Goal: Information Seeking & Learning: Learn about a topic

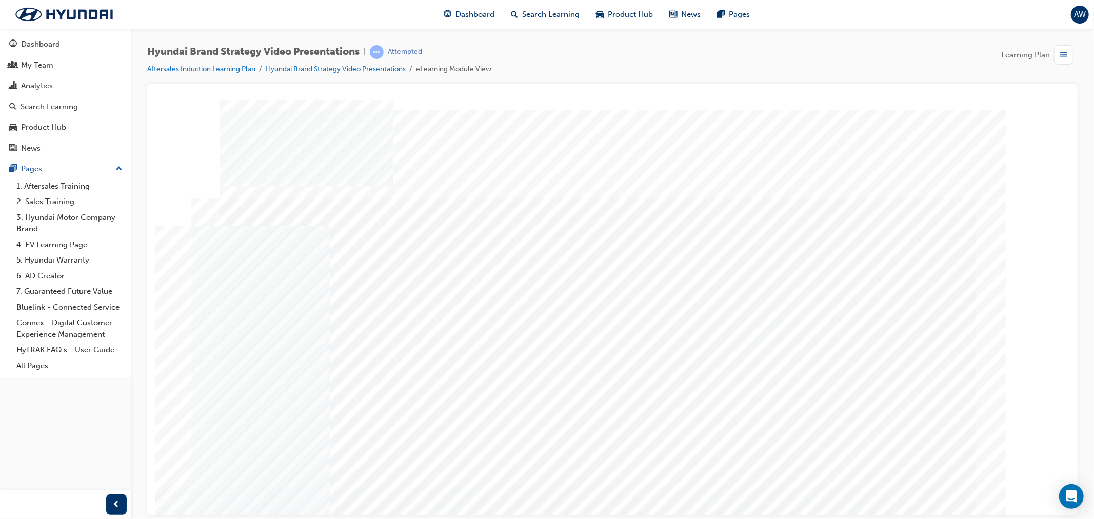
click at [846, 53] on div "Hyundai Brand Strategy Video Presentations | Attempted Aftersales Induction Lea…" at bounding box center [612, 64] width 930 height 38
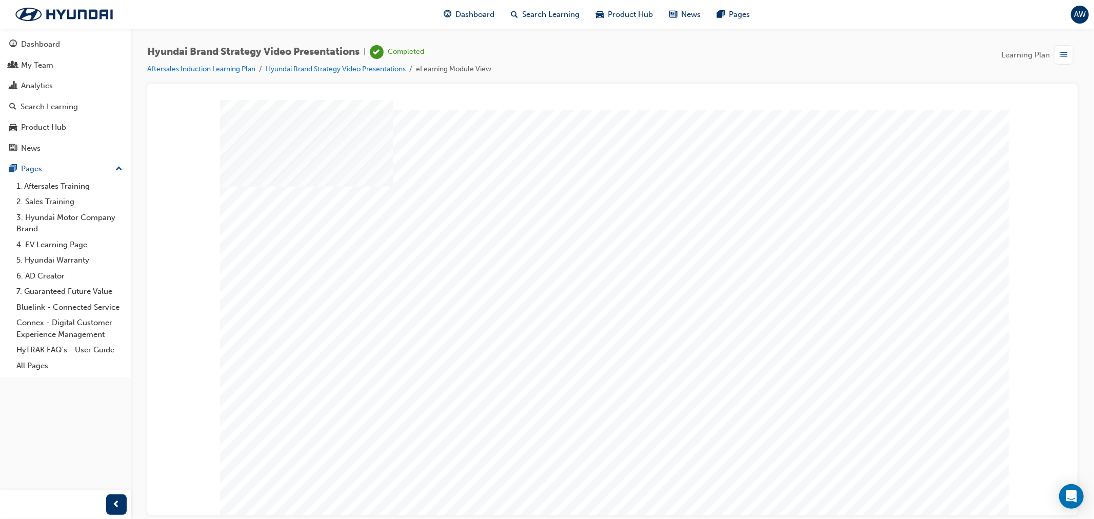
click at [1050, 53] on div "Learning Plan" at bounding box center [1039, 54] width 76 height 19
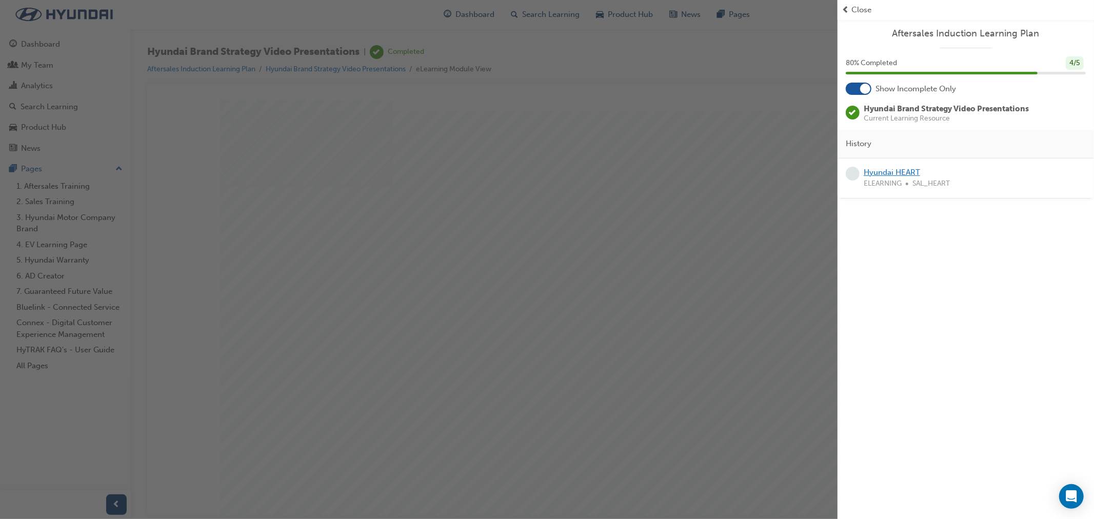
click at [880, 170] on link "Hyundai HEART" at bounding box center [891, 172] width 56 height 9
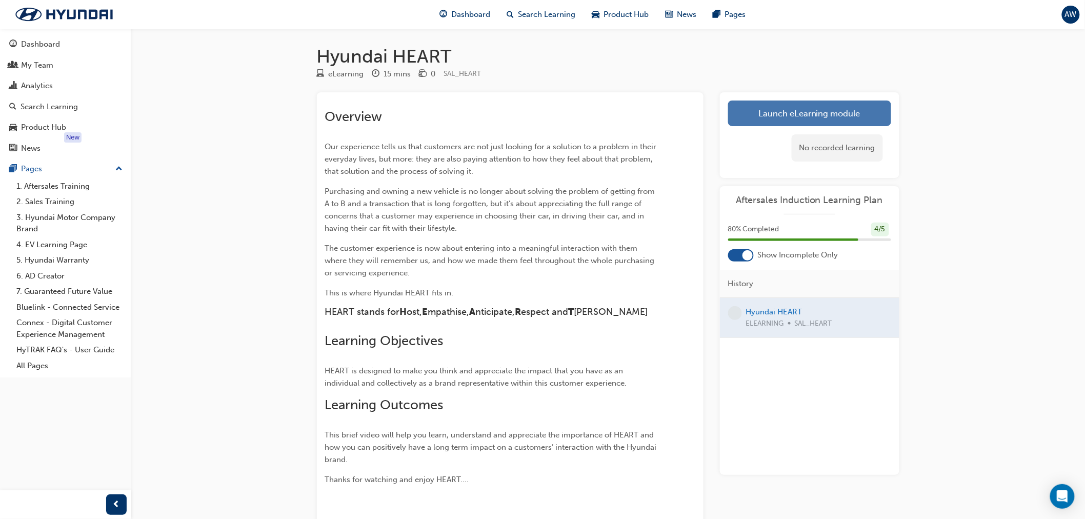
click at [847, 121] on link "Launch eLearning module" at bounding box center [809, 113] width 163 height 26
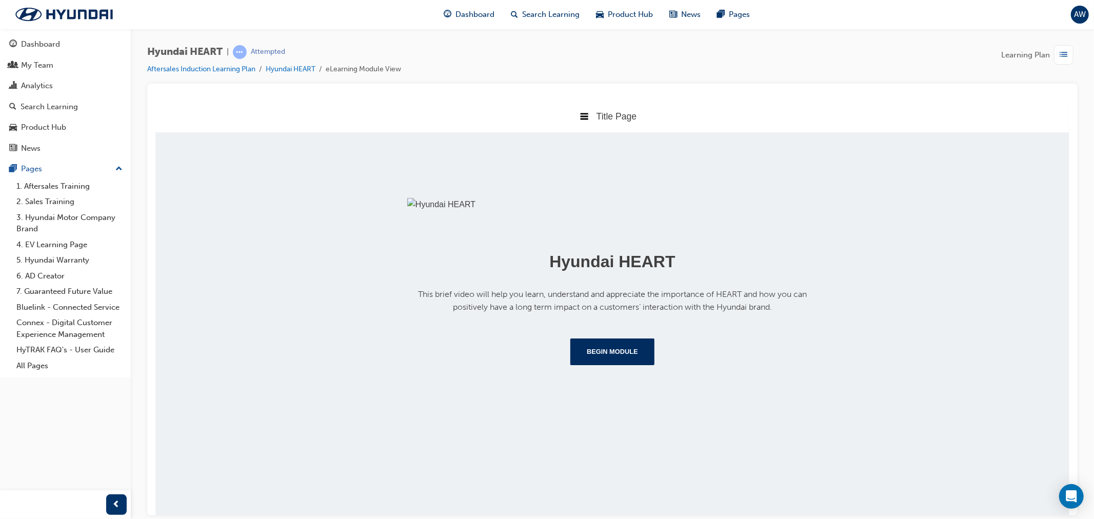
scroll to position [66, 0]
click at [588, 365] on button "Begin Module" at bounding box center [612, 351] width 84 height 27
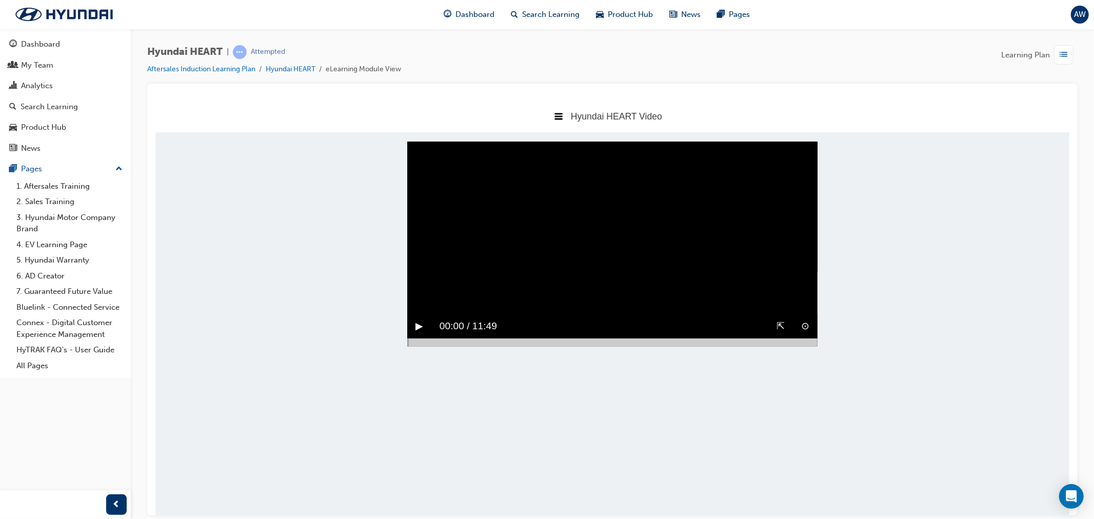
click at [417, 334] on button "▶︎" at bounding box center [419, 326] width 8 height 16
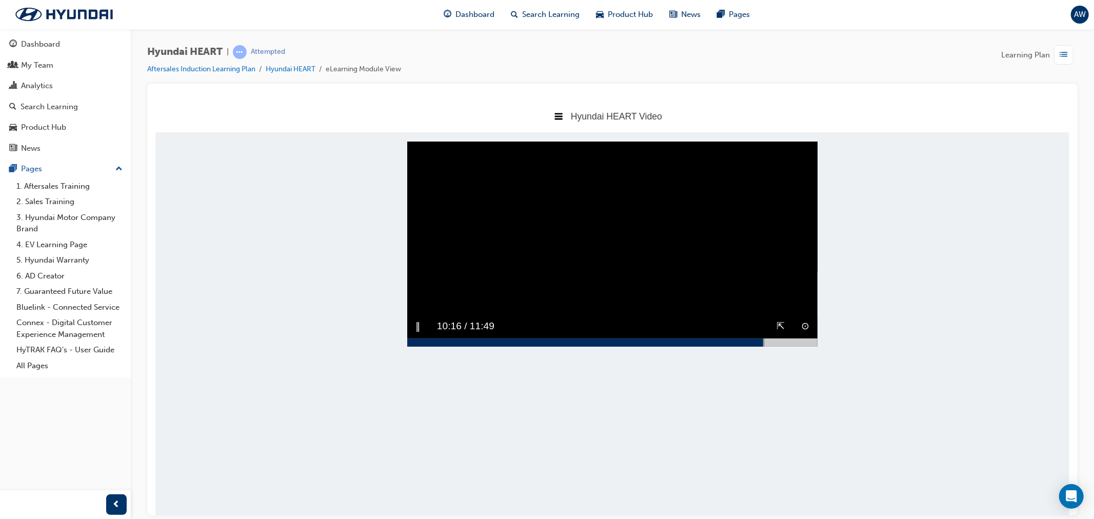
click at [639, 249] on video "Sorry, your browser does not support embedded videos. Download Instead" at bounding box center [612, 243] width 410 height 205
click at [416, 334] on button "▶︎" at bounding box center [419, 326] width 8 height 16
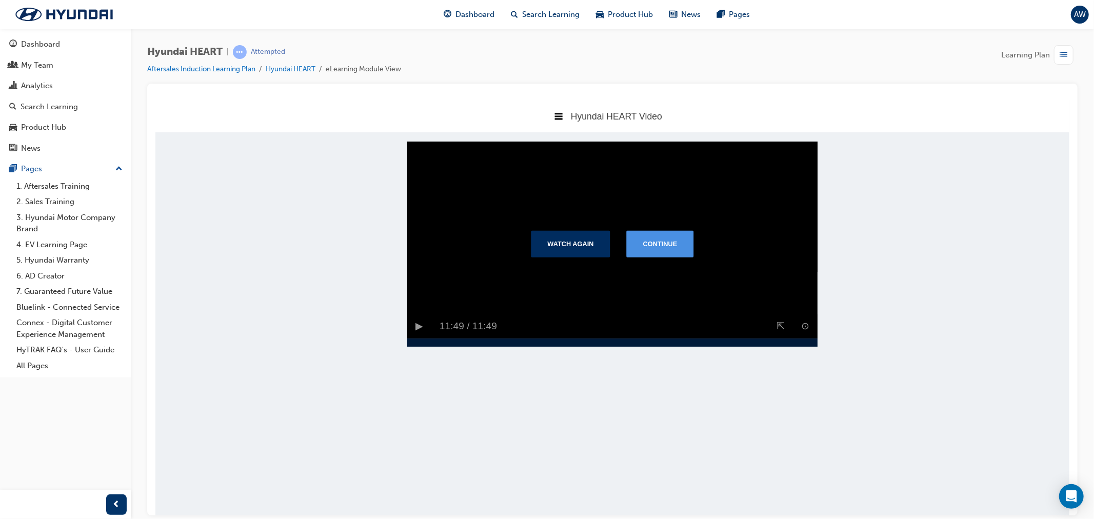
click at [661, 250] on button "Continue" at bounding box center [659, 243] width 67 height 27
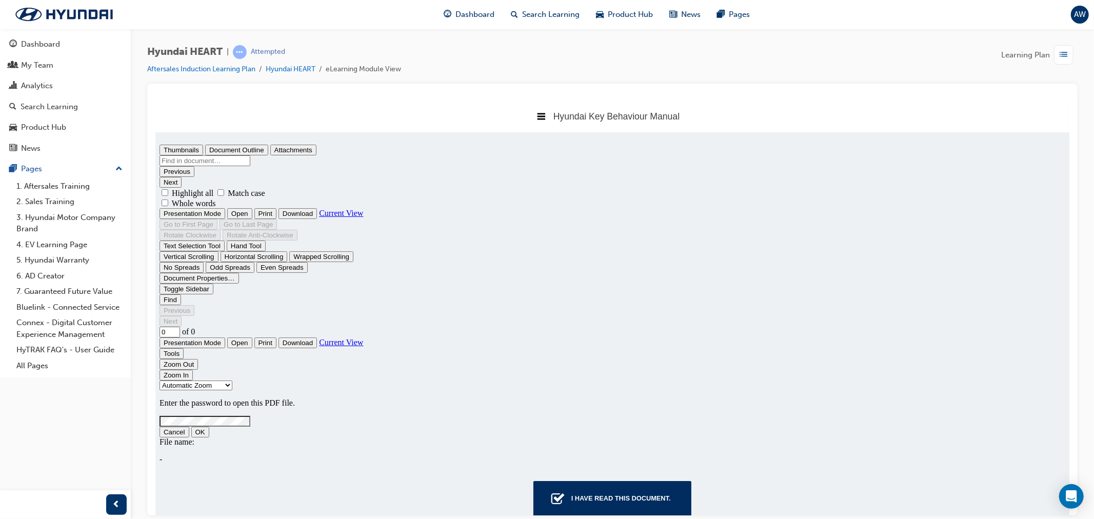
type input "1"
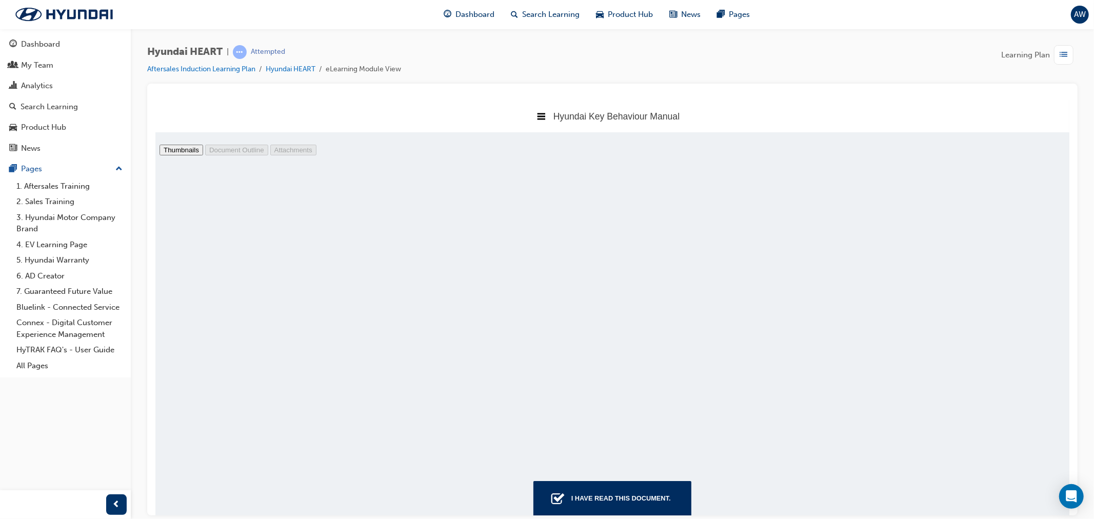
scroll to position [119, 0]
select select "page-fit"
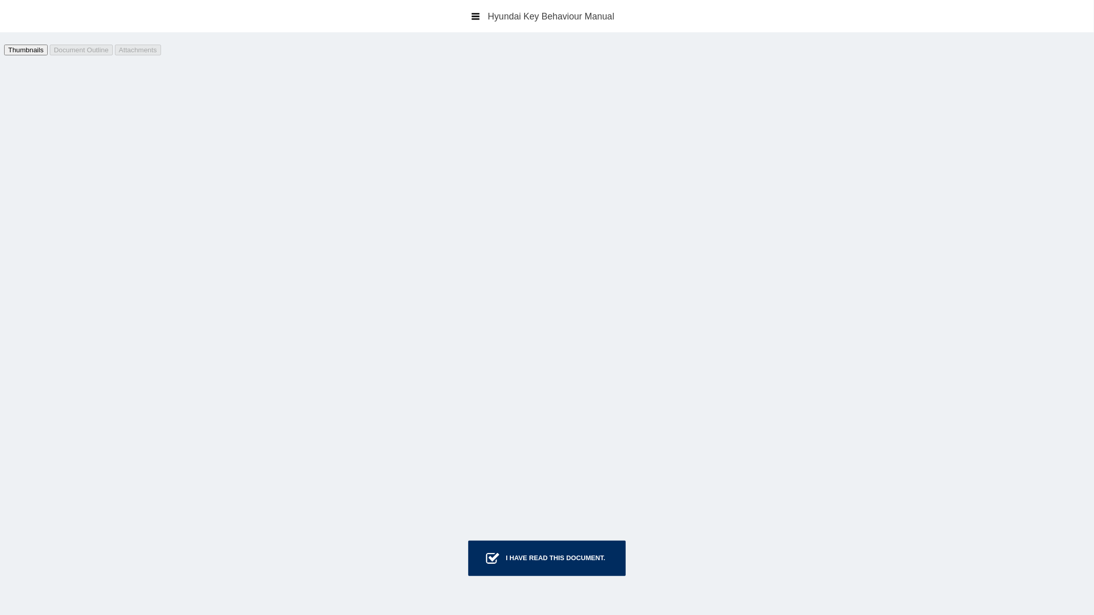
scroll to position [56379, 0]
type input "34"
select select "auto"
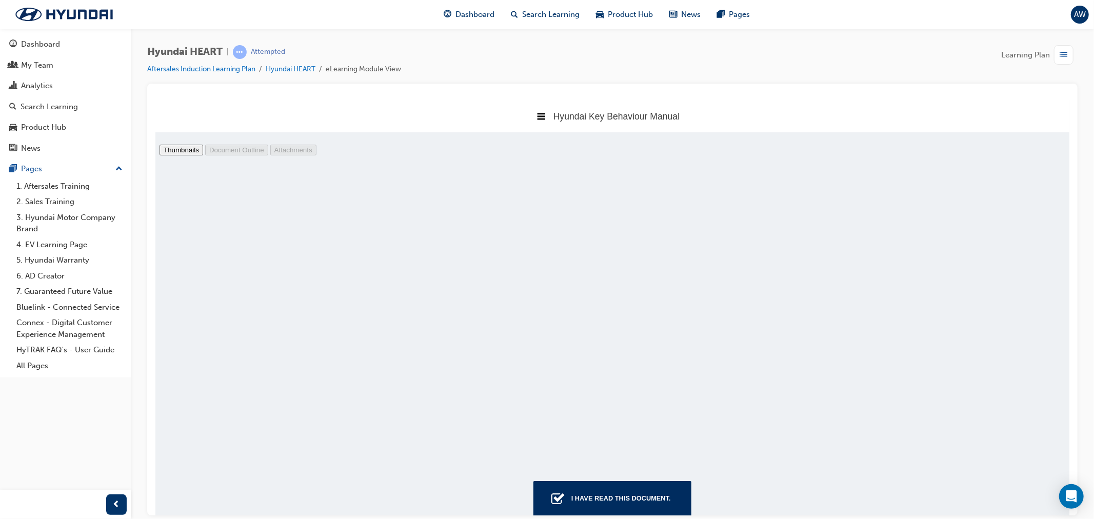
scroll to position [422, 923]
click at [633, 505] on div "I have read this document." at bounding box center [621, 498] width 108 height 18
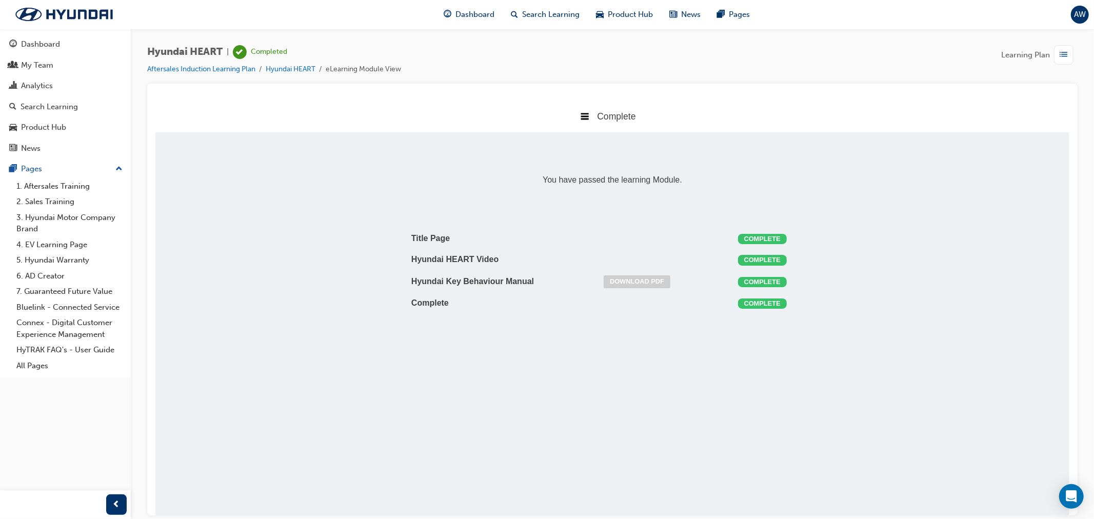
click at [656, 277] on link "Download PDF" at bounding box center [636, 281] width 67 height 13
click at [1057, 56] on div "button" at bounding box center [1063, 54] width 19 height 19
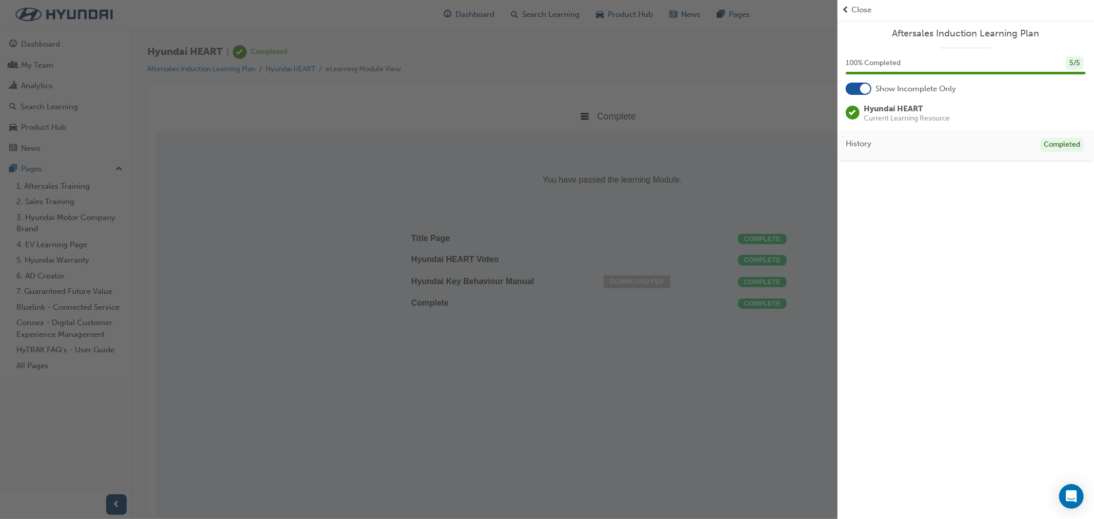
click at [843, 13] on span "prev-icon" at bounding box center [845, 10] width 8 height 12
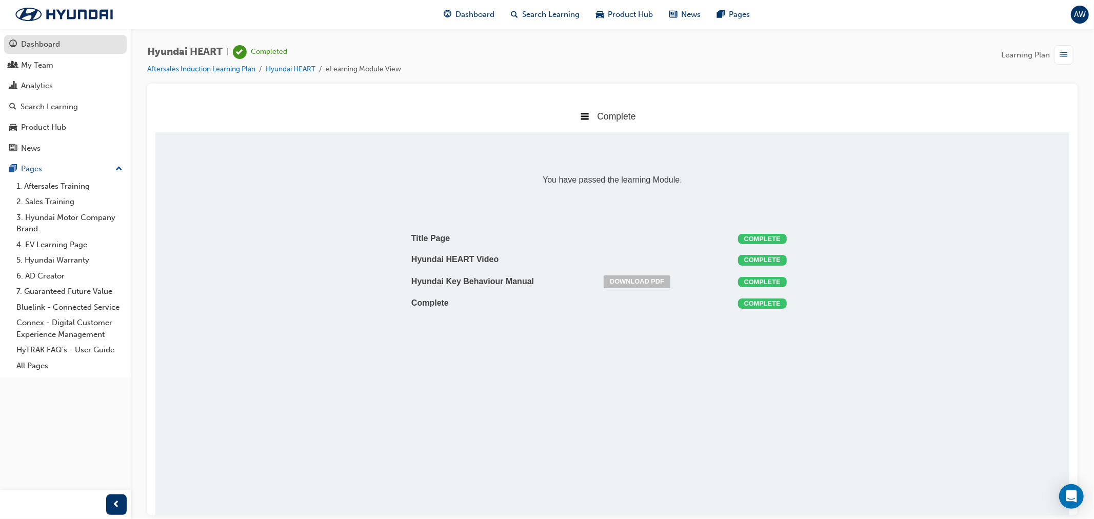
click at [74, 48] on div "Dashboard" at bounding box center [65, 44] width 112 height 13
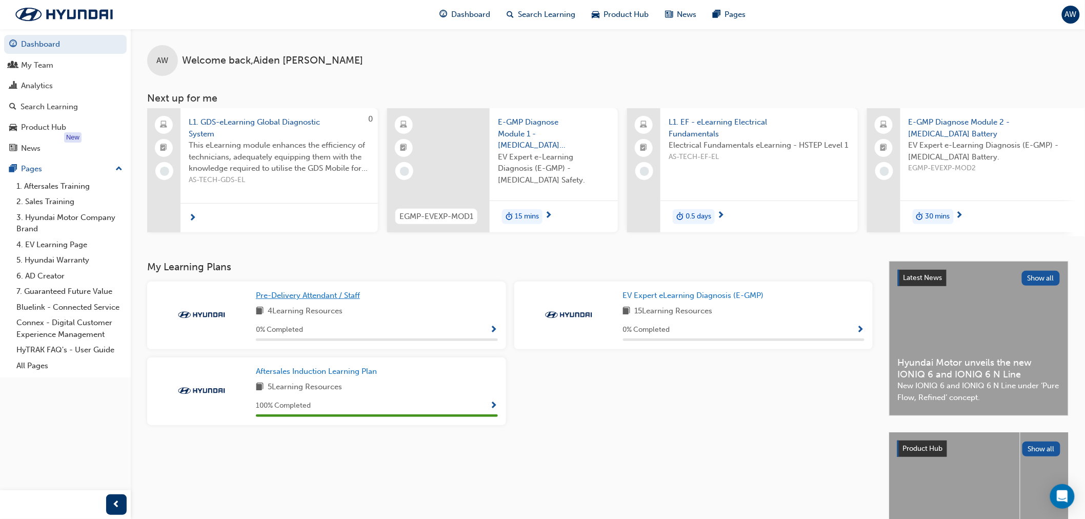
click at [301, 300] on span "Pre-Delivery Attendant / Staff" at bounding box center [308, 295] width 104 height 9
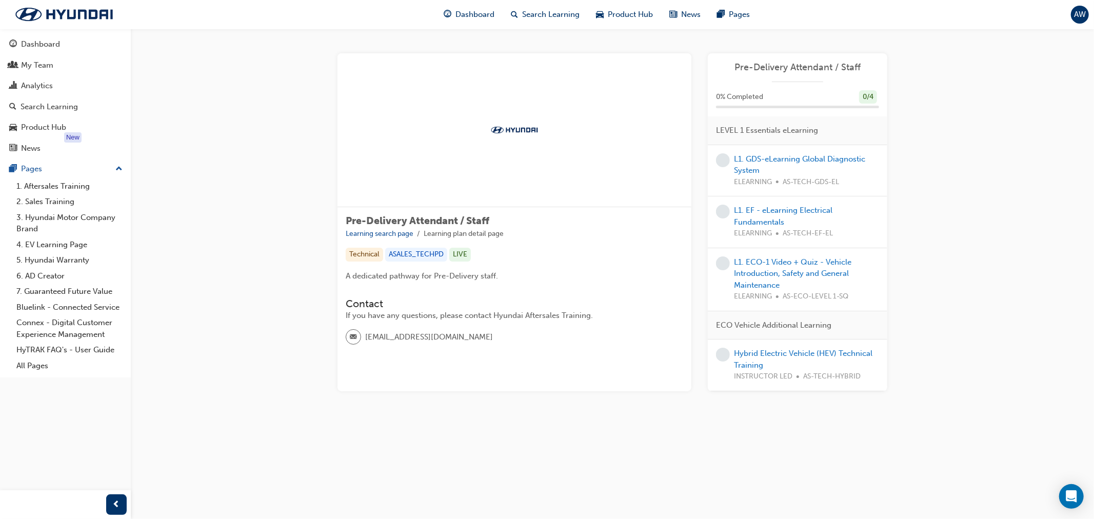
click at [510, 129] on img at bounding box center [514, 130] width 56 height 10
click at [777, 157] on link "L1. GDS-eLearning Global Diagnostic System" at bounding box center [799, 164] width 131 height 21
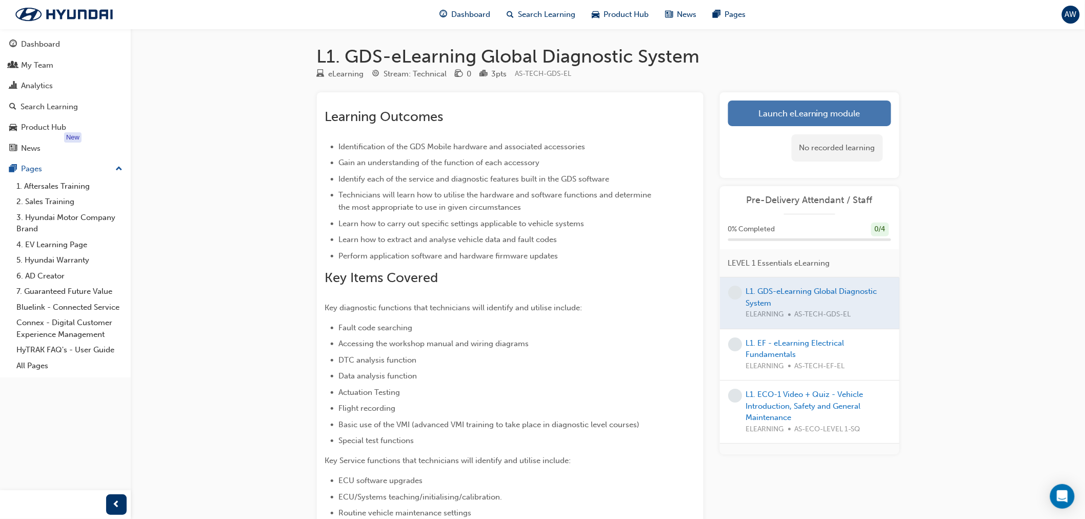
click at [786, 111] on link "Launch eLearning module" at bounding box center [809, 113] width 163 height 26
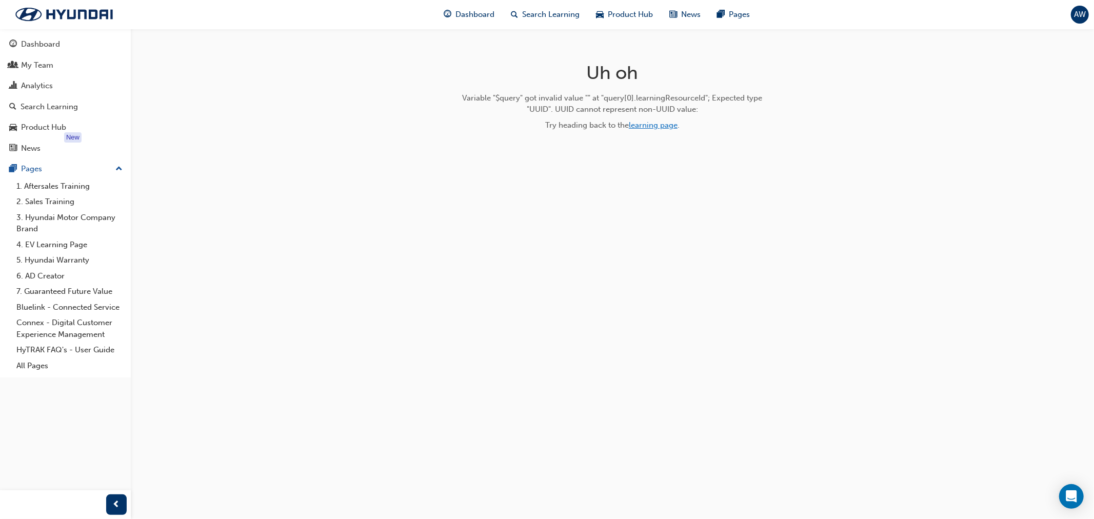
click at [643, 126] on link "learning page" at bounding box center [653, 124] width 49 height 9
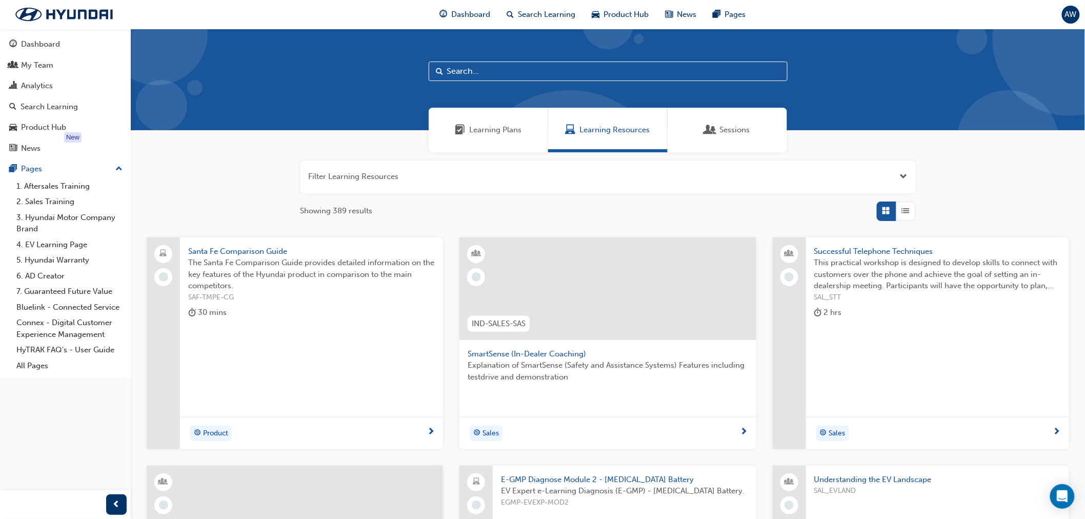
click at [492, 73] on input "text" at bounding box center [608, 71] width 359 height 19
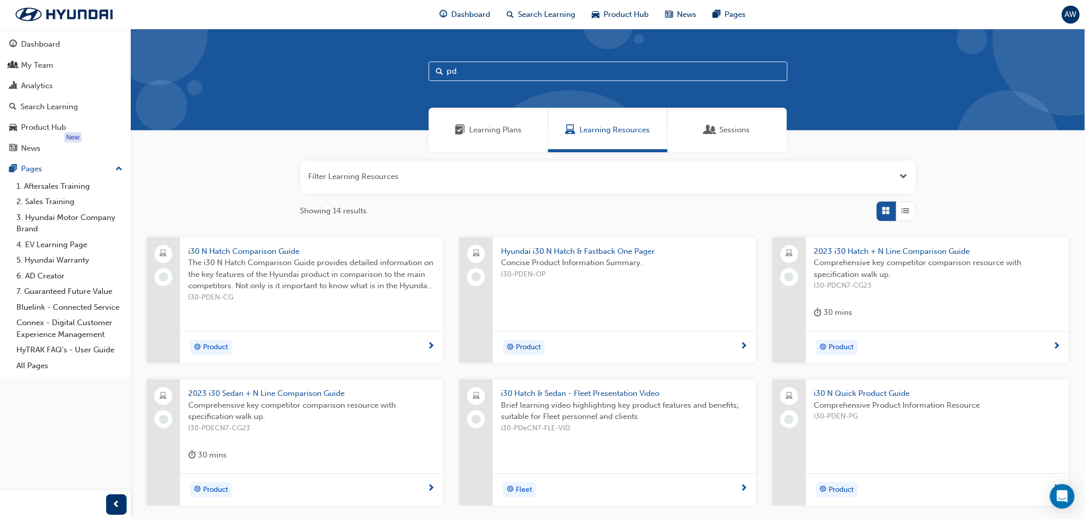
drag, startPoint x: 472, startPoint y: 67, endPoint x: 348, endPoint y: 81, distance: 124.9
click at [351, 81] on div "pd" at bounding box center [608, 80] width 954 height 102
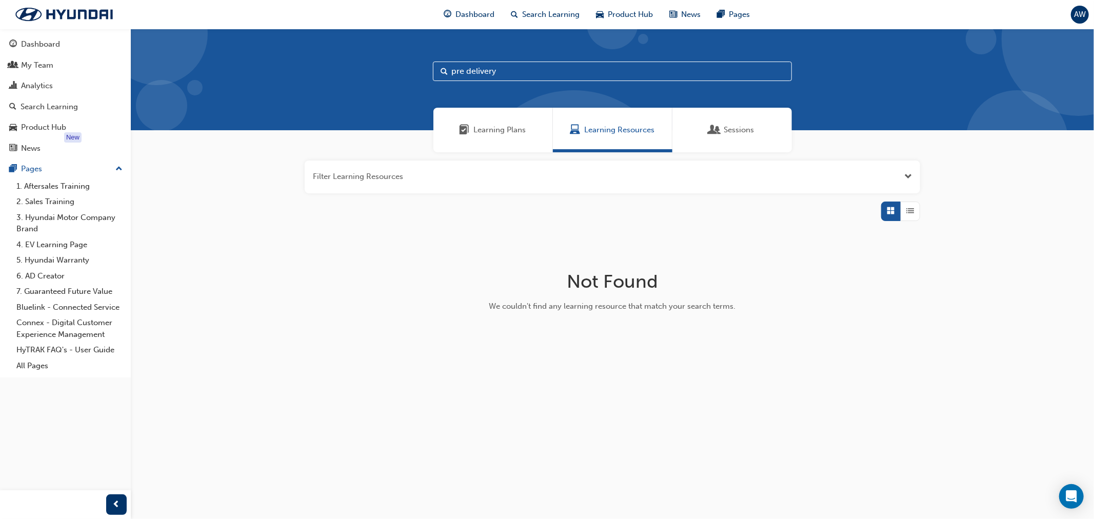
drag, startPoint x: 468, startPoint y: 69, endPoint x: 317, endPoint y: 88, distance: 151.9
click at [344, 82] on div "pre delivery" at bounding box center [612, 80] width 963 height 102
type input "delivery"
click at [60, 51] on link "Dashboard" at bounding box center [65, 44] width 123 height 19
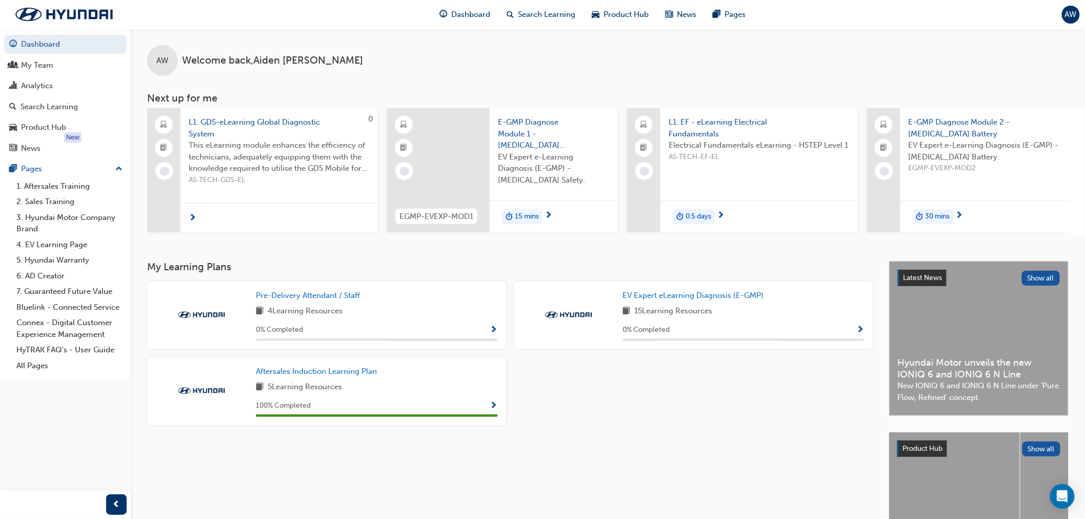
click at [492, 335] on span "Show Progress" at bounding box center [494, 330] width 8 height 9
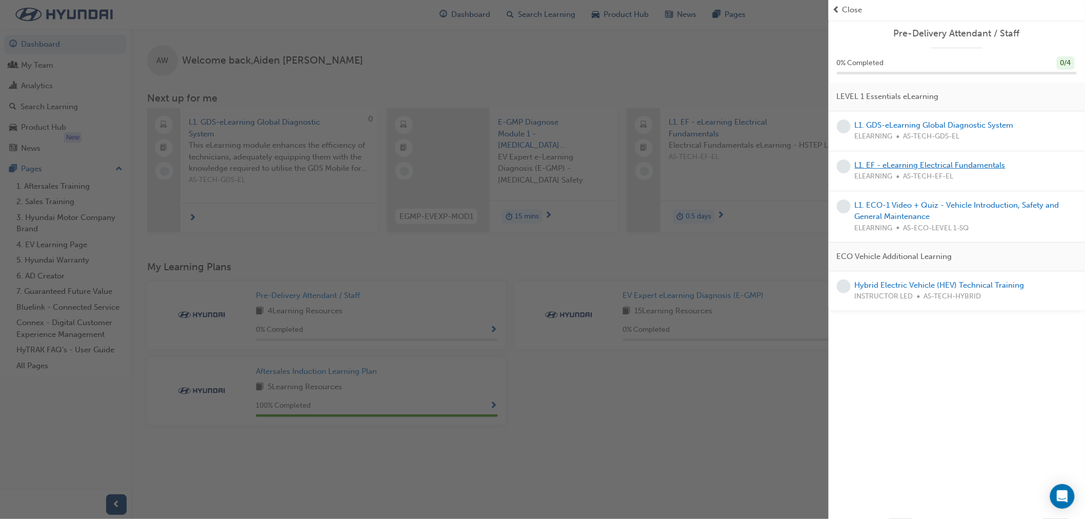
click at [935, 164] on link "L1. EF - eLearning Electrical Fundamentals" at bounding box center [930, 164] width 151 height 9
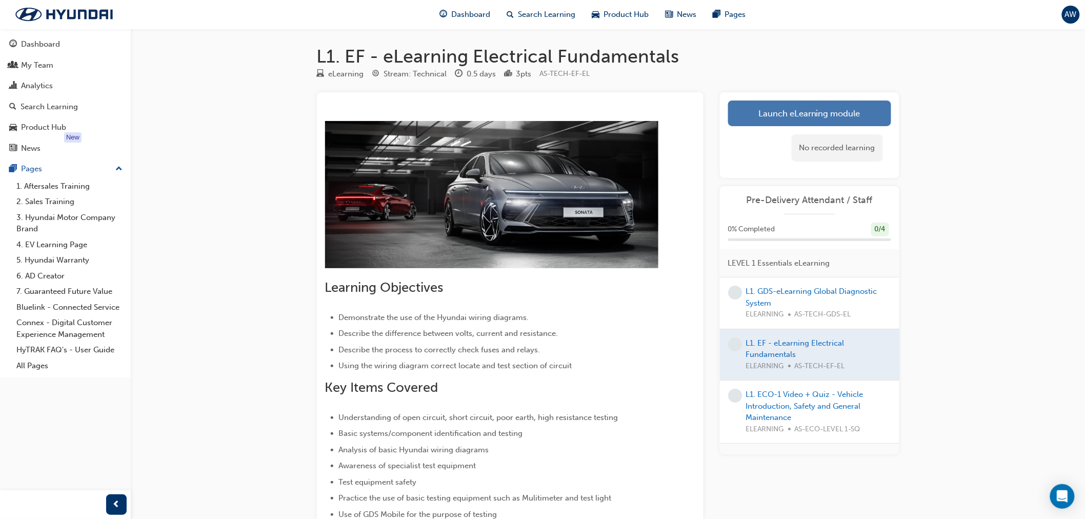
click at [778, 120] on link "Launch eLearning module" at bounding box center [809, 113] width 163 height 26
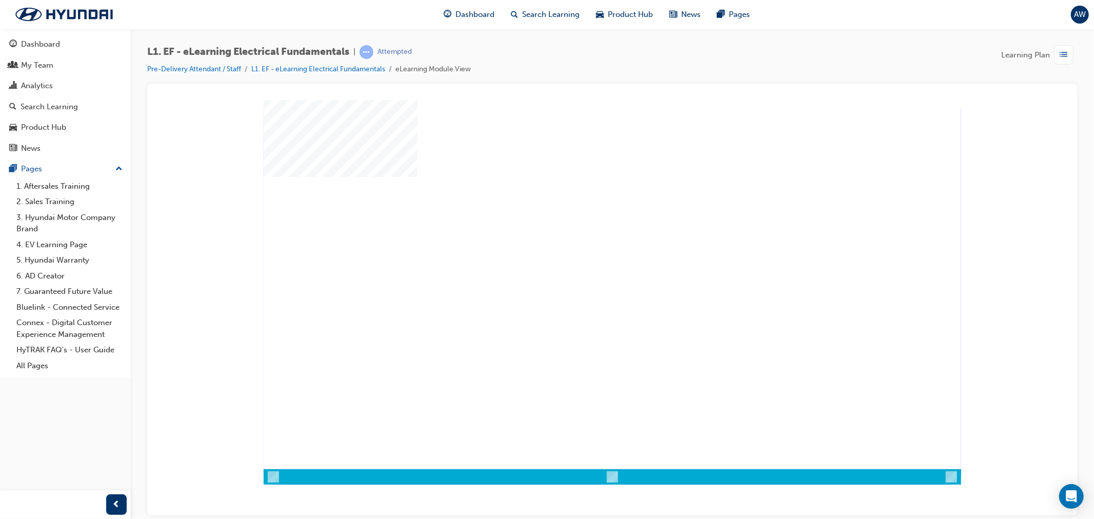
click at [582, 254] on div "play" at bounding box center [582, 254] width 0 height 0
click at [614, 286] on div at bounding box center [611, 283] width 697 height 369
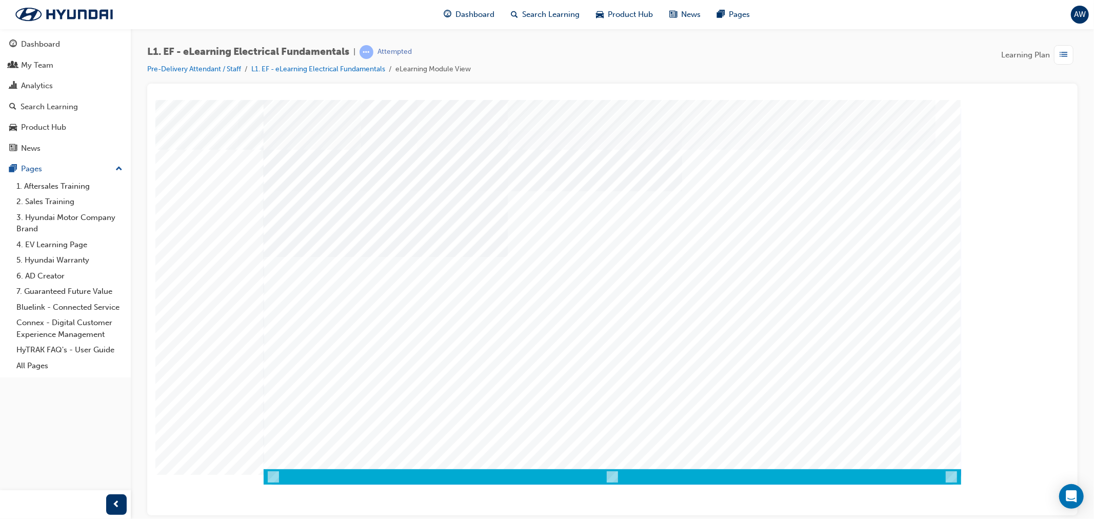
click at [1060, 53] on span "list-icon" at bounding box center [1064, 55] width 8 height 13
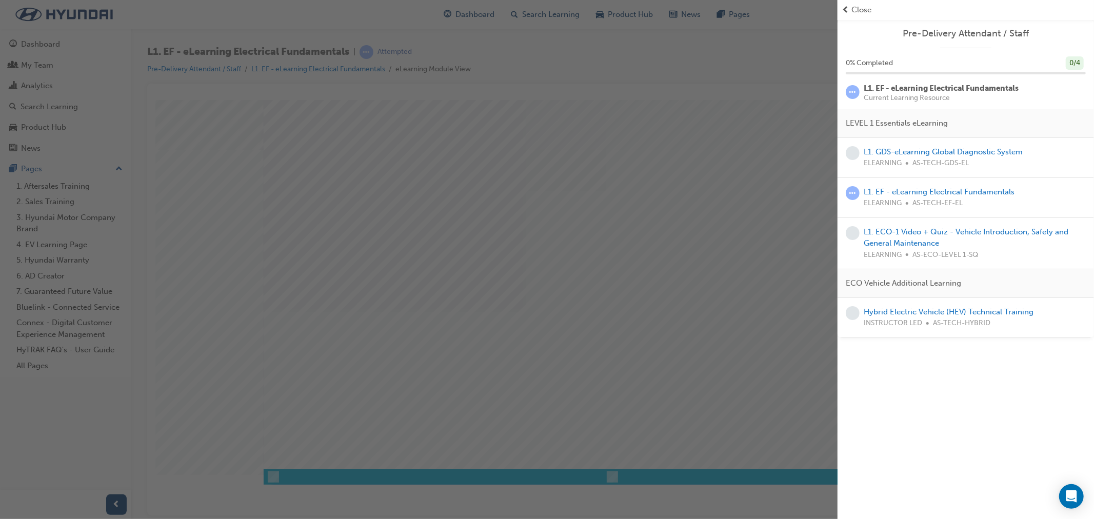
click at [852, 8] on span "Close" at bounding box center [861, 10] width 20 height 12
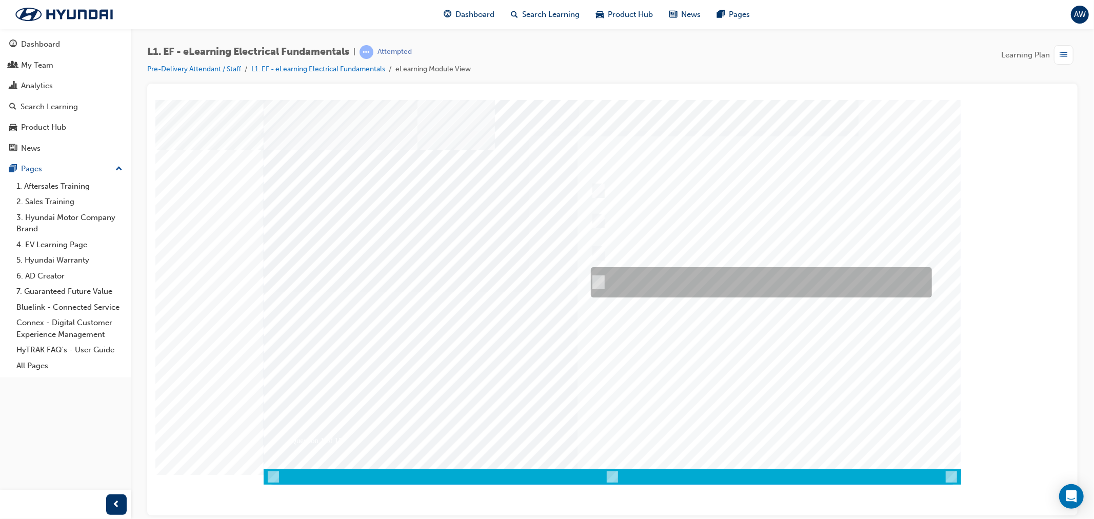
click at [601, 275] on div at bounding box center [758, 282] width 341 height 30
radio input "true"
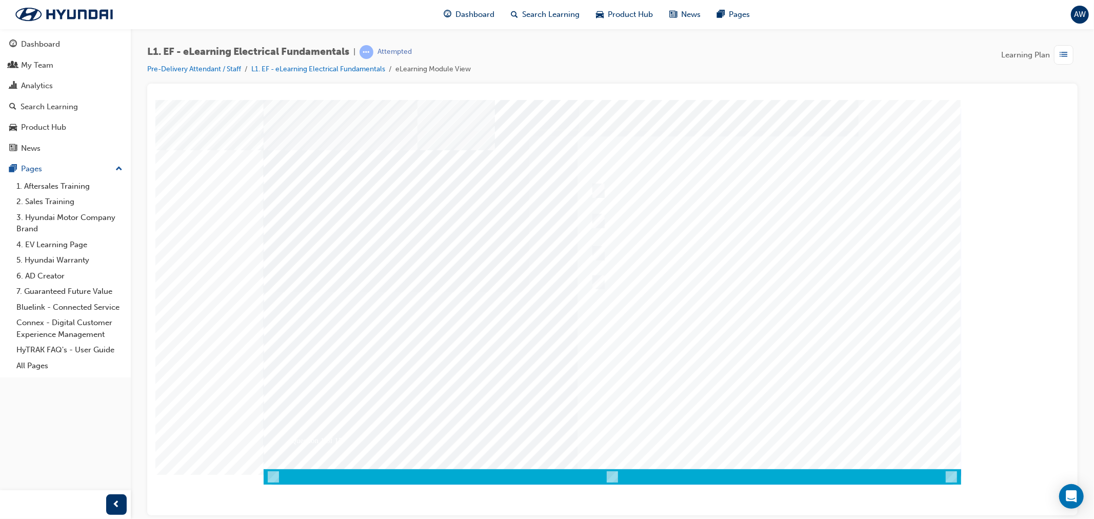
click at [716, 335] on div at bounding box center [611, 291] width 697 height 385
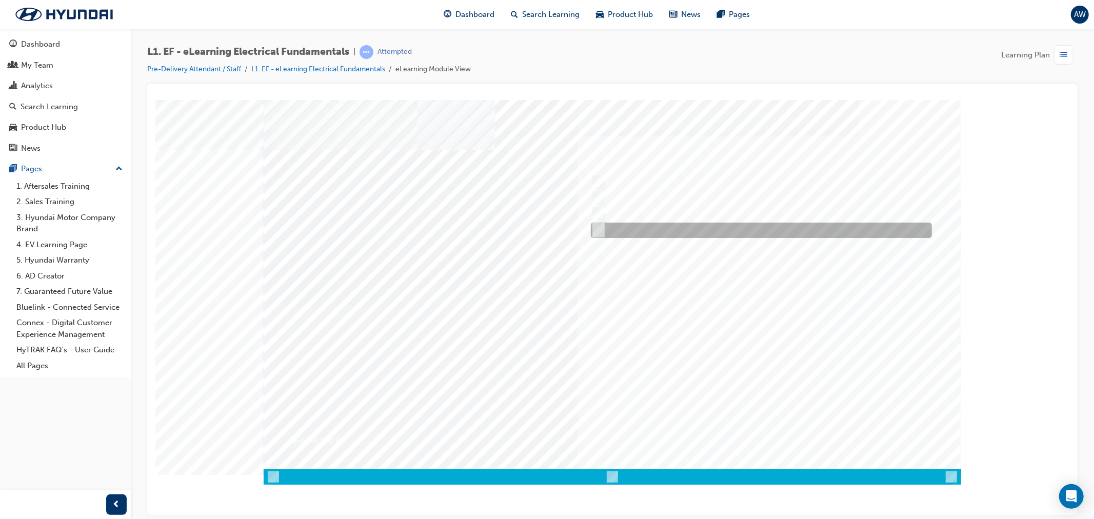
click at [597, 229] on input "Voltage drop" at bounding box center [595, 230] width 11 height 11
radio input "true"
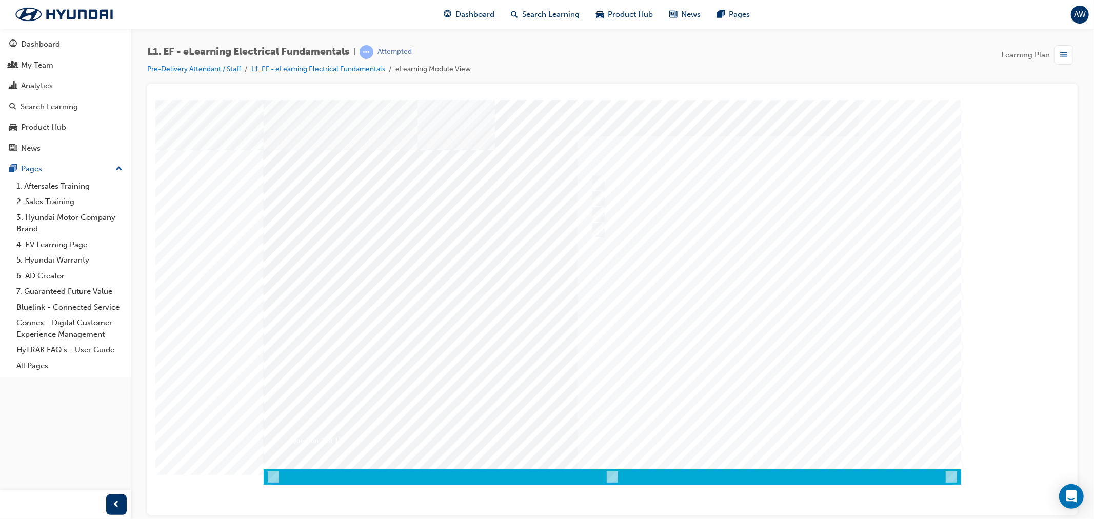
click at [771, 433] on div at bounding box center [611, 291] width 697 height 385
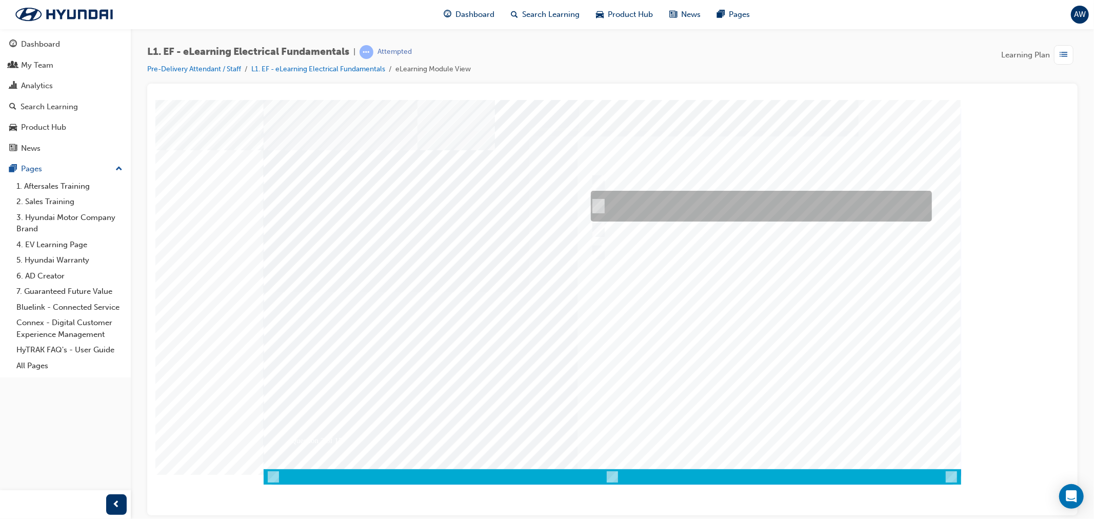
click at [592, 203] on input "The circuit must be opened and the multimeter leads placed in series with the o…" at bounding box center [595, 205] width 11 height 11
radio input "true"
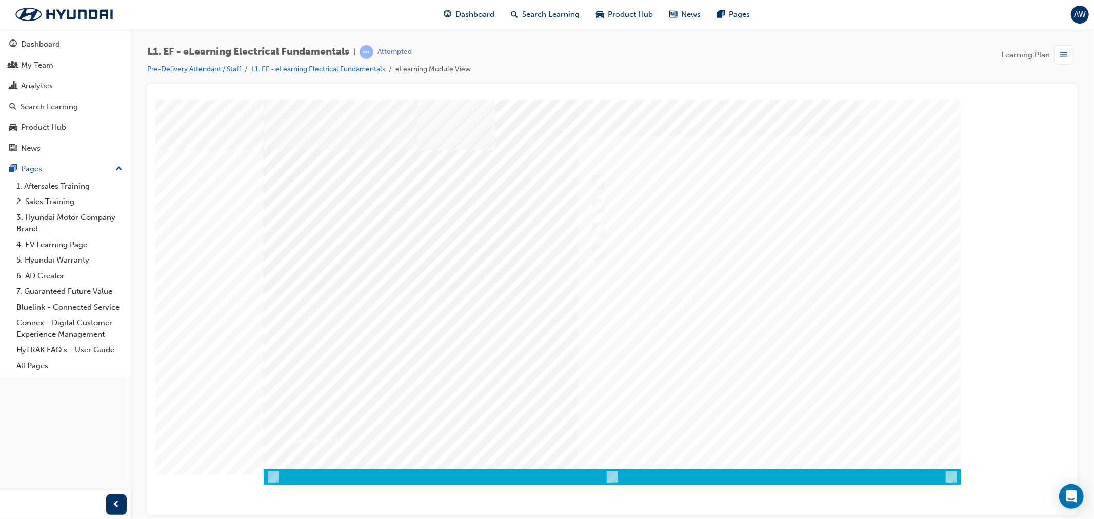
click at [696, 362] on div at bounding box center [611, 291] width 697 height 385
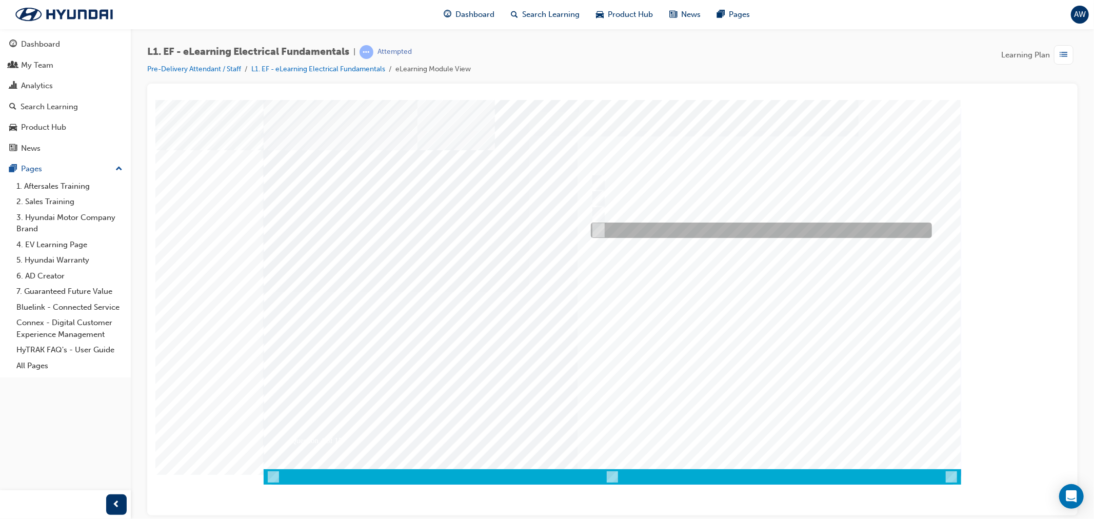
click at [604, 229] on div at bounding box center [758, 230] width 341 height 15
radio input "true"
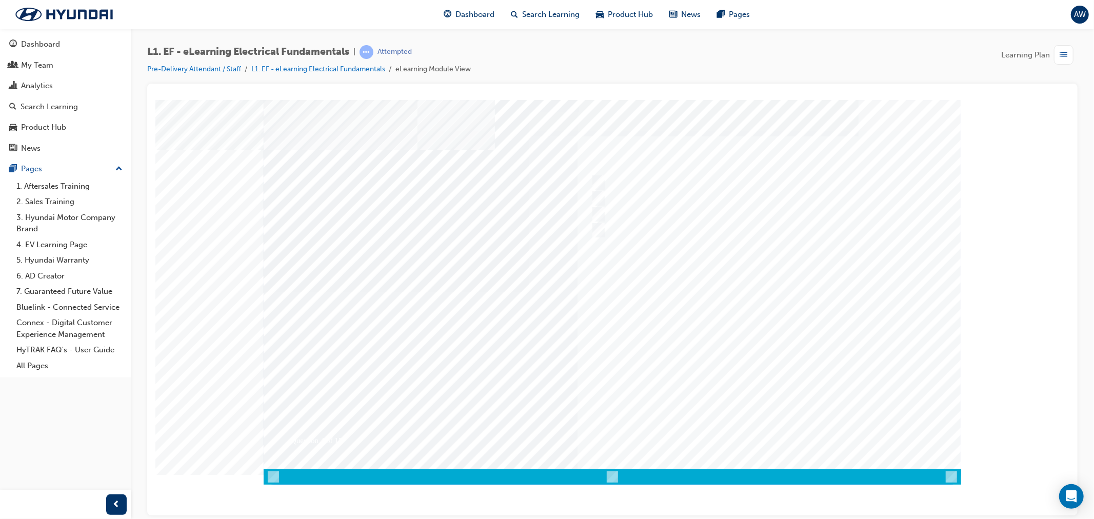
click at [755, 361] on div at bounding box center [611, 291] width 697 height 385
click at [598, 209] on input "Positive to negative." at bounding box center [595, 214] width 11 height 11
radio input "true"
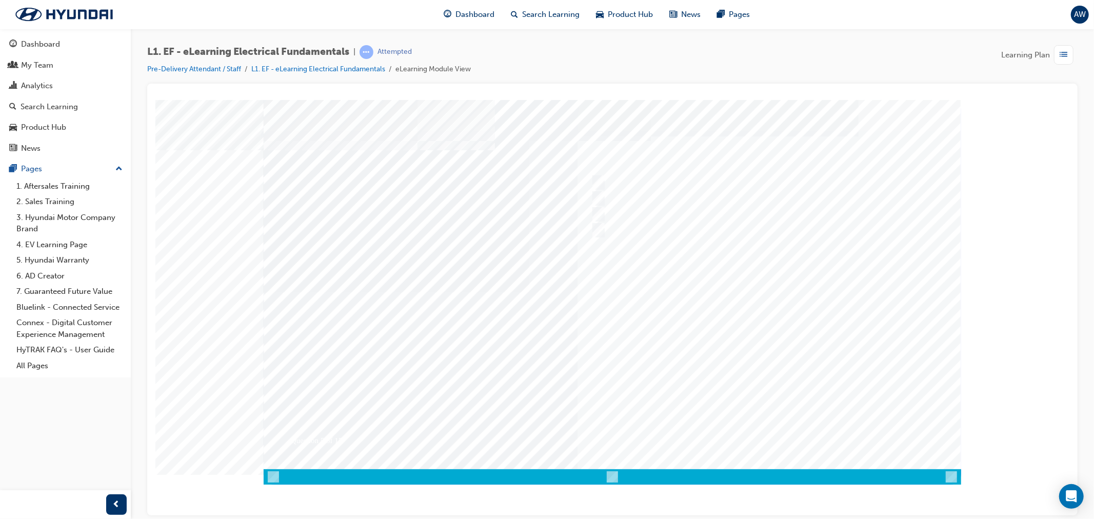
click at [719, 322] on div at bounding box center [611, 291] width 697 height 385
click at [598, 216] on input "Utilises Negative Thermal Control for switching transistors" at bounding box center [595, 214] width 11 height 11
radio input "true"
click at [701, 332] on div at bounding box center [611, 291] width 697 height 385
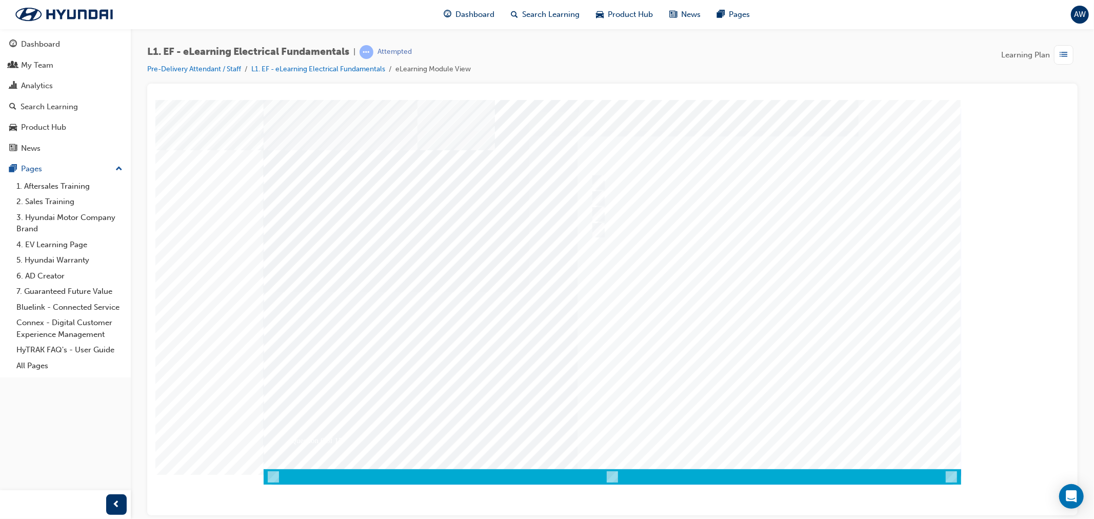
click at [665, 225] on div at bounding box center [758, 230] width 341 height 15
click at [621, 186] on div at bounding box center [758, 182] width 341 height 15
radio input "true"
click at [754, 349] on div at bounding box center [611, 291] width 697 height 385
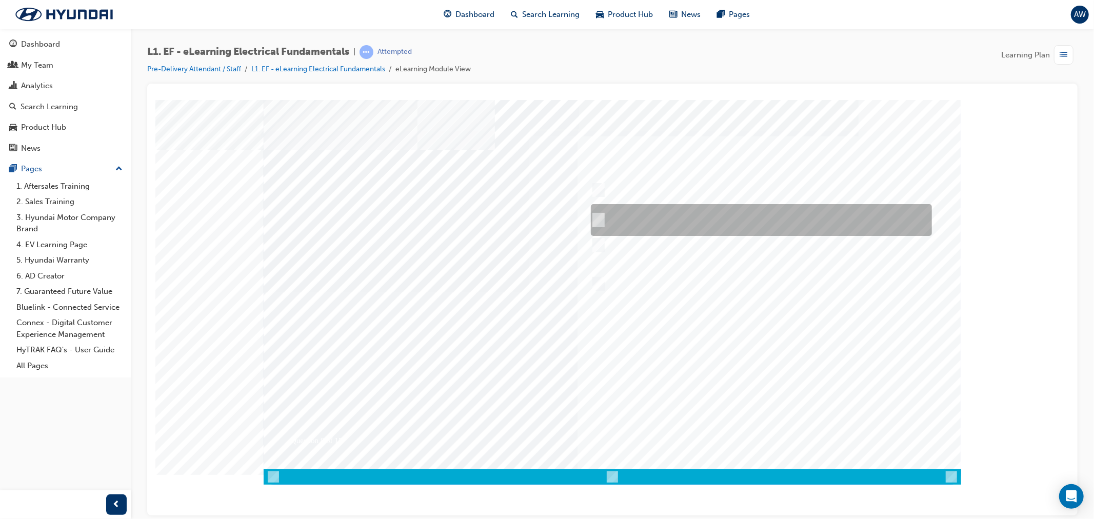
click at [600, 212] on div at bounding box center [758, 220] width 341 height 32
radio input "true"
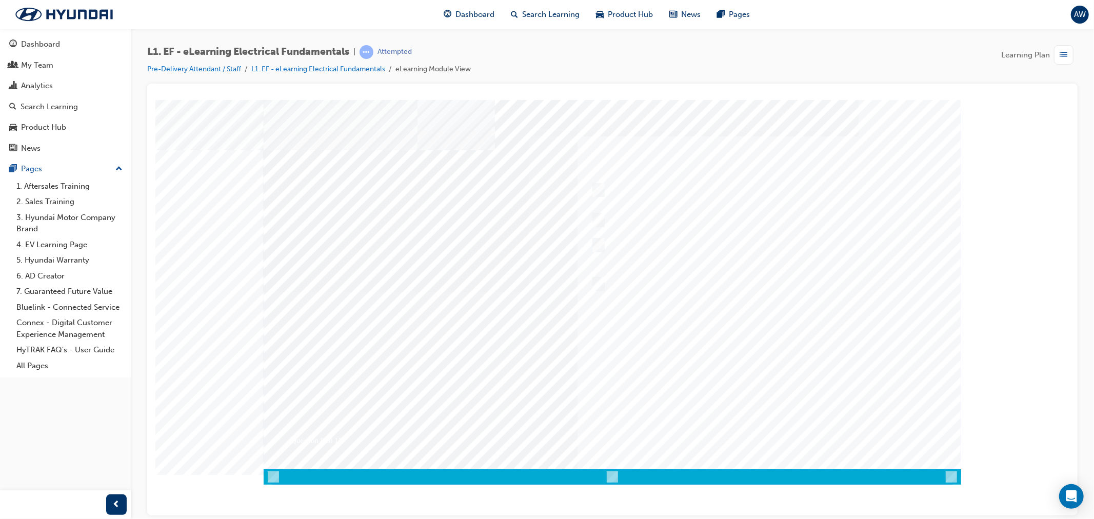
click at [765, 434] on div at bounding box center [611, 291] width 697 height 385
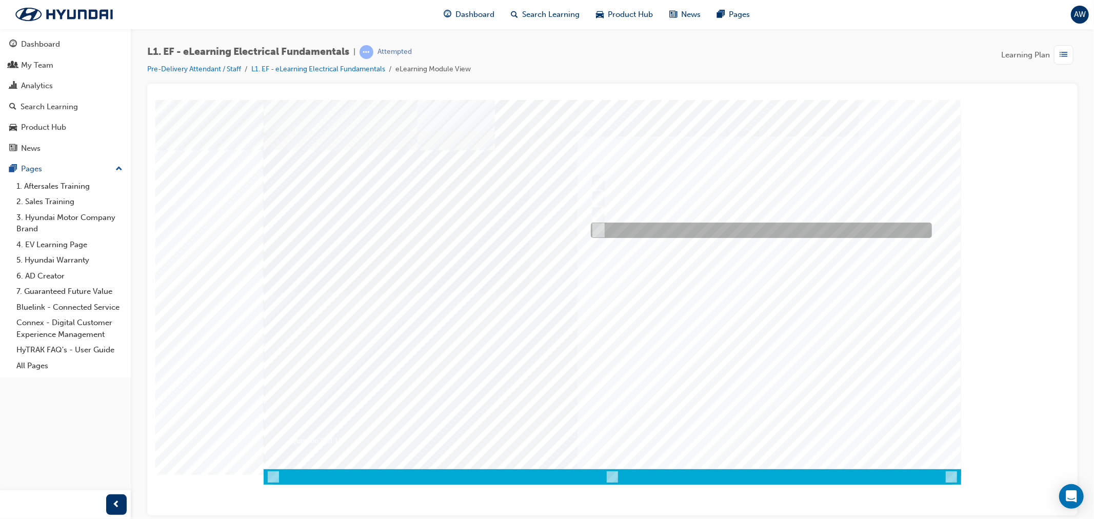
click at [592, 226] on input "Positively switched" at bounding box center [595, 230] width 11 height 11
radio input "true"
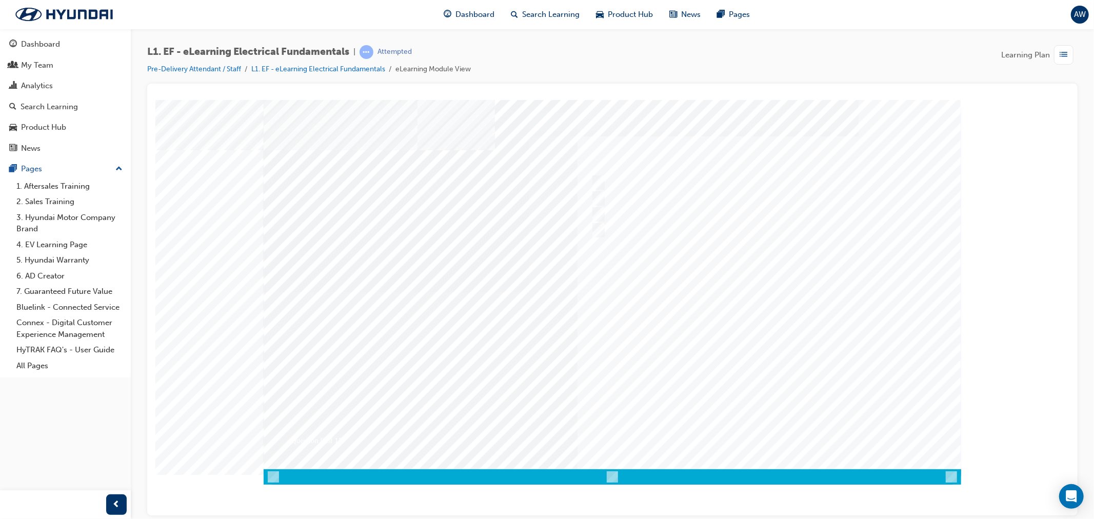
click at [697, 362] on div at bounding box center [611, 291] width 697 height 385
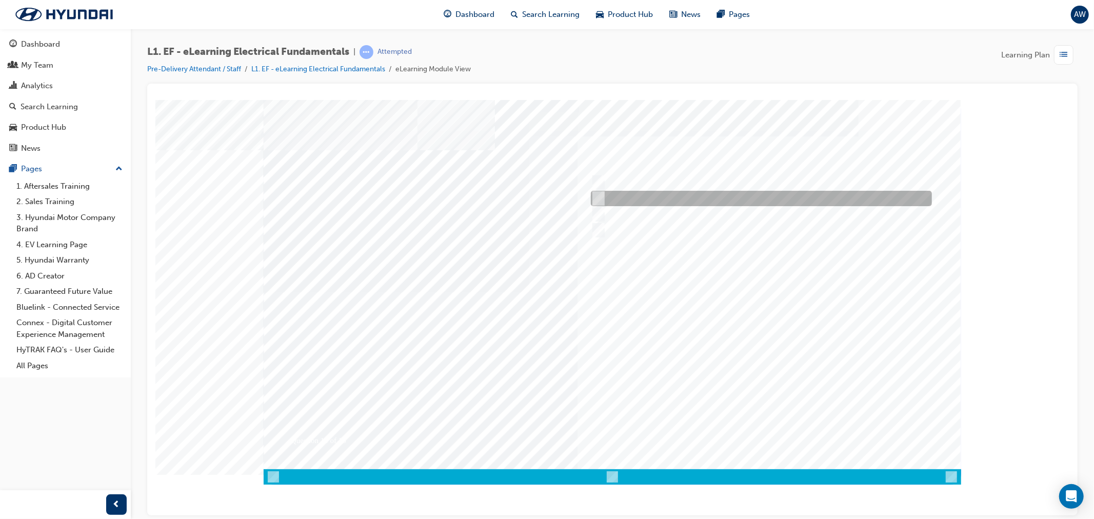
click at [597, 200] on input "The pin number" at bounding box center [595, 198] width 11 height 11
radio input "true"
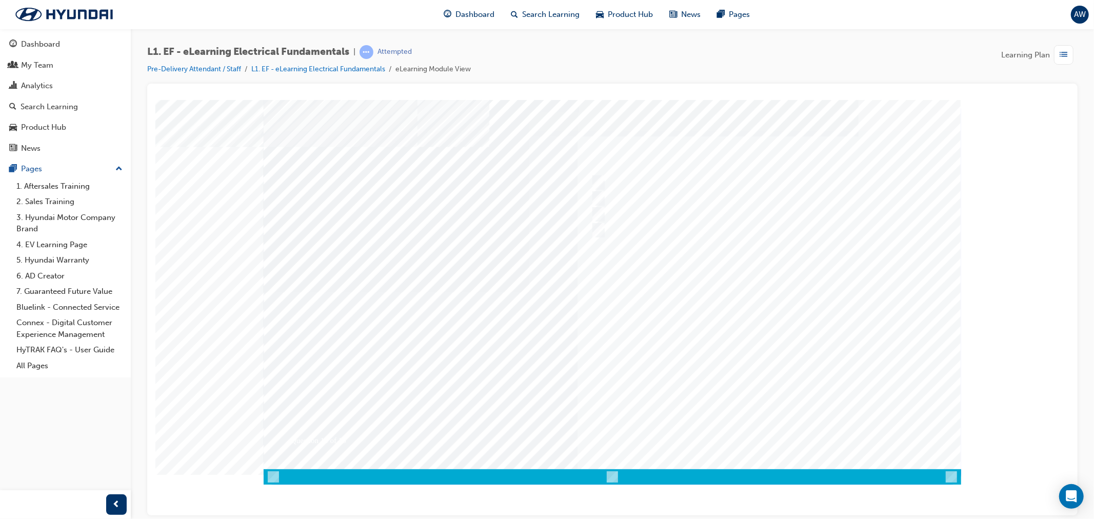
click at [721, 352] on div at bounding box center [611, 291] width 697 height 385
click at [602, 181] on div at bounding box center [758, 182] width 341 height 15
radio input "true"
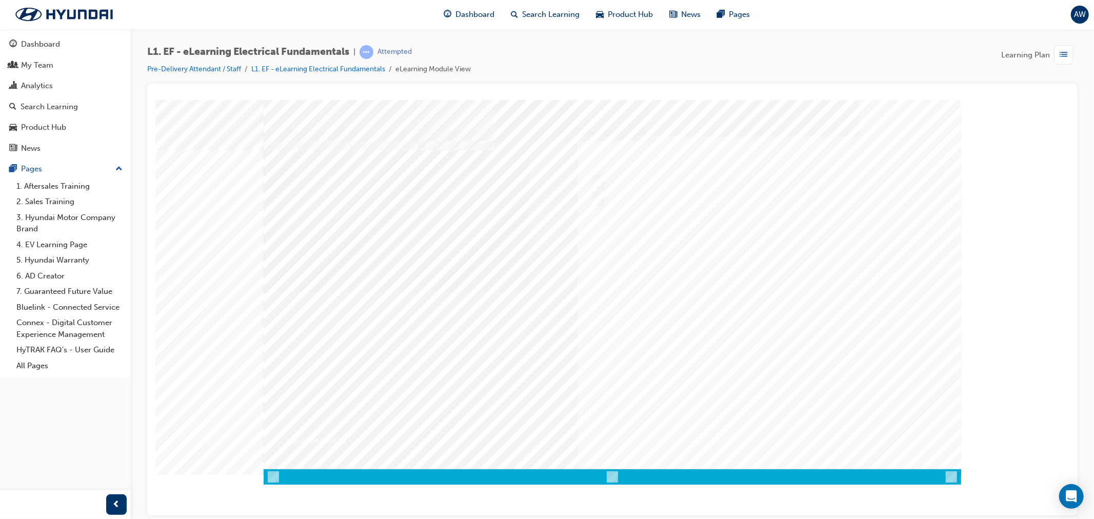
click at [739, 349] on div at bounding box center [611, 291] width 697 height 385
click at [595, 212] on input "Lilac" at bounding box center [595, 214] width 11 height 11
radio input "true"
click at [723, 318] on div at bounding box center [611, 291] width 697 height 385
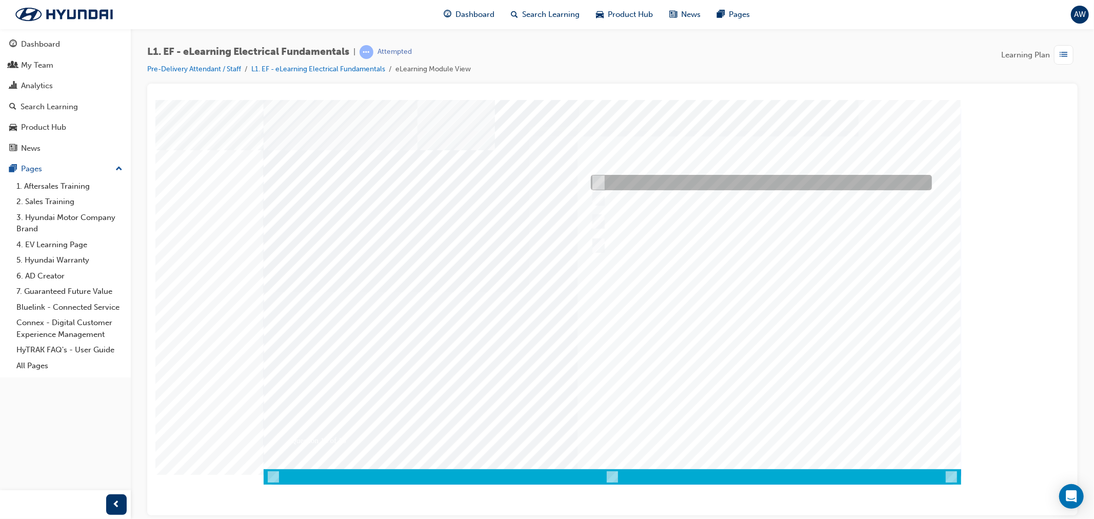
click at [594, 188] on div at bounding box center [758, 182] width 341 height 15
checkbox input "true"
click at [735, 355] on div at bounding box center [611, 291] width 697 height 385
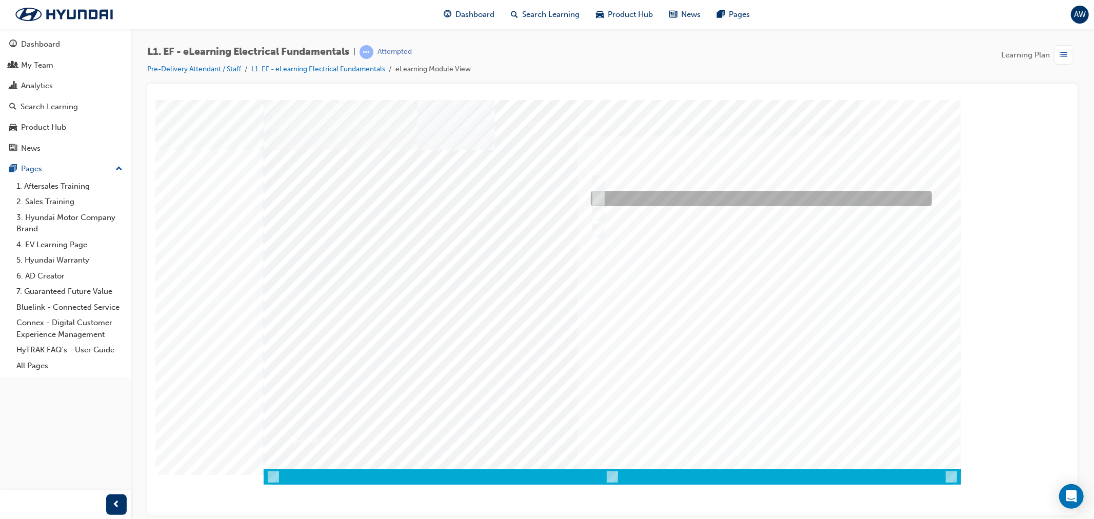
click at [596, 195] on input "Seek additional information from the service advisor or customer" at bounding box center [595, 198] width 11 height 11
radio input "true"
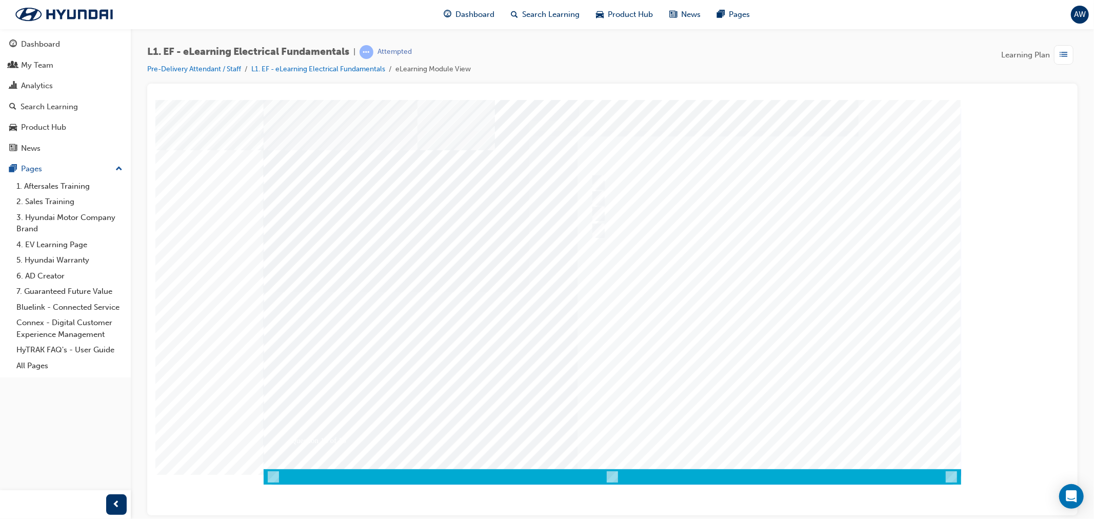
click at [729, 321] on div at bounding box center [611, 291] width 697 height 385
click at [591, 208] on input "The relationship between Volts, Amps and Ohms" at bounding box center [595, 212] width 11 height 11
radio input "true"
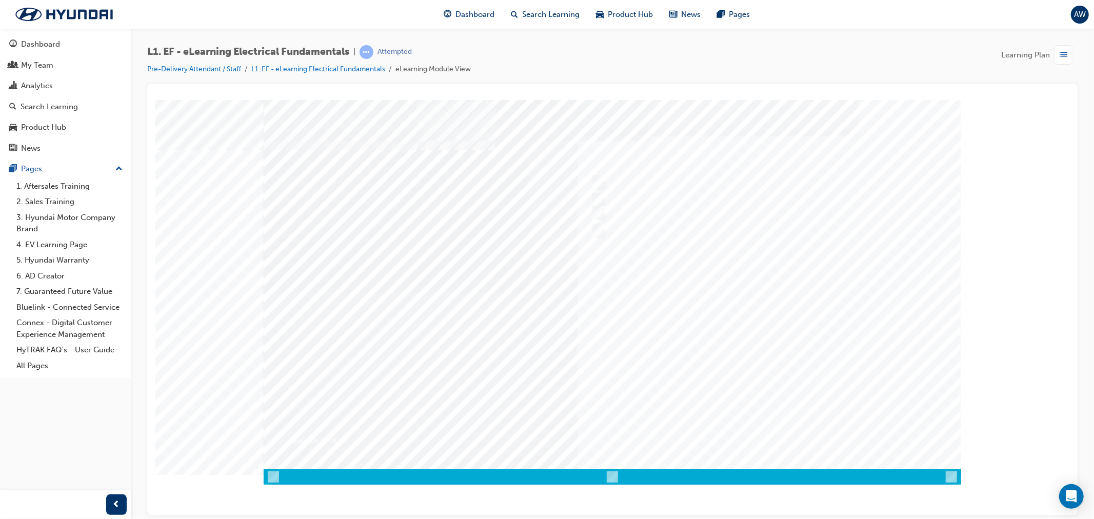
click at [641, 337] on div at bounding box center [611, 291] width 697 height 385
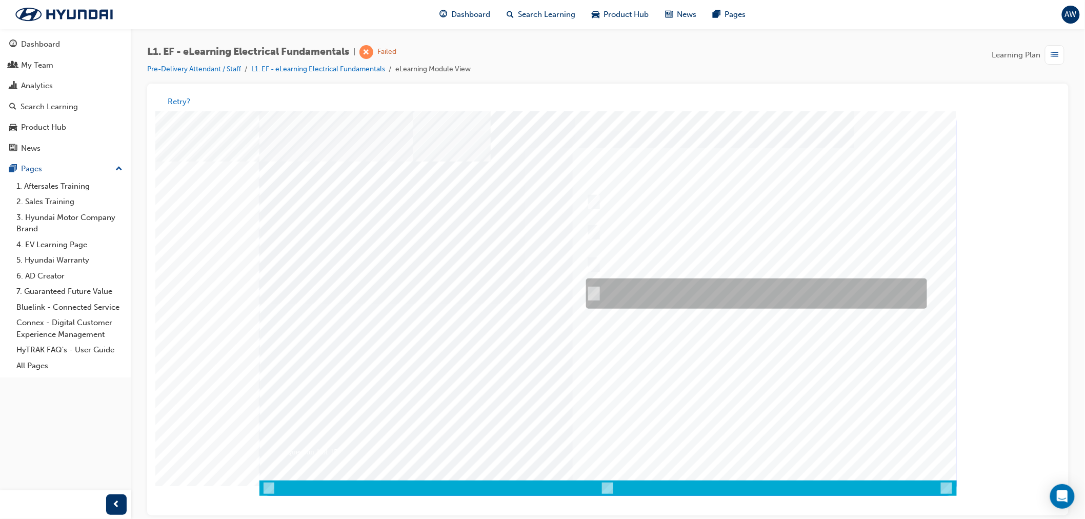
click at [595, 288] on input "Place the red multimeter lead across the Volts and Com socket while checking re…" at bounding box center [590, 293] width 11 height 11
radio input "true"
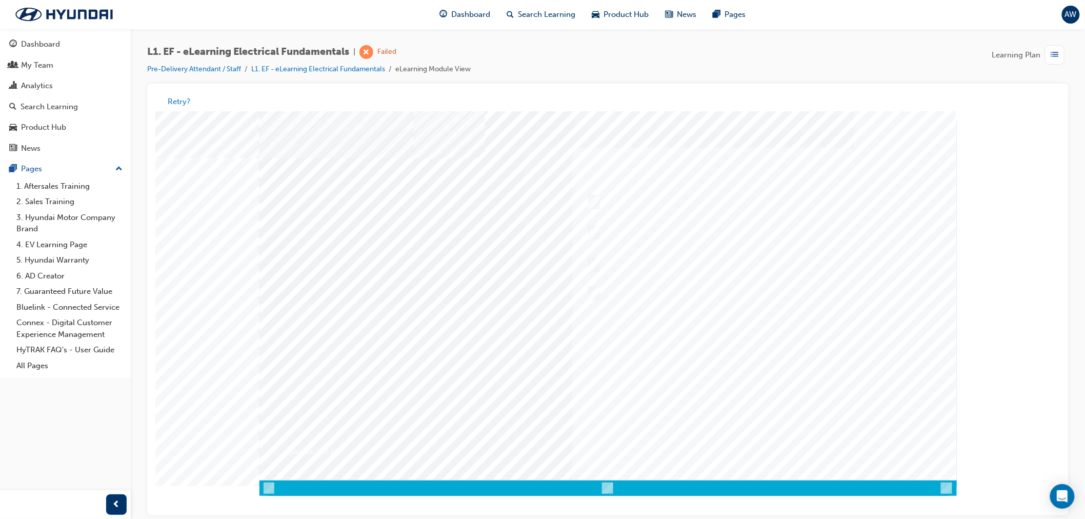
click at [633, 373] on div at bounding box center [607, 303] width 697 height 385
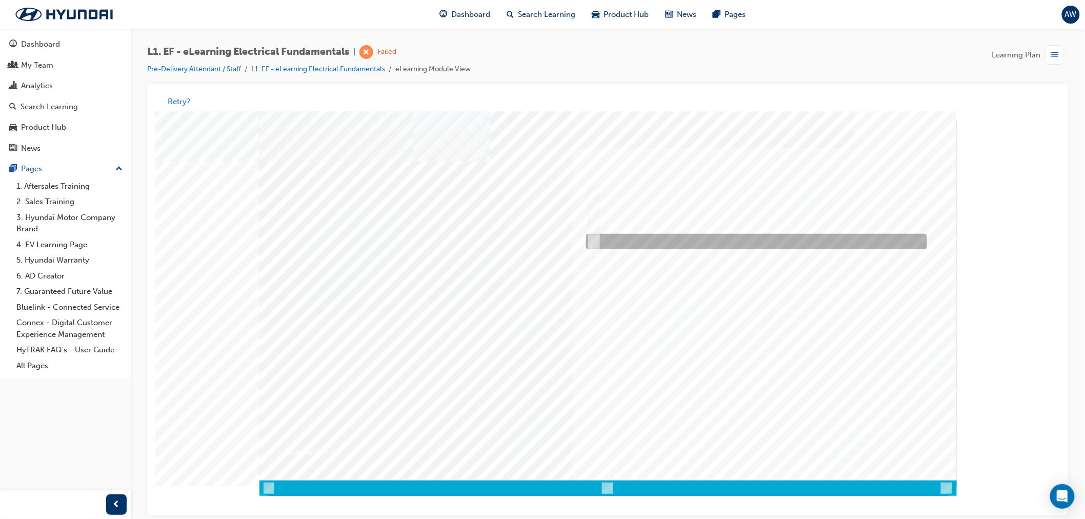
click at [610, 240] on div at bounding box center [753, 241] width 341 height 15
radio input "true"
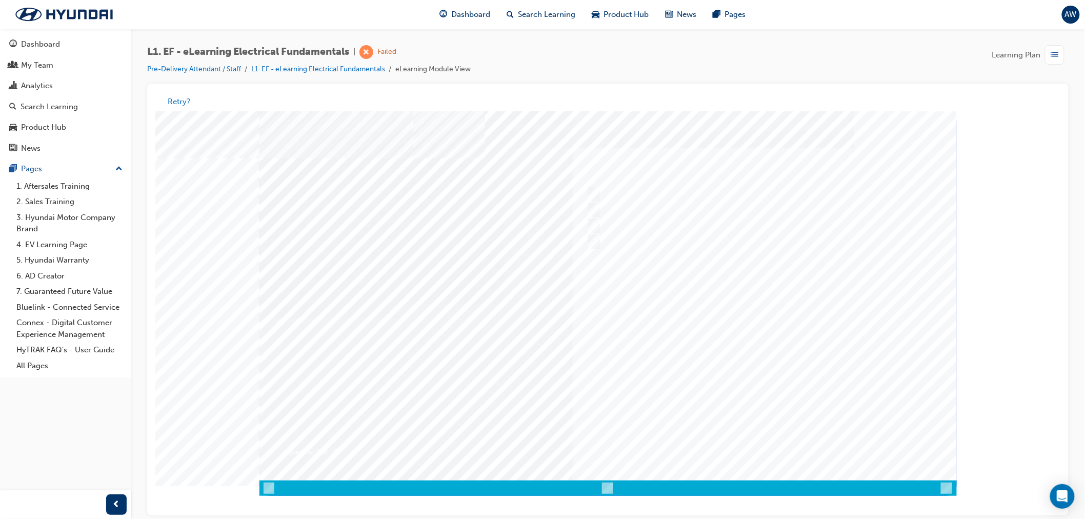
click at [744, 261] on div at bounding box center [607, 303] width 697 height 385
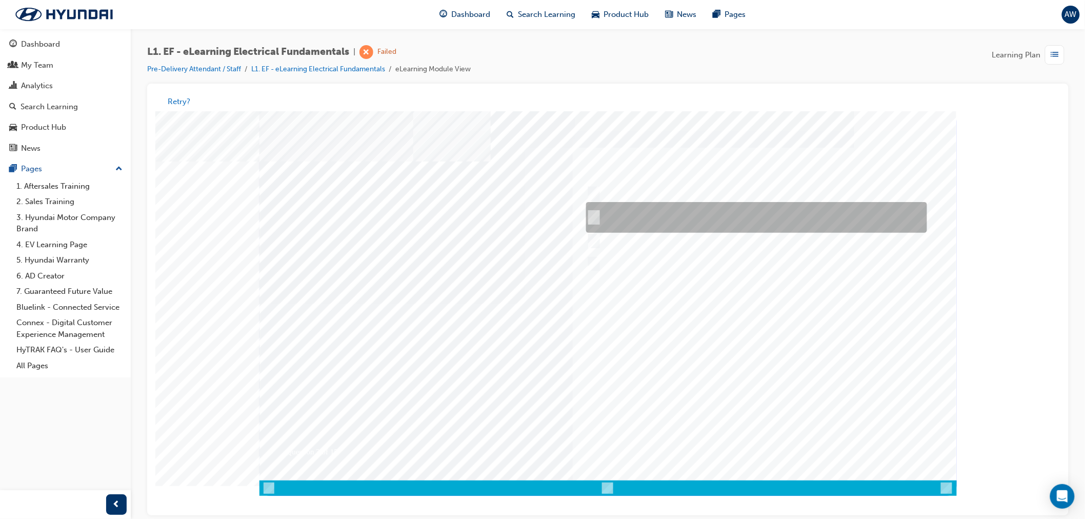
click at [597, 208] on div at bounding box center [753, 217] width 341 height 31
radio input "true"
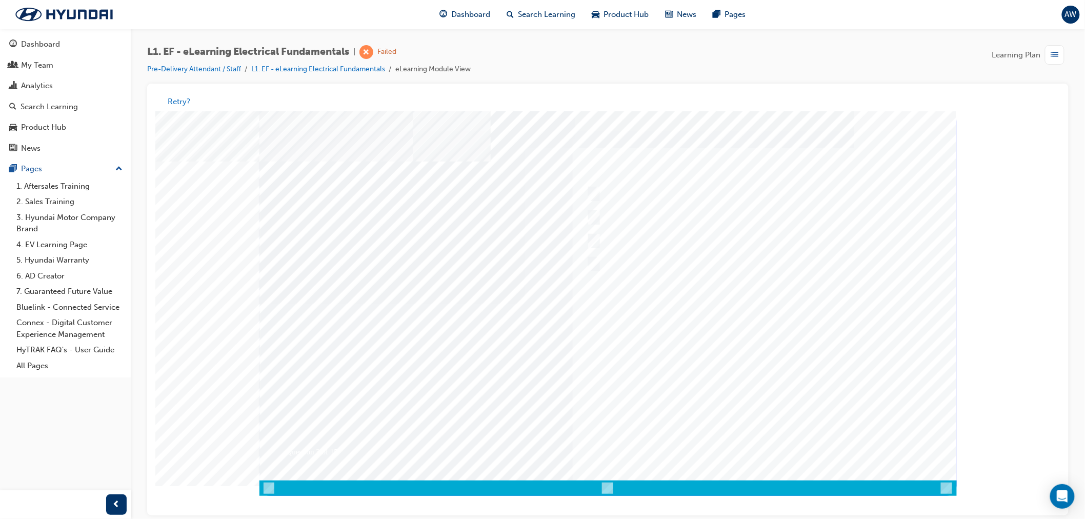
click at [621, 324] on div at bounding box center [607, 303] width 697 height 385
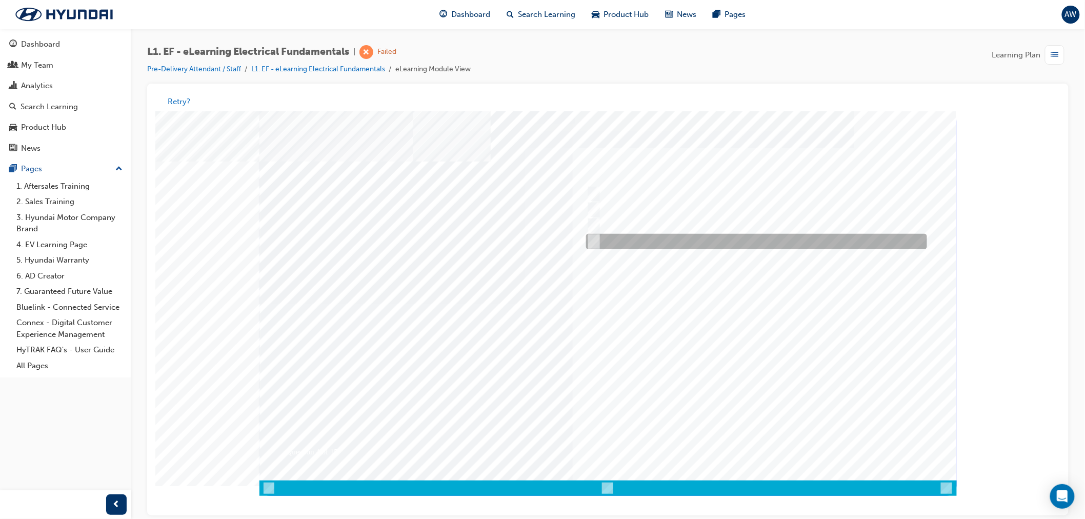
click at [592, 237] on input "Coil of fine wire wound around an iron core." at bounding box center [590, 241] width 11 height 11
radio input "true"
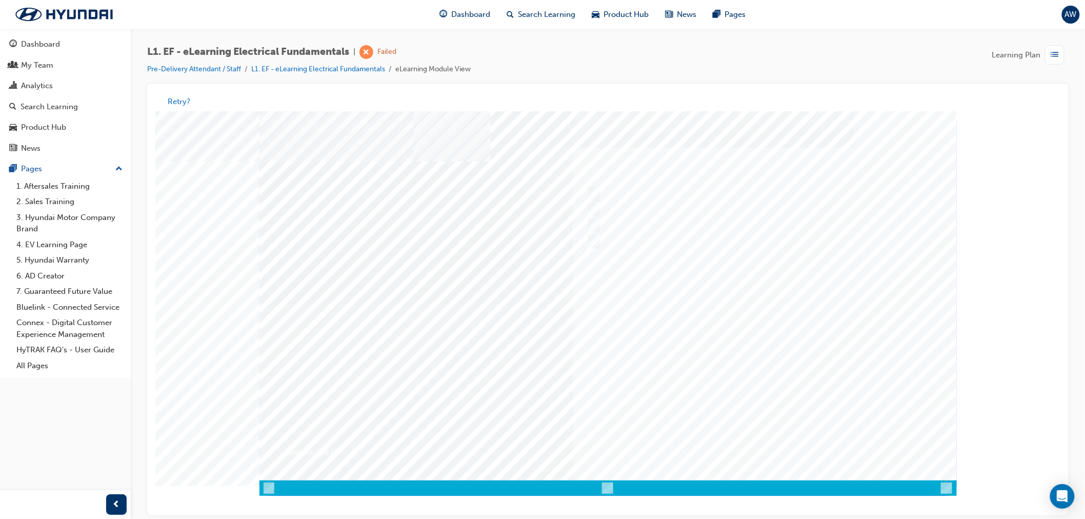
click at [669, 356] on div at bounding box center [607, 303] width 697 height 385
click at [593, 221] on input "Positive to negative." at bounding box center [590, 225] width 11 height 11
radio input "true"
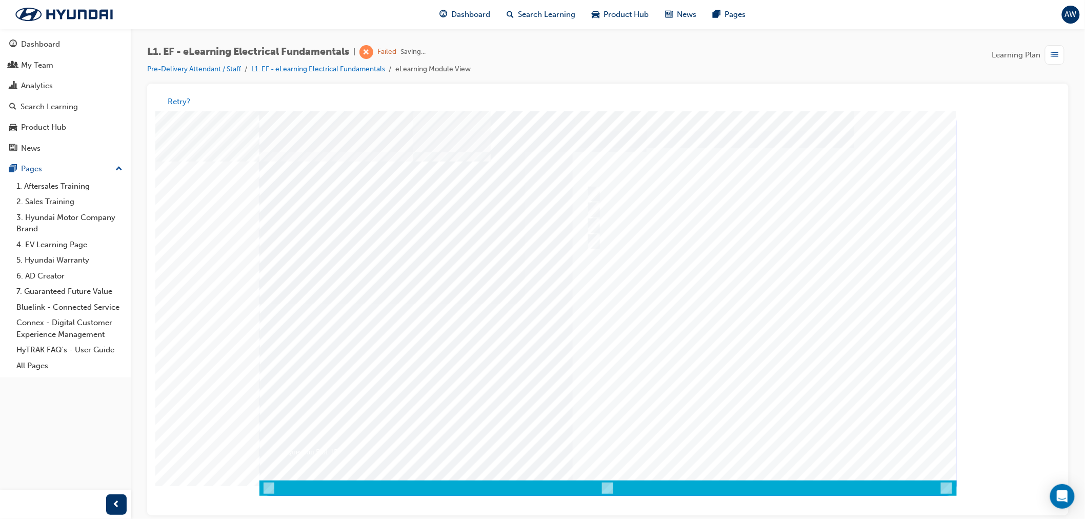
click at [650, 288] on div at bounding box center [607, 303] width 697 height 385
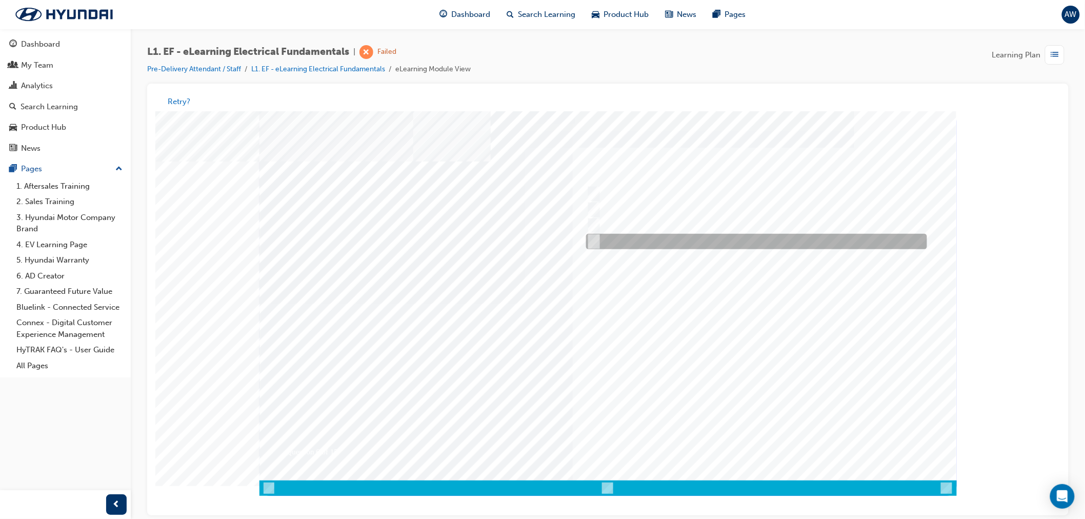
click at [591, 237] on input "Resistance will decrease as temperature increases" at bounding box center [590, 241] width 11 height 11
radio input "true"
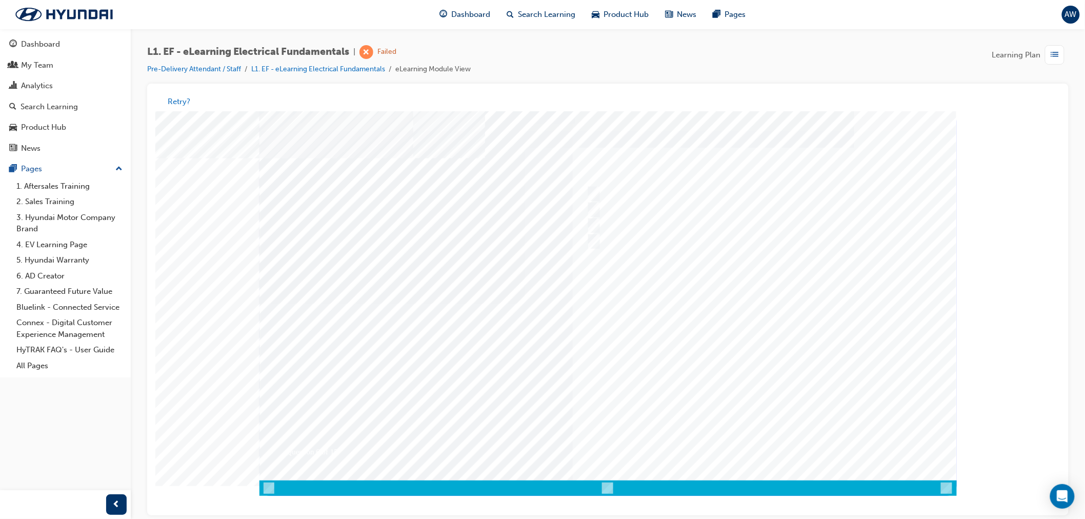
click at [639, 355] on div at bounding box center [607, 303] width 697 height 385
click at [589, 193] on input "True" at bounding box center [590, 193] width 11 height 11
radio input "true"
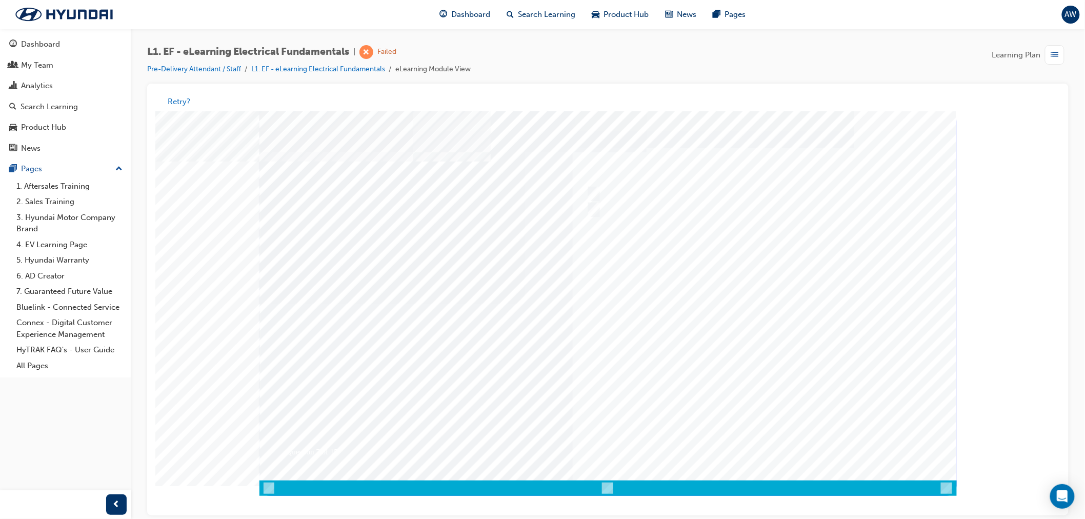
click at [678, 332] on div at bounding box center [607, 303] width 697 height 385
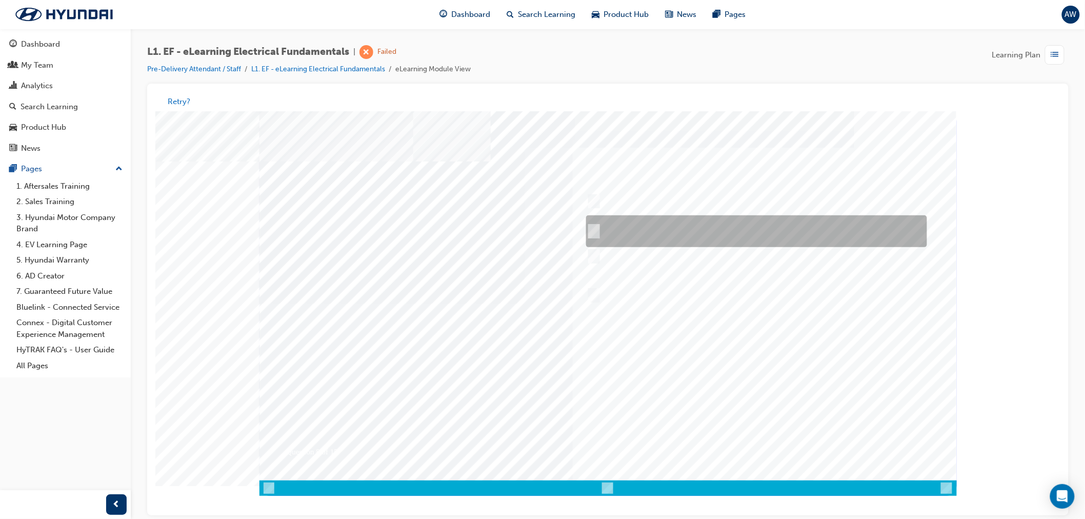
click at [592, 233] on input "Current drain on the battery by certain systems in the vehicle that remain acti…" at bounding box center [590, 231] width 11 height 11
radio input "true"
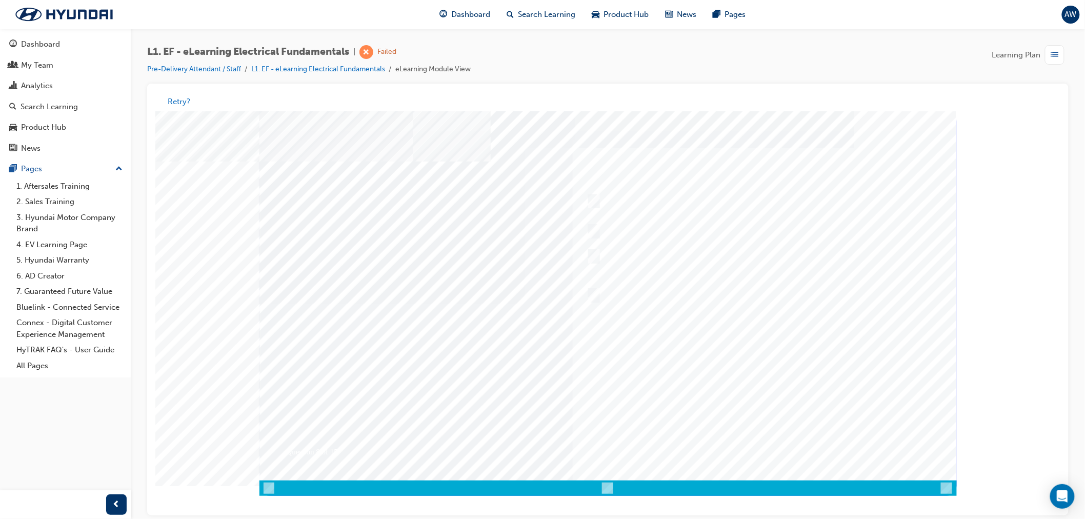
click at [726, 344] on div at bounding box center [607, 303] width 697 height 385
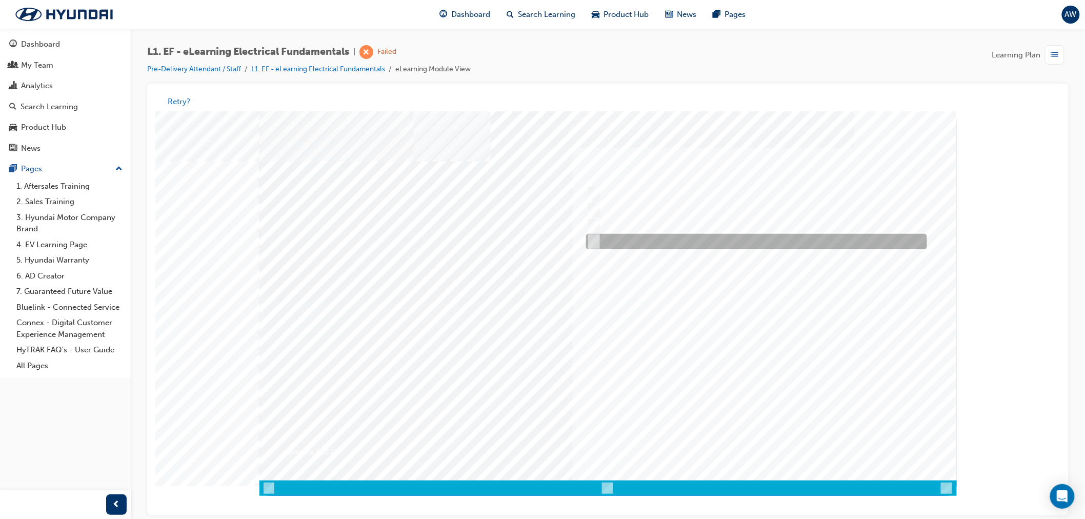
click at [593, 243] on input "Positively switched" at bounding box center [590, 241] width 11 height 11
radio input "true"
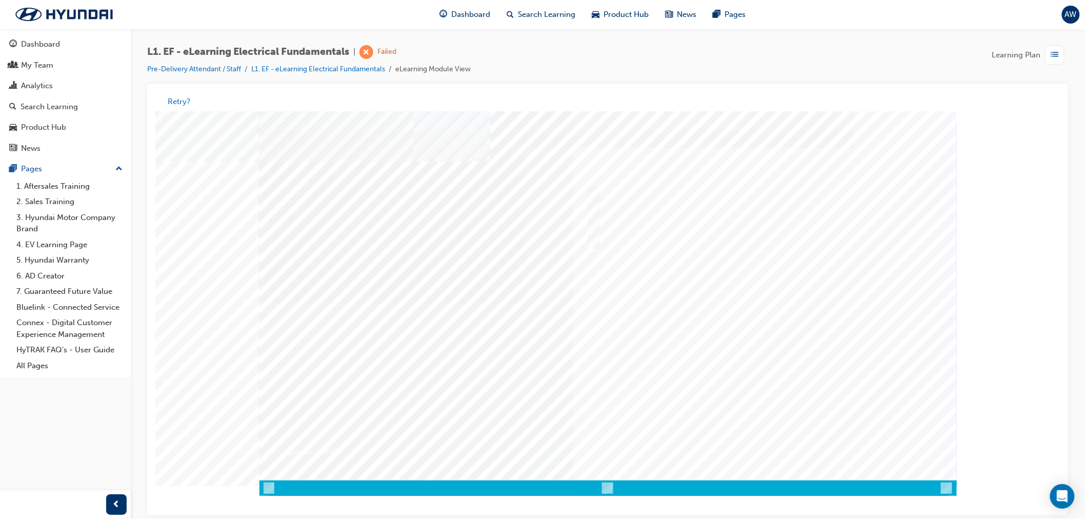
click at [694, 352] on div at bounding box center [607, 303] width 697 height 385
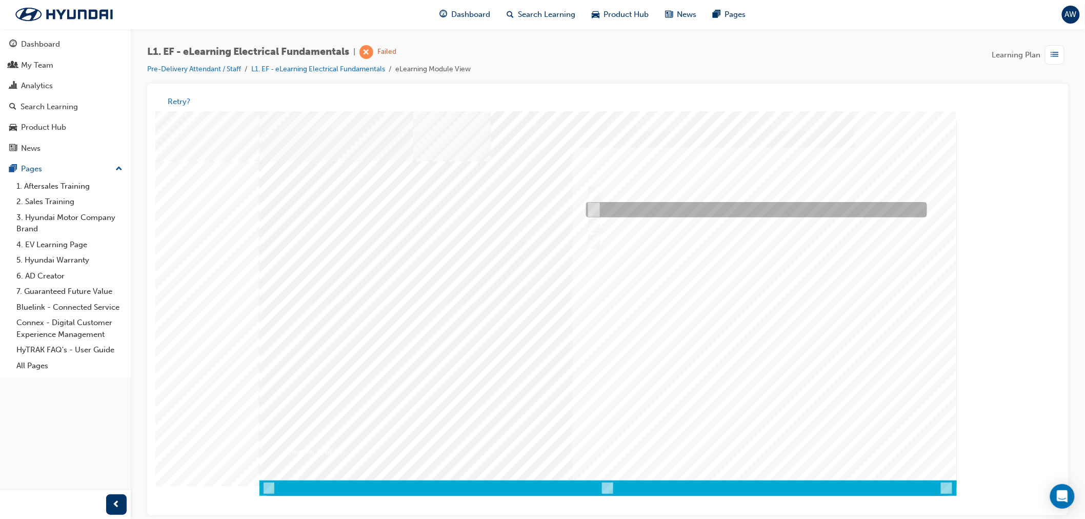
click at [595, 212] on input "The pin number" at bounding box center [590, 209] width 11 height 11
radio input "true"
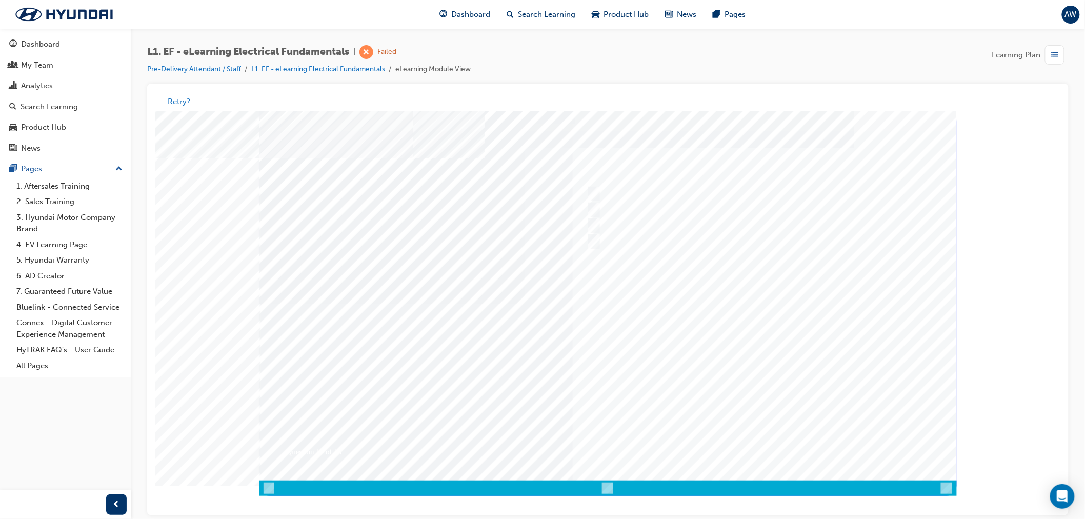
click at [720, 355] on div at bounding box center [607, 303] width 697 height 385
click at [593, 195] on input "Female pins" at bounding box center [590, 193] width 11 height 11
radio input "true"
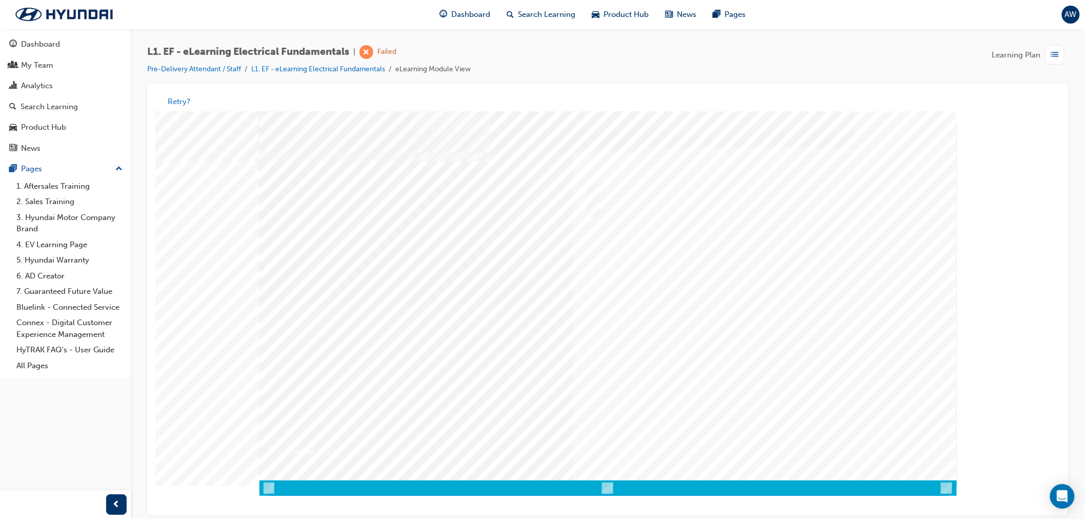
click at [739, 364] on div at bounding box center [607, 303] width 697 height 385
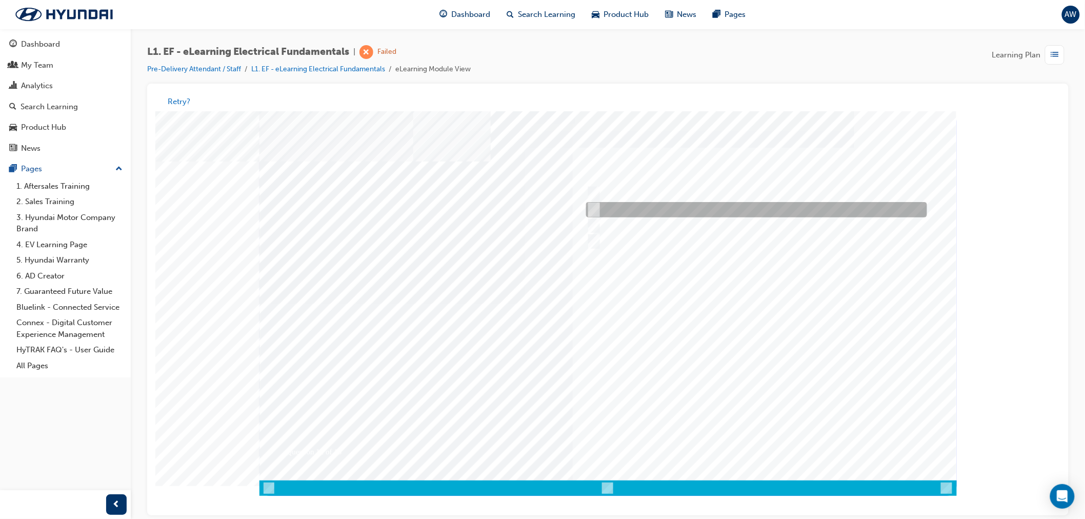
click at [591, 210] on input "Blue" at bounding box center [590, 209] width 11 height 11
radio input "true"
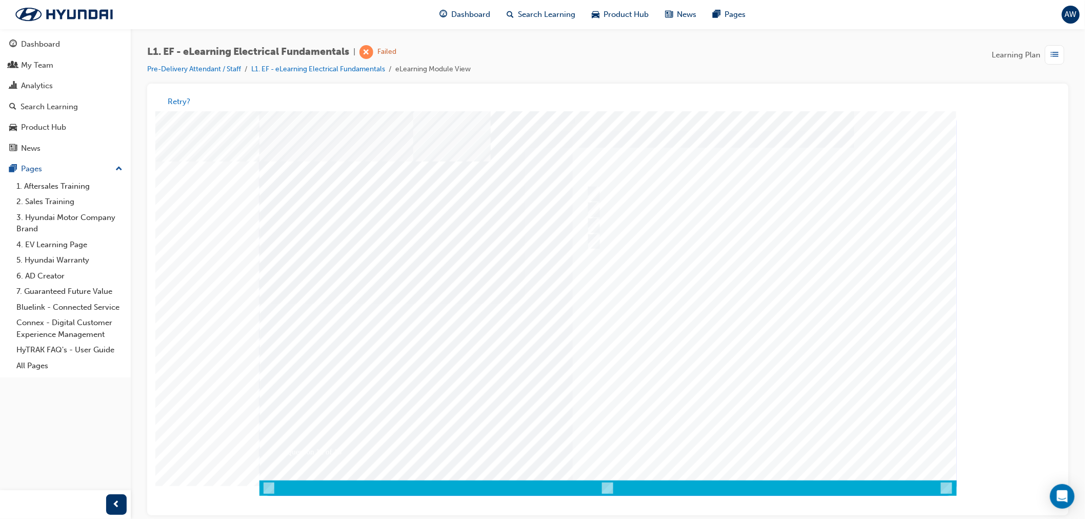
click at [694, 317] on div at bounding box center [607, 303] width 697 height 385
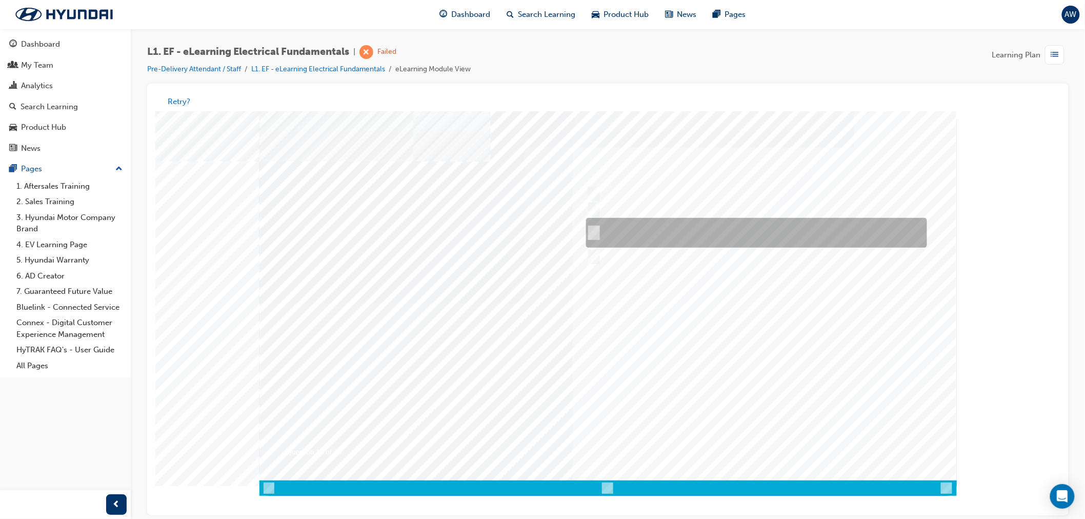
click at [595, 233] on input "Should be tested for correct operation if a relay controlled circuit has a prob…" at bounding box center [590, 232] width 11 height 11
checkbox input "true"
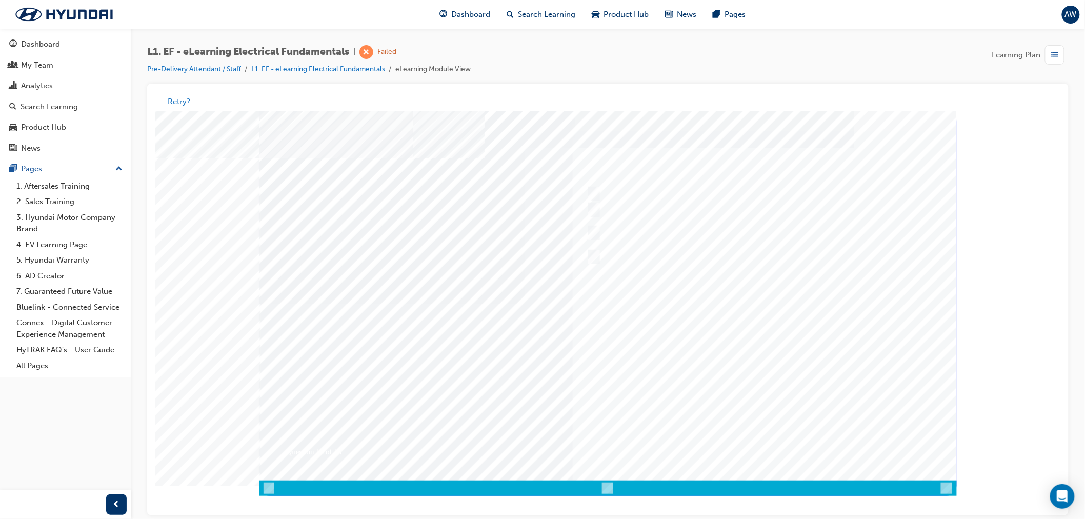
click at [740, 369] on div at bounding box center [607, 303] width 697 height 385
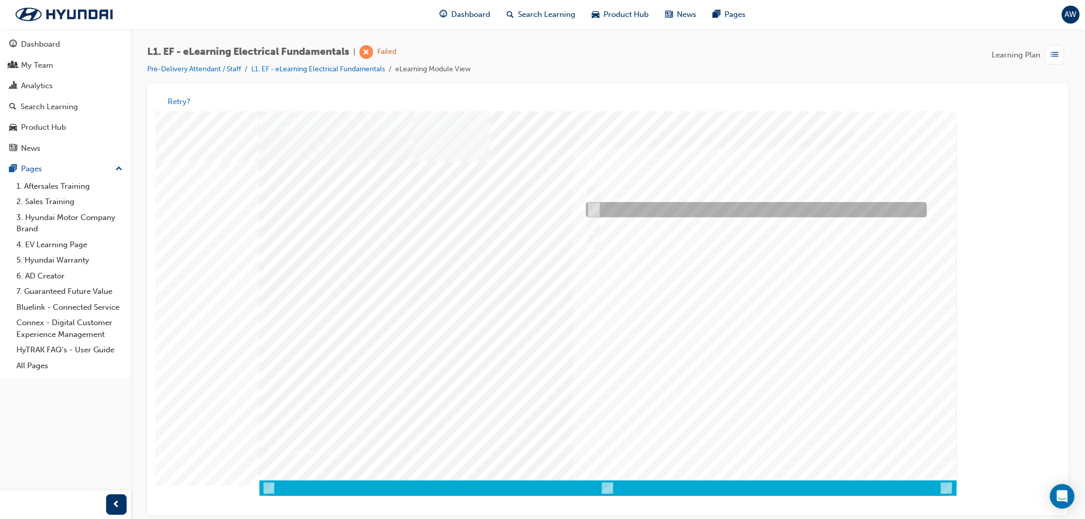
click at [607, 209] on div at bounding box center [753, 209] width 341 height 15
radio input "true"
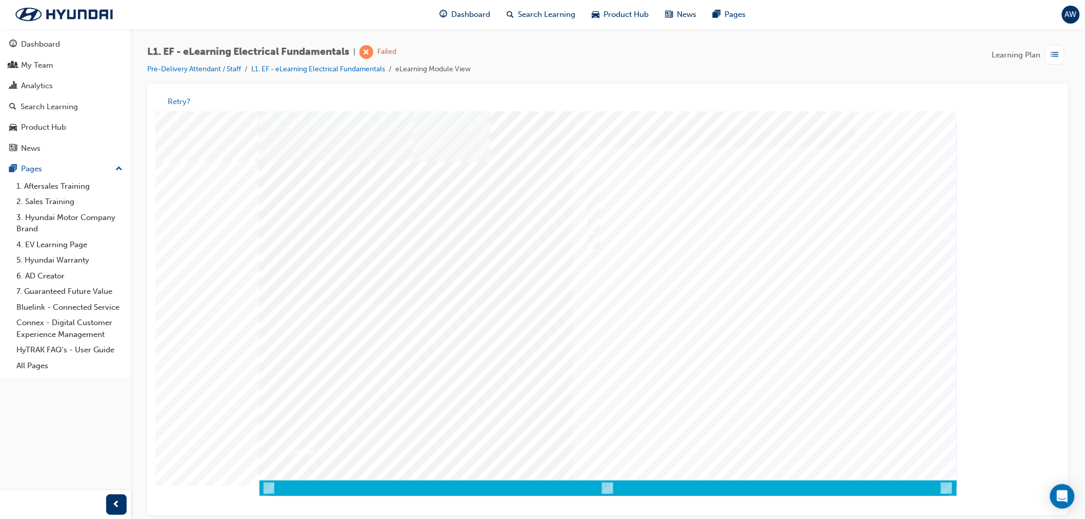
click at [682, 332] on div at bounding box center [607, 303] width 697 height 385
click at [596, 219] on input "The relationship between Volts, Amps and Ohms" at bounding box center [590, 223] width 11 height 11
radio input "true"
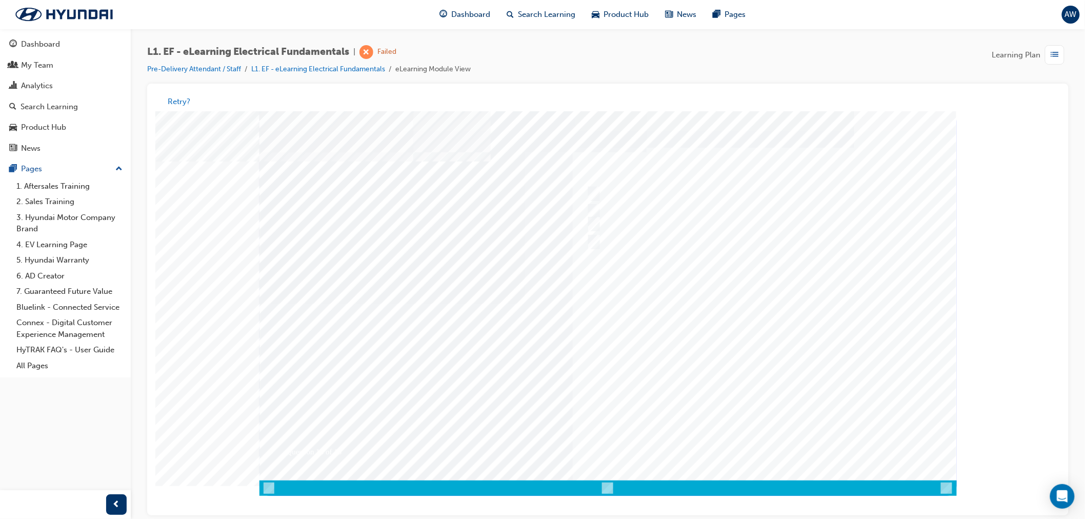
click at [741, 368] on div at bounding box center [607, 303] width 697 height 385
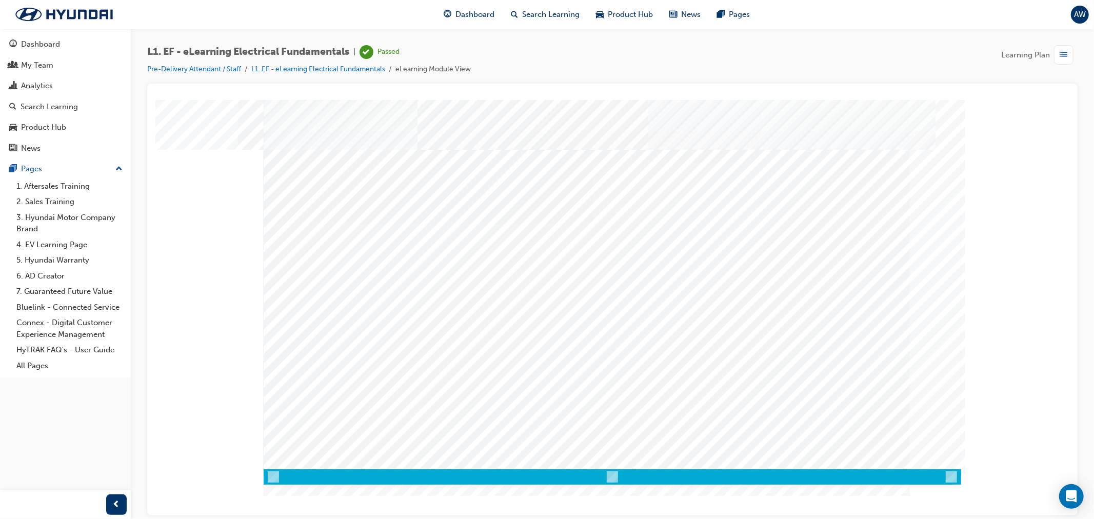
click at [1061, 57] on span "list-icon" at bounding box center [1064, 55] width 8 height 13
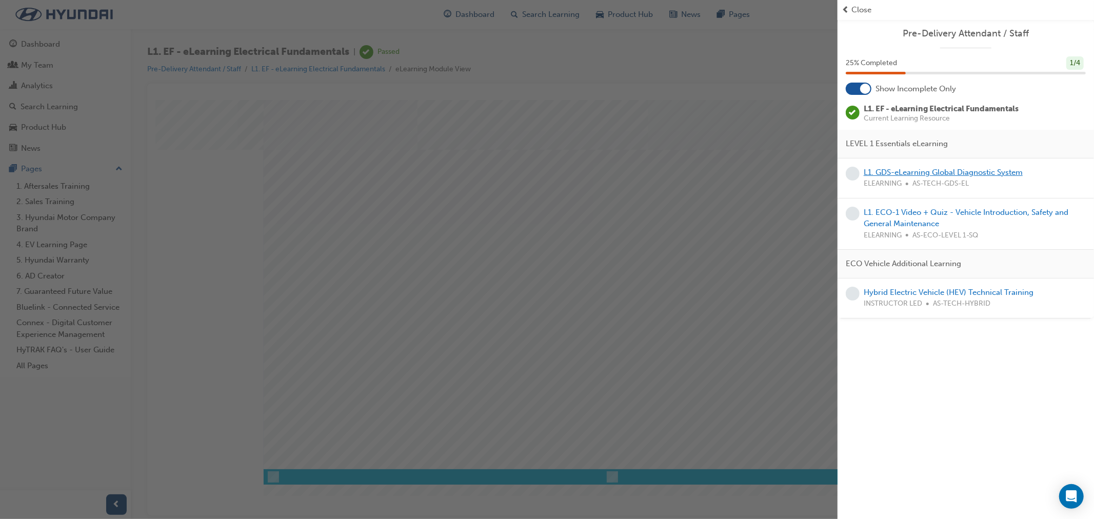
click at [923, 173] on link "L1. GDS-eLearning Global Diagnostic System" at bounding box center [942, 172] width 159 height 9
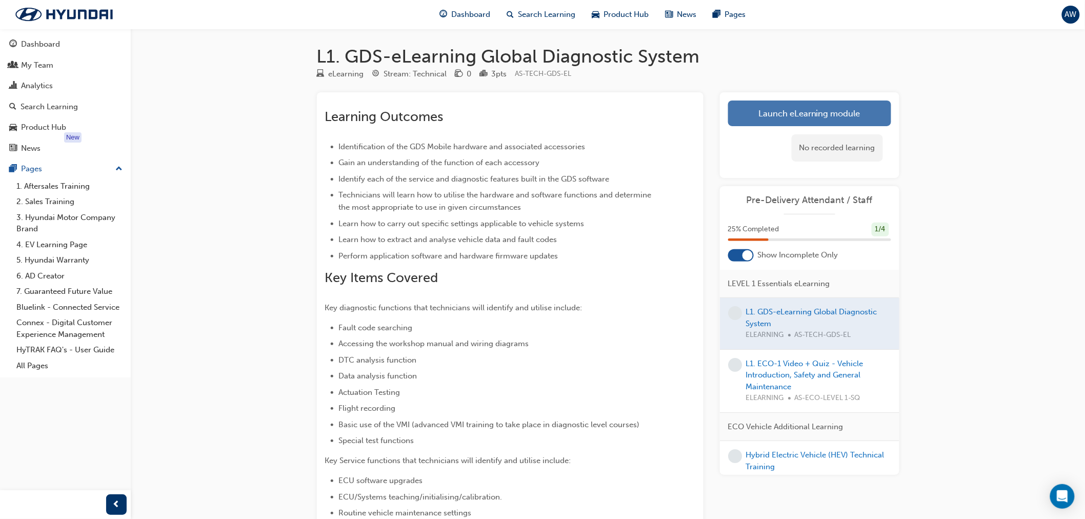
click at [765, 118] on link "Launch eLearning module" at bounding box center [809, 113] width 163 height 26
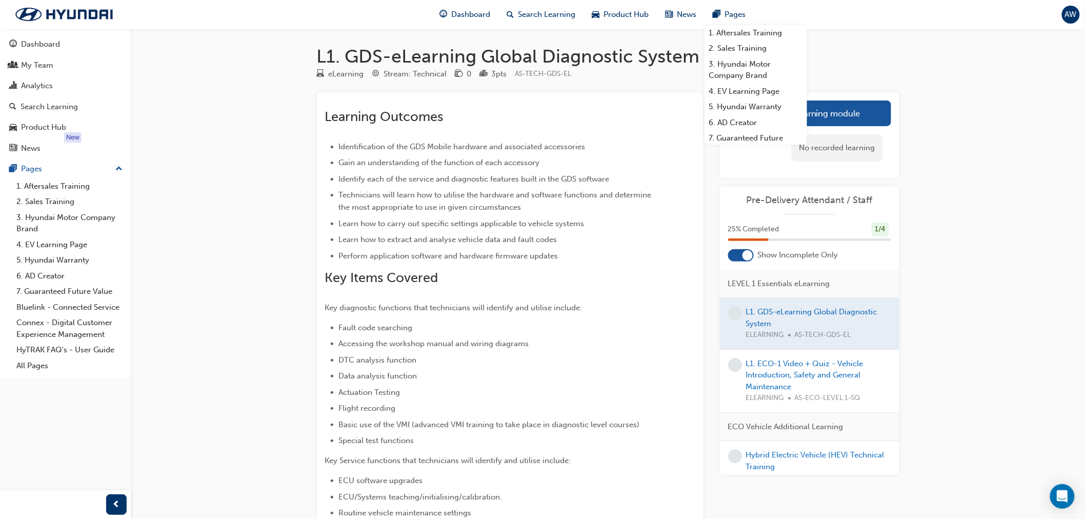
click at [973, 78] on div "L1. GDS-eLearning Global Diagnostic System eLearning Stream: Technical 0 3 pts …" at bounding box center [542, 415] width 1085 height 830
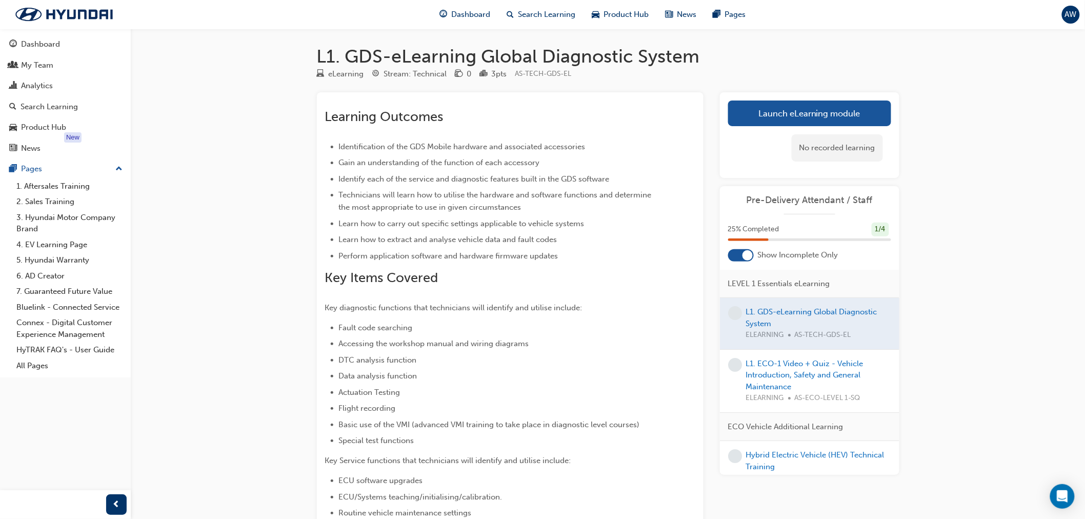
click at [815, 40] on div "L1. GDS-eLearning Global Diagnostic System eLearning Stream: Technical 0 3 pts …" at bounding box center [607, 417] width 615 height 776
click at [809, 375] on link "L1. ECO-1 Video + Quiz - Vehicle Introduction, Safety and General Maintenance" at bounding box center [804, 375] width 117 height 32
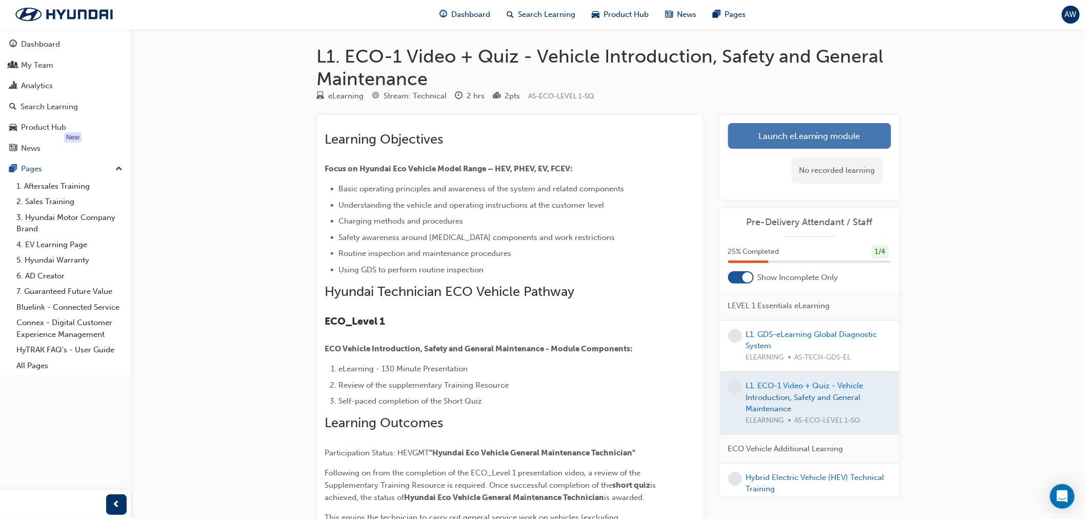
click at [796, 135] on link "Launch eLearning module" at bounding box center [809, 136] width 163 height 26
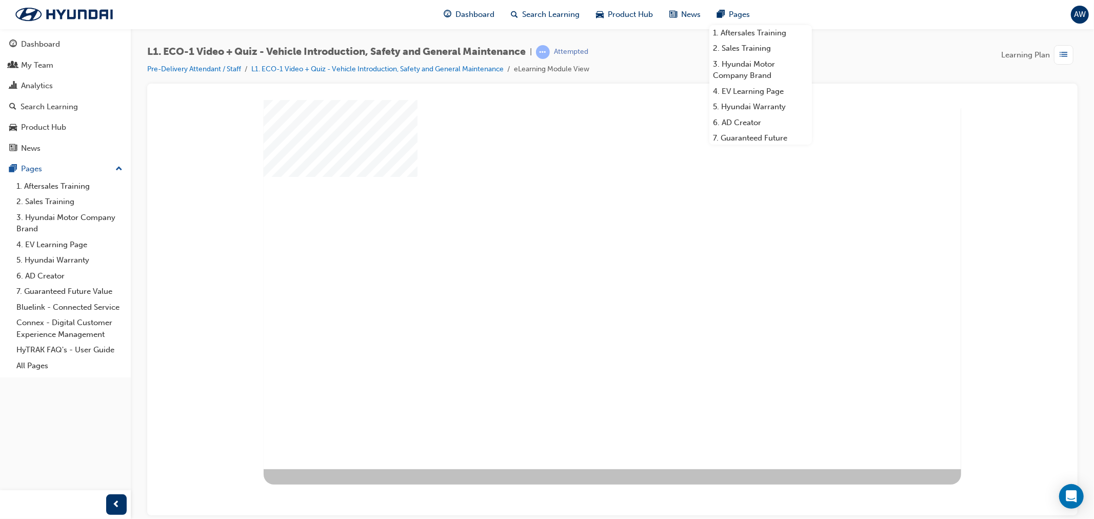
click at [582, 254] on div "play" at bounding box center [582, 254] width 0 height 0
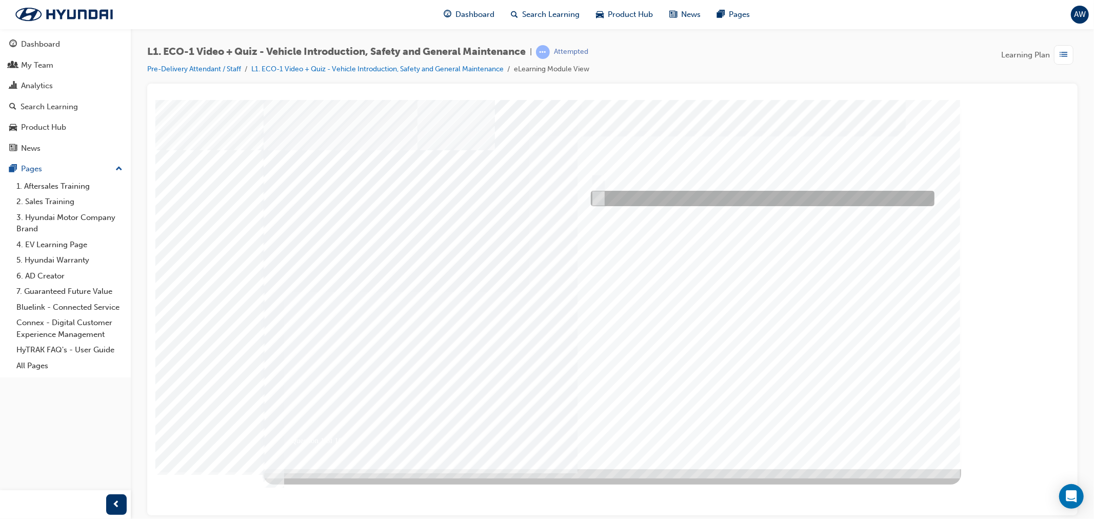
click at [595, 196] on input "No" at bounding box center [595, 198] width 11 height 11
radio input "true"
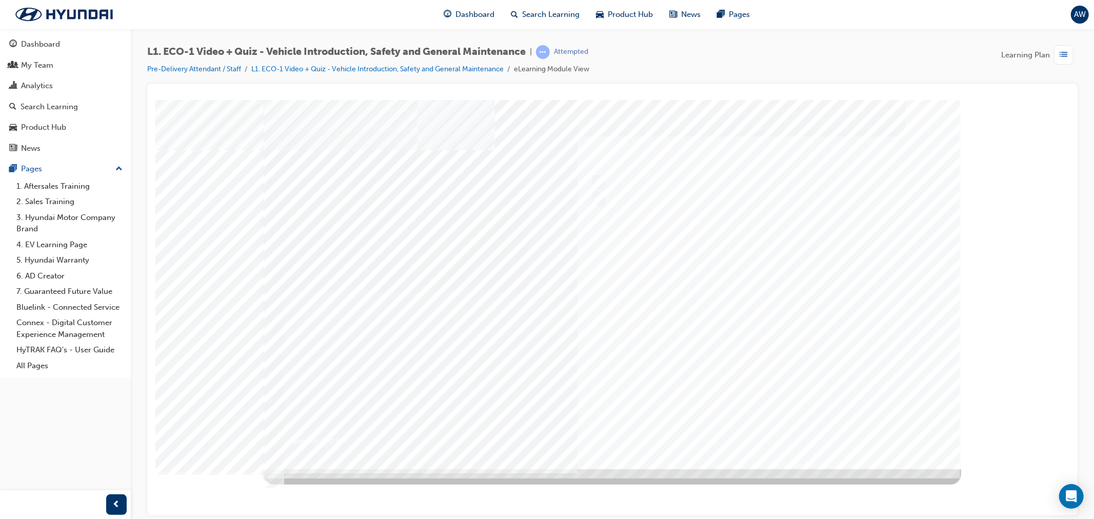
click at [741, 352] on div at bounding box center [611, 283] width 697 height 369
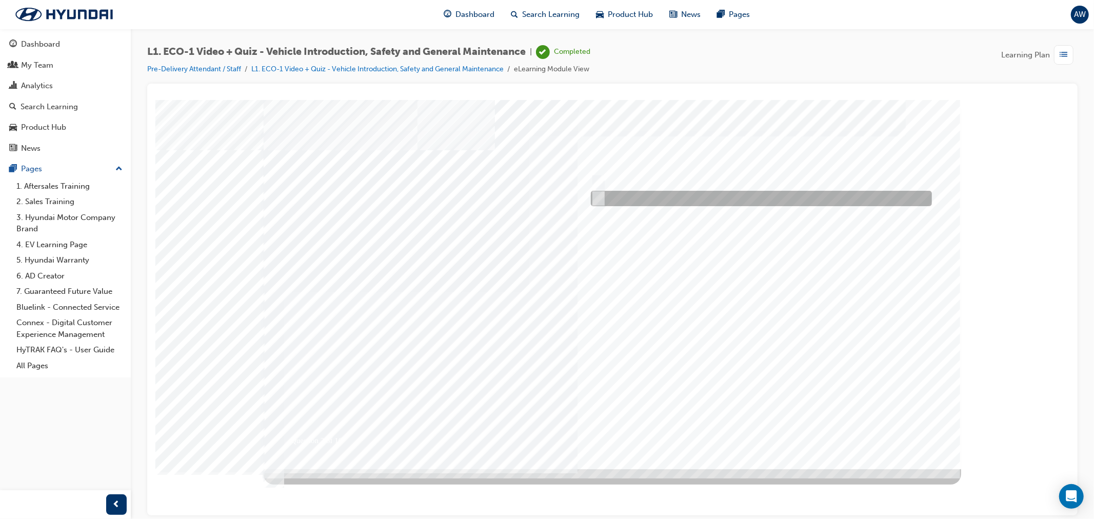
click at [625, 195] on div at bounding box center [758, 198] width 341 height 15
radio input "true"
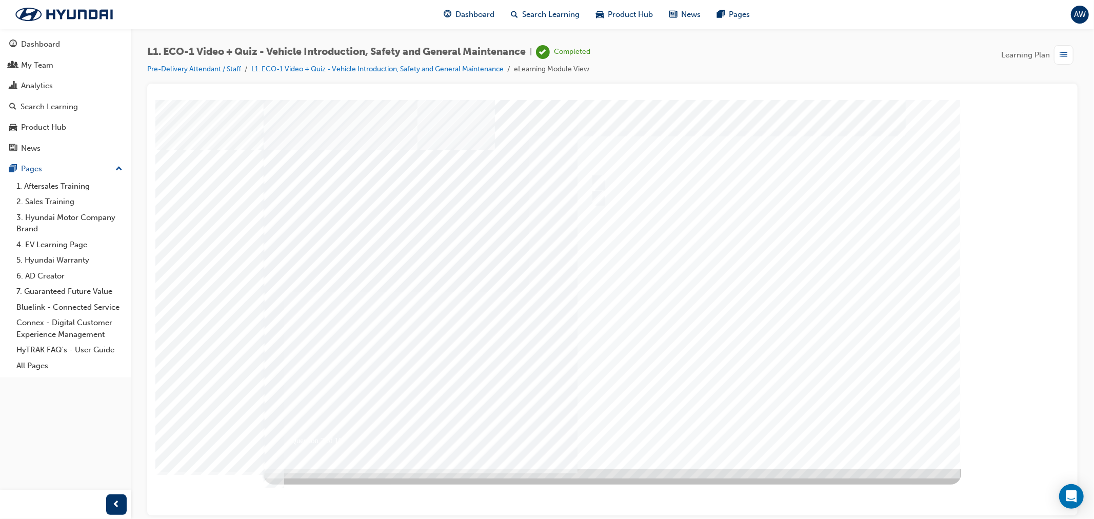
click at [661, 305] on div at bounding box center [611, 283] width 697 height 369
click at [597, 214] on input "Immediately advise an Eco Vehicle Specialist Technician." at bounding box center [595, 214] width 11 height 11
radio input "true"
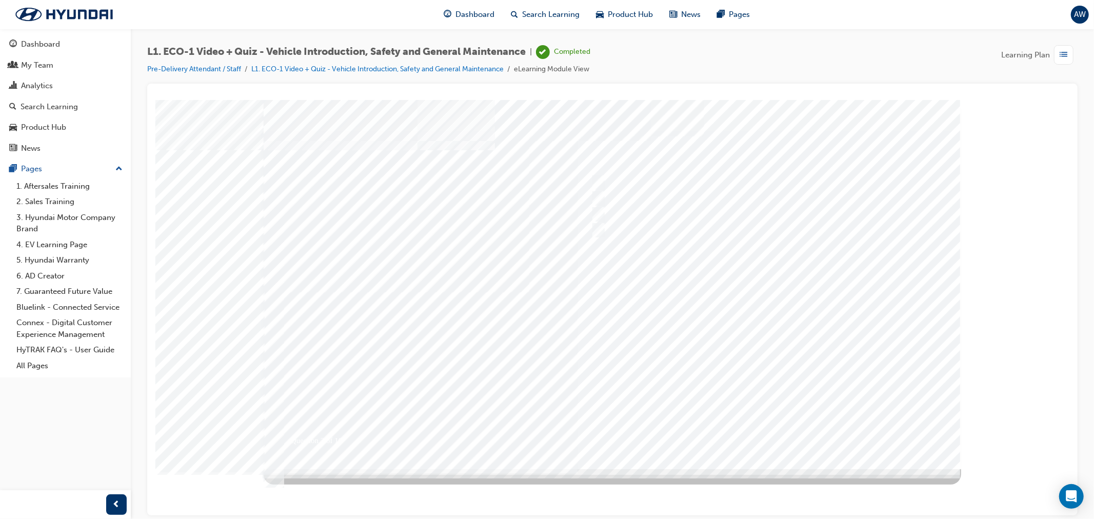
click at [705, 314] on div at bounding box center [611, 283] width 697 height 369
click at [595, 177] on input "An orange covering." at bounding box center [595, 182] width 11 height 11
radio input "true"
click at [702, 353] on div at bounding box center [611, 283] width 697 height 369
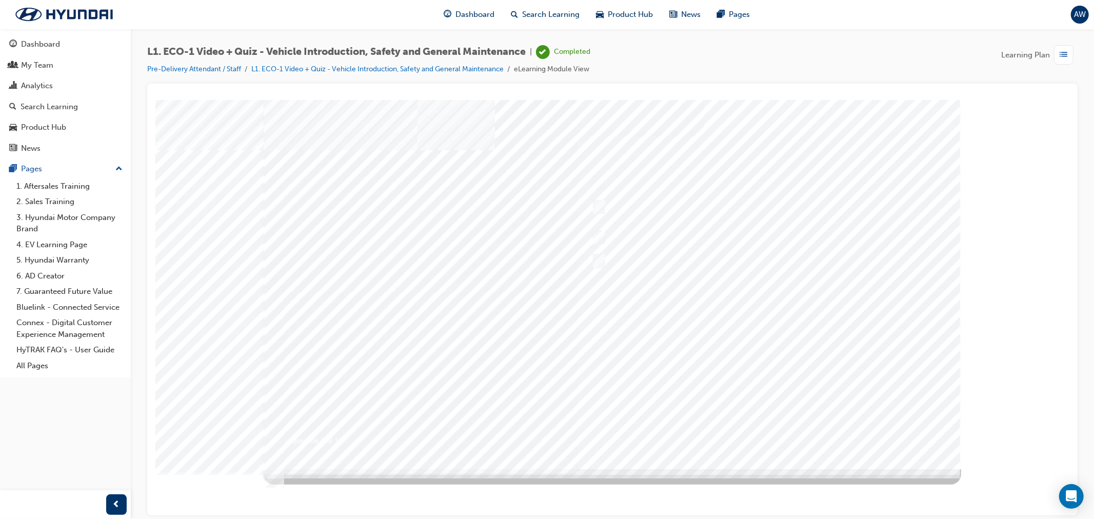
drag, startPoint x: 293, startPoint y: 165, endPoint x: 332, endPoint y: 195, distance: 49.3
click at [628, 185] on div at bounding box center [758, 182] width 341 height 15
radio input "true"
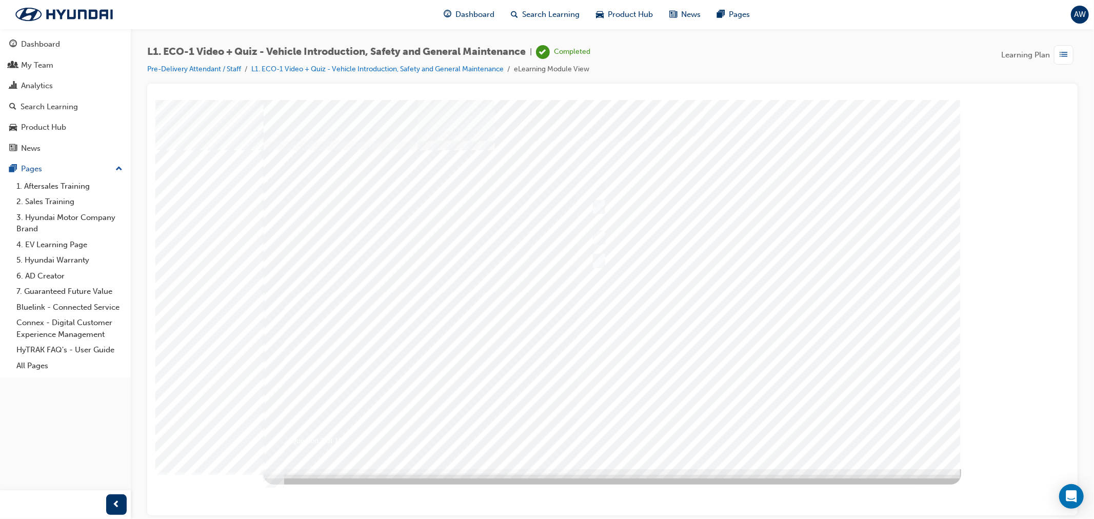
click at [601, 257] on div at bounding box center [611, 283] width 697 height 369
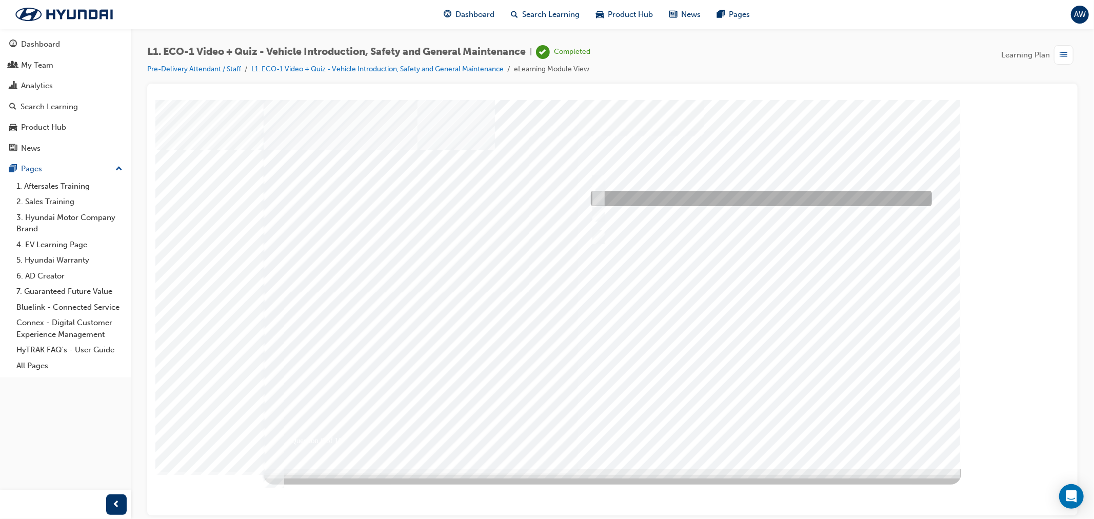
click at [598, 197] on input "Under the instruction of an Eco Vehicle Specialist Technician." at bounding box center [595, 198] width 11 height 11
radio input "true"
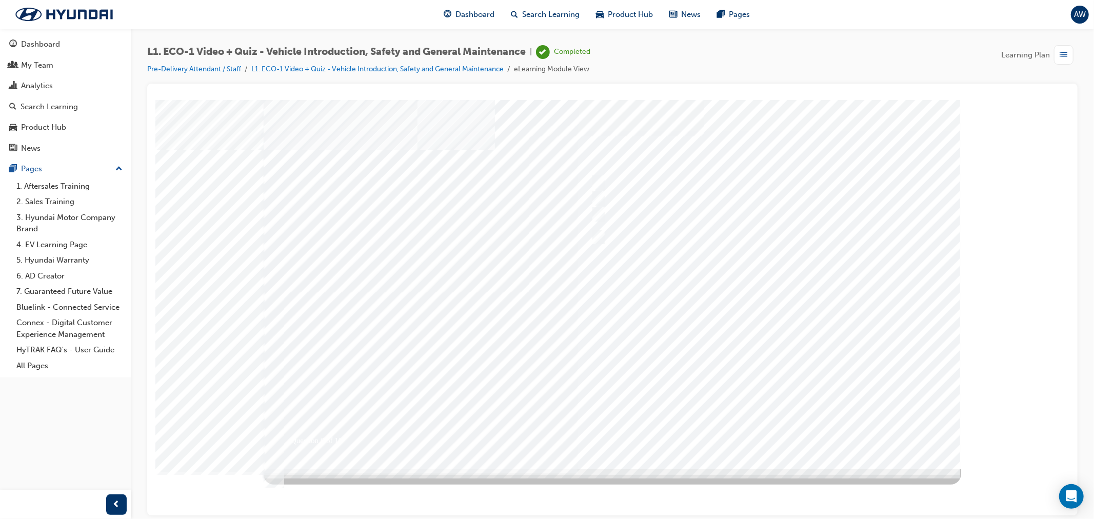
click at [717, 356] on div at bounding box center [611, 283] width 697 height 369
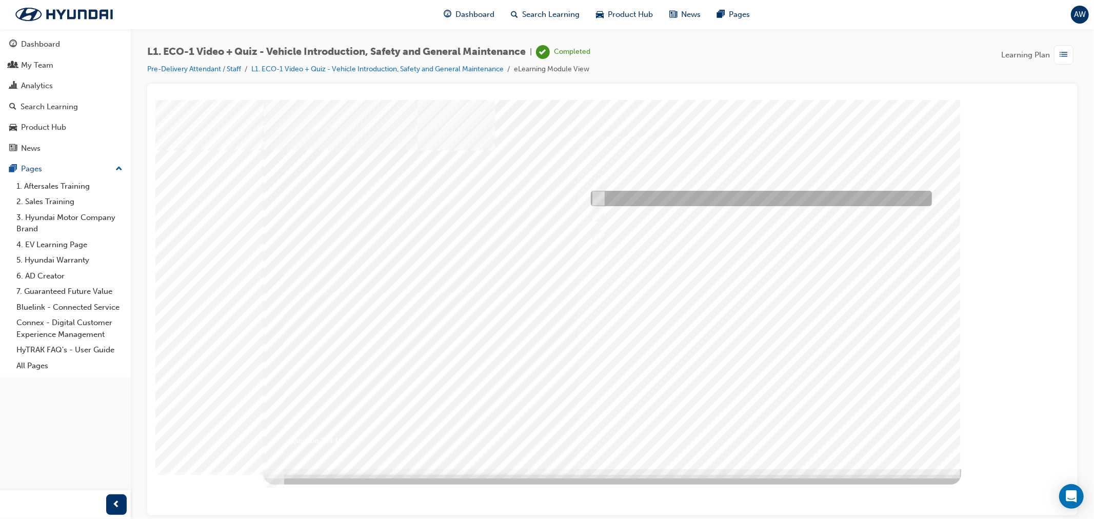
click at [596, 197] on input "No." at bounding box center [595, 198] width 11 height 11
radio input "true"
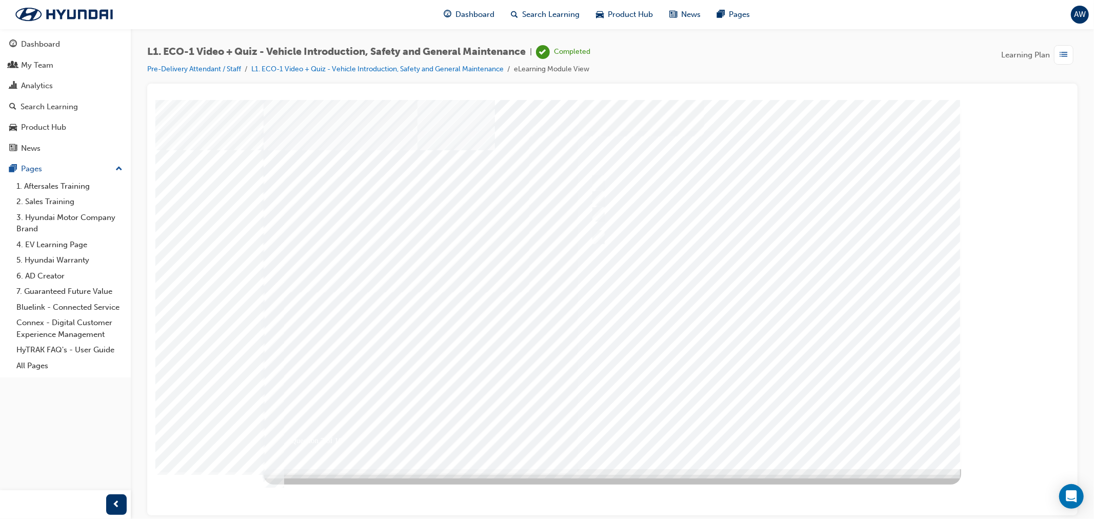
click at [710, 285] on div at bounding box center [611, 283] width 697 height 369
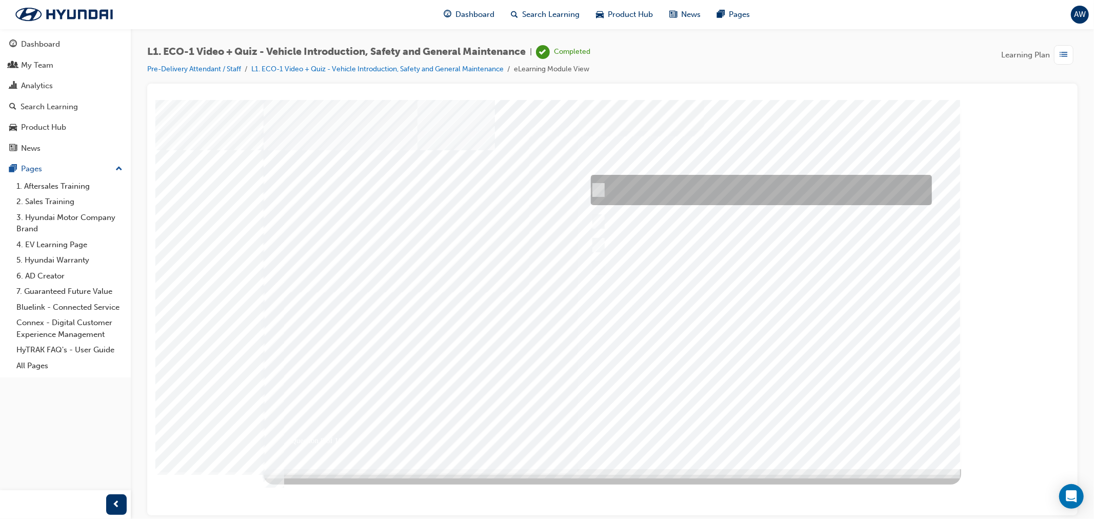
click at [598, 188] on input "No, the HV system must be de-energised by a High Voltage Technician." at bounding box center [595, 190] width 11 height 11
radio input "true"
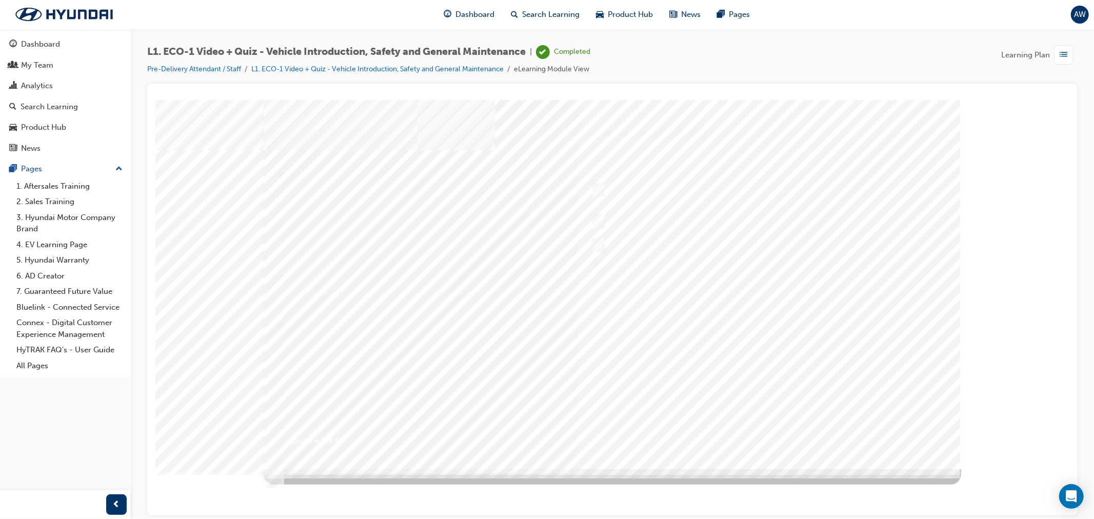
click at [692, 342] on div at bounding box center [611, 283] width 697 height 369
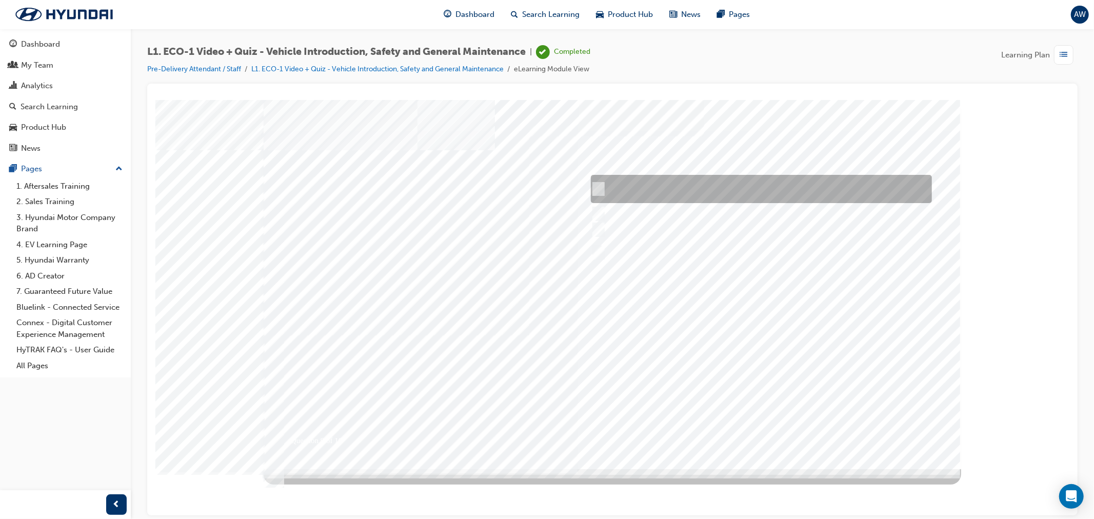
click at [600, 189] on input "Wait for the EVST in charge to return before proceeding with the work." at bounding box center [595, 189] width 11 height 11
radio input "true"
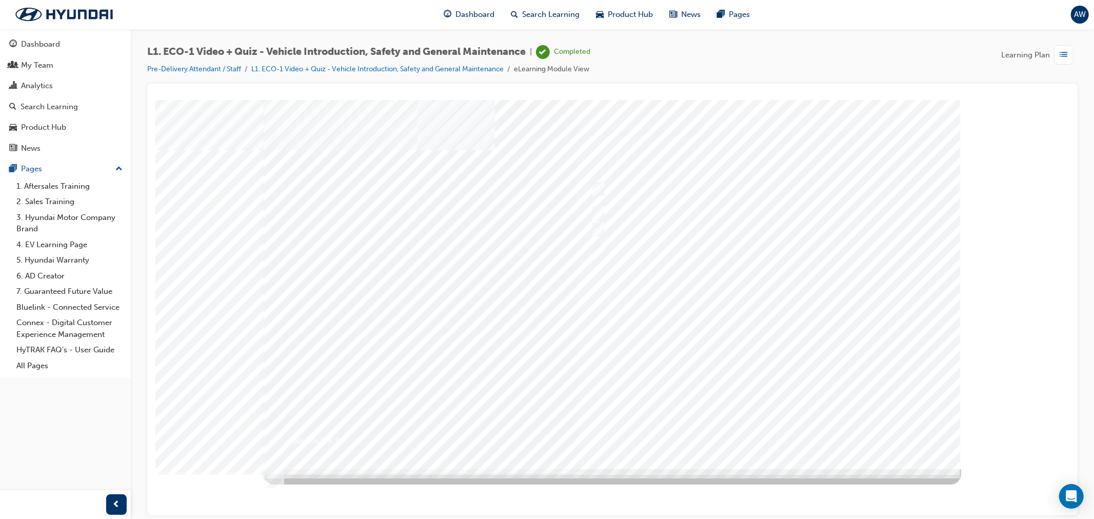
click at [718, 334] on div at bounding box center [611, 283] width 697 height 369
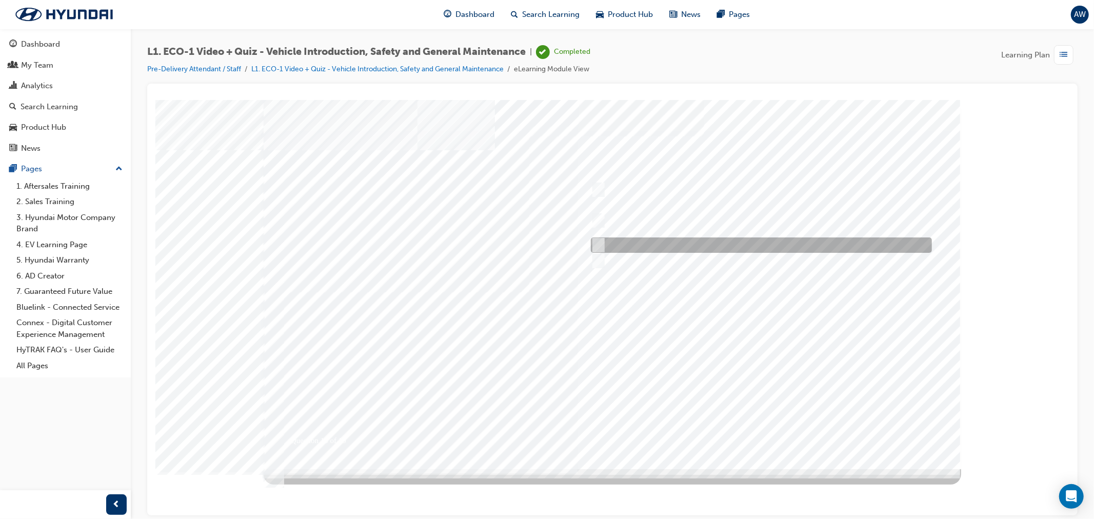
click at [597, 244] on input "Report the warning lamp to the Service Advisor." at bounding box center [595, 244] width 11 height 11
radio input "true"
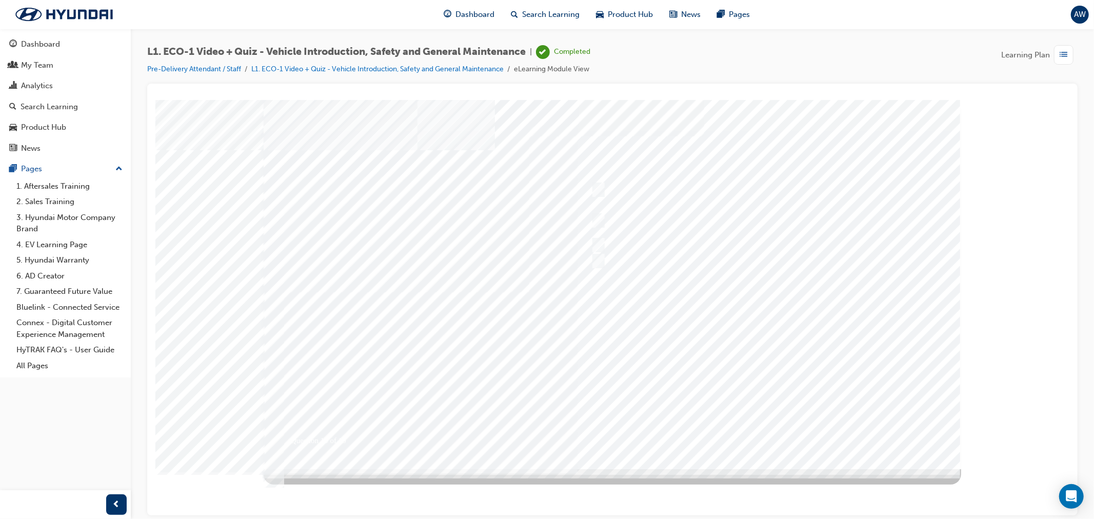
click at [695, 344] on div at bounding box center [611, 283] width 697 height 369
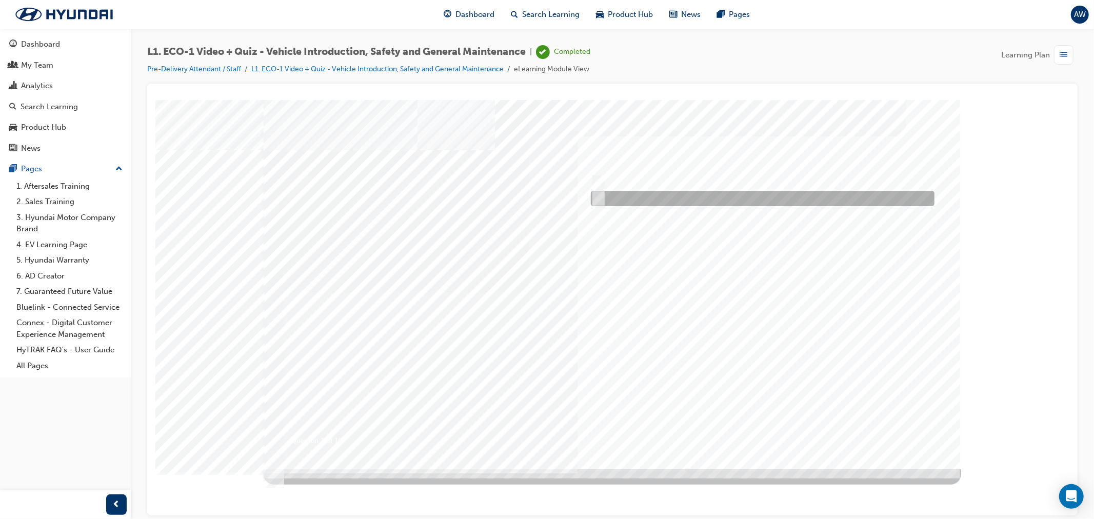
click at [596, 193] on input "No" at bounding box center [595, 198] width 11 height 11
radio input "true"
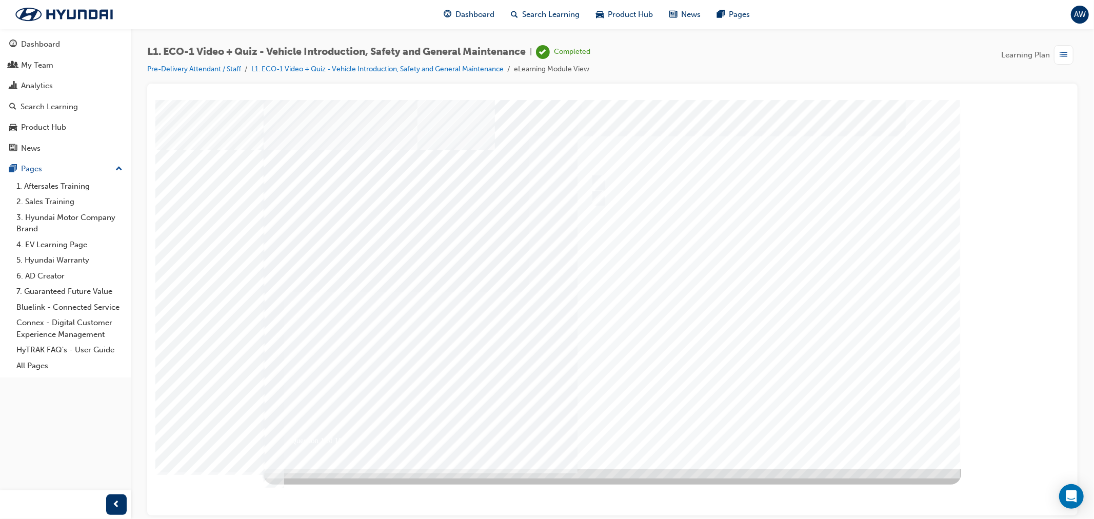
click at [766, 341] on div at bounding box center [611, 283] width 697 height 369
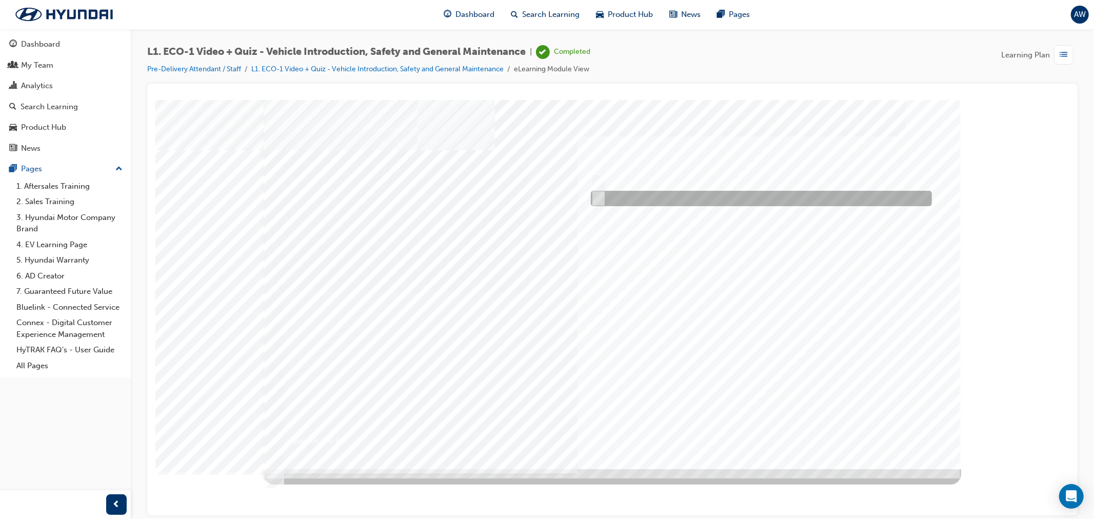
click at [598, 191] on div at bounding box center [758, 198] width 341 height 15
radio input "true"
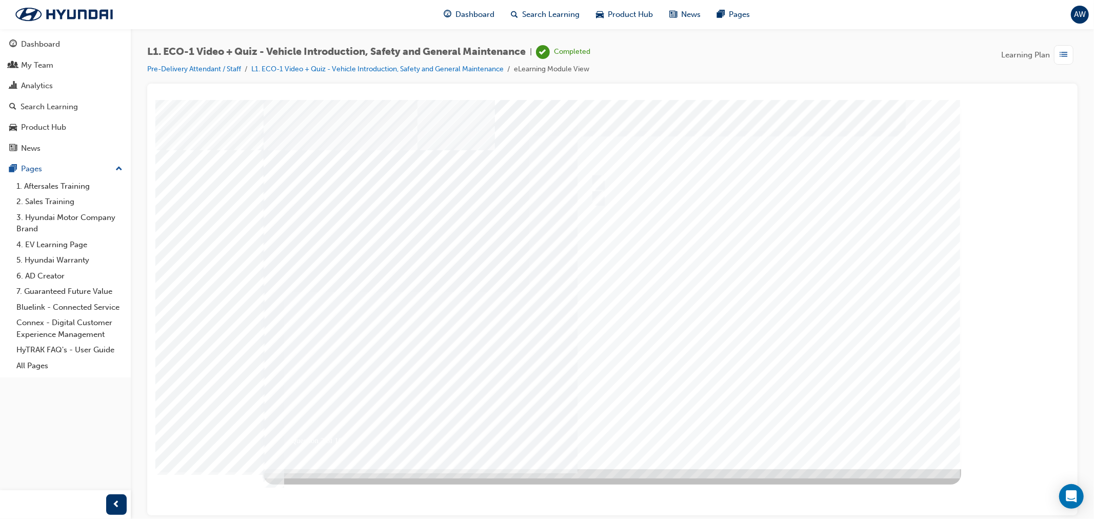
click at [581, 320] on div at bounding box center [611, 283] width 697 height 369
click at [594, 210] on input "Immediately advise an Eco Vehicle Specialist Technician." at bounding box center [595, 214] width 11 height 11
radio input "true"
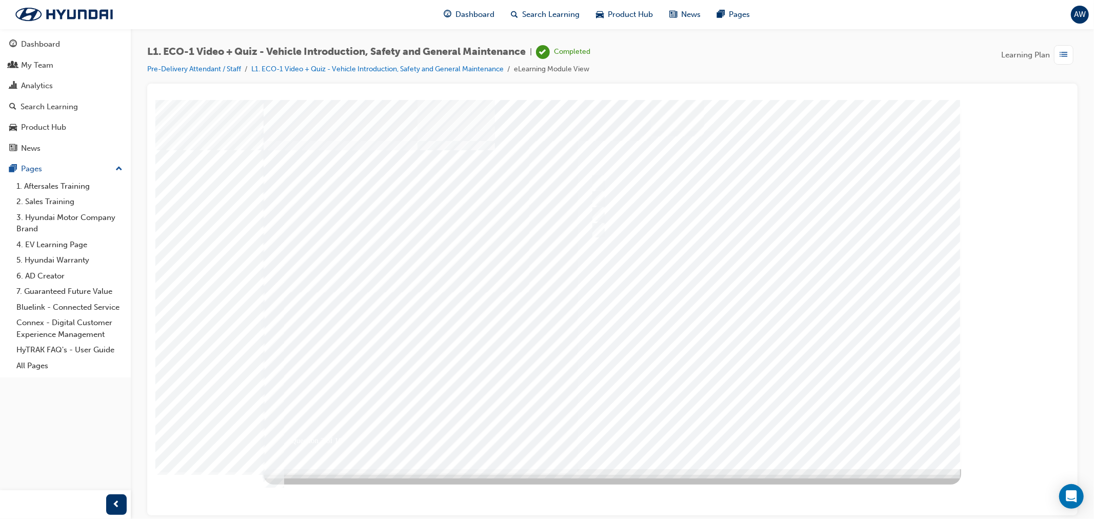
click at [666, 285] on div at bounding box center [611, 283] width 697 height 369
click at [598, 177] on input "An orange covering." at bounding box center [595, 182] width 11 height 11
radio input "true"
click at [650, 313] on div at bounding box center [611, 283] width 697 height 369
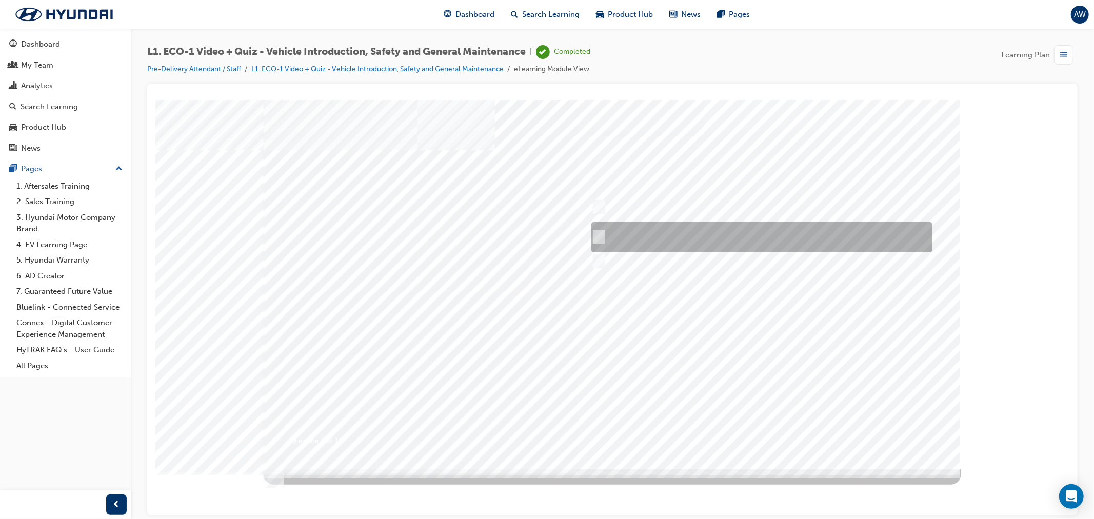
click at [600, 235] on input "Red means High Voltage is present, and orange means High Voltage may be present." at bounding box center [596, 237] width 11 height 11
radio input "true"
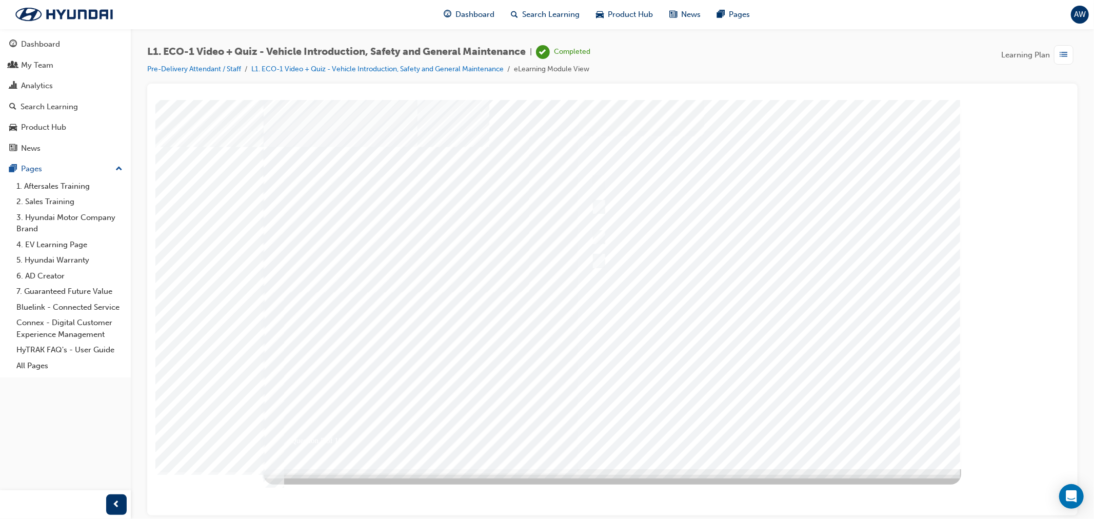
click at [721, 337] on div at bounding box center [611, 283] width 697 height 369
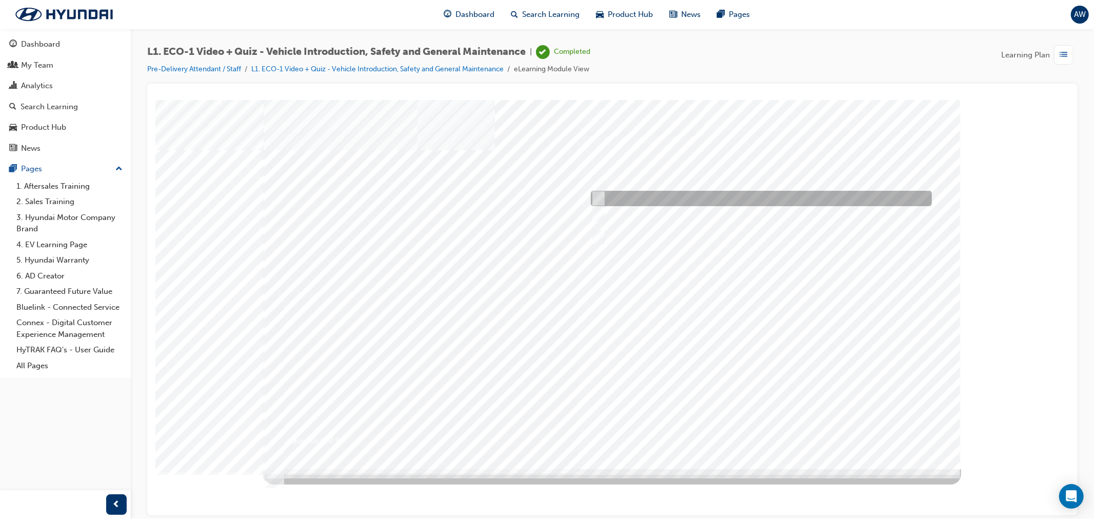
click at [600, 198] on input "Under the instruction of an Eco Vehicle Specialist Technician." at bounding box center [595, 198] width 11 height 11
radio input "true"
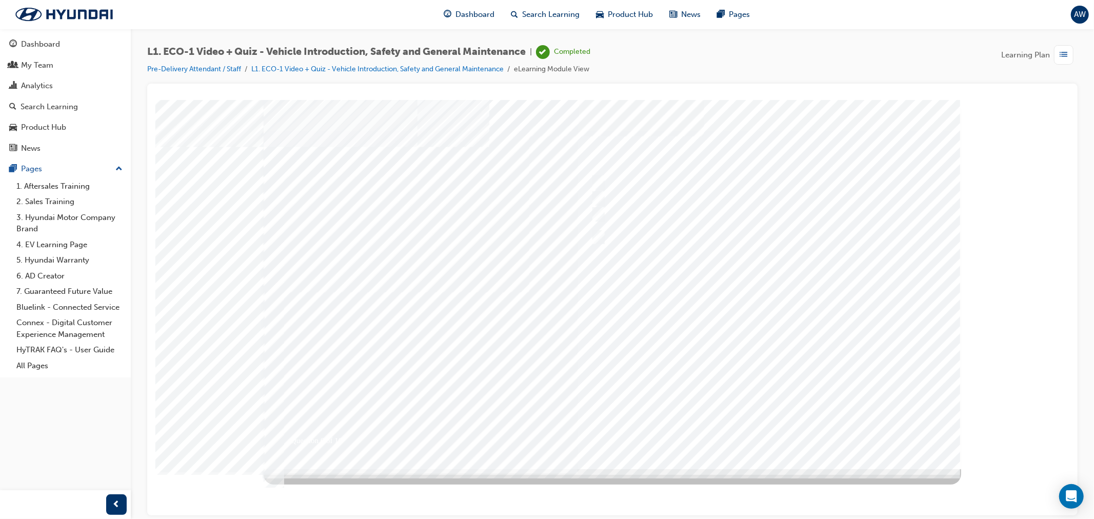
click at [736, 321] on div at bounding box center [611, 283] width 697 height 369
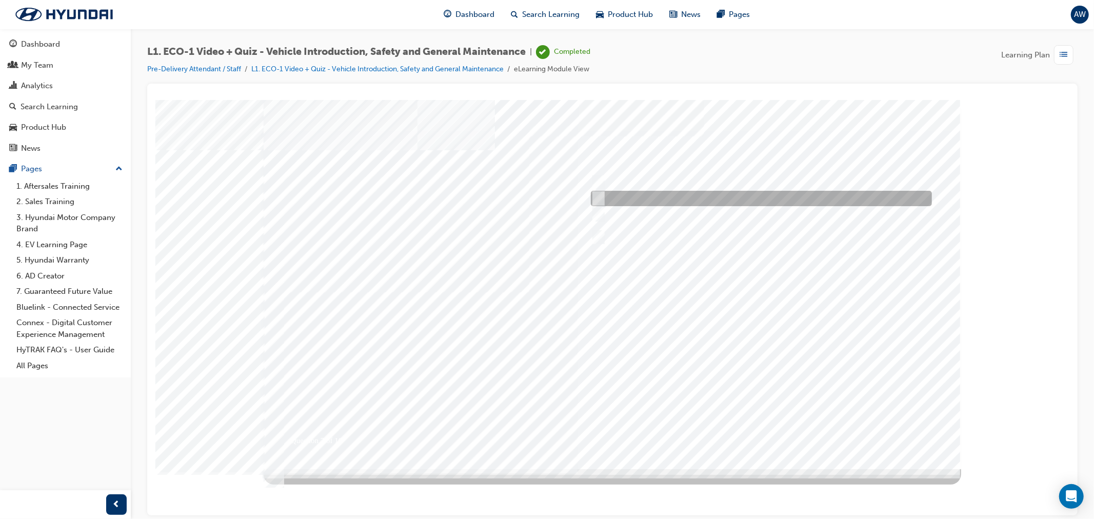
click at [597, 201] on input "No." at bounding box center [595, 198] width 11 height 11
radio input "true"
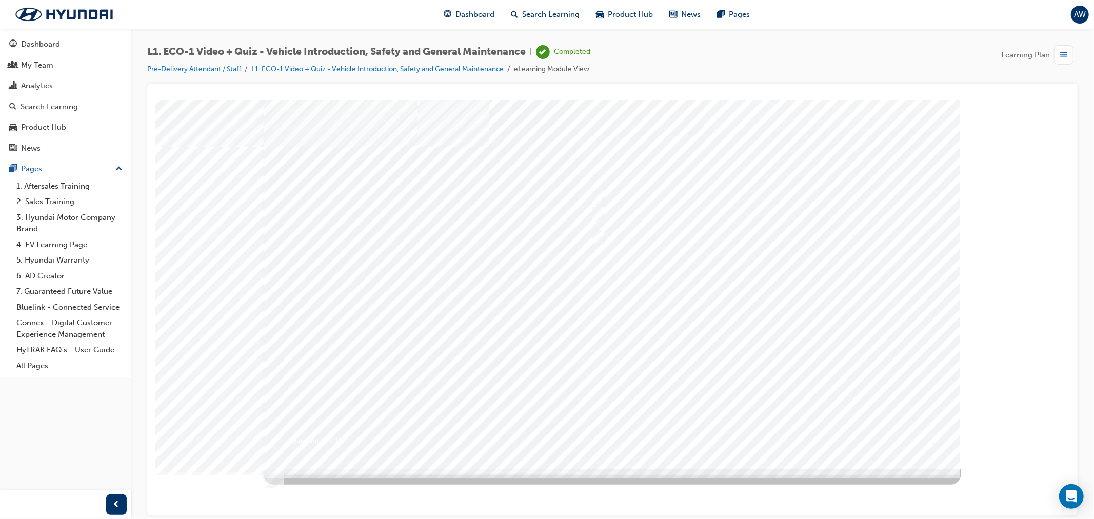
drag, startPoint x: 775, startPoint y: 426, endPoint x: 953, endPoint y: 120, distance: 353.6
click at [766, 379] on div at bounding box center [611, 283] width 697 height 369
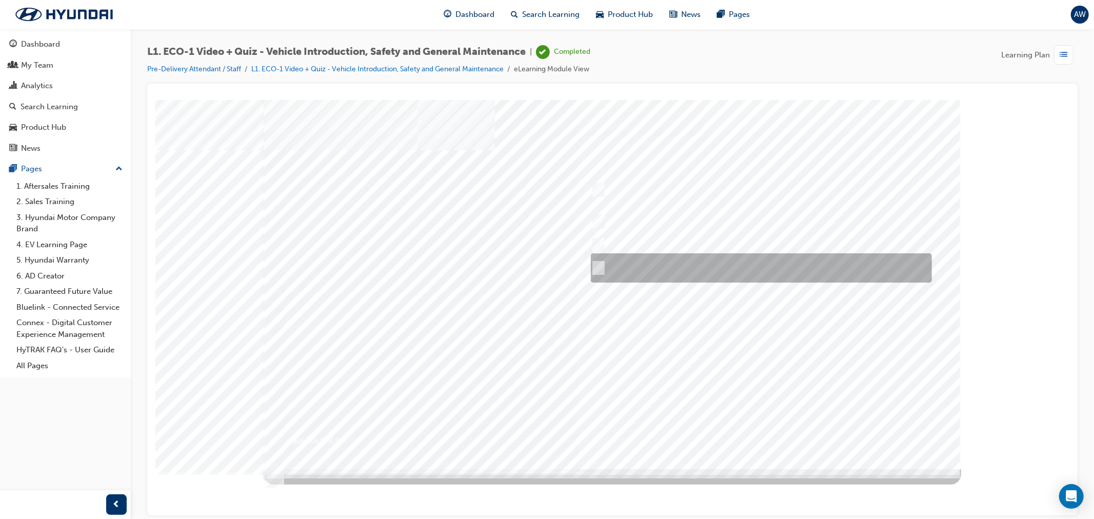
click at [594, 272] on input "Yes, if no HV faults are present, and a visual inspection has been performed." at bounding box center [595, 267] width 11 height 11
radio input "true"
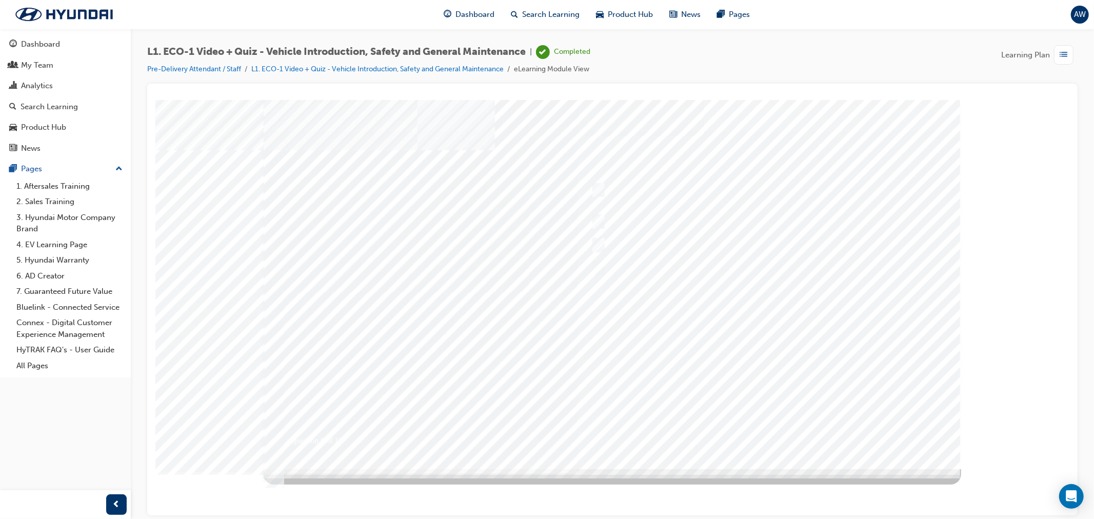
click at [716, 352] on div at bounding box center [611, 283] width 697 height 369
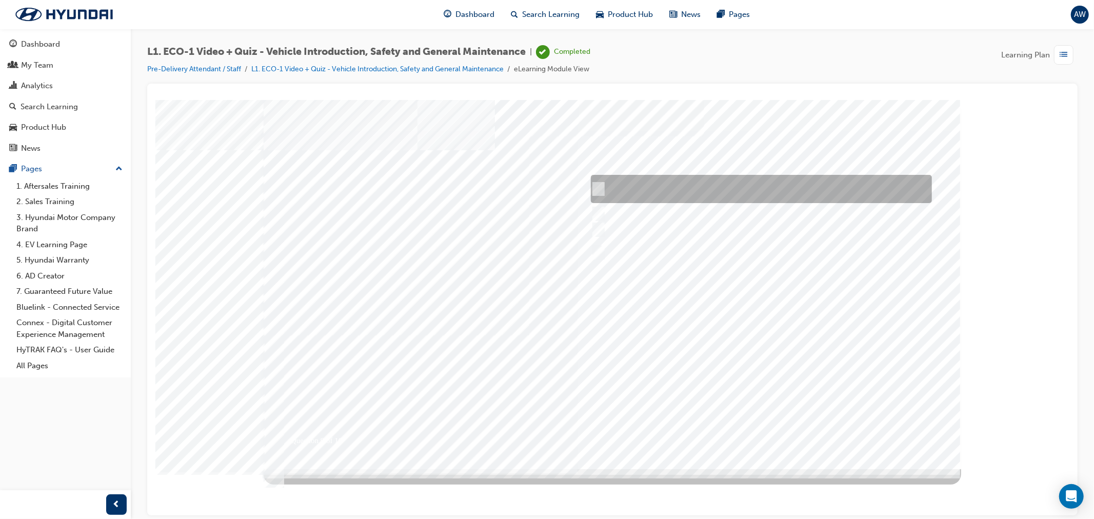
click at [652, 194] on div at bounding box center [758, 189] width 341 height 28
radio input "true"
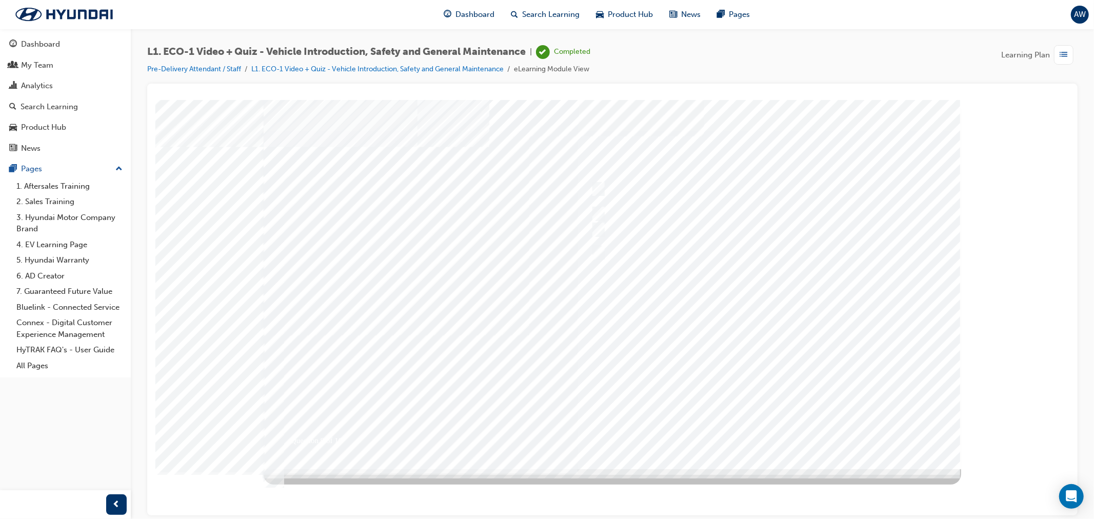
click at [684, 344] on div at bounding box center [611, 283] width 697 height 369
click at [601, 255] on div at bounding box center [758, 260] width 341 height 15
radio input "true"
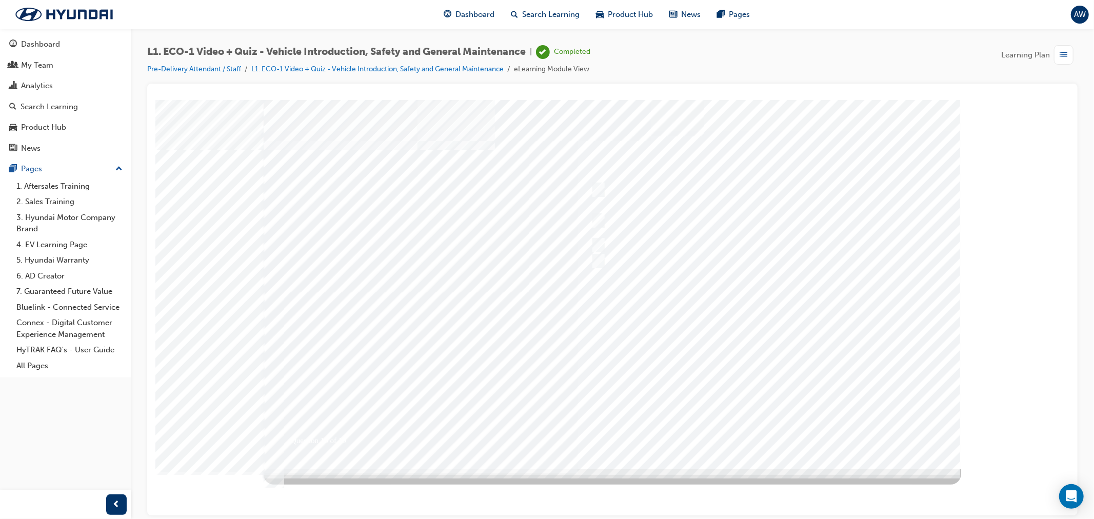
click at [705, 334] on div at bounding box center [611, 283] width 697 height 369
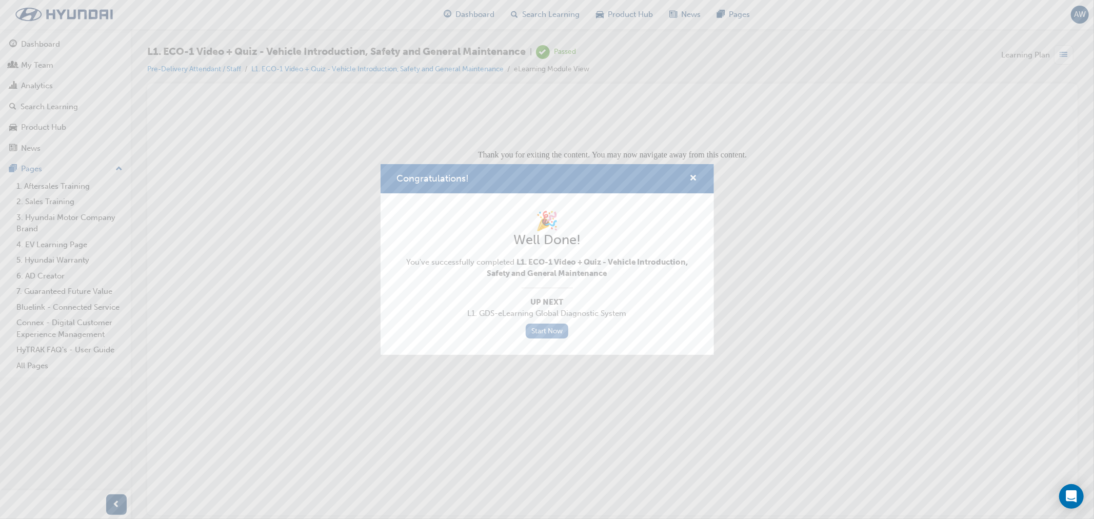
click at [550, 330] on link "Start Now" at bounding box center [547, 331] width 43 height 15
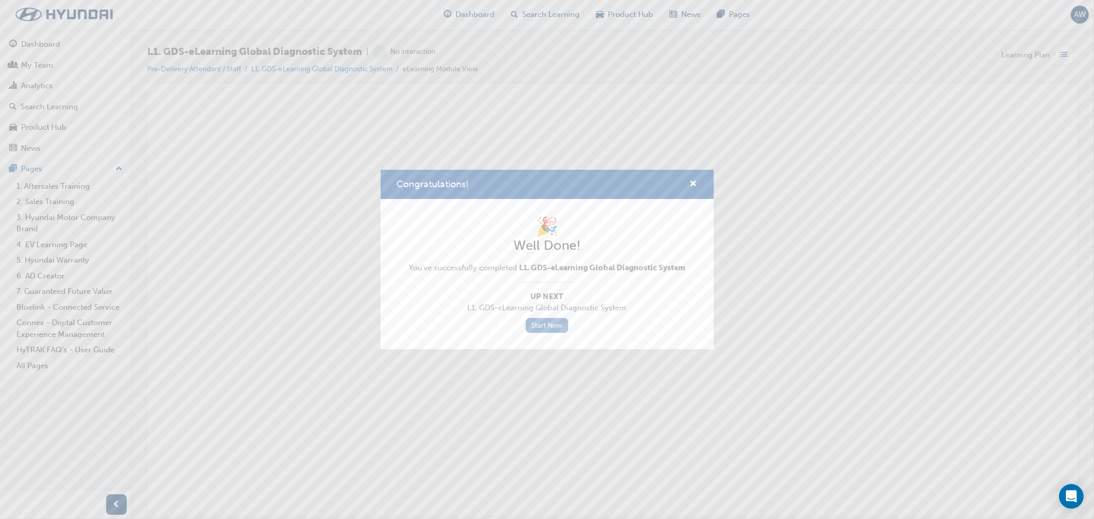
click at [556, 321] on link "Start Now" at bounding box center [547, 325] width 43 height 15
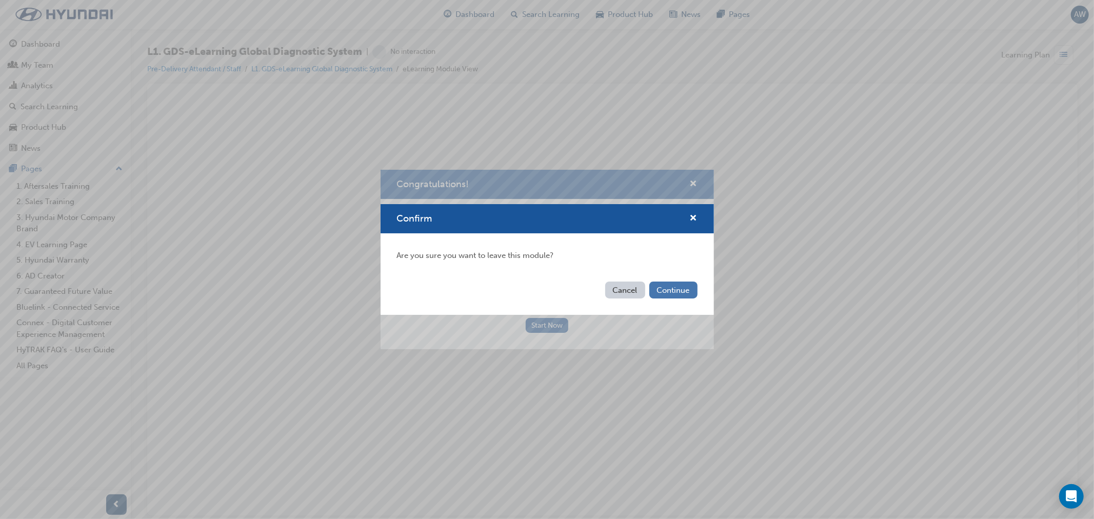
click at [659, 286] on button "Continue" at bounding box center [673, 289] width 48 height 17
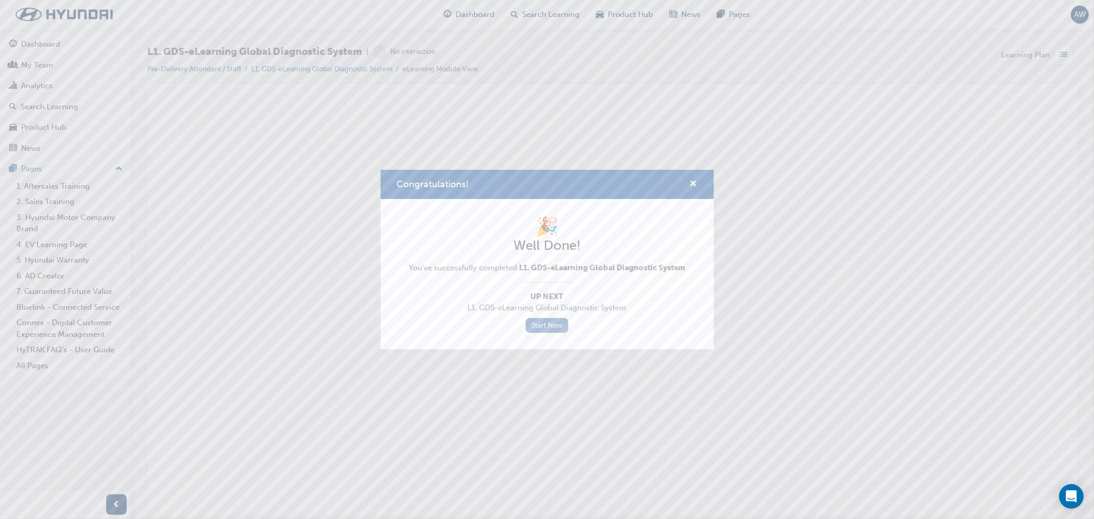
click at [548, 327] on link "Start Now" at bounding box center [547, 325] width 43 height 15
click at [545, 329] on link "Start Now" at bounding box center [547, 325] width 43 height 15
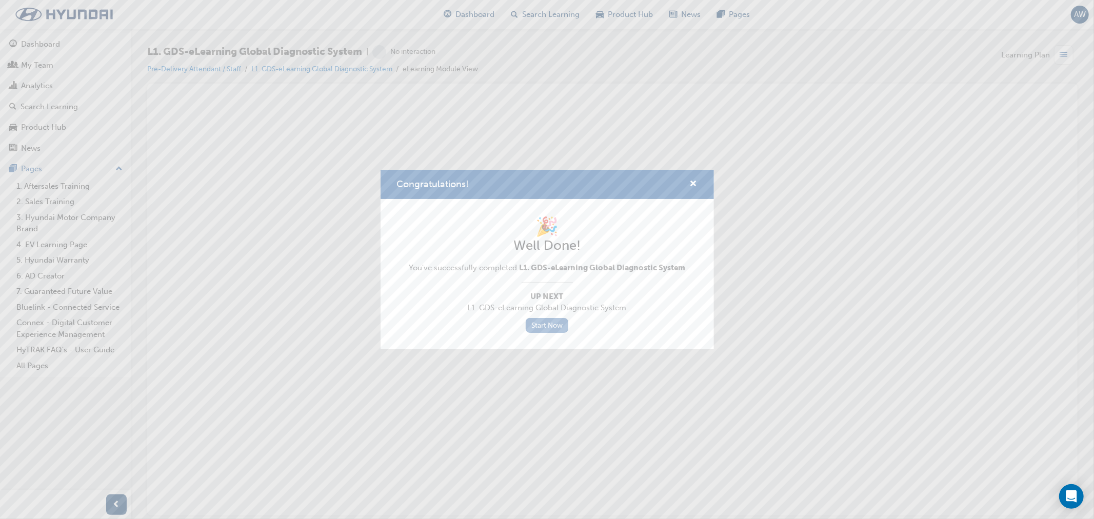
click at [545, 329] on link "Start Now" at bounding box center [547, 325] width 43 height 15
click at [693, 181] on span "cross-icon" at bounding box center [694, 184] width 8 height 9
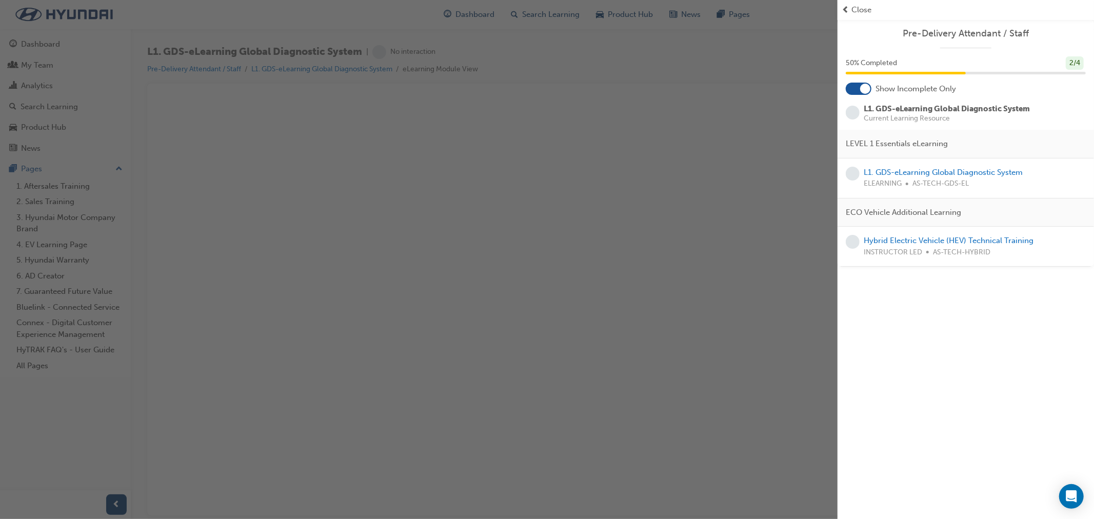
click at [511, 157] on div "button" at bounding box center [418, 259] width 837 height 519
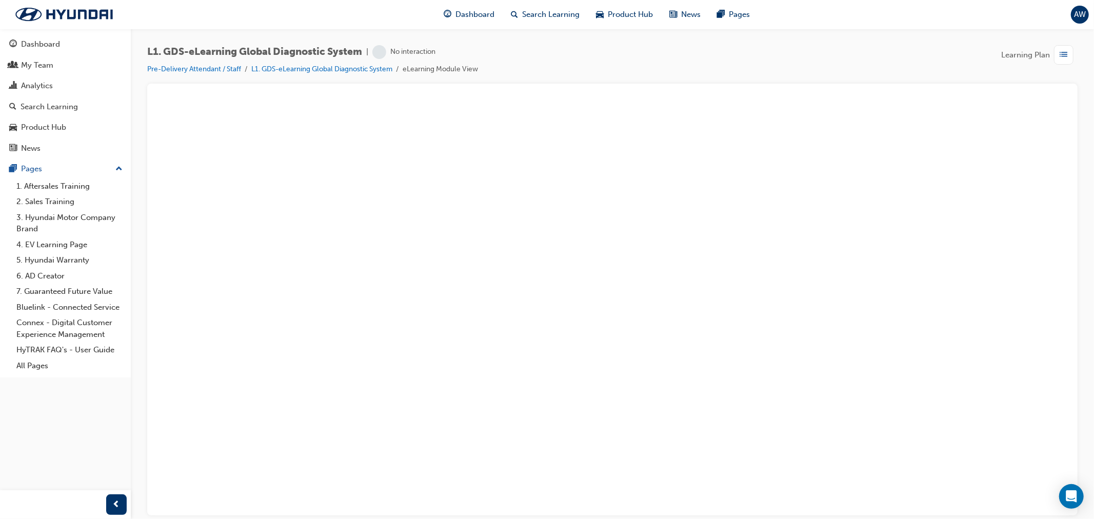
click at [1072, 54] on div "button" at bounding box center [1063, 54] width 19 height 19
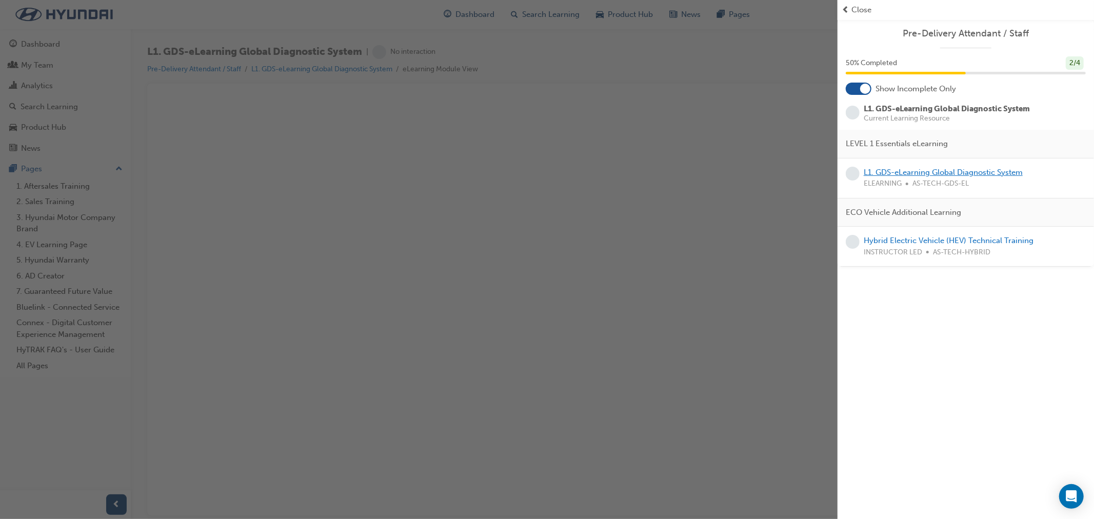
click at [962, 173] on link "L1. GDS-eLearning Global Diagnostic System" at bounding box center [942, 172] width 159 height 9
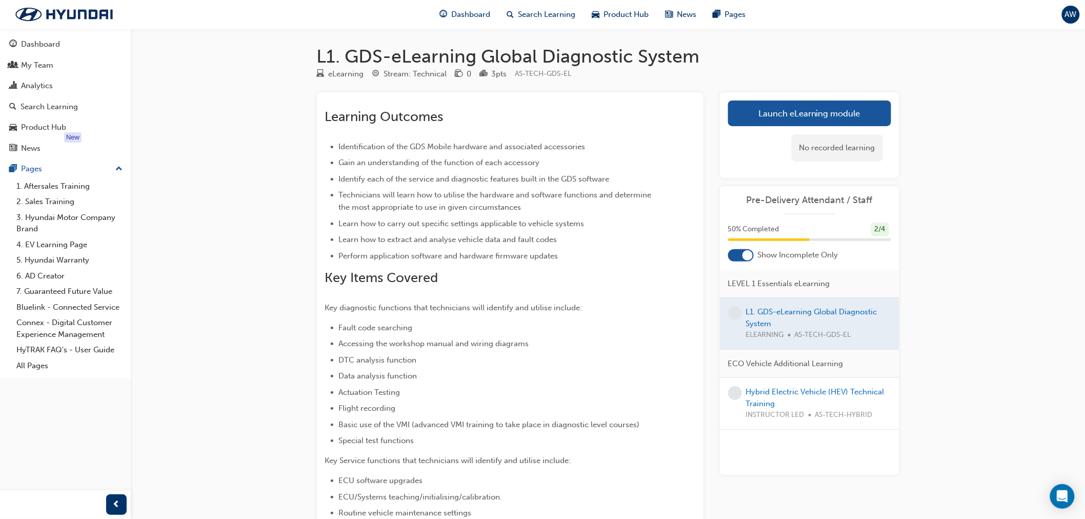
click at [753, 131] on div "No recorded learning" at bounding box center [809, 148] width 163 height 44
click at [762, 114] on link "Launch eLearning module" at bounding box center [809, 113] width 163 height 26
click at [751, 401] on link "Hybrid Electric Vehicle (HEV) Technical Training" at bounding box center [815, 397] width 138 height 21
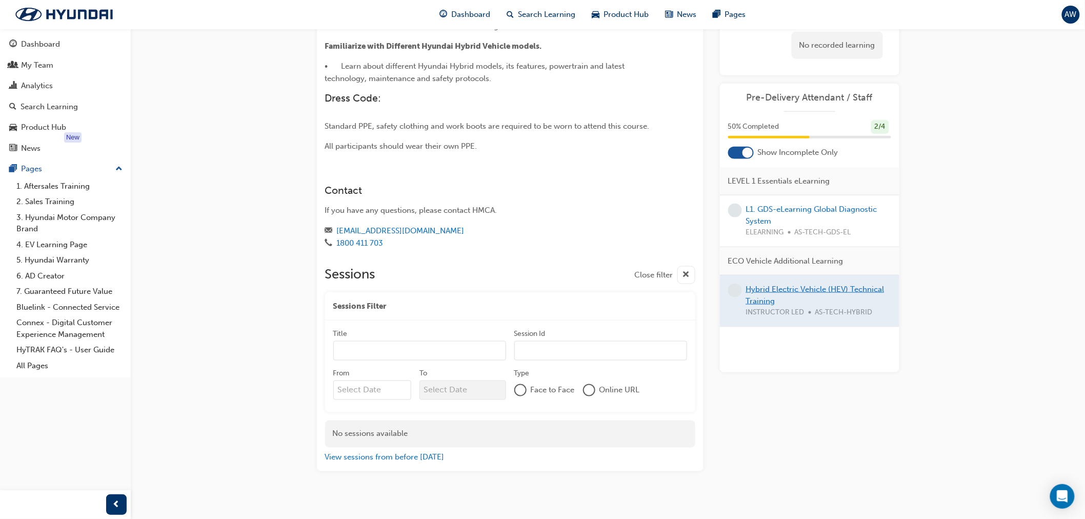
scroll to position [100, 0]
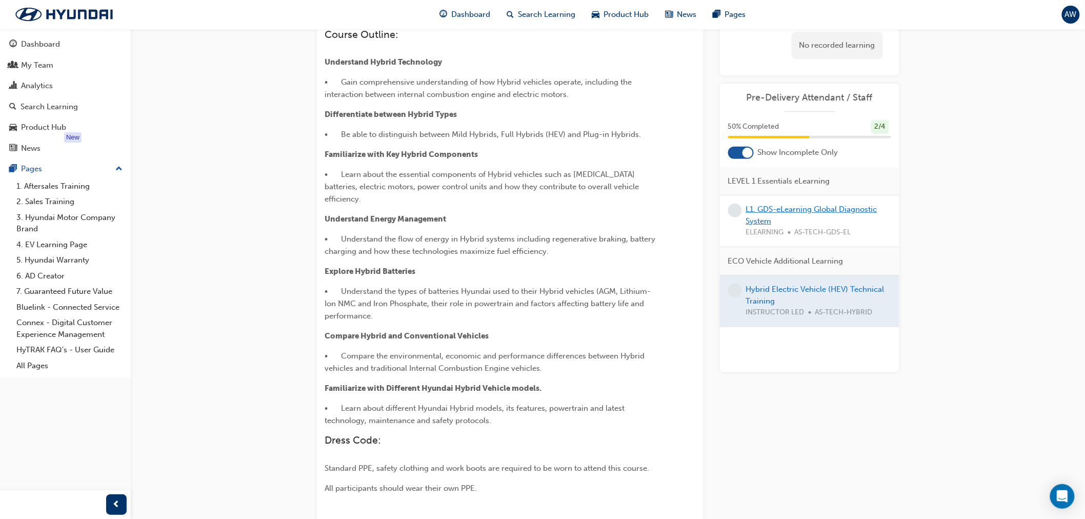
click at [765, 216] on link "L1. GDS-eLearning Global Diagnostic System" at bounding box center [811, 215] width 131 height 21
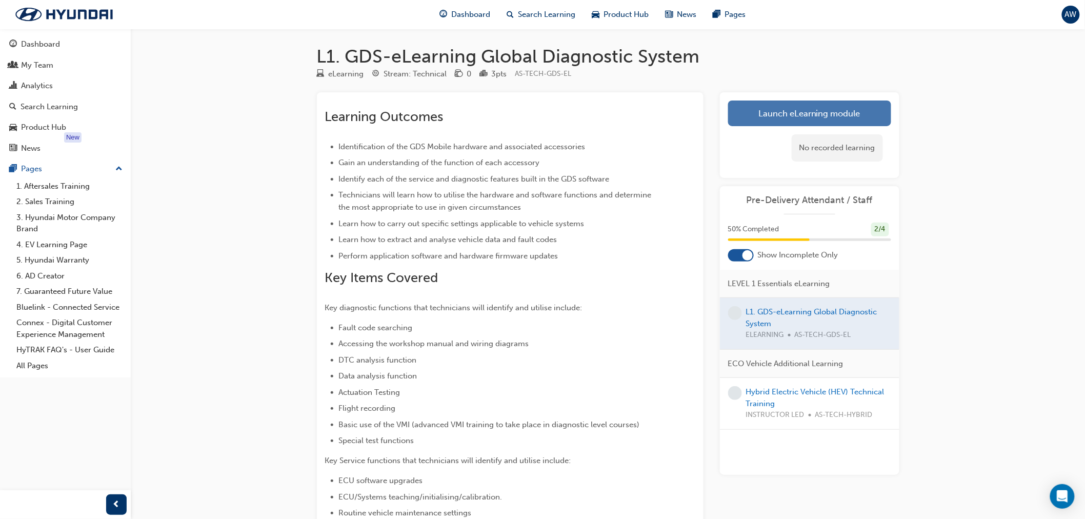
click at [765, 105] on link "Launch eLearning module" at bounding box center [809, 113] width 163 height 26
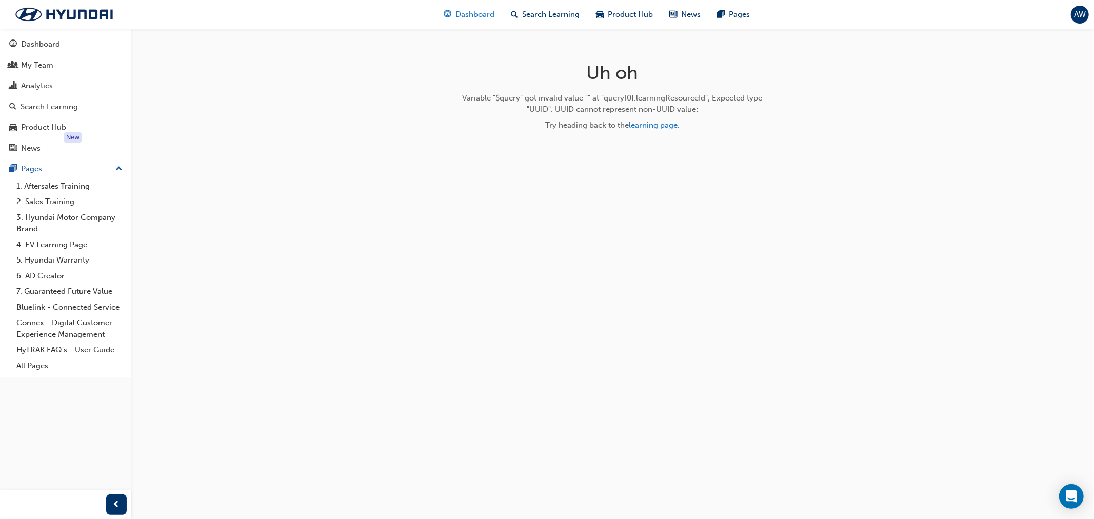
click at [465, 15] on span "Dashboard" at bounding box center [475, 15] width 39 height 12
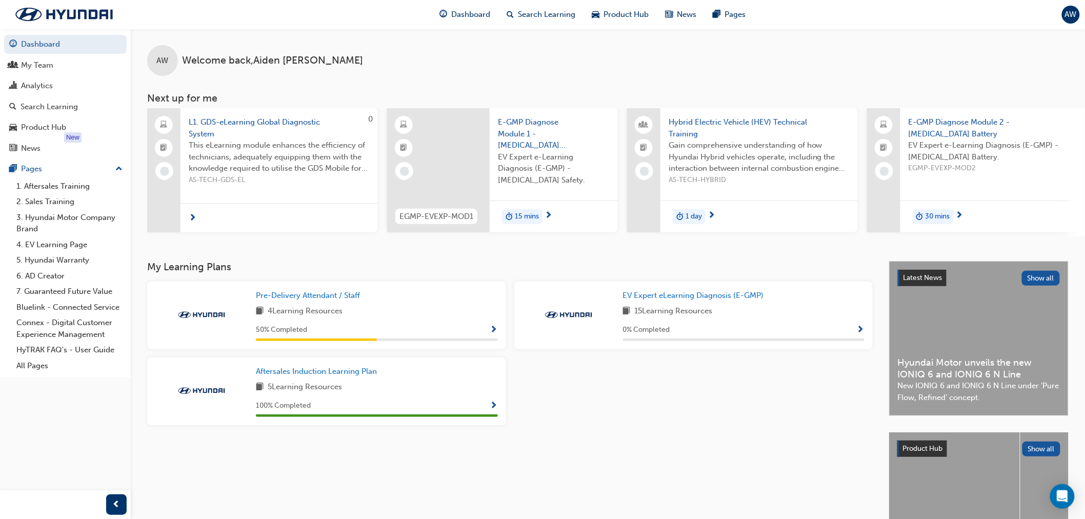
click at [491, 329] on span "Show Progress" at bounding box center [494, 330] width 8 height 9
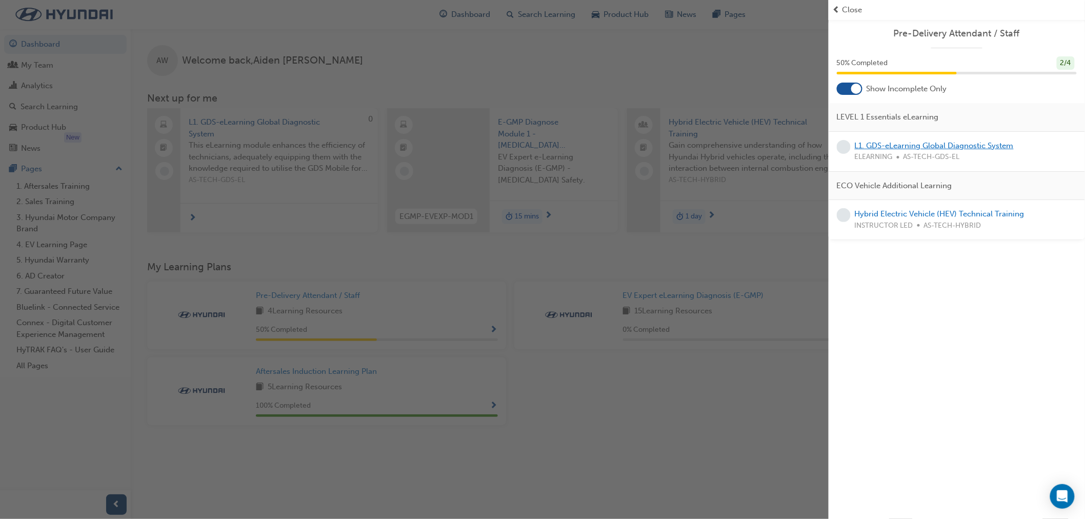
click at [906, 145] on link "L1. GDS-eLearning Global Diagnostic System" at bounding box center [934, 145] width 159 height 9
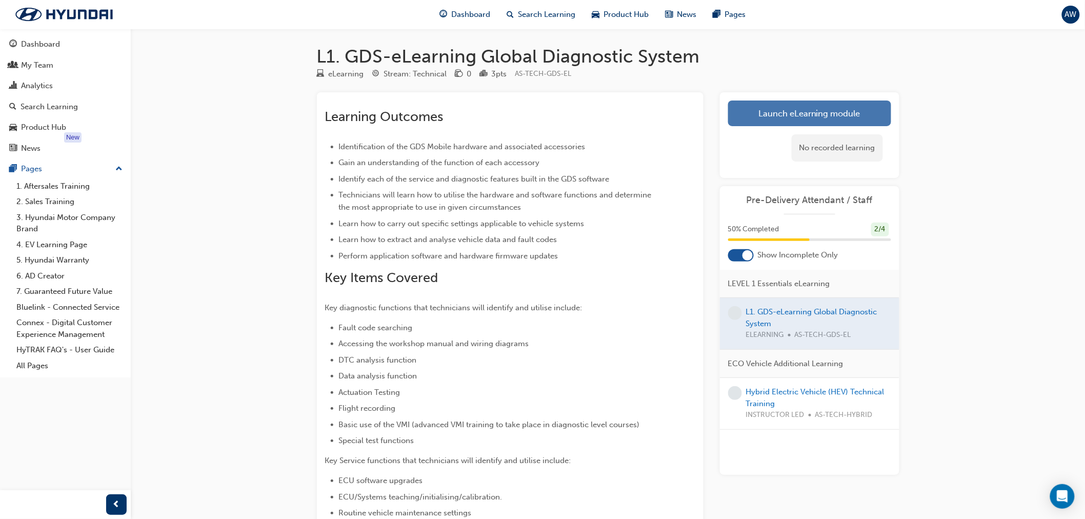
click at [790, 115] on link "Launch eLearning module" at bounding box center [809, 113] width 163 height 26
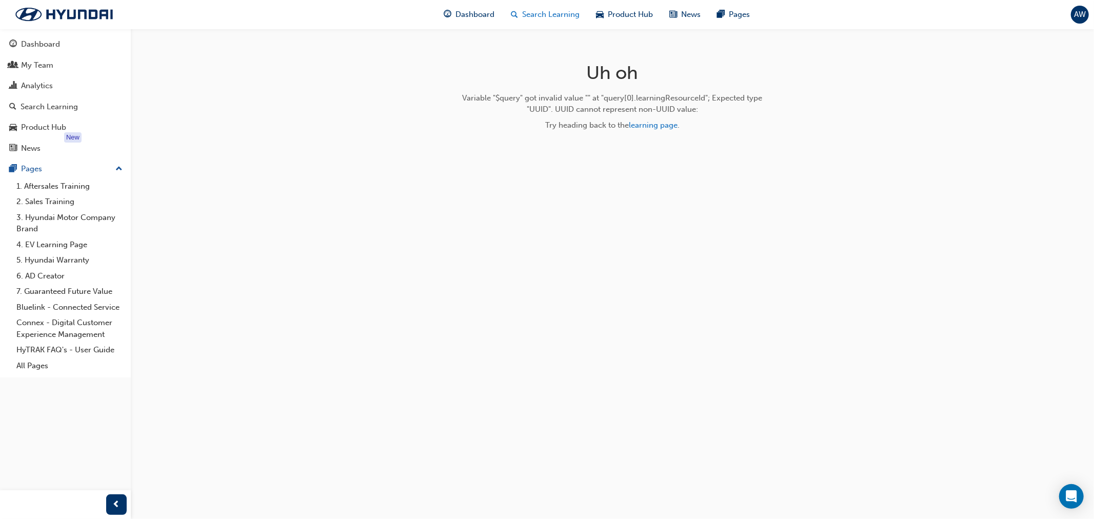
click at [545, 8] on div "Search Learning" at bounding box center [545, 14] width 85 height 21
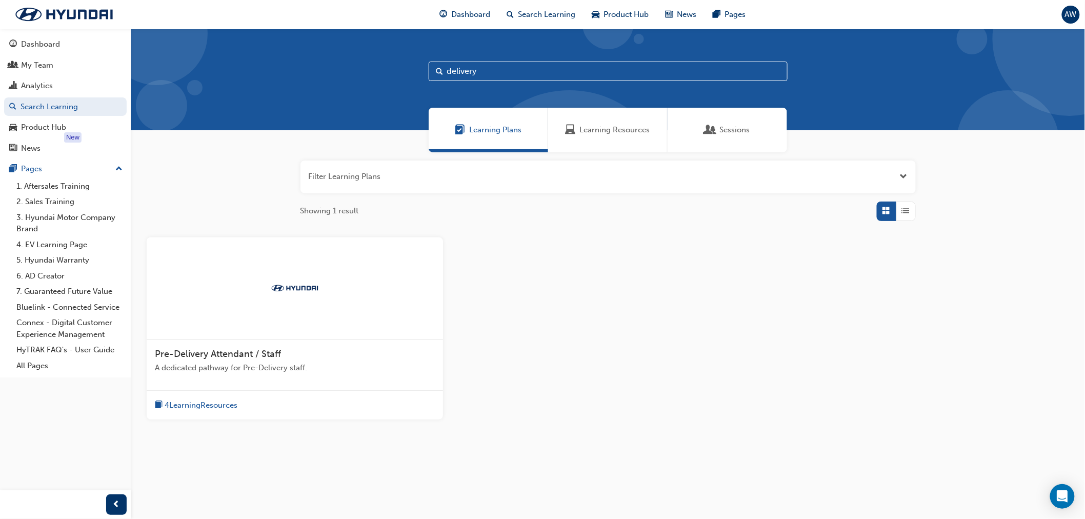
click at [508, 72] on input "delivery" at bounding box center [608, 71] width 359 height 19
type input "d"
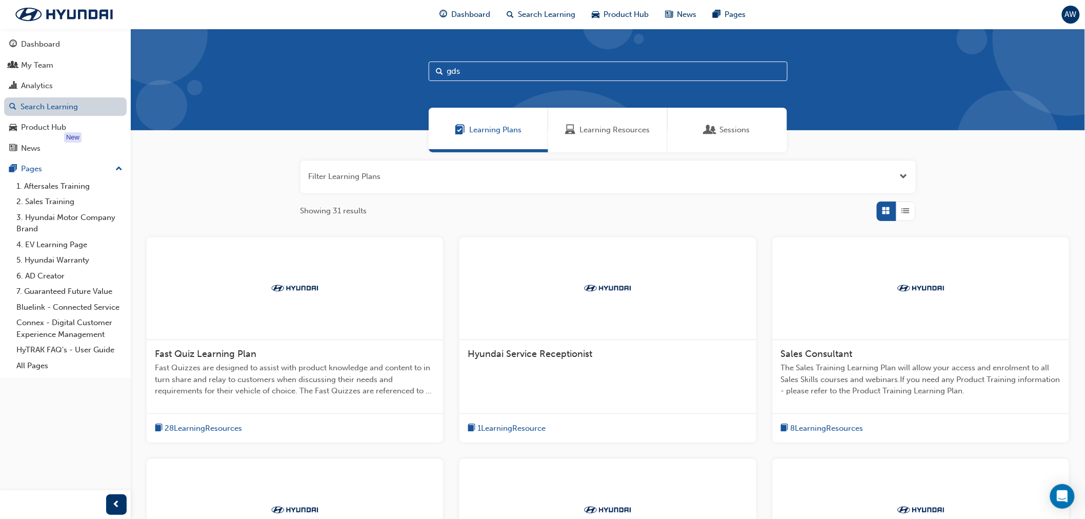
type input "gds"
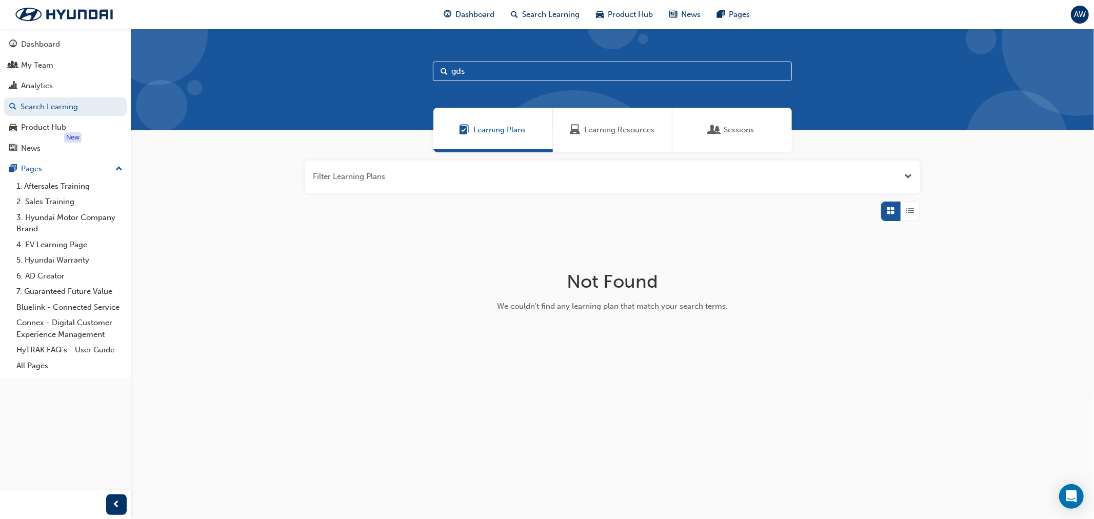
drag, startPoint x: 442, startPoint y: 72, endPoint x: 273, endPoint y: 73, distance: 169.2
click at [280, 72] on div "gds" at bounding box center [612, 80] width 963 height 102
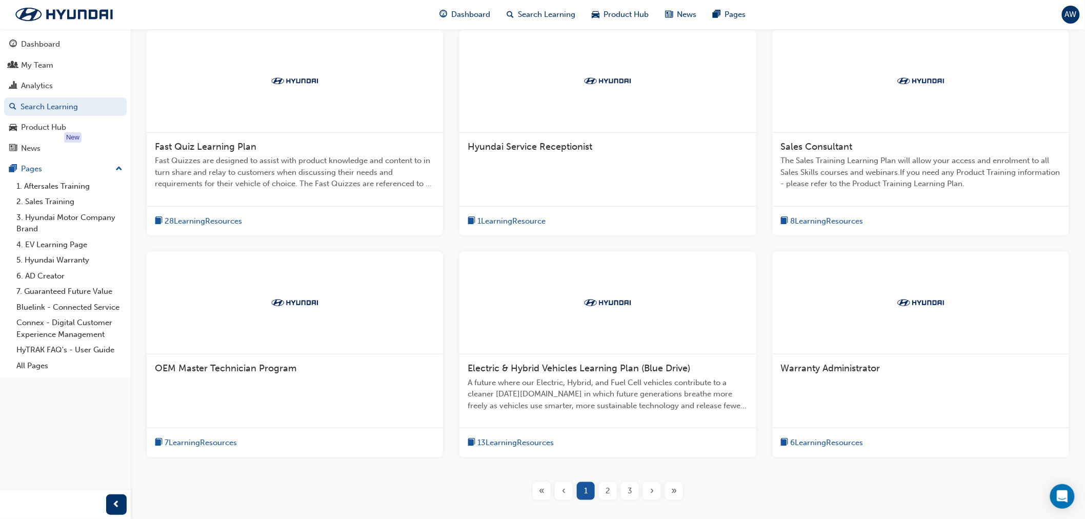
scroll to position [228, 0]
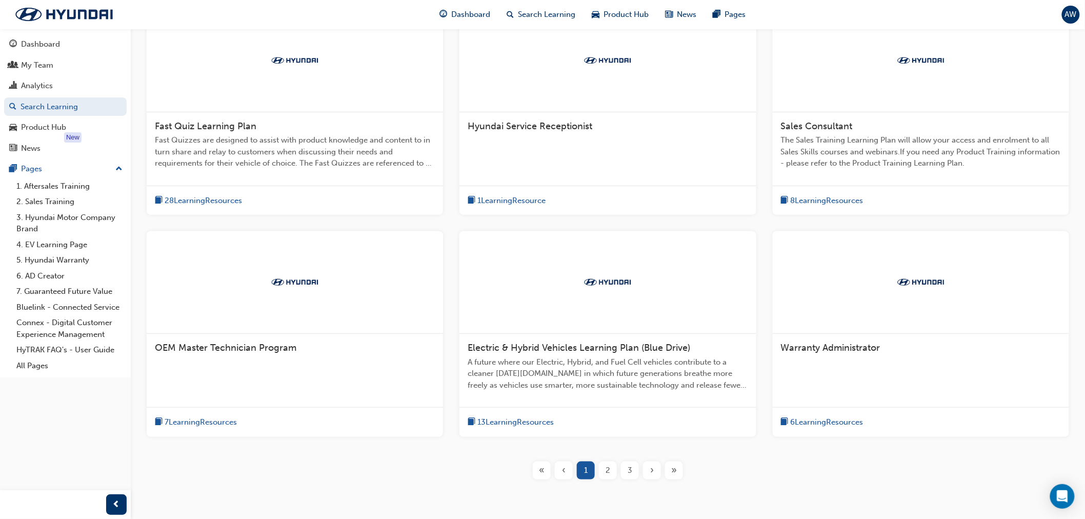
click at [605, 473] on div "2" at bounding box center [608, 470] width 18 height 18
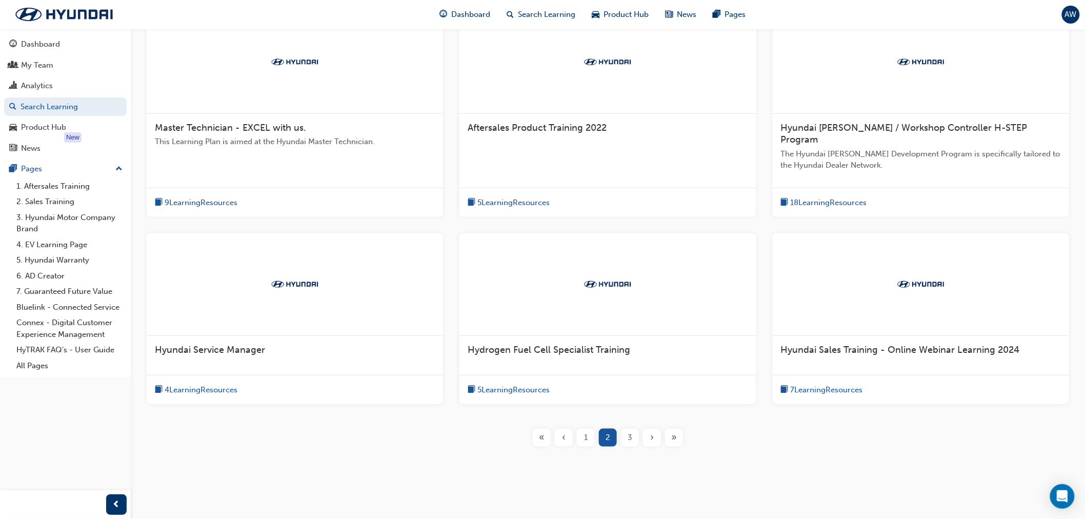
scroll to position [169, 0]
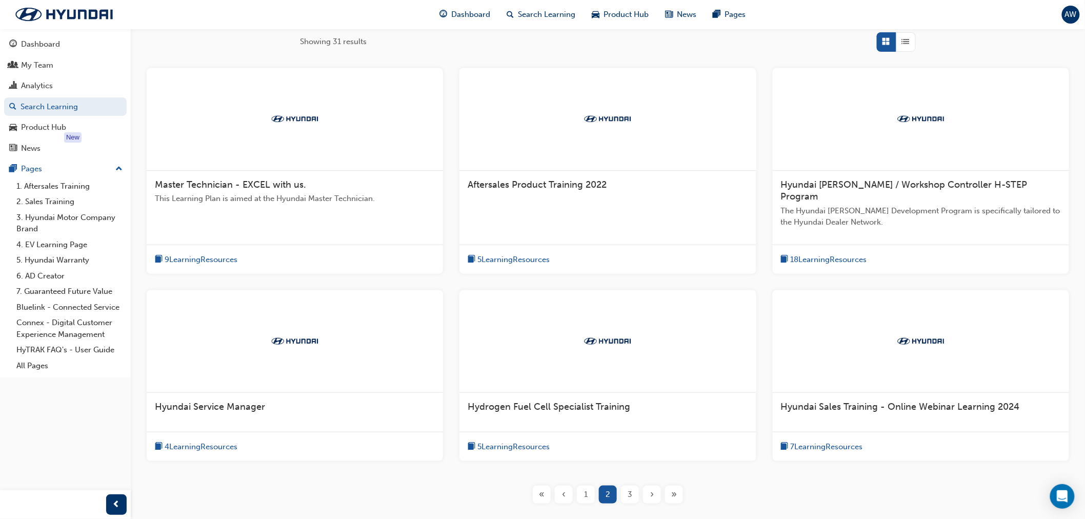
click at [239, 393] on div "Hyundai Service Manager" at bounding box center [295, 412] width 296 height 39
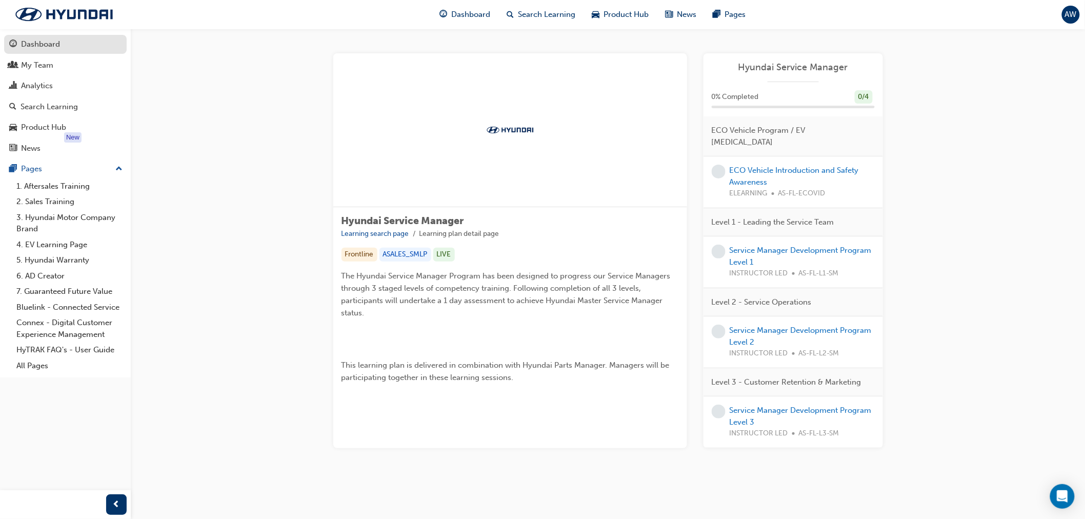
click at [53, 52] on link "Dashboard" at bounding box center [65, 44] width 123 height 19
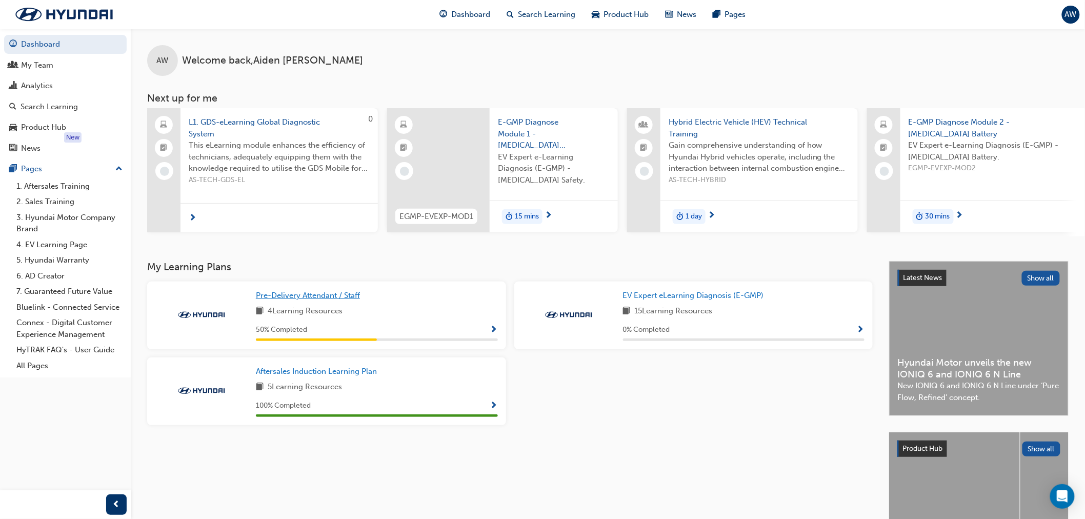
click at [267, 298] on span "Pre-Delivery Attendant / Staff" at bounding box center [308, 295] width 104 height 9
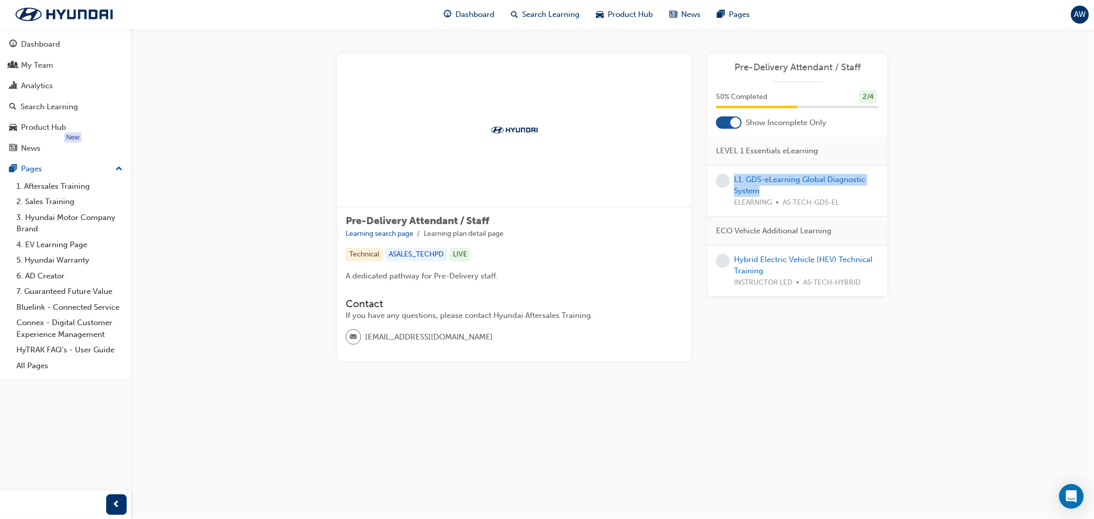
drag, startPoint x: 732, startPoint y: 176, endPoint x: 775, endPoint y: 193, distance: 45.8
click at [775, 193] on div "L1. GDS-eLearning Global Diagnostic System ELEARNING AS-TECH-GDS-EL" at bounding box center [797, 191] width 163 height 35
copy link "L1. GDS-eLearning Global Diagnostic System"
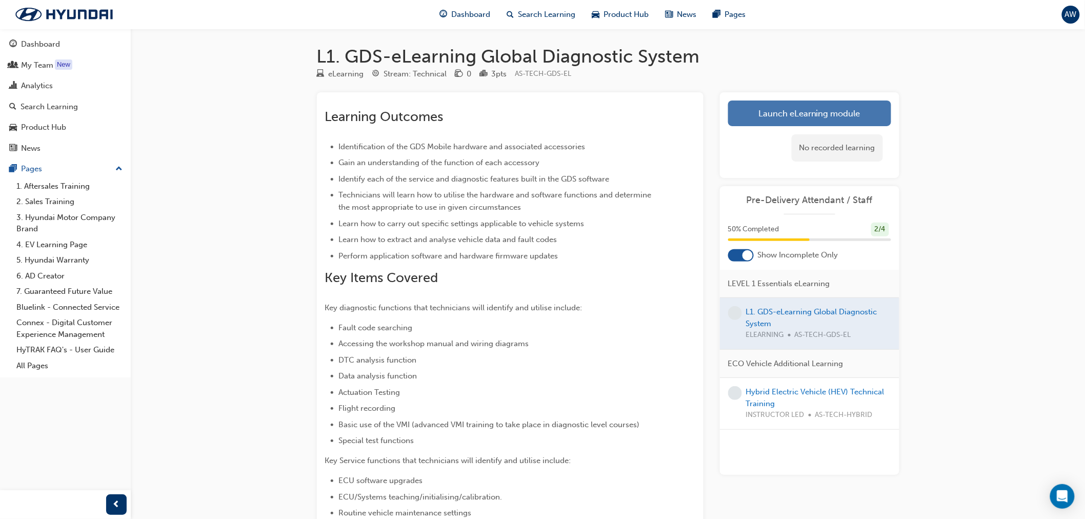
click at [854, 117] on link "Launch eLearning module" at bounding box center [809, 113] width 163 height 26
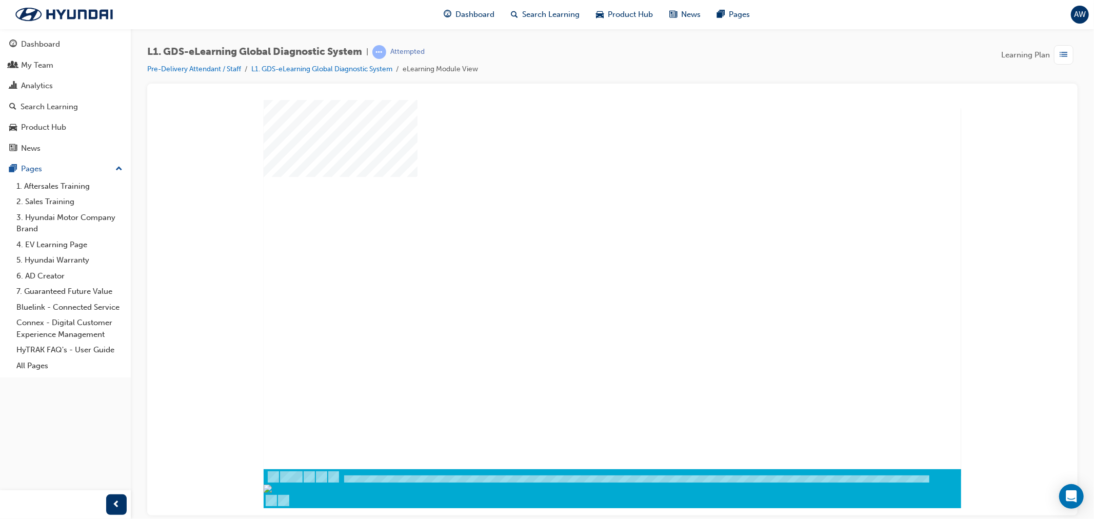
click at [582, 254] on div "play" at bounding box center [582, 254] width 0 height 0
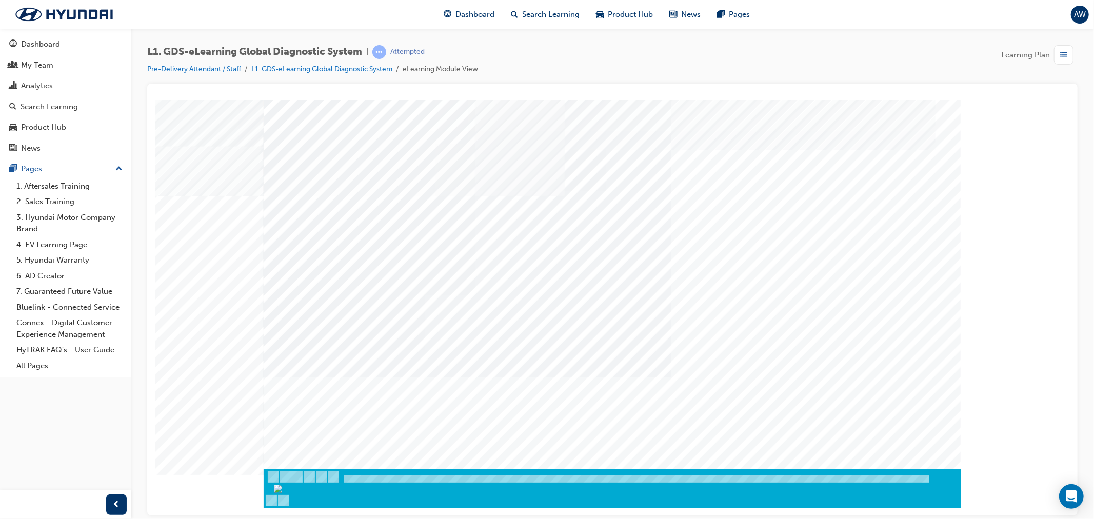
click at [414, 115] on div "Global Information Technology website" at bounding box center [355, 110] width 185 height 11
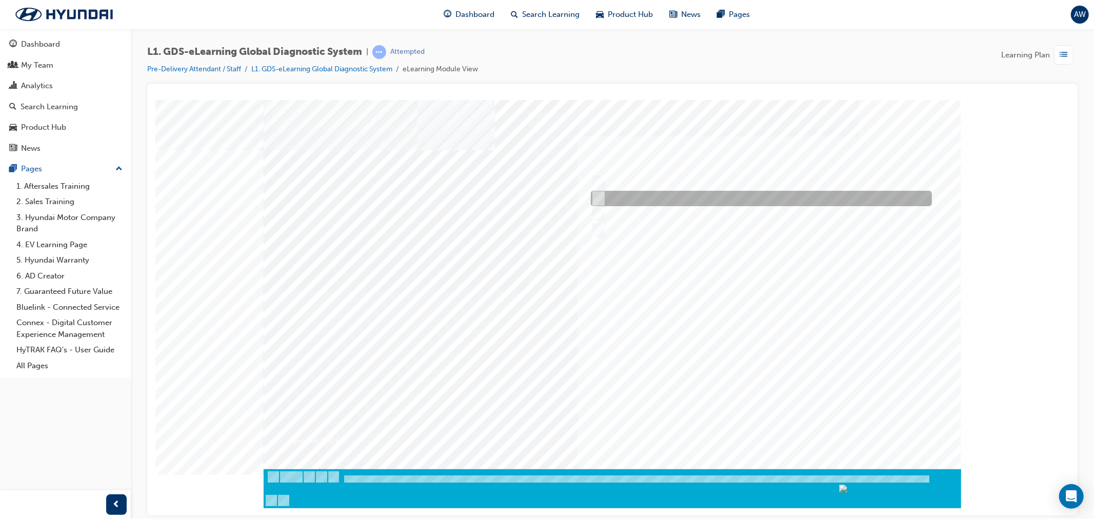
click at [597, 201] on input "Four" at bounding box center [595, 198] width 11 height 11
radio input "true"
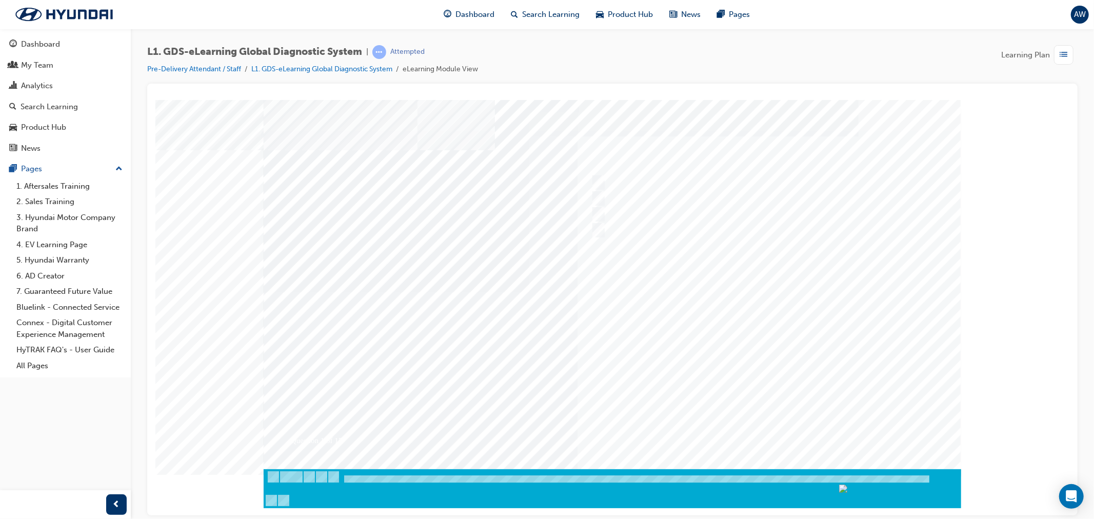
click at [721, 327] on div at bounding box center [611, 291] width 697 height 385
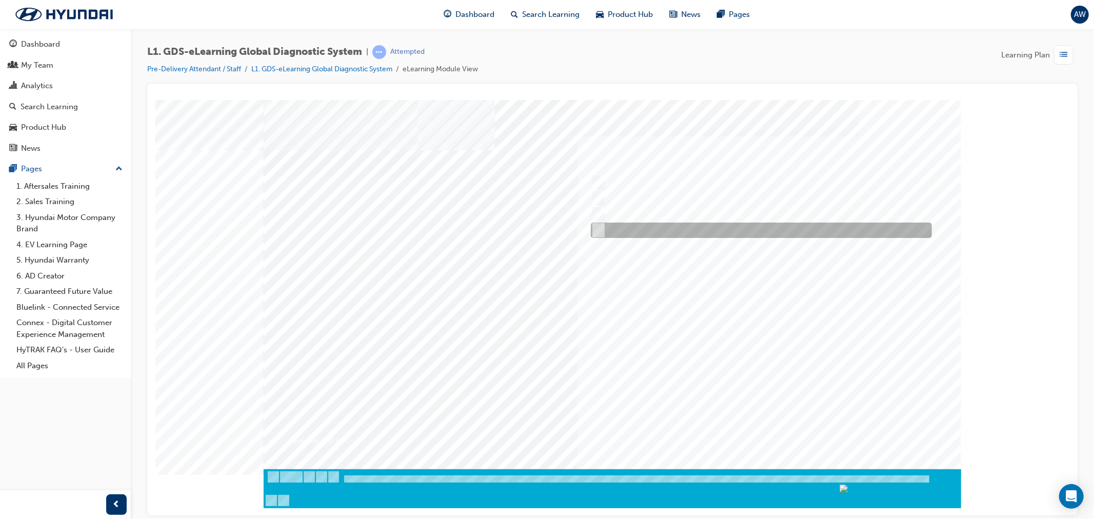
click at [595, 226] on input "Notification on a new update" at bounding box center [595, 230] width 11 height 11
radio input "true"
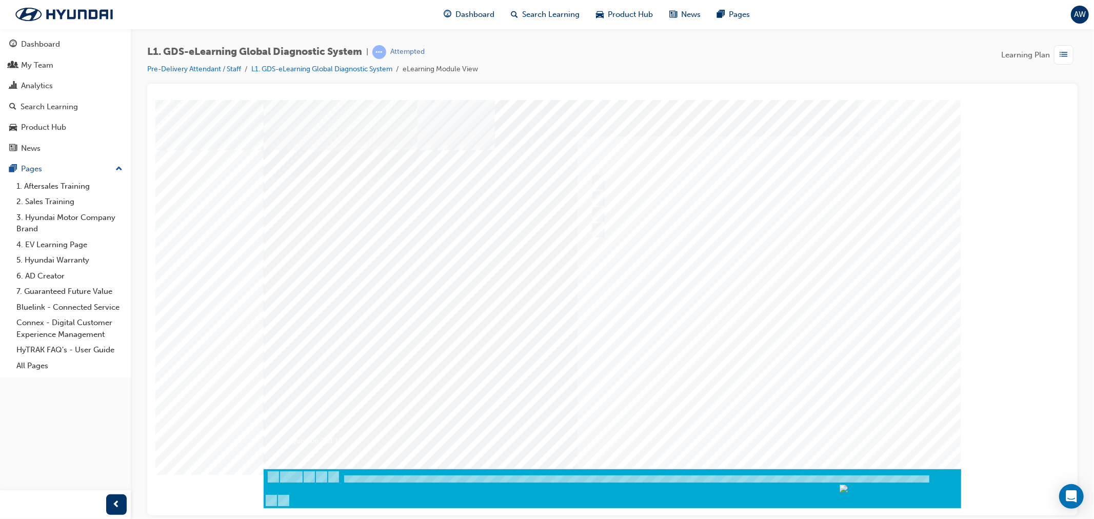
click at [736, 330] on div at bounding box center [611, 291] width 697 height 385
click at [597, 178] on input "Fault Code Searching" at bounding box center [595, 182] width 11 height 11
checkbox input "true"
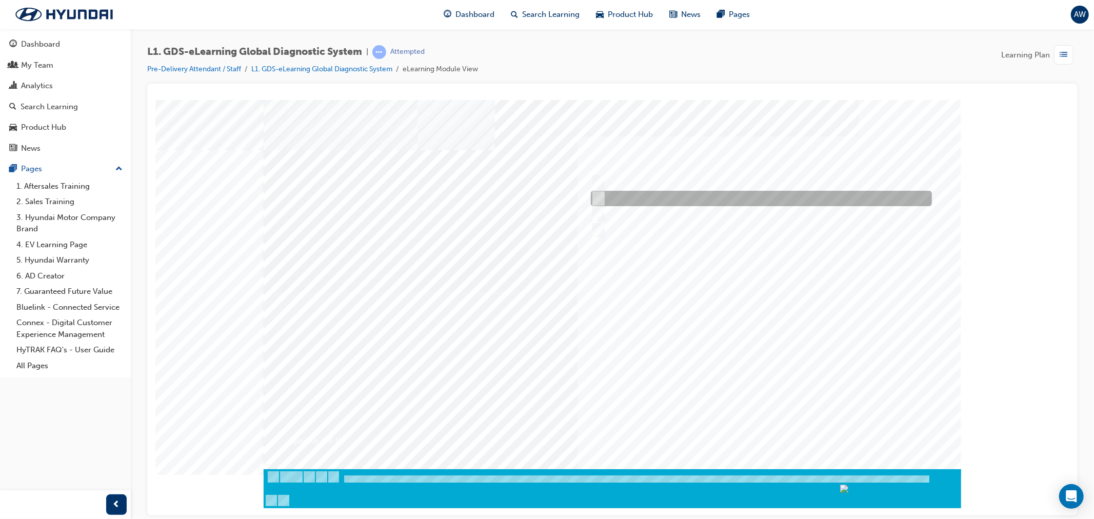
click at [595, 196] on input "Data Analysis" at bounding box center [595, 198] width 11 height 11
checkbox input "true"
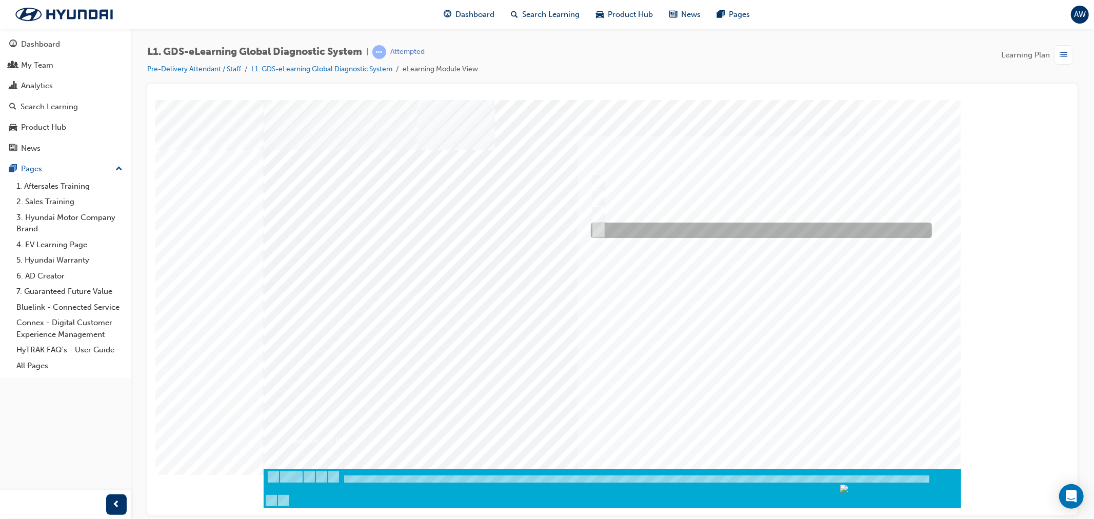
click at [600, 230] on input "User Guide" at bounding box center [595, 230] width 11 height 11
checkbox input "true"
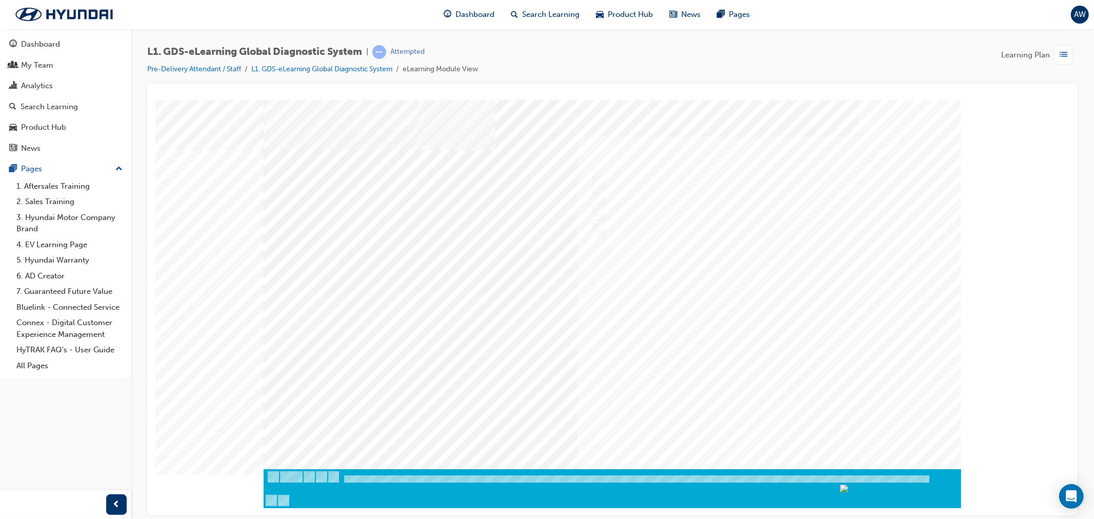
click at [716, 357] on div at bounding box center [611, 291] width 697 height 385
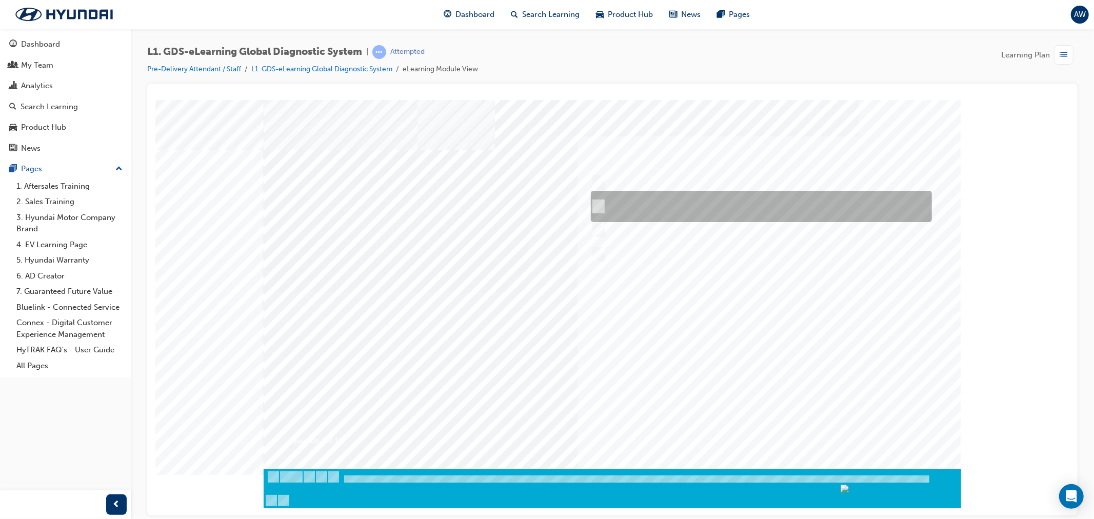
click at [607, 201] on div at bounding box center [758, 206] width 341 height 31
radio input "true"
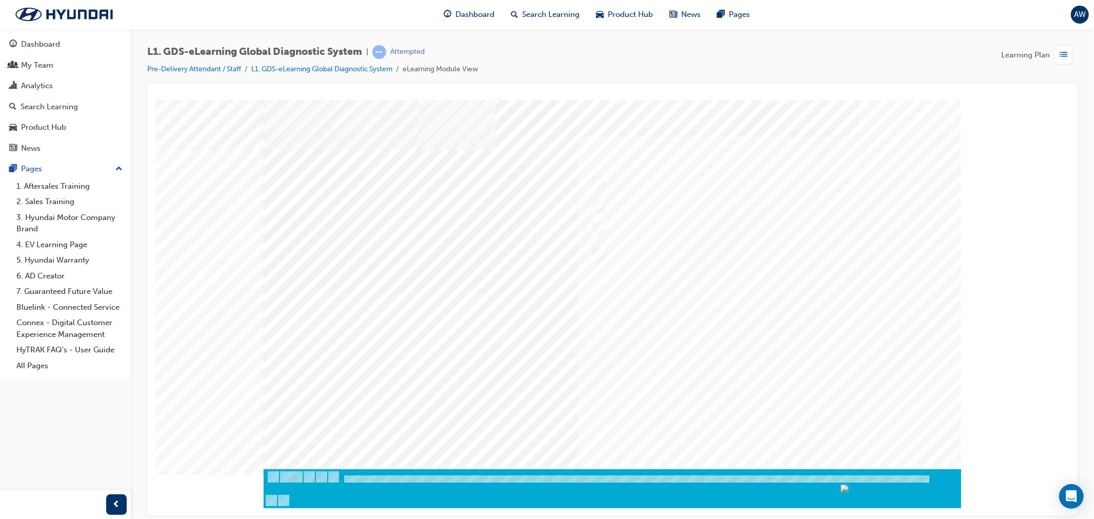
click at [668, 345] on div at bounding box center [611, 291] width 697 height 385
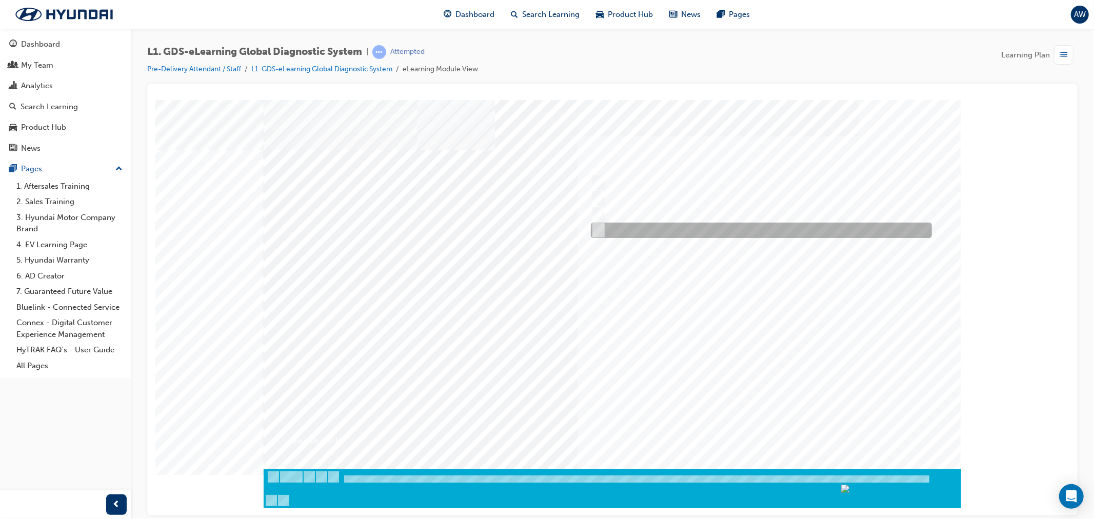
click at [598, 227] on input "From Top Menu by selecting Service Information" at bounding box center [595, 230] width 11 height 11
checkbox input "true"
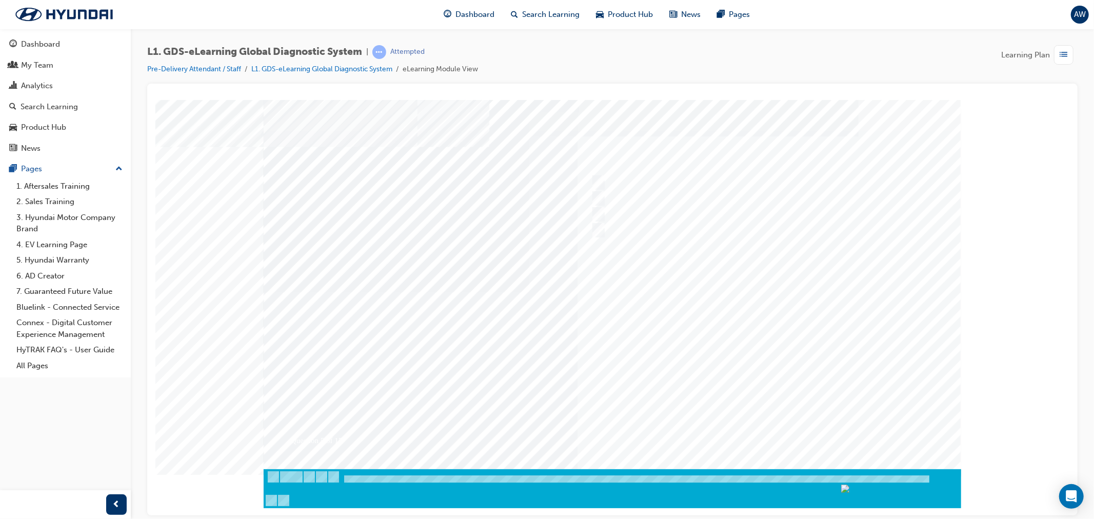
click at [707, 353] on div at bounding box center [611, 291] width 697 height 385
click at [597, 179] on input "Physically look at the component to check if it’s operating" at bounding box center [595, 182] width 11 height 11
checkbox input "true"
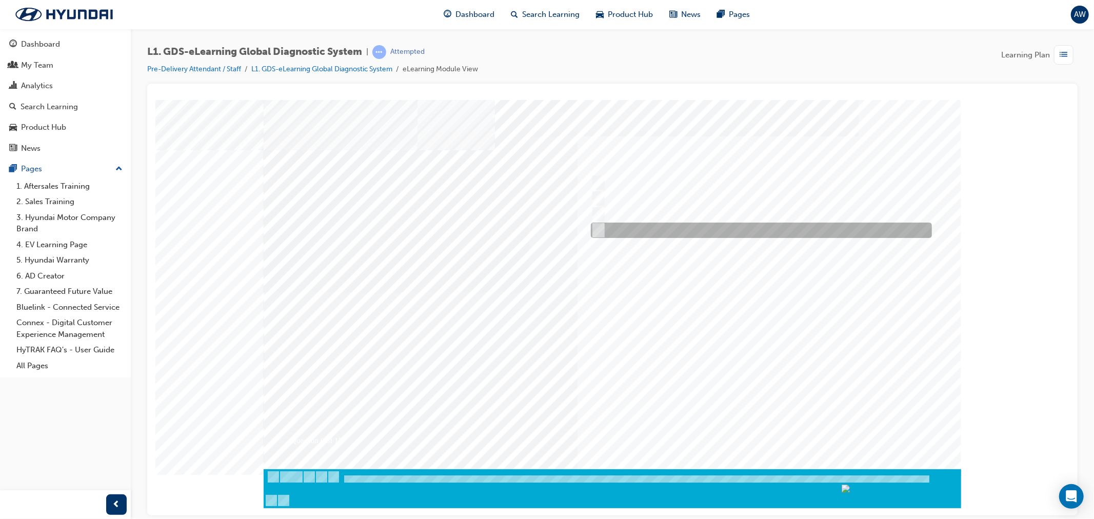
click at [600, 230] on input "Remove the component and check for operation" at bounding box center [595, 230] width 11 height 11
checkbox input "true"
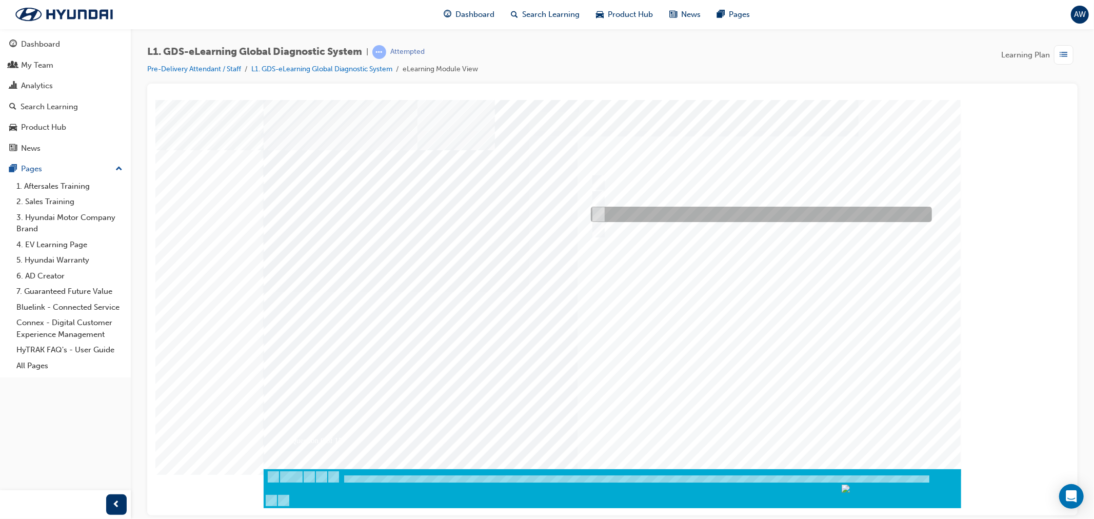
click at [598, 215] on input "Hear if the component to check for operation" at bounding box center [595, 214] width 11 height 11
checkbox input "true"
click at [754, 370] on div at bounding box center [611, 291] width 697 height 385
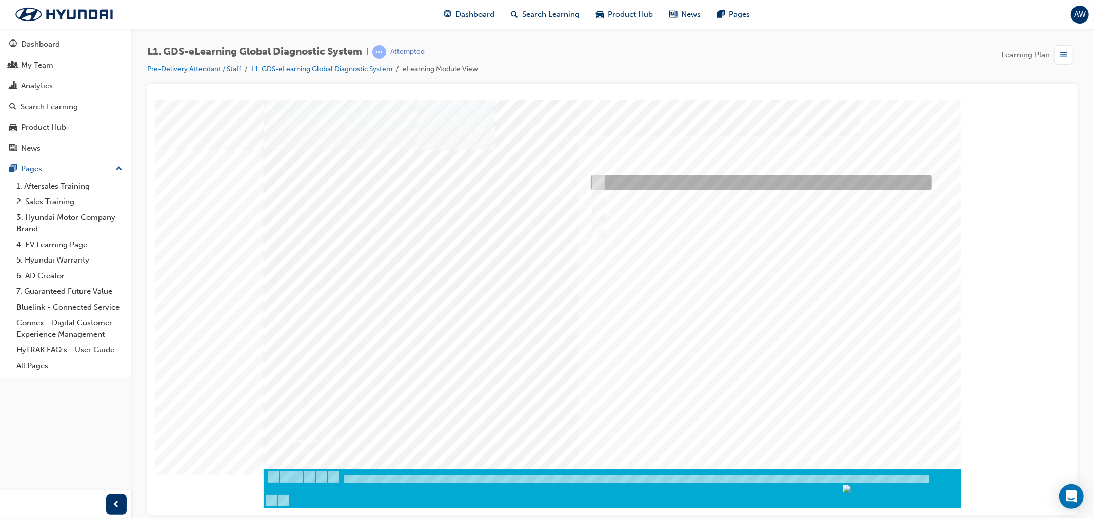
click at [600, 180] on input "When there is a failure during the Auto Mode upgrade" at bounding box center [595, 182] width 11 height 11
radio input "true"
click at [685, 285] on div at bounding box center [611, 291] width 697 height 385
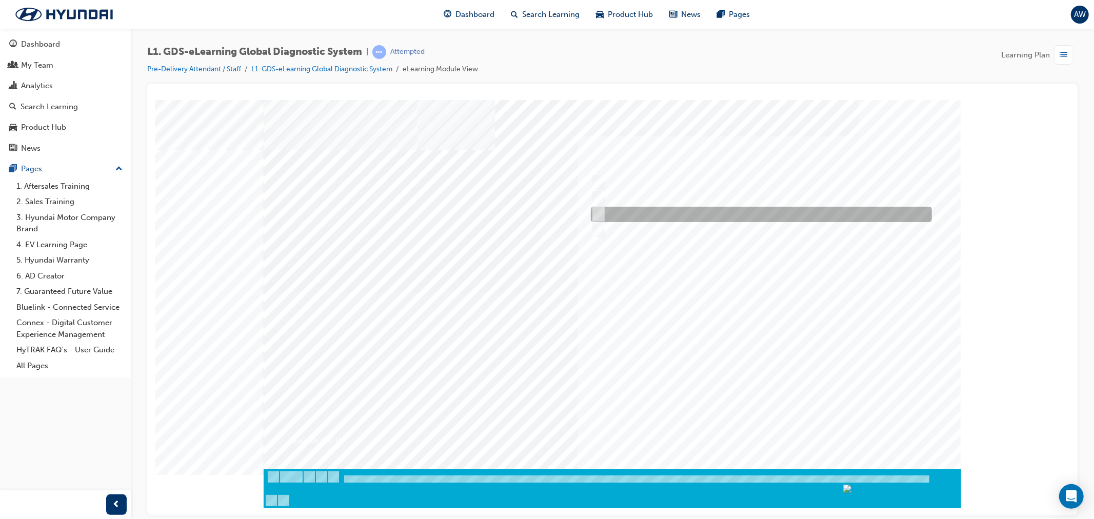
click at [598, 212] on input "Actuation Test" at bounding box center [595, 214] width 11 height 11
radio input "true"
click at [553, 282] on div at bounding box center [611, 291] width 697 height 385
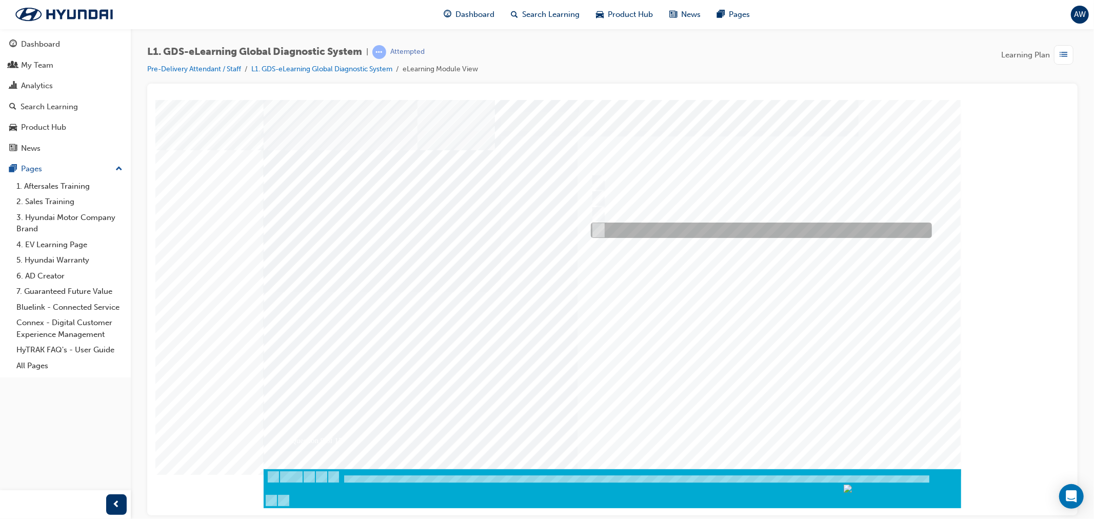
click at [597, 226] on input "Data Recording" at bounding box center [595, 230] width 11 height 11
radio input "true"
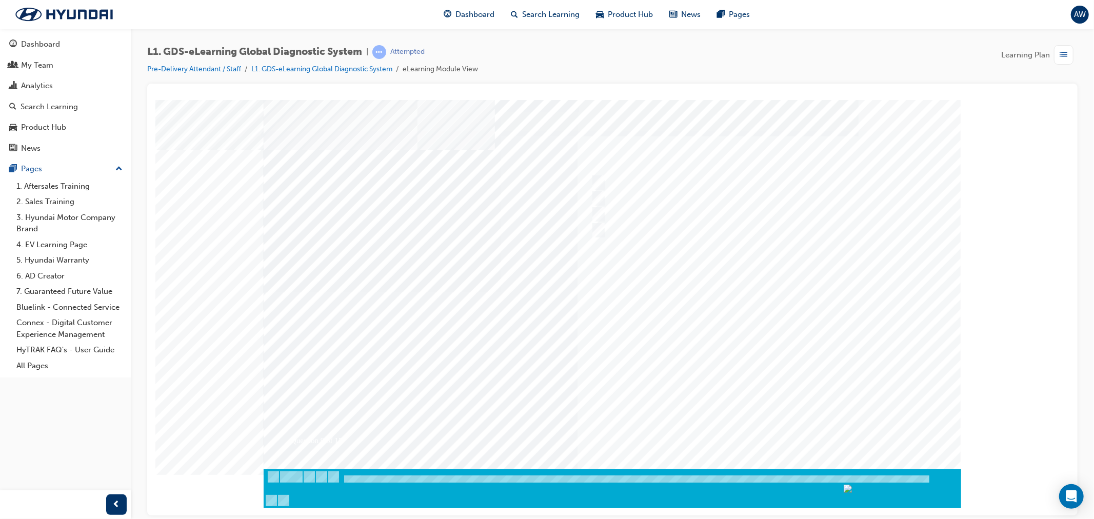
click at [662, 323] on div at bounding box center [611, 291] width 697 height 385
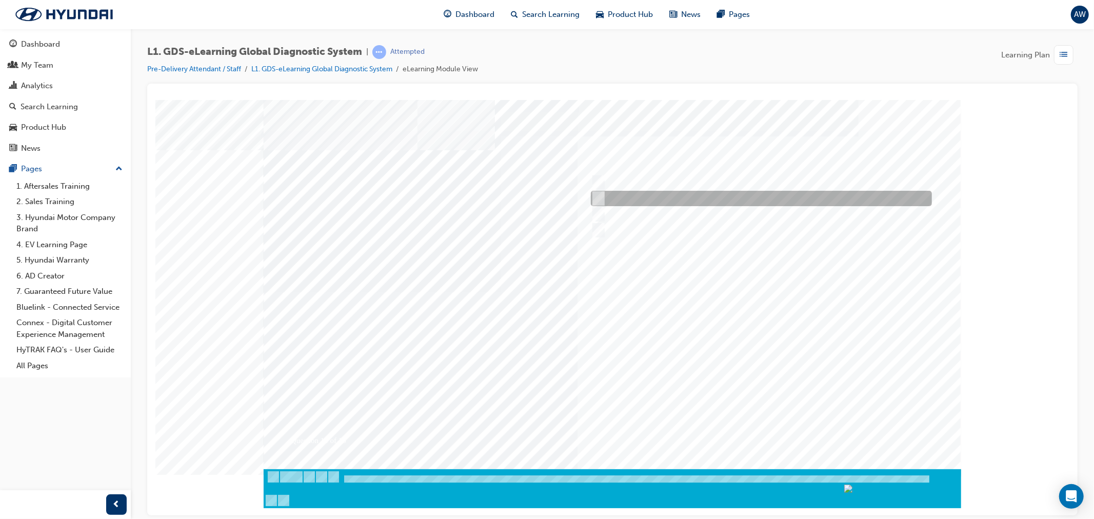
click at [599, 199] on input "S/W Management" at bounding box center [595, 198] width 11 height 11
radio input "true"
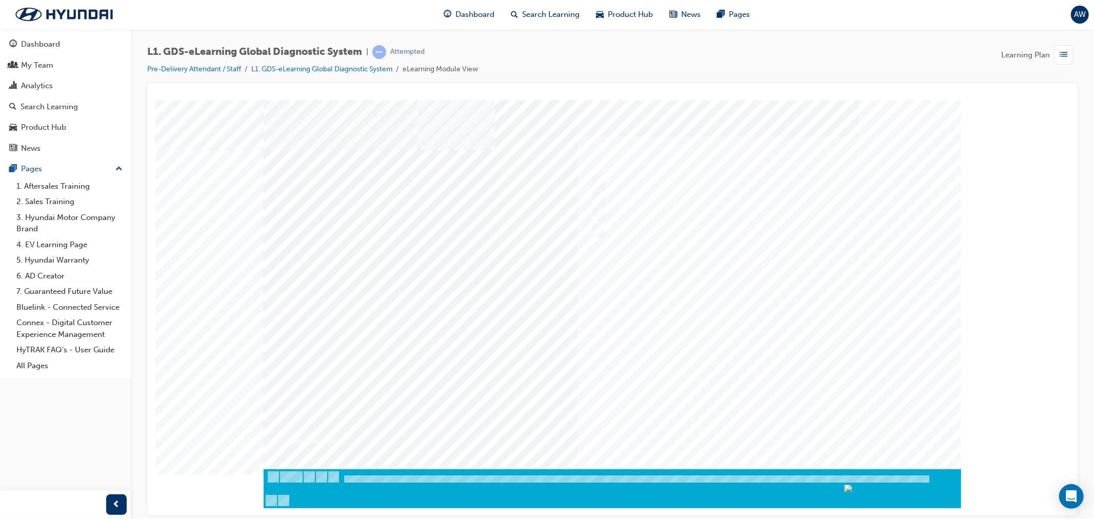
click at [703, 335] on div at bounding box center [611, 291] width 697 height 385
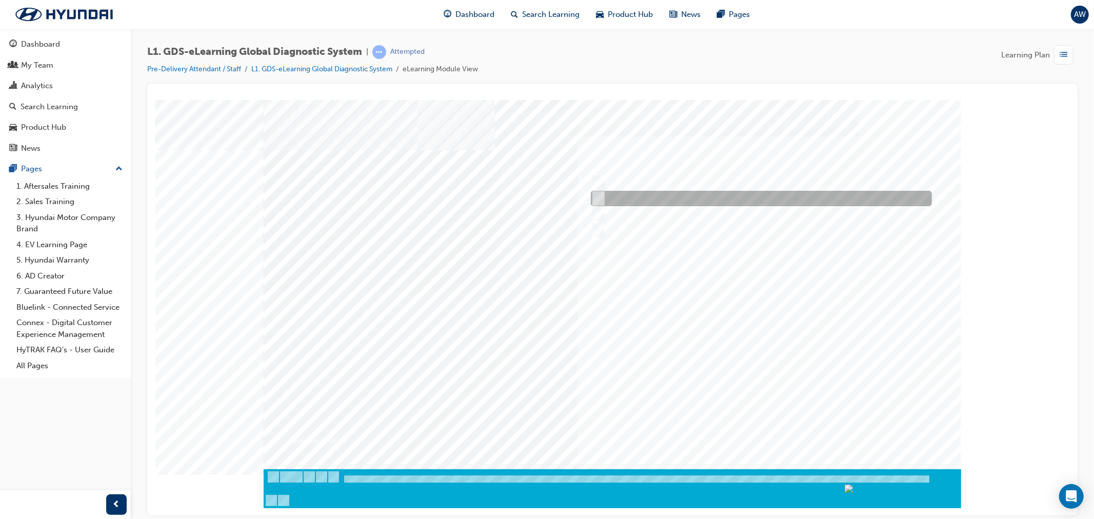
click at [600, 200] on input "To view the oscilloscope using the VMI" at bounding box center [595, 198] width 11 height 11
radio input "true"
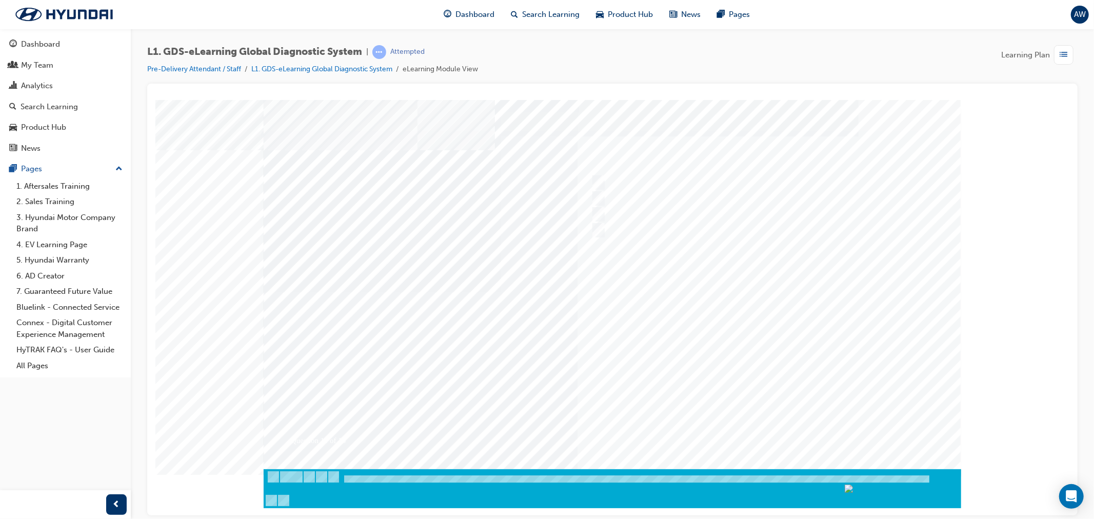
click at [722, 340] on div at bounding box center [611, 291] width 697 height 385
click at [601, 178] on div at bounding box center [758, 182] width 341 height 15
radio input "true"
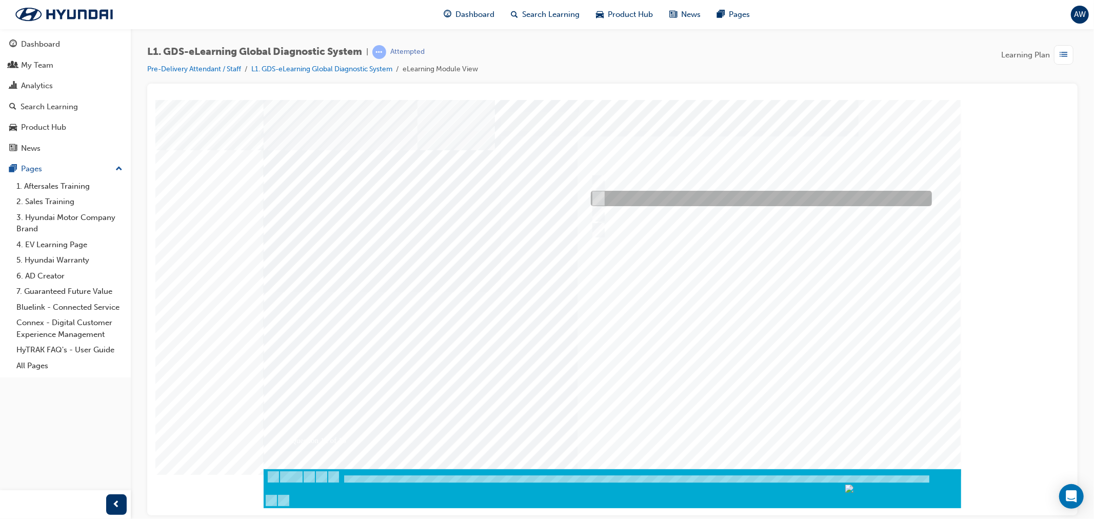
click at [599, 199] on input "Current, Pending and History" at bounding box center [595, 198] width 11 height 11
radio input "true"
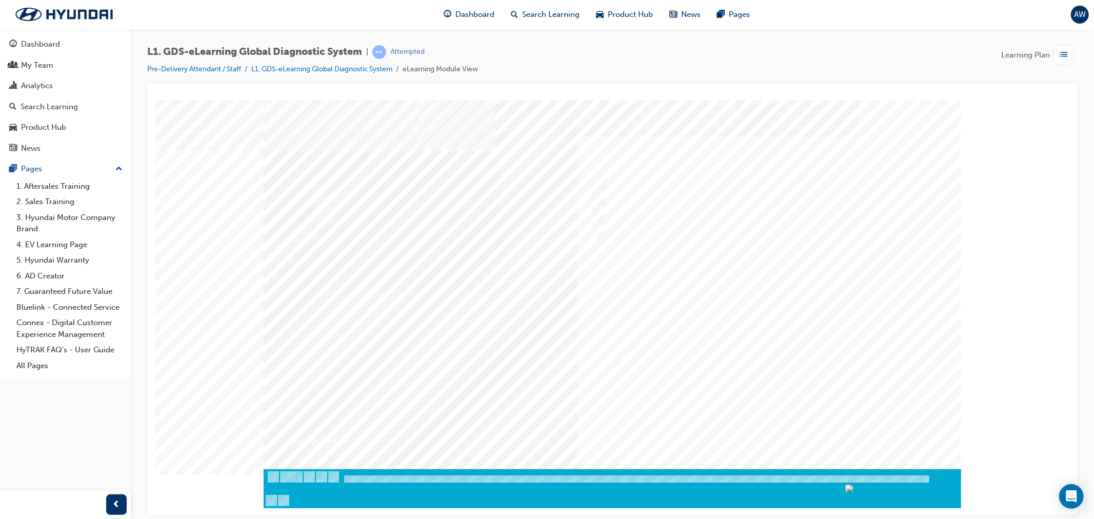
click at [687, 319] on div at bounding box center [611, 291] width 697 height 385
click at [596, 180] on input "Records the data that has been selected" at bounding box center [595, 182] width 11 height 11
radio input "true"
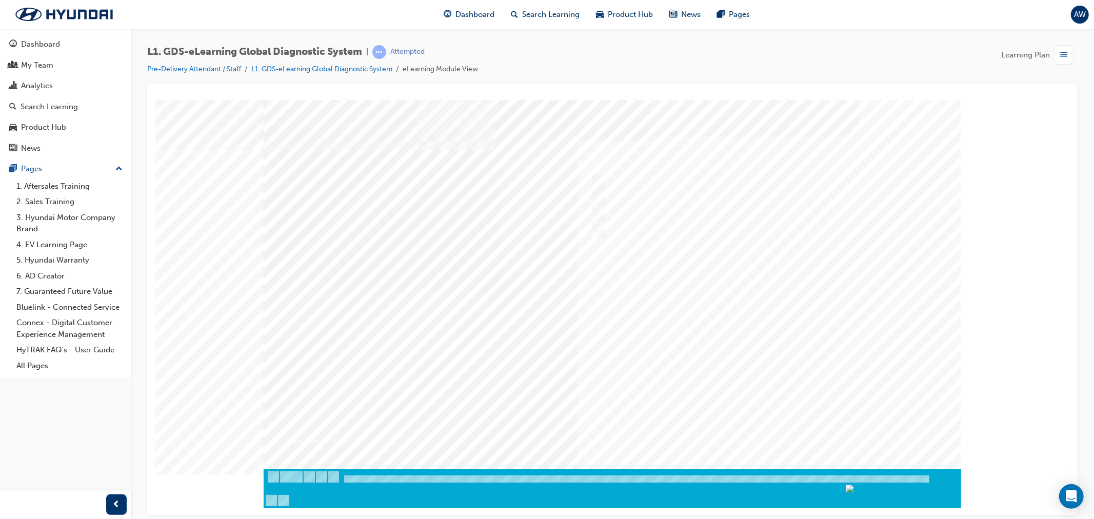
click at [713, 337] on div at bounding box center [611, 291] width 697 height 385
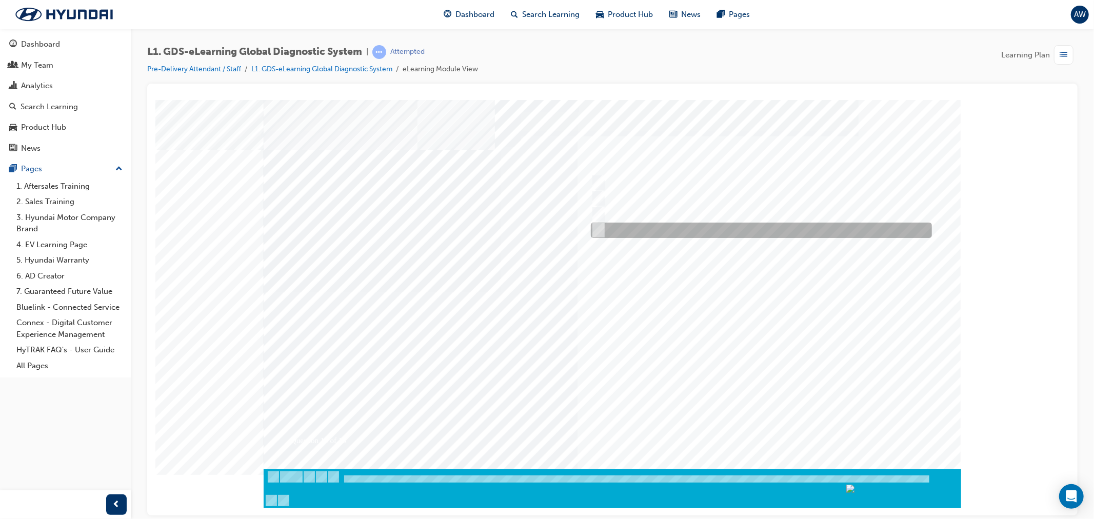
click at [623, 227] on div at bounding box center [758, 230] width 341 height 15
radio input "true"
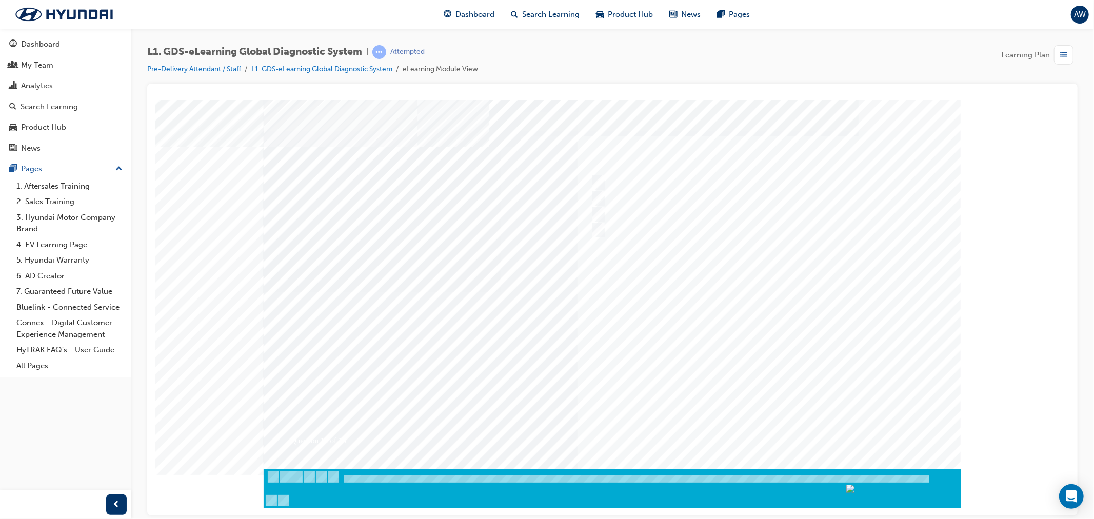
click at [823, 351] on div at bounding box center [611, 291] width 697 height 385
click at [600, 179] on input "0710" at bounding box center [595, 182] width 11 height 11
radio input "true"
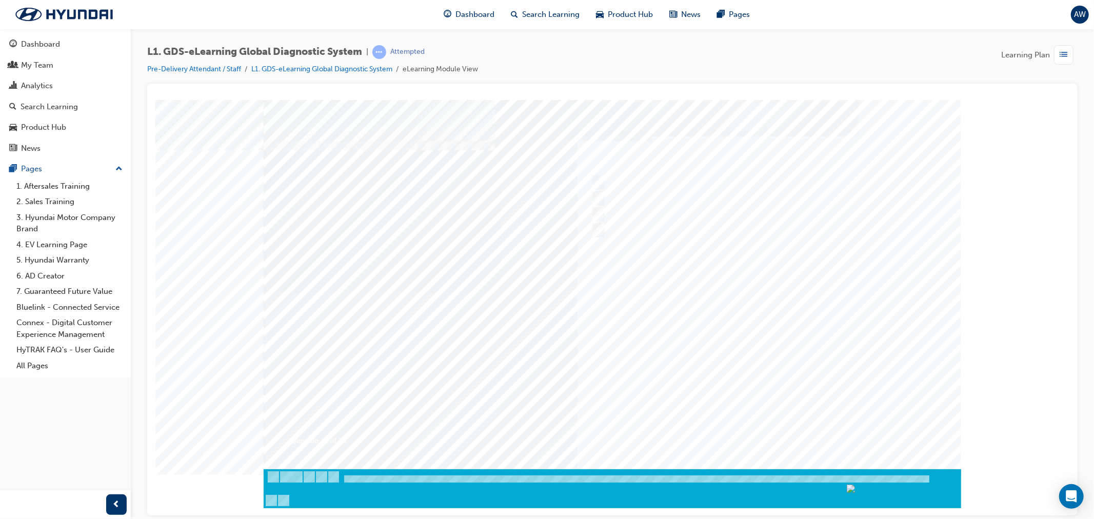
click at [740, 366] on div at bounding box center [611, 291] width 697 height 385
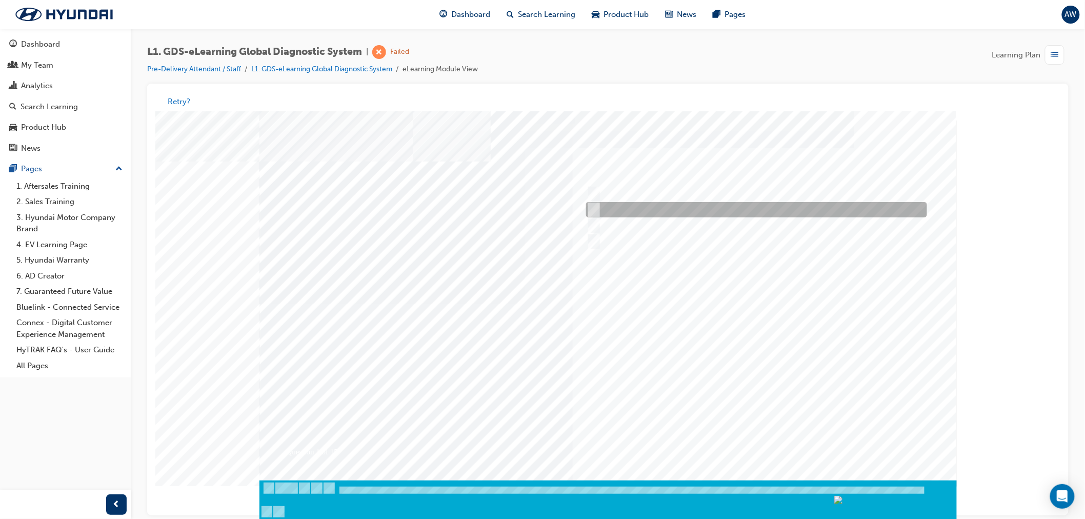
click at [585, 208] on div at bounding box center [753, 209] width 341 height 15
radio input "true"
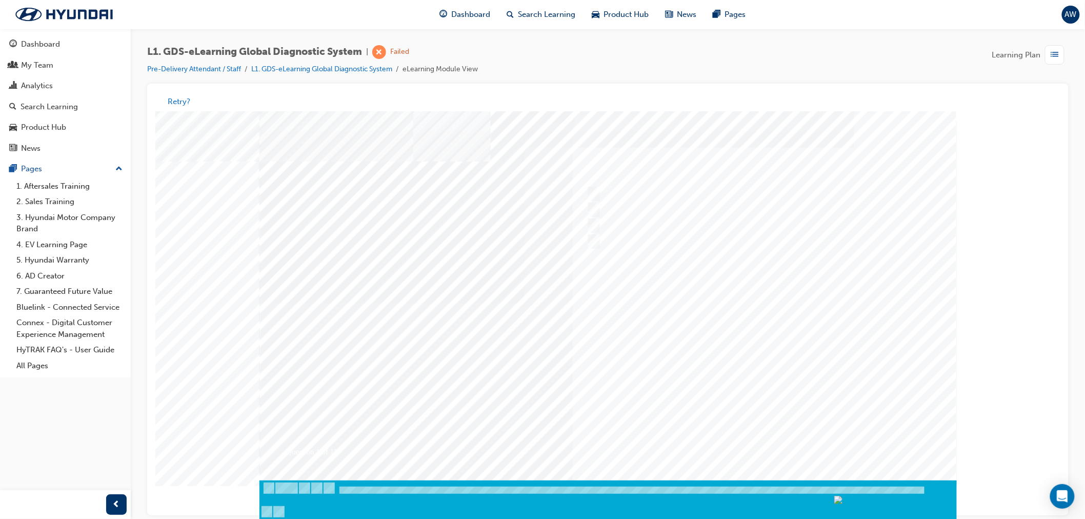
click at [762, 322] on div at bounding box center [607, 303] width 697 height 385
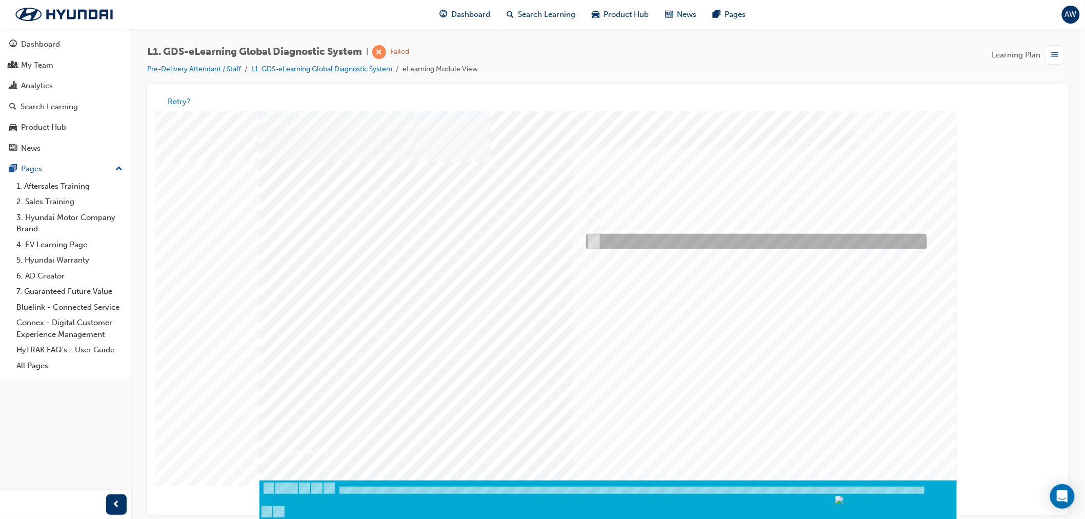
click at [641, 237] on div at bounding box center [753, 241] width 341 height 15
radio input "true"
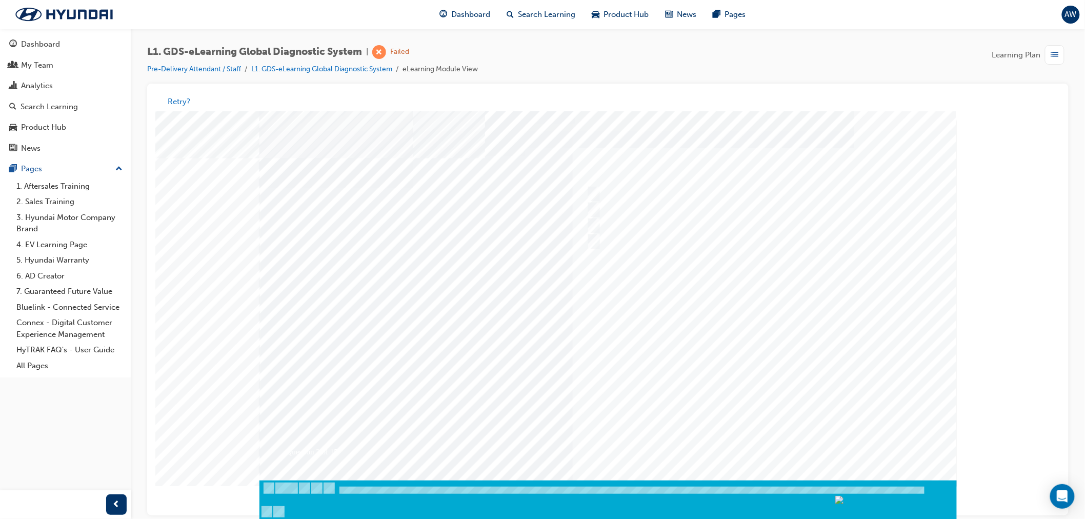
click at [760, 442] on div at bounding box center [607, 303] width 697 height 385
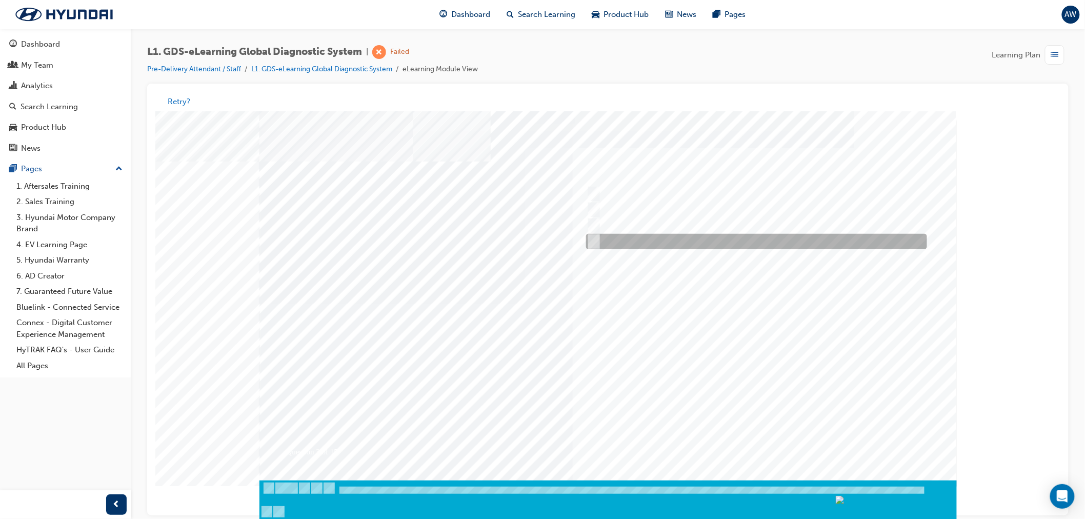
click at [591, 238] on input "User Guide" at bounding box center [590, 241] width 11 height 11
checkbox input "true"
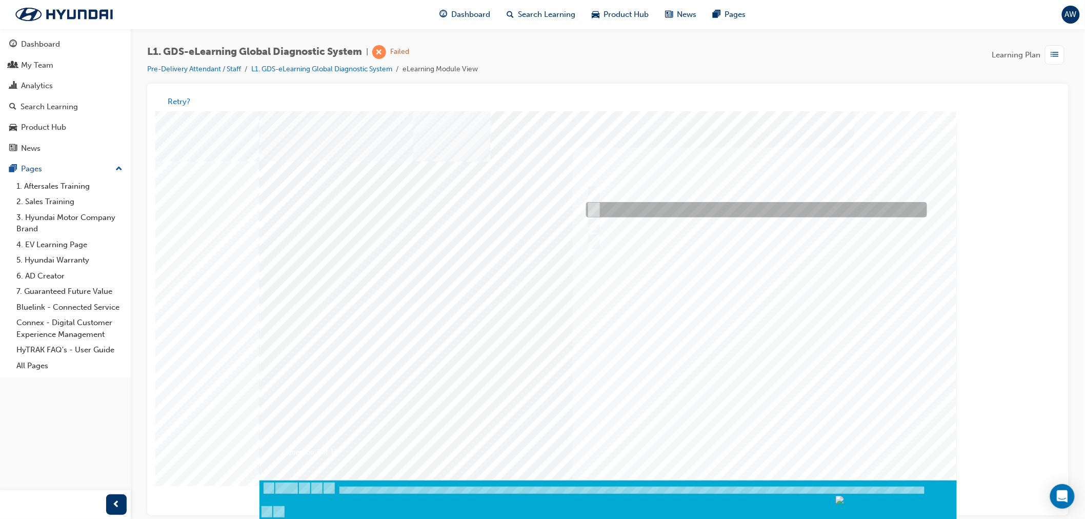
click at [591, 206] on input "Data Analysis" at bounding box center [590, 209] width 11 height 11
checkbox input "true"
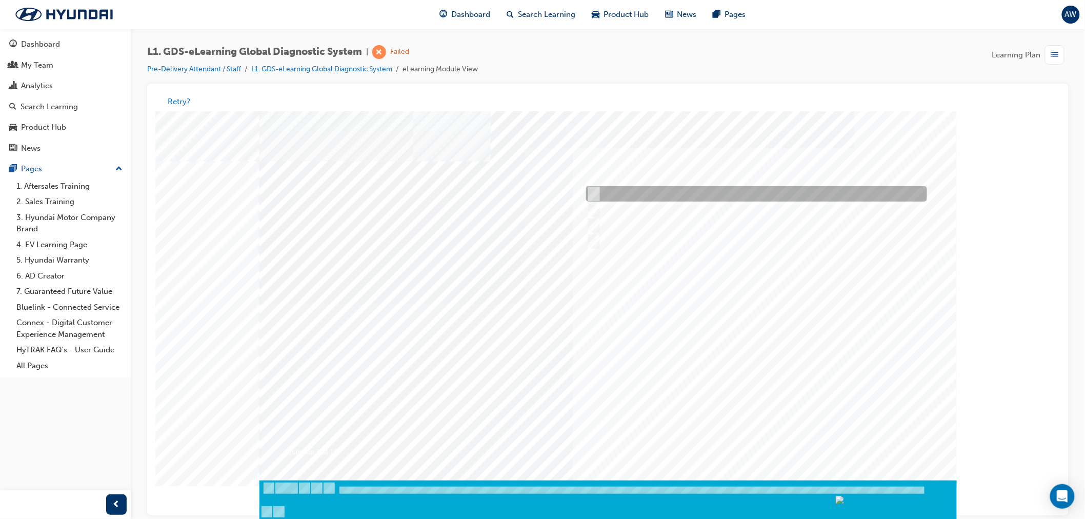
click at [592, 189] on input "Fault Code Searching" at bounding box center [590, 193] width 11 height 11
checkbox input "true"
click at [747, 313] on div at bounding box center [607, 303] width 697 height 385
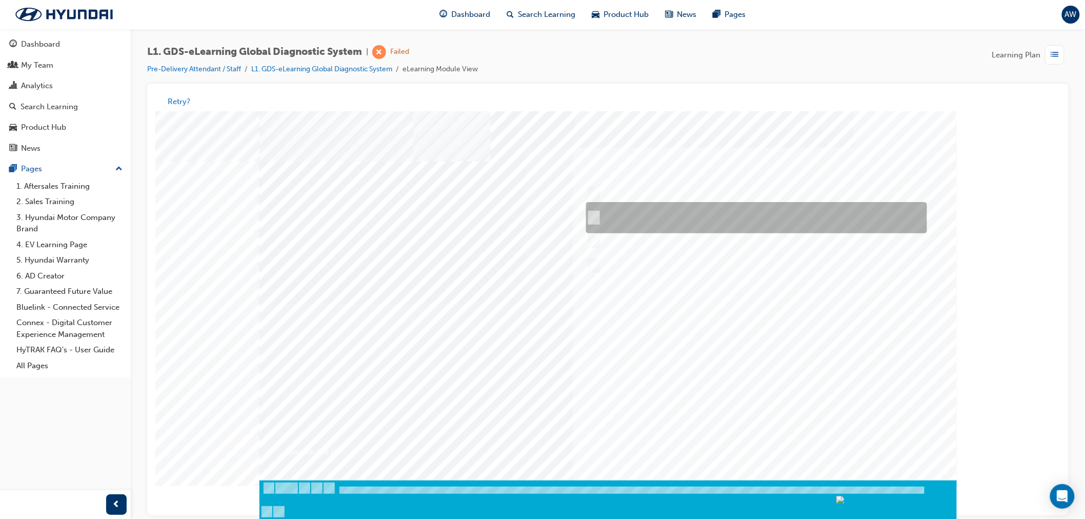
click at [586, 211] on div at bounding box center [753, 217] width 341 height 31
radio input "true"
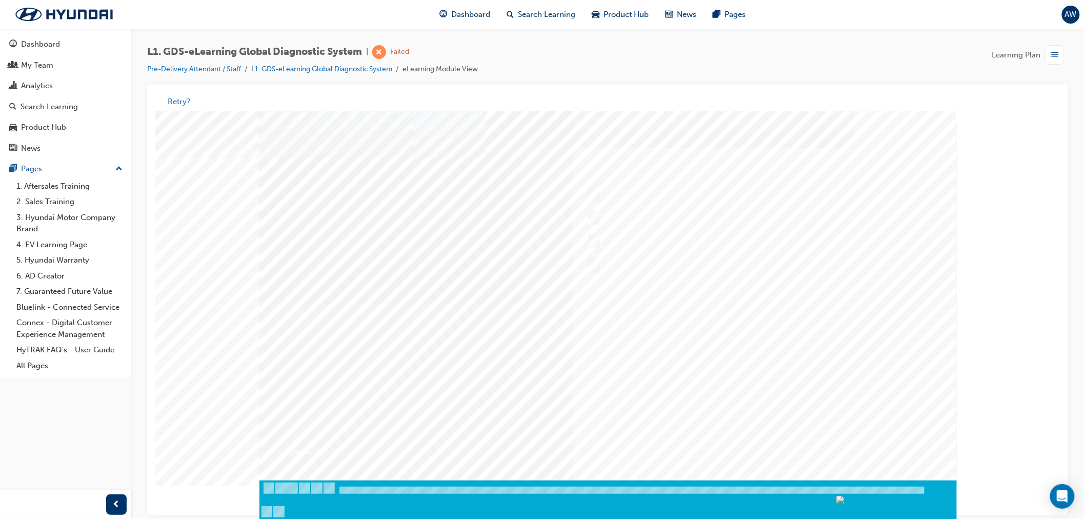
click at [401, 299] on div at bounding box center [607, 303] width 697 height 385
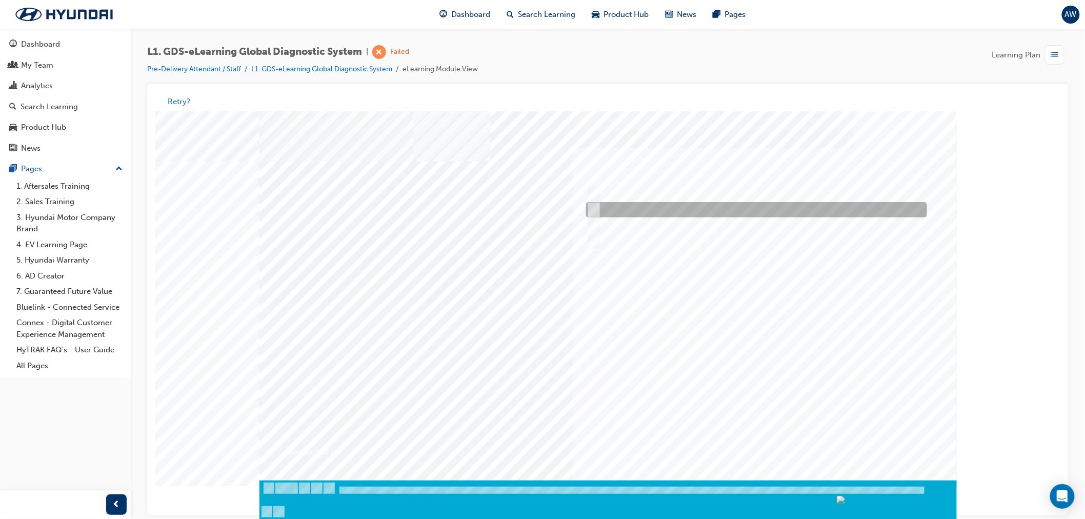
click at [590, 207] on input "From Home Screen Bottom Menu by selecting Service Information" at bounding box center [590, 209] width 11 height 11
checkbox input "true"
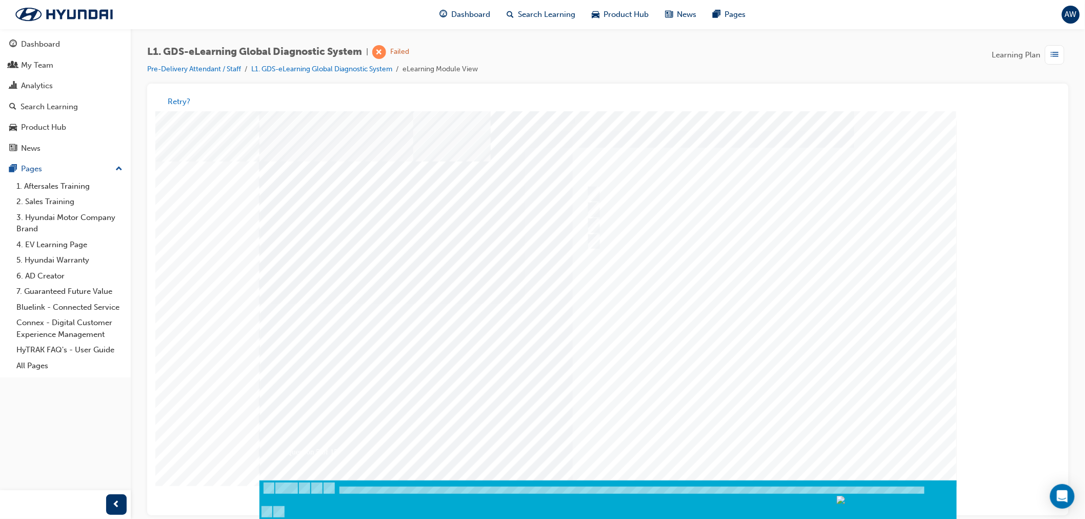
click at [735, 360] on div at bounding box center [607, 303] width 697 height 385
click at [593, 219] on div at bounding box center [753, 225] width 341 height 15
checkbox input "true"
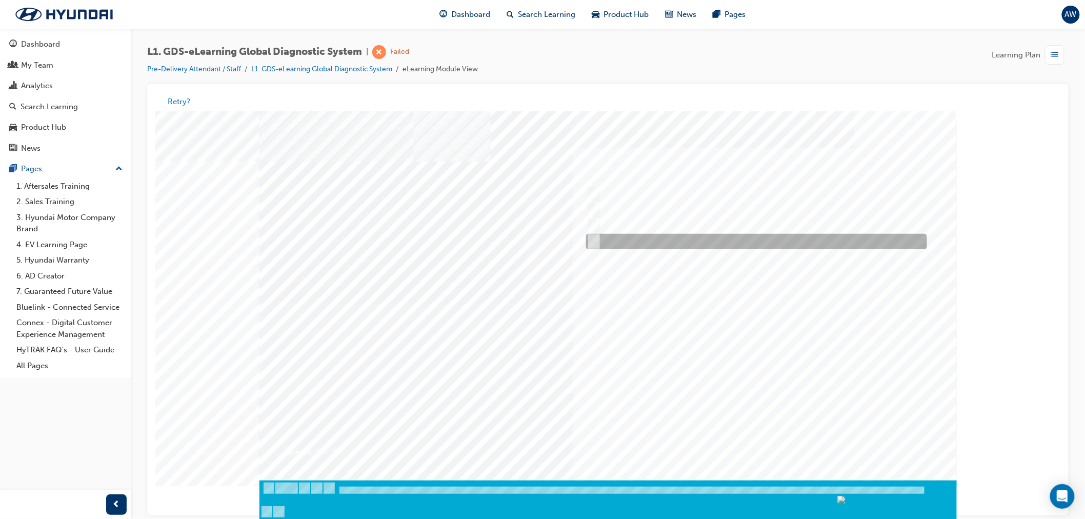
click at [593, 243] on input "Remove the component and check for operation" at bounding box center [590, 241] width 11 height 11
checkbox input "true"
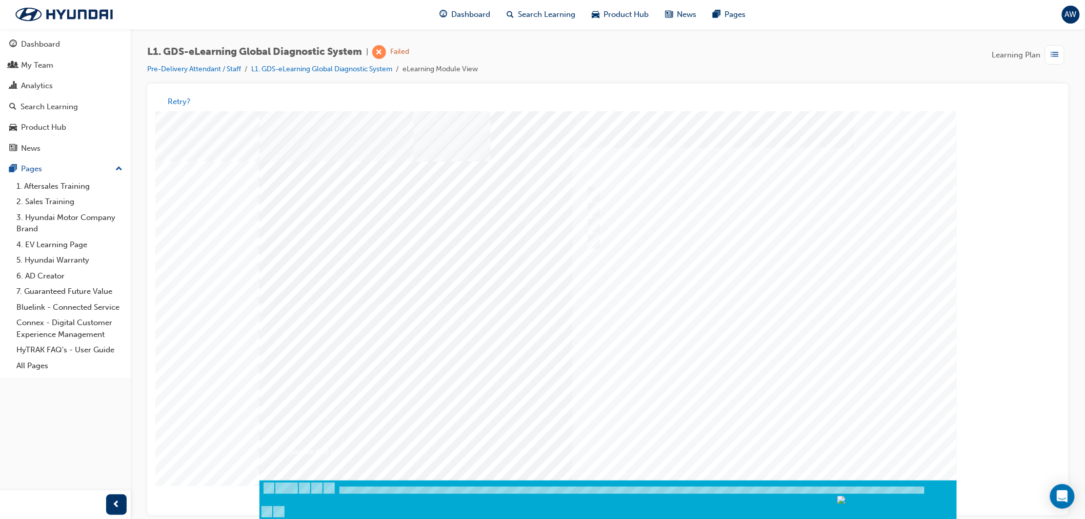
click at [756, 346] on div at bounding box center [607, 303] width 697 height 385
click at [591, 188] on input "When there is a failure during the Auto Mode upgrade" at bounding box center [590, 193] width 11 height 11
radio input "true"
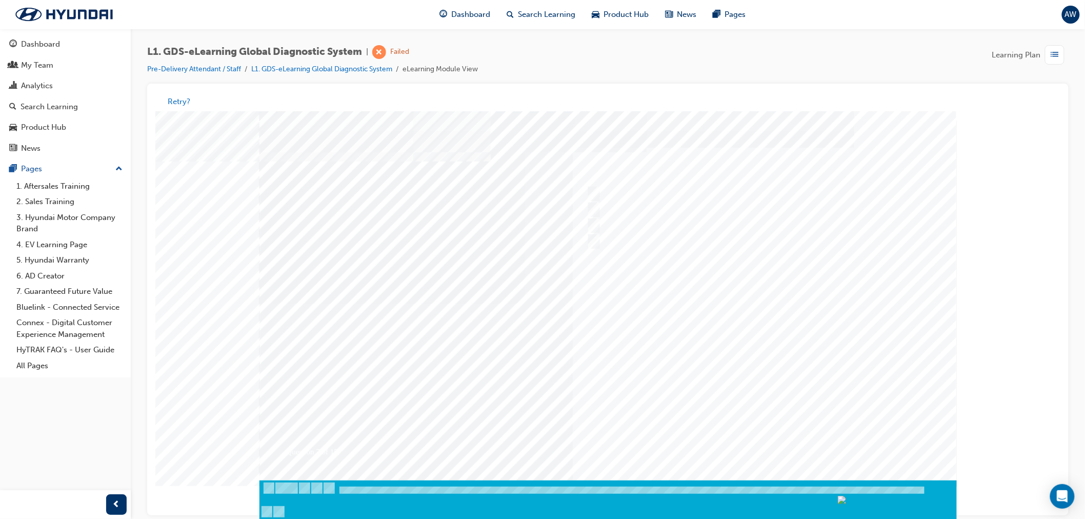
click at [673, 313] on div at bounding box center [607, 303] width 697 height 385
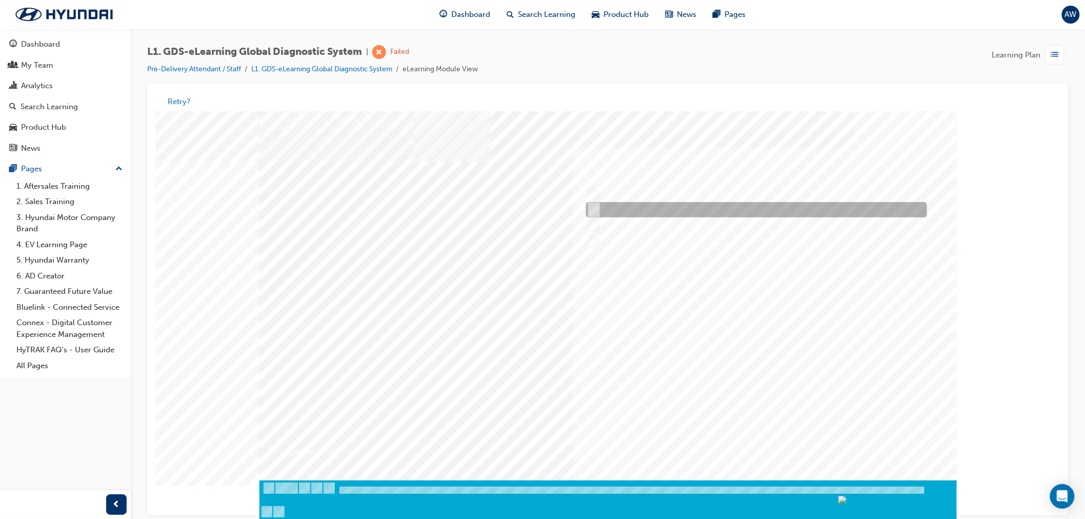
click at [597, 217] on div at bounding box center [753, 209] width 341 height 15
click at [592, 216] on div at bounding box center [753, 209] width 341 height 15
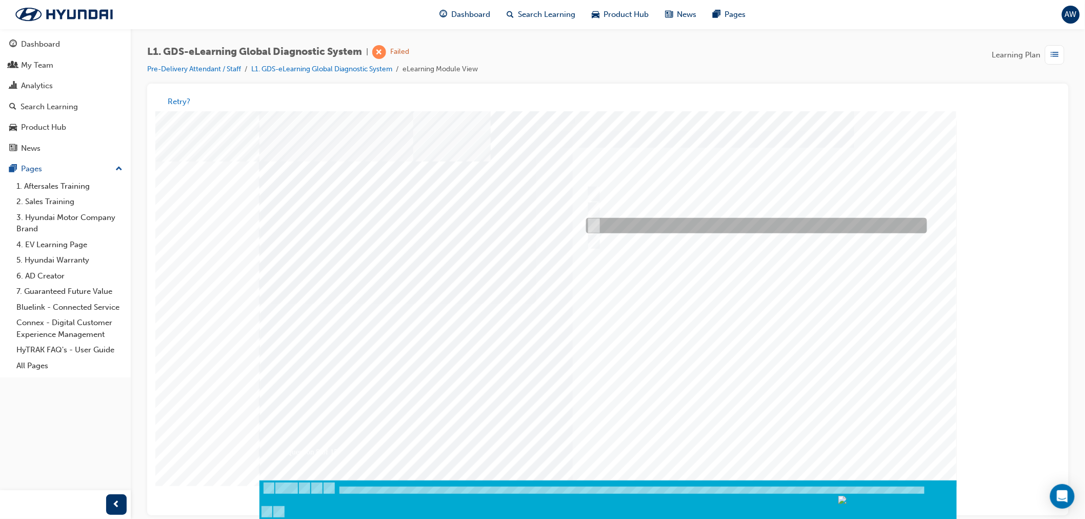
click at [597, 224] on div at bounding box center [753, 225] width 341 height 15
radio input "false"
radio input "true"
click at [716, 246] on div at bounding box center [607, 303] width 697 height 385
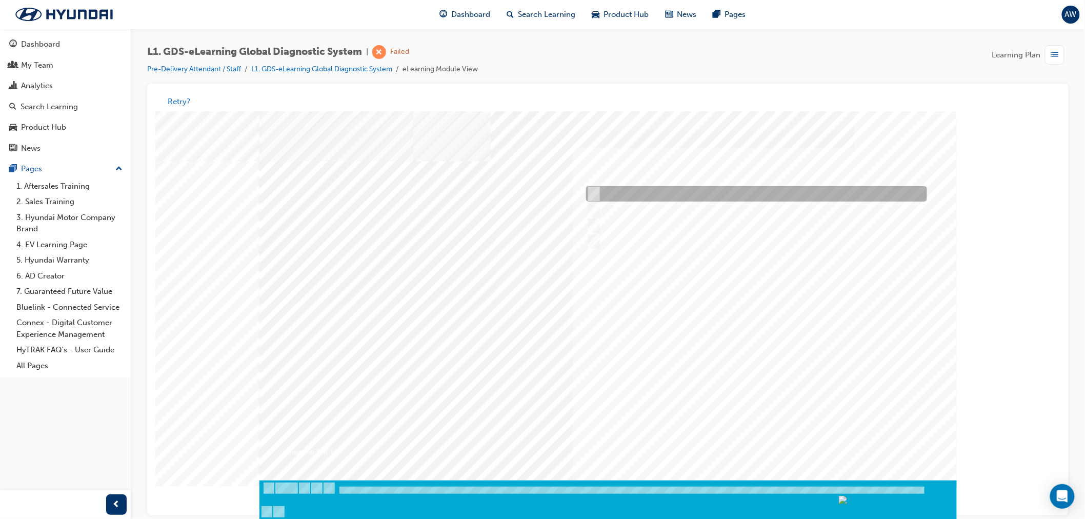
click at [631, 191] on div at bounding box center [753, 193] width 341 height 15
radio input "true"
click at [707, 351] on div at bounding box center [607, 303] width 697 height 385
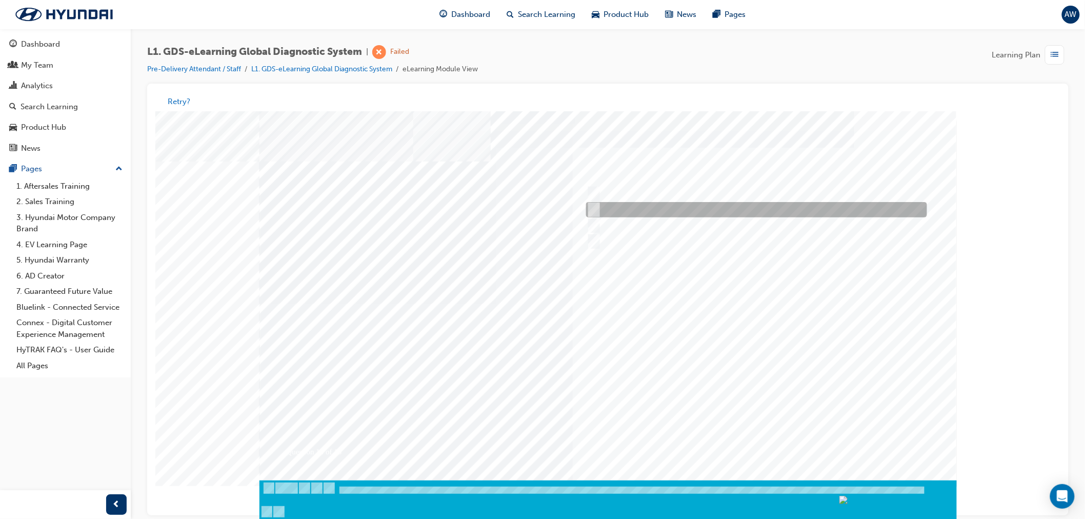
click at [596, 211] on input "S/W Management" at bounding box center [590, 209] width 11 height 11
radio input "true"
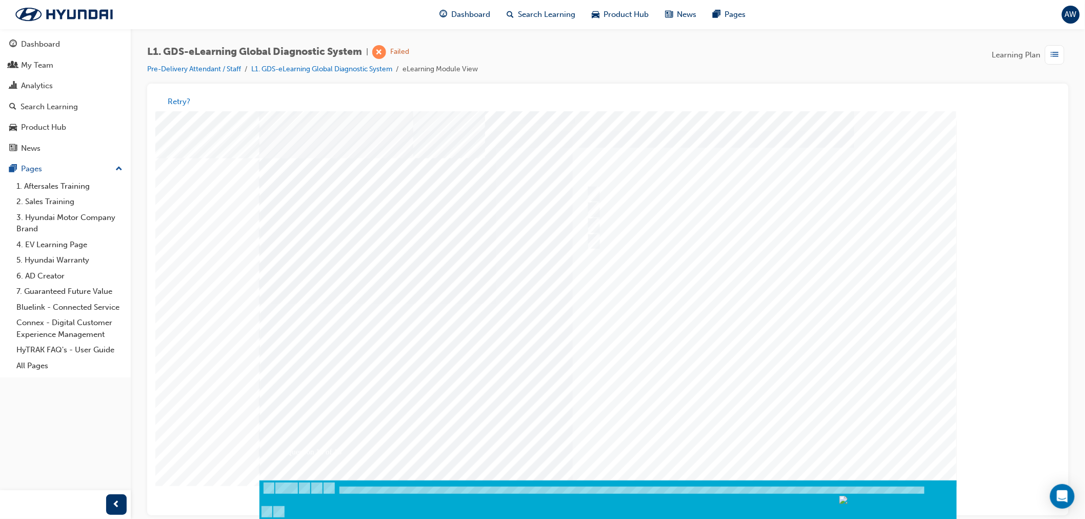
click at [693, 166] on div at bounding box center [607, 303] width 697 height 385
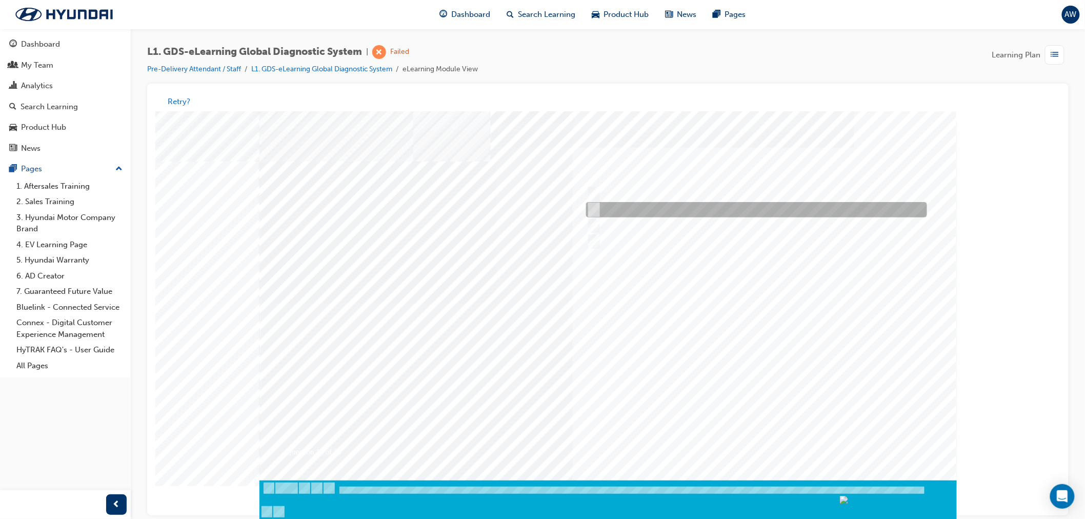
click at [595, 203] on div at bounding box center [753, 209] width 341 height 15
radio input "true"
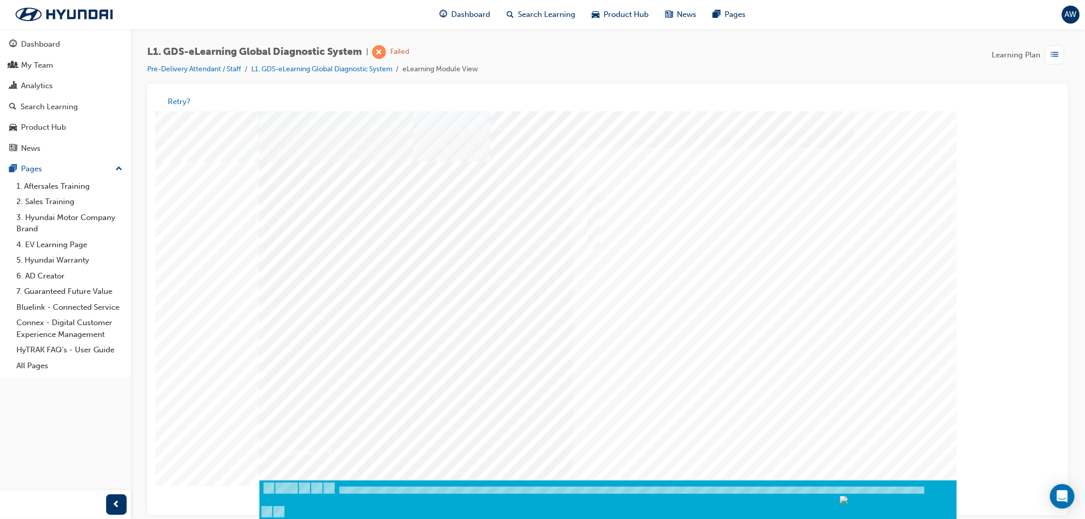
click at [738, 300] on div at bounding box center [607, 303] width 697 height 385
click at [592, 192] on input "Active, Pending and History" at bounding box center [590, 193] width 11 height 11
radio input "true"
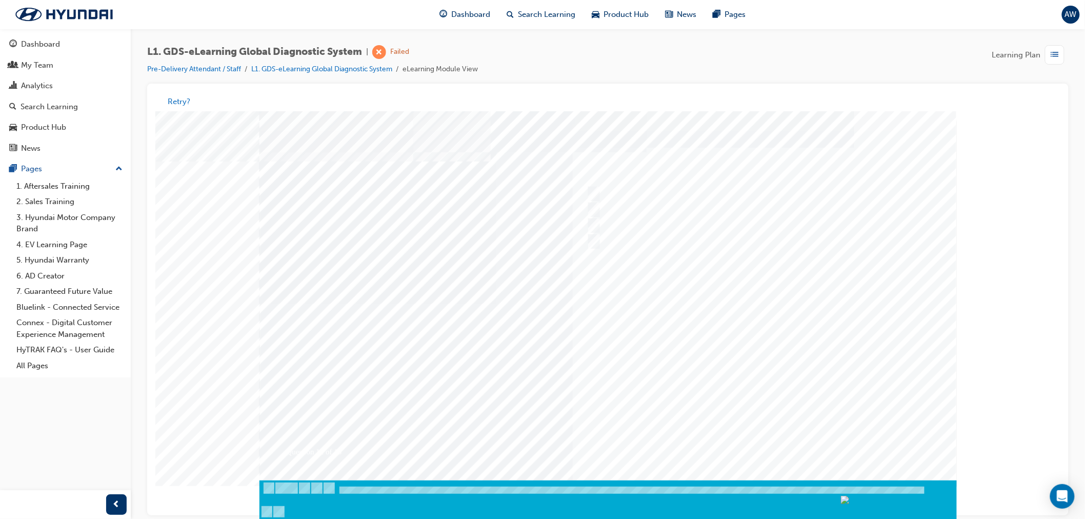
click at [708, 336] on div at bounding box center [607, 303] width 697 height 385
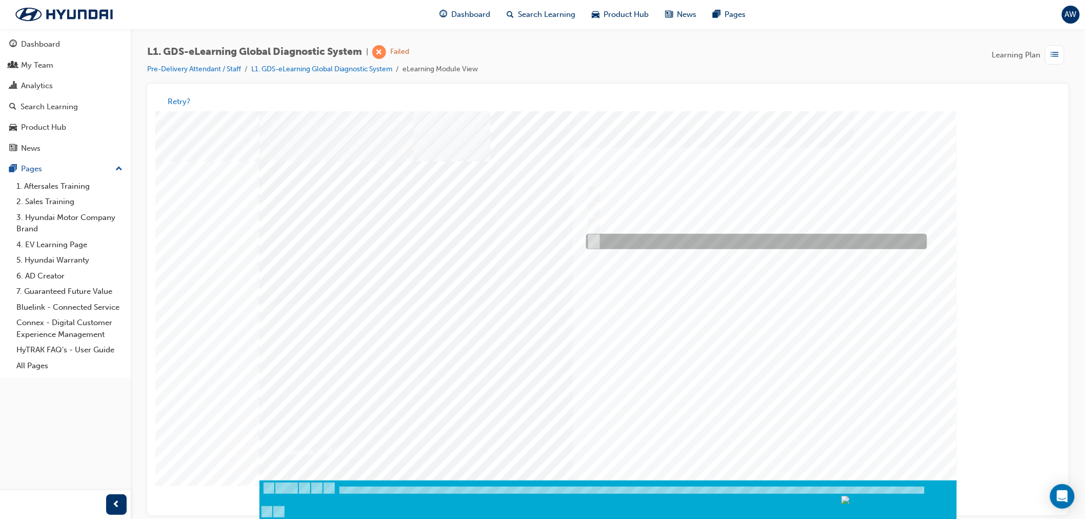
click at [590, 239] on input "Freezes the data that has been selected" at bounding box center [590, 241] width 11 height 11
radio input "true"
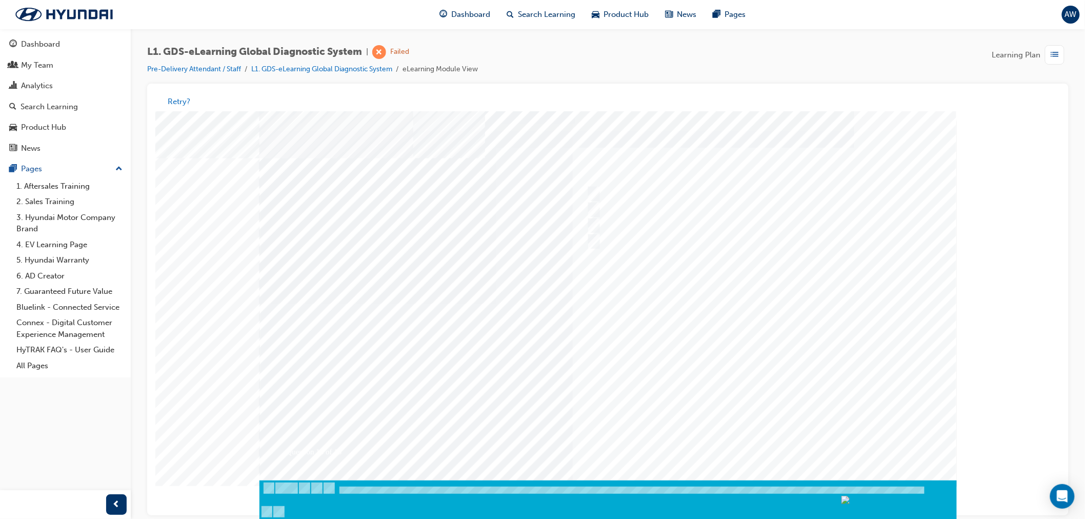
click at [713, 355] on div at bounding box center [607, 303] width 697 height 385
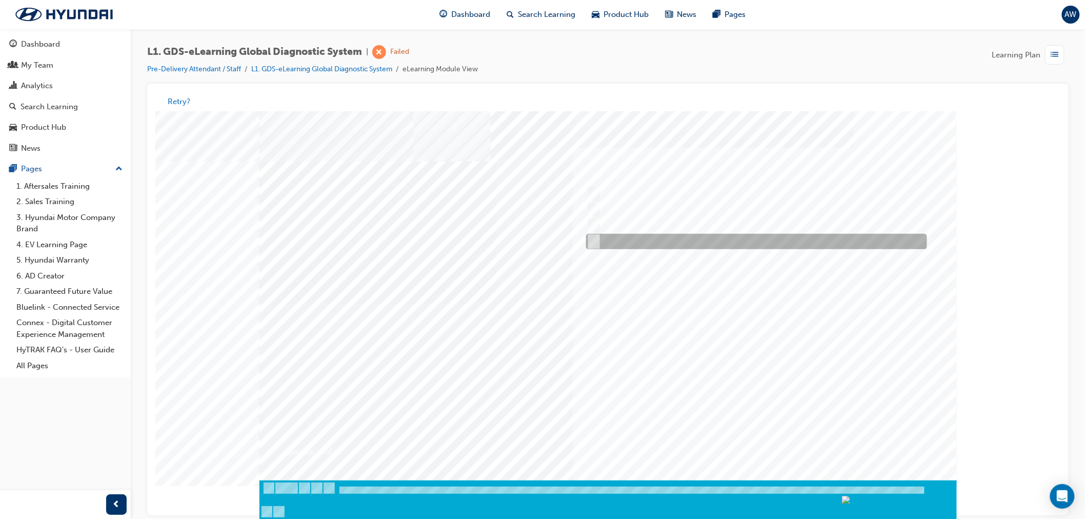
click at [595, 237] on input "Generates a report to Technical Assistance Group" at bounding box center [590, 241] width 11 height 11
radio input "true"
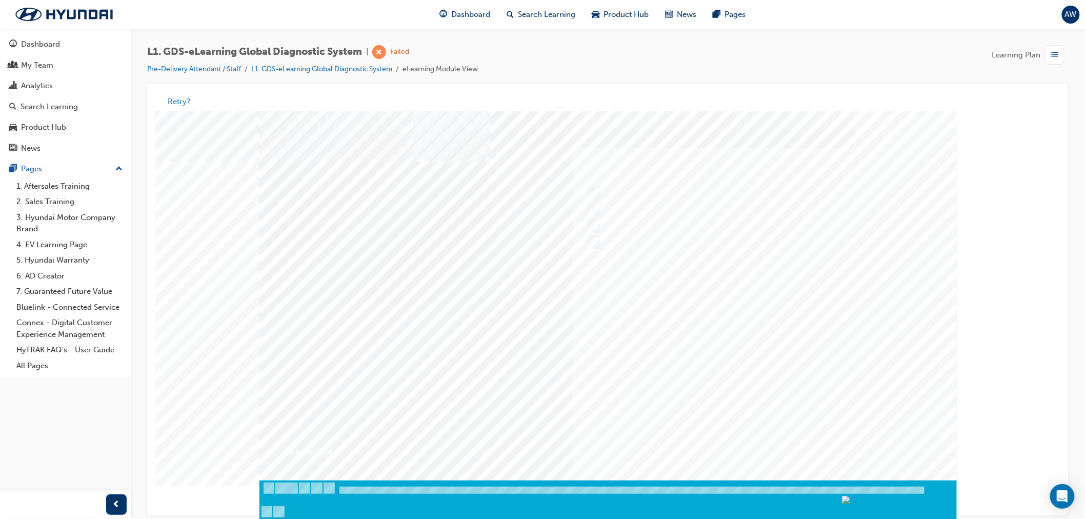
click at [699, 332] on div at bounding box center [607, 303] width 697 height 385
click at [590, 226] on input "0701" at bounding box center [590, 225] width 11 height 11
radio input "true"
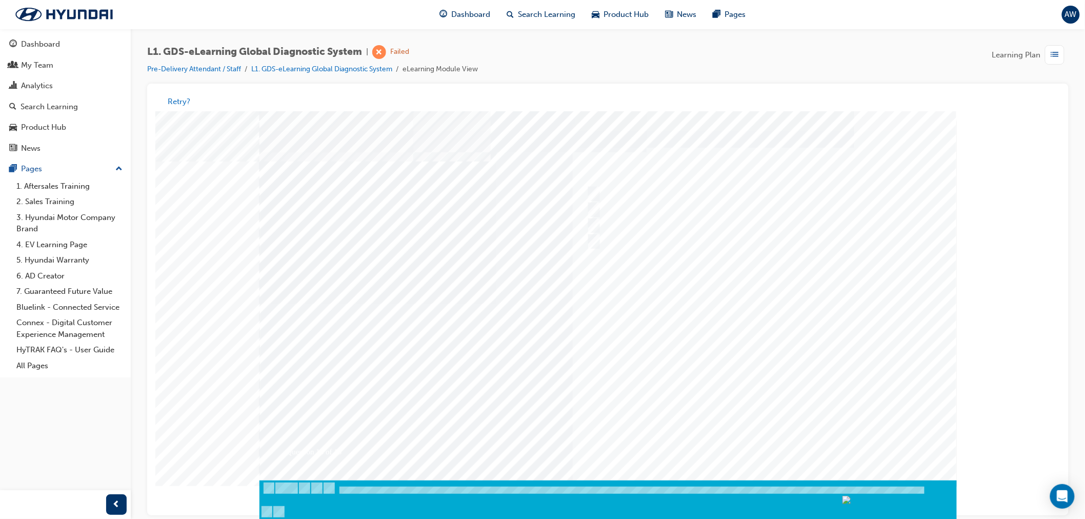
click at [726, 357] on div at bounding box center [607, 303] width 697 height 385
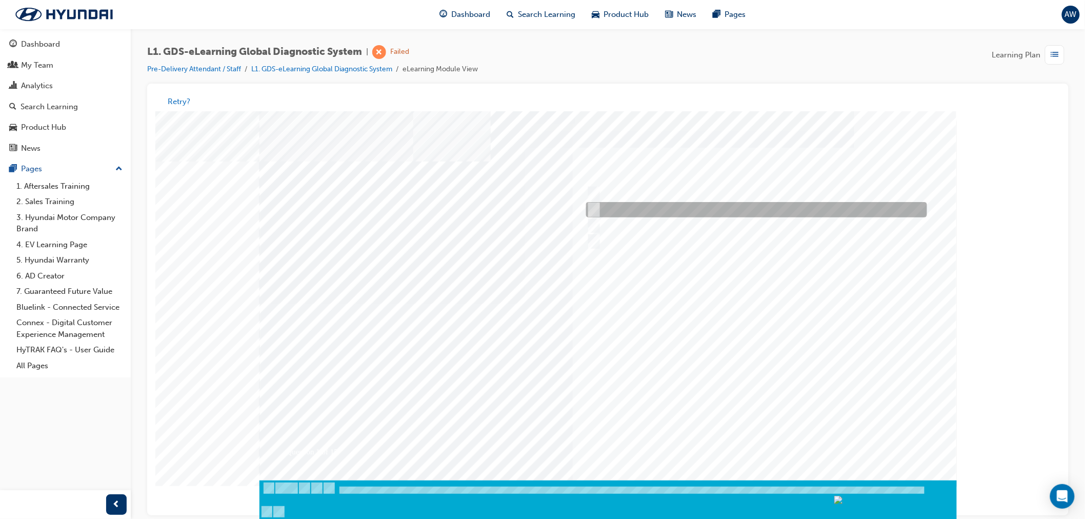
click at [598, 204] on div at bounding box center [753, 209] width 341 height 15
radio input "true"
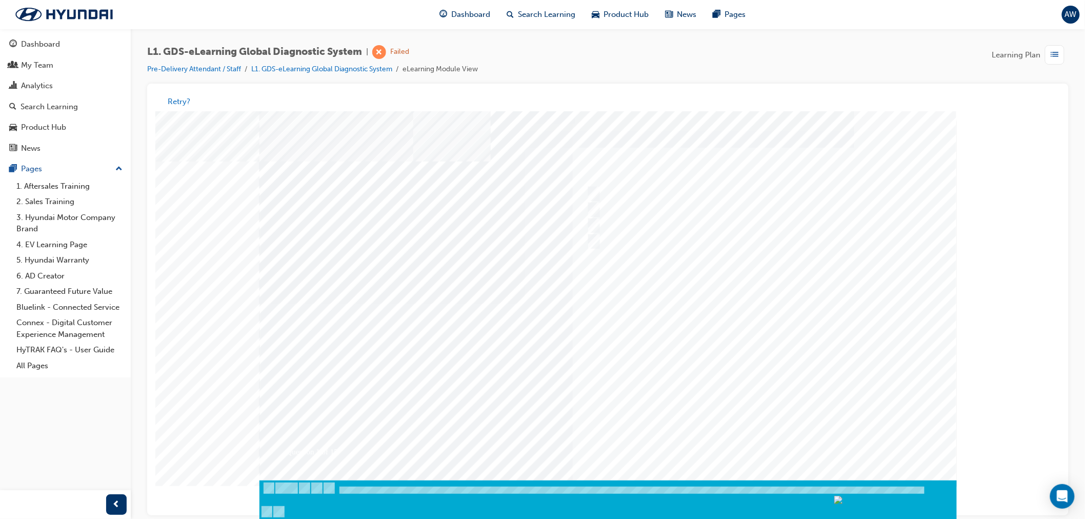
click at [672, 267] on div at bounding box center [607, 303] width 697 height 385
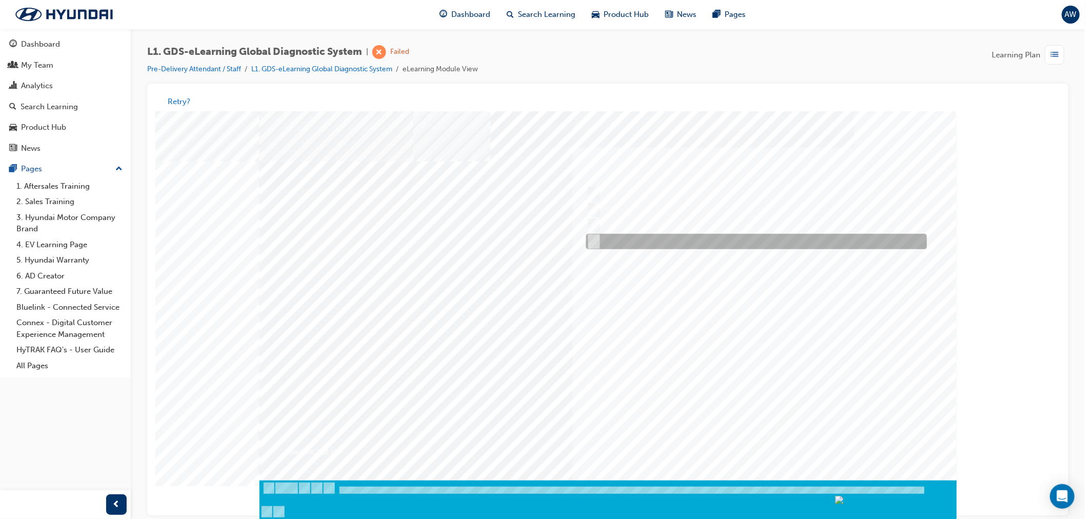
click at [604, 235] on div at bounding box center [753, 241] width 341 height 15
radio input "true"
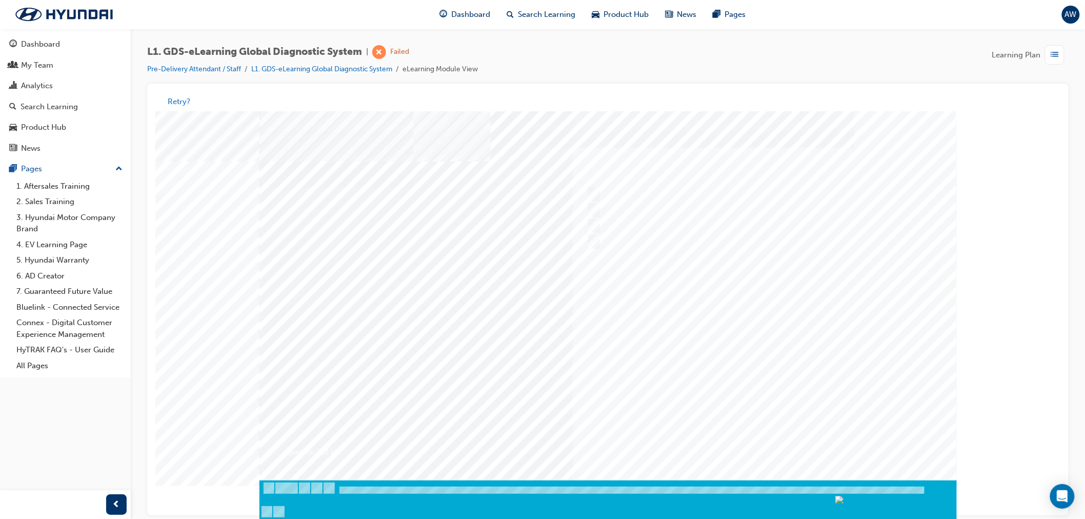
click at [717, 320] on div at bounding box center [607, 303] width 697 height 385
click at [588, 191] on input "Fault Code Searching" at bounding box center [590, 193] width 11 height 11
checkbox input "true"
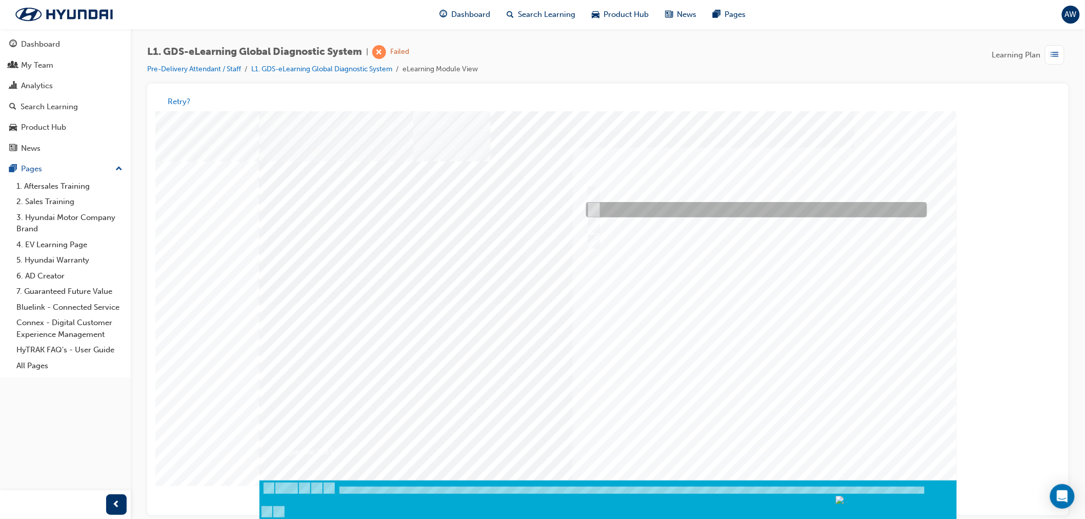
click at [595, 204] on input "Data Analysis" at bounding box center [590, 209] width 11 height 11
checkbox input "true"
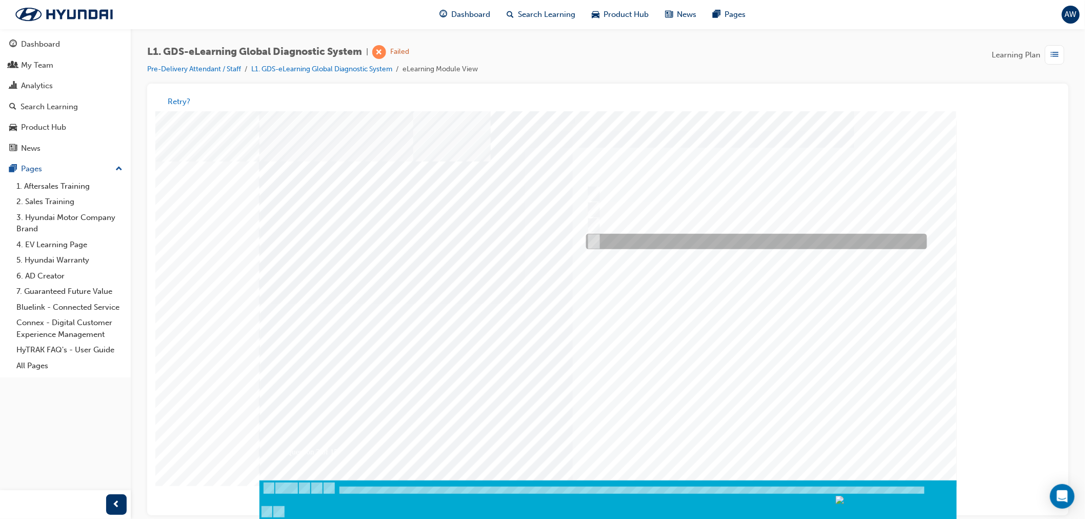
click at [595, 239] on input "User Guide" at bounding box center [590, 241] width 11 height 11
checkbox input "true"
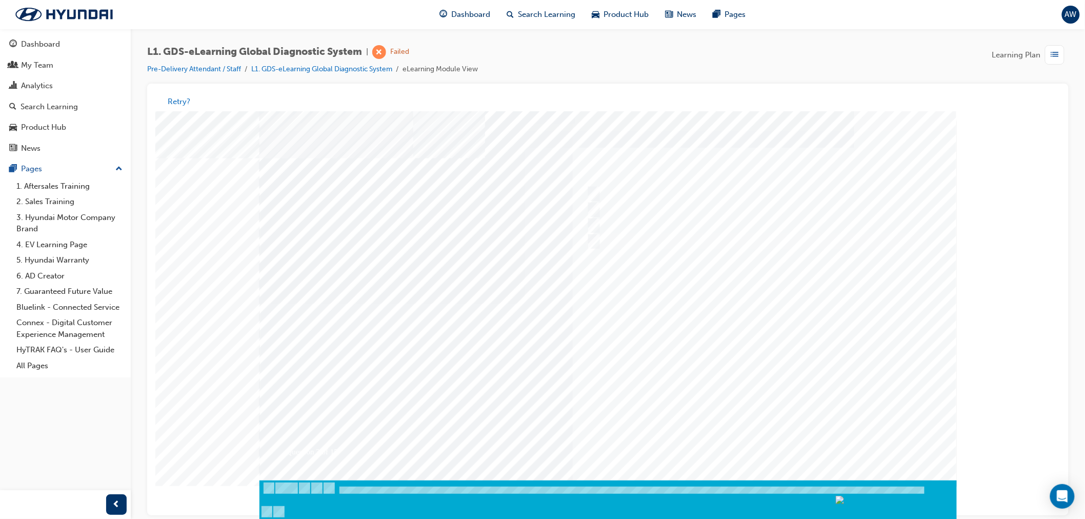
click at [754, 358] on div at bounding box center [607, 303] width 697 height 385
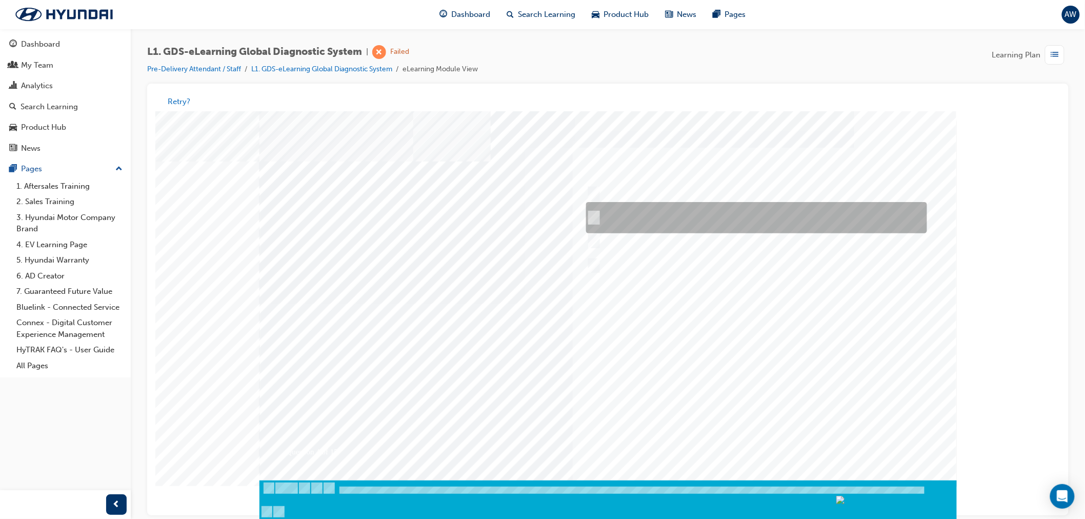
click at [592, 216] on input "START the engine and do not turn the ignition key to the OFF position during th…" at bounding box center [590, 217] width 11 height 11
radio input "true"
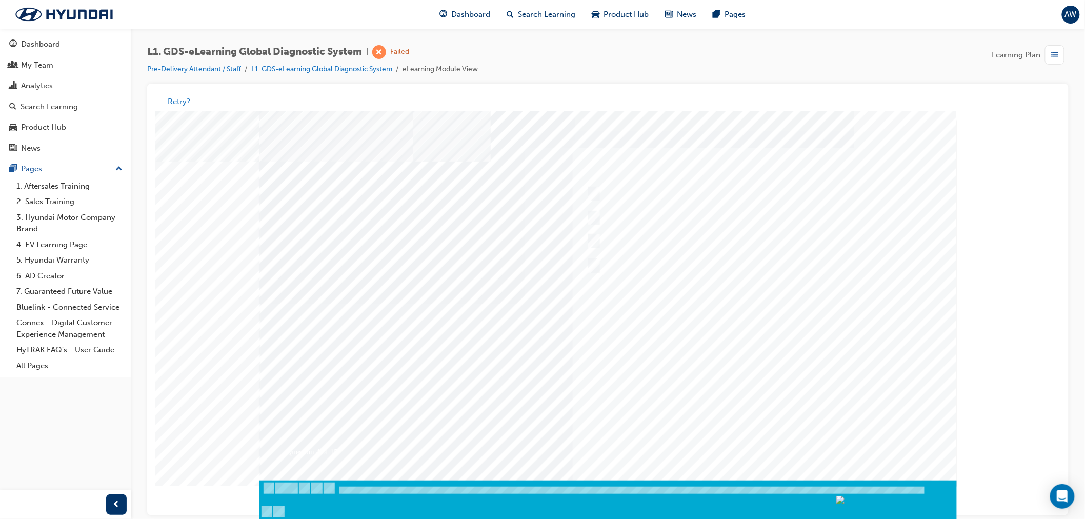
click at [755, 378] on div at bounding box center [607, 303] width 697 height 385
click at [595, 223] on input "From GDS Smart Toolbox by selecting Service Information" at bounding box center [590, 225] width 11 height 11
checkbox input "true"
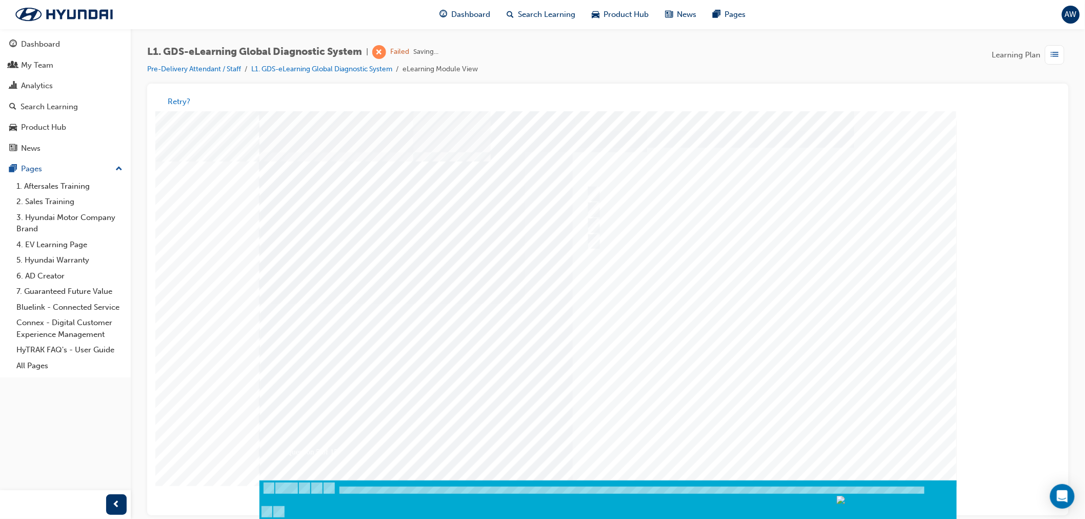
click at [753, 364] on div at bounding box center [607, 303] width 697 height 385
click at [600, 226] on div at bounding box center [753, 225] width 341 height 15
checkbox input "true"
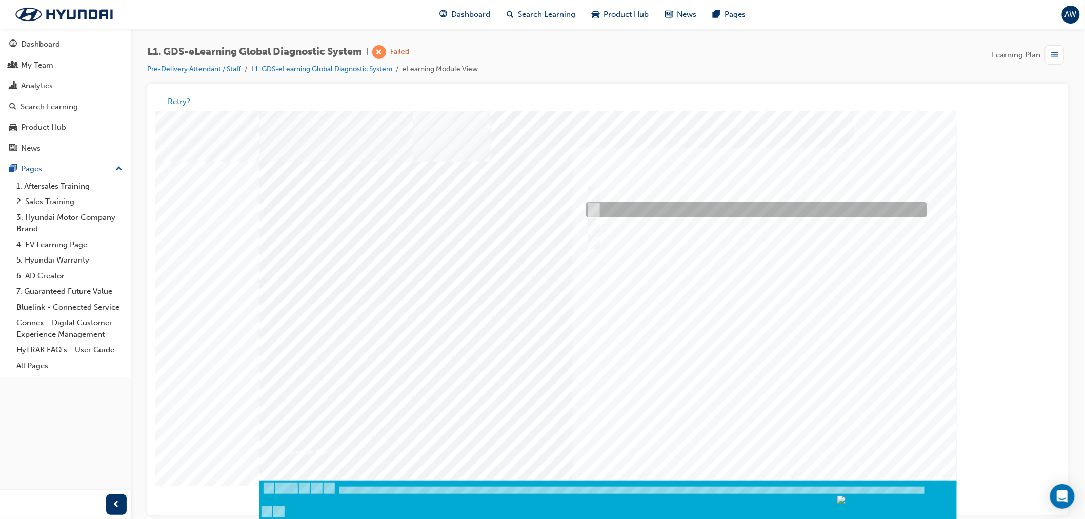
click at [597, 208] on div at bounding box center [753, 209] width 341 height 15
checkbox input "true"
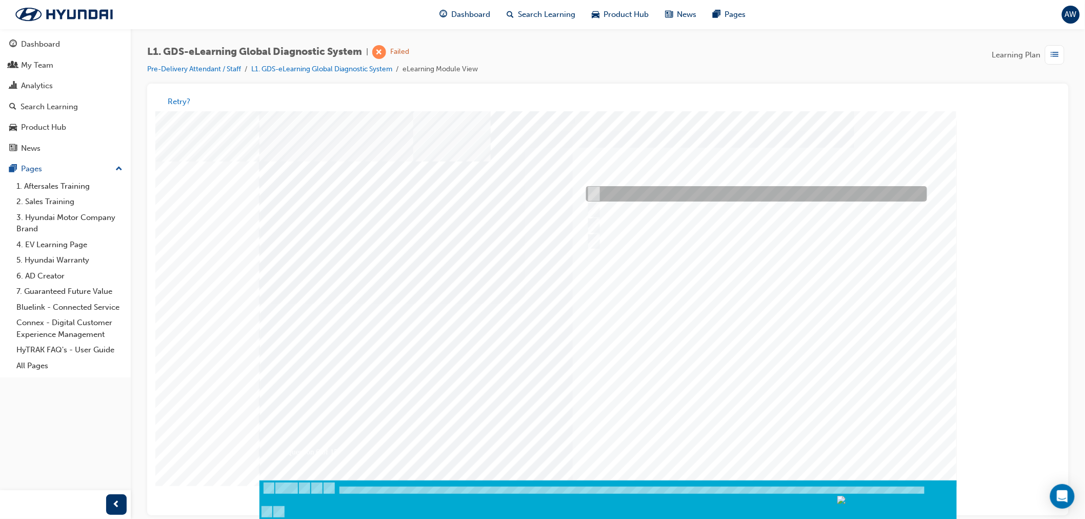
click at [595, 191] on input "Physically look at the component to check if it’s operating" at bounding box center [590, 193] width 11 height 11
checkbox input "true"
click at [746, 356] on div at bounding box center [607, 303] width 697 height 385
click at [594, 188] on input "When there is a failure during the Auto Mode upgrade" at bounding box center [590, 193] width 11 height 11
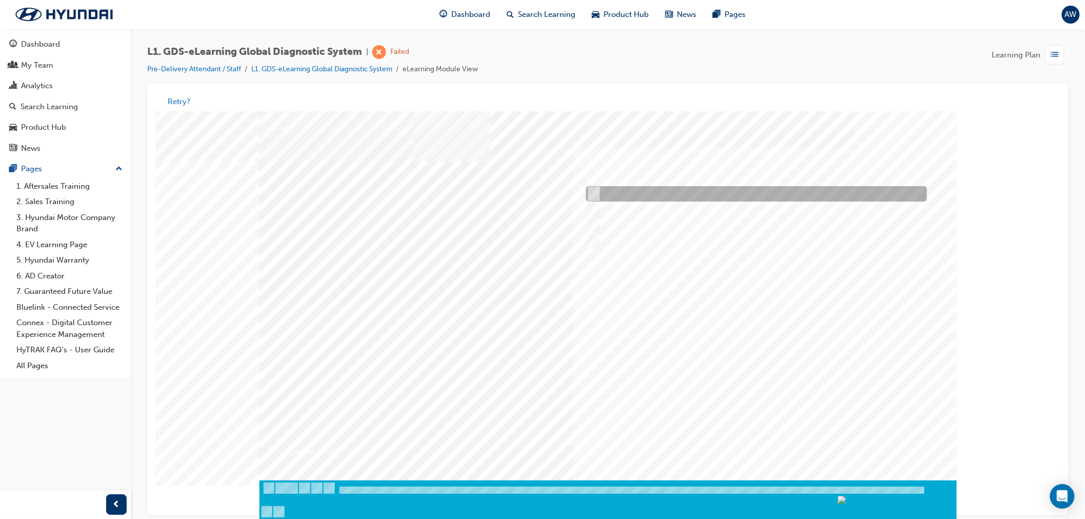
radio input "true"
click at [680, 357] on div at bounding box center [607, 303] width 697 height 385
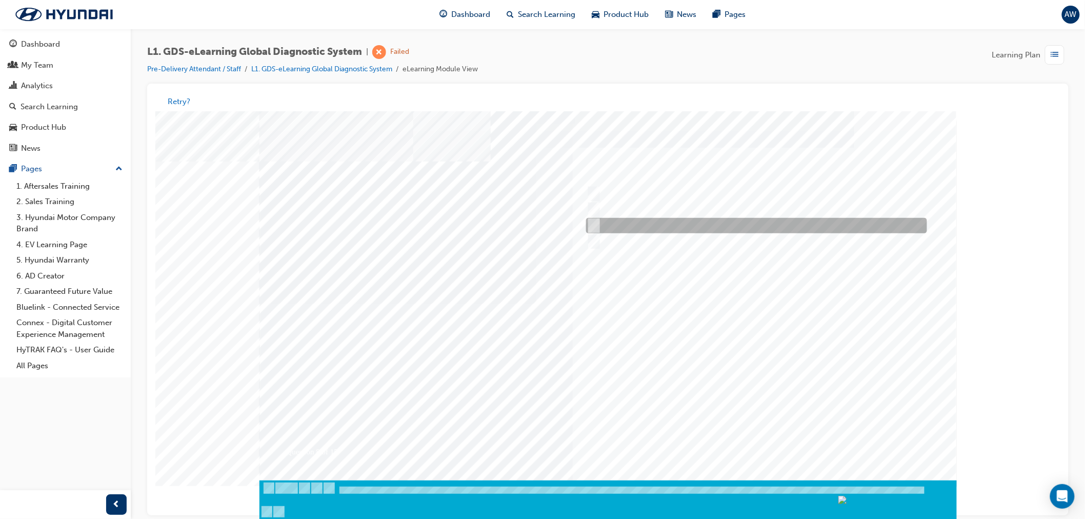
click at [591, 221] on input "Actuation Test" at bounding box center [590, 225] width 11 height 11
radio input "true"
click at [678, 340] on div at bounding box center [607, 303] width 697 height 385
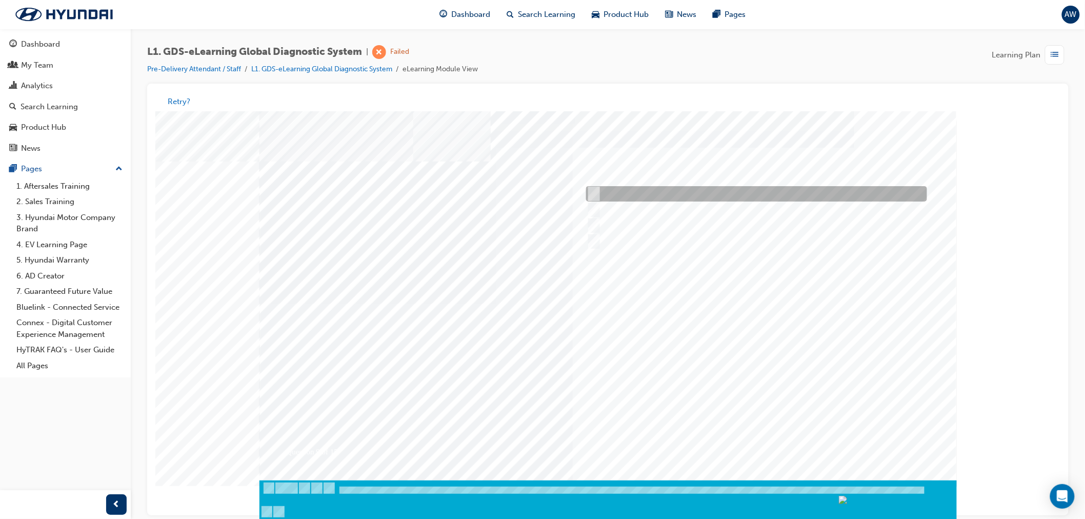
click at [596, 193] on input "Data Saving" at bounding box center [590, 193] width 11 height 11
radio input "true"
click at [681, 349] on div at bounding box center [607, 303] width 697 height 385
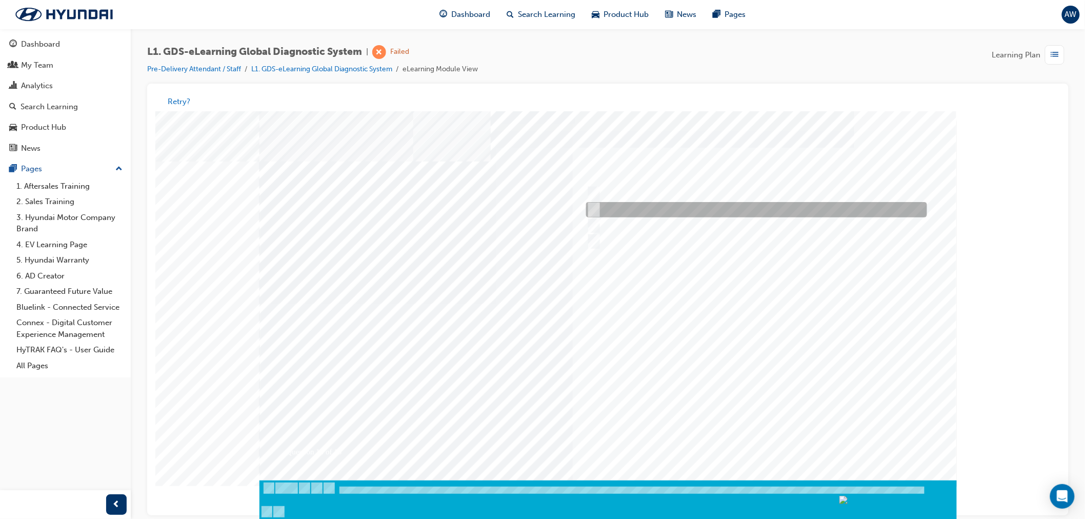
click at [622, 208] on div at bounding box center [753, 209] width 341 height 15
radio input "true"
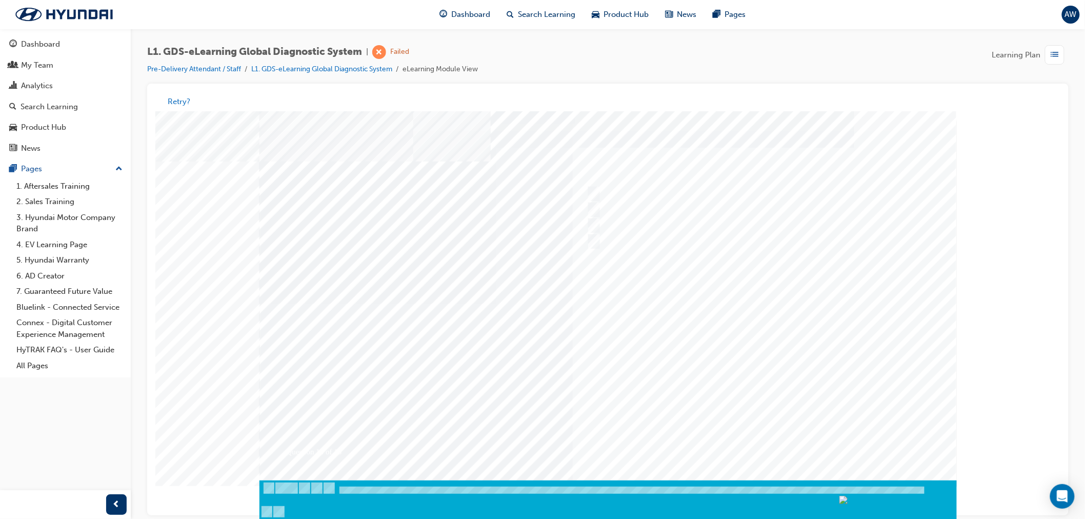
click at [668, 329] on div at bounding box center [607, 303] width 697 height 385
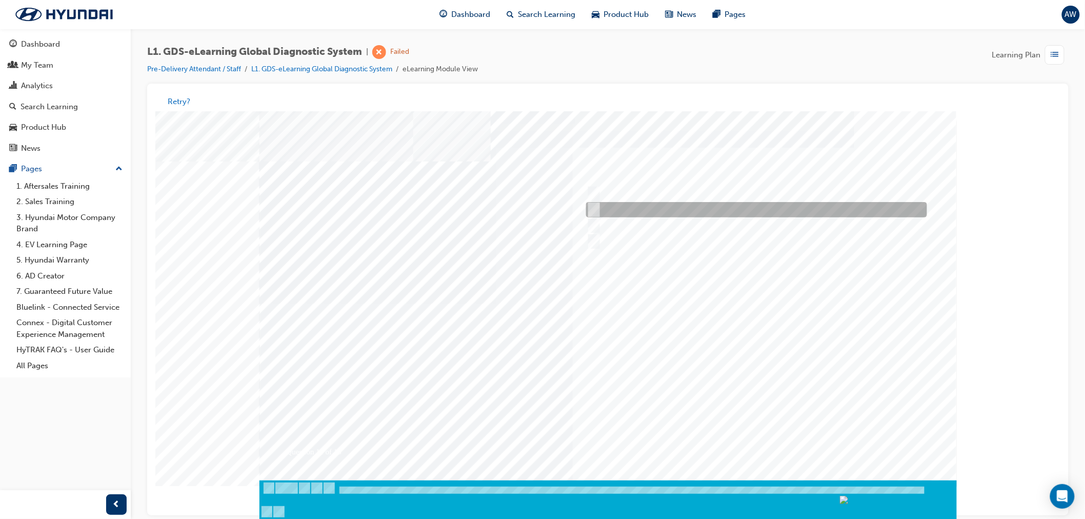
click at [605, 205] on div at bounding box center [753, 209] width 341 height 15
radio input "true"
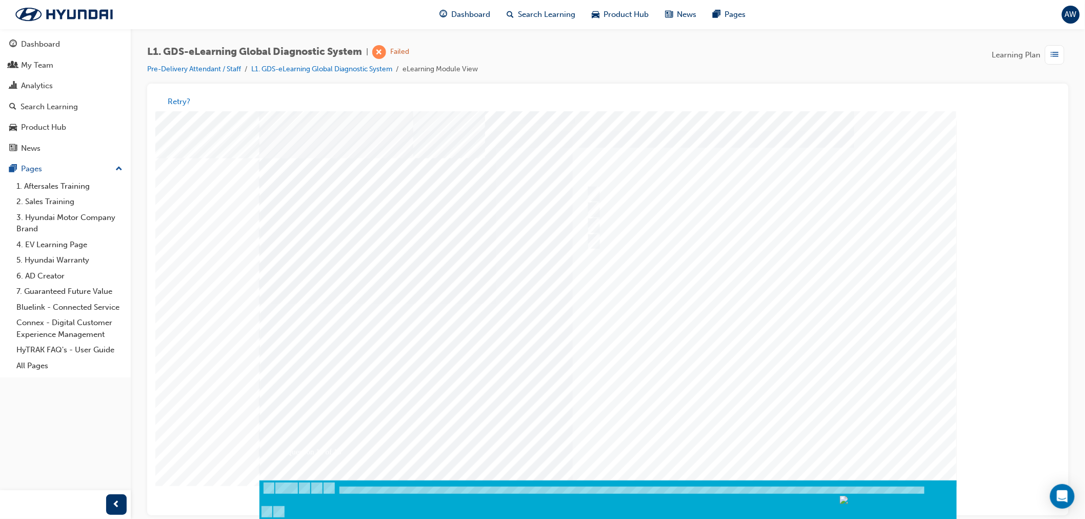
click at [709, 337] on div at bounding box center [607, 303] width 697 height 385
click at [608, 197] on div at bounding box center [753, 193] width 341 height 15
radio input "true"
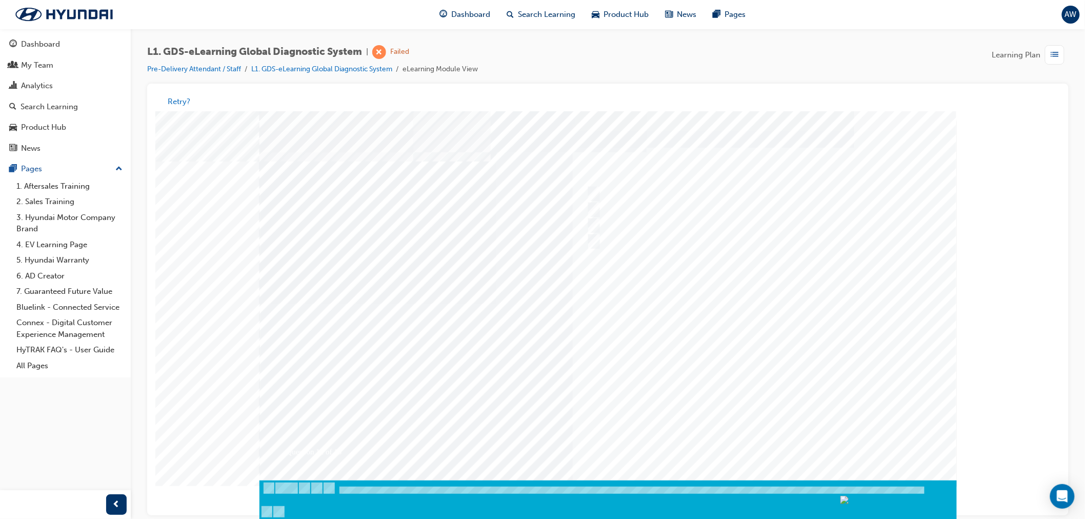
click at [716, 376] on div at bounding box center [607, 303] width 697 height 385
click at [593, 220] on input "Select the data you don’t need" at bounding box center [590, 225] width 11 height 11
radio input "true"
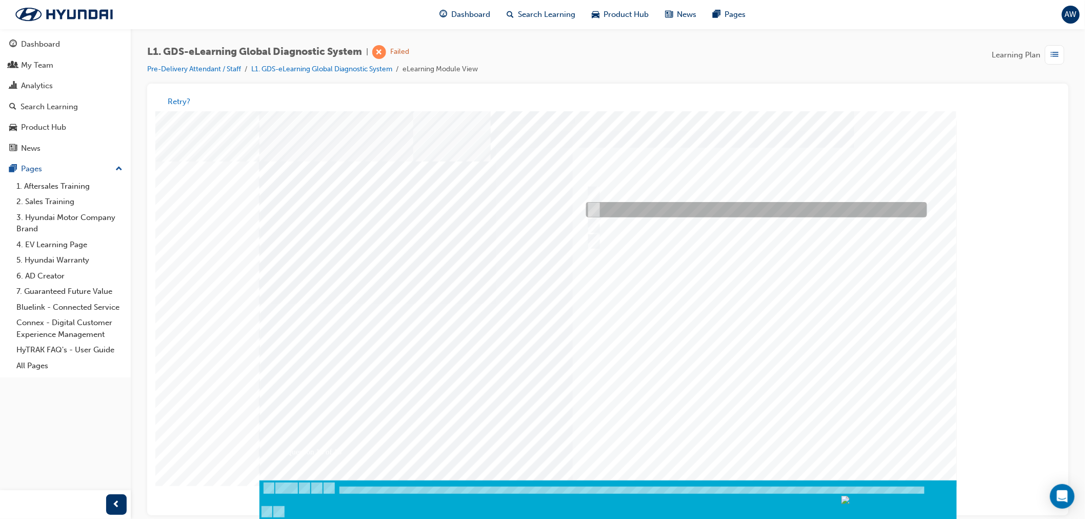
click at [592, 204] on input "Increase the refresh speed of the data" at bounding box center [590, 209] width 11 height 11
radio input "true"
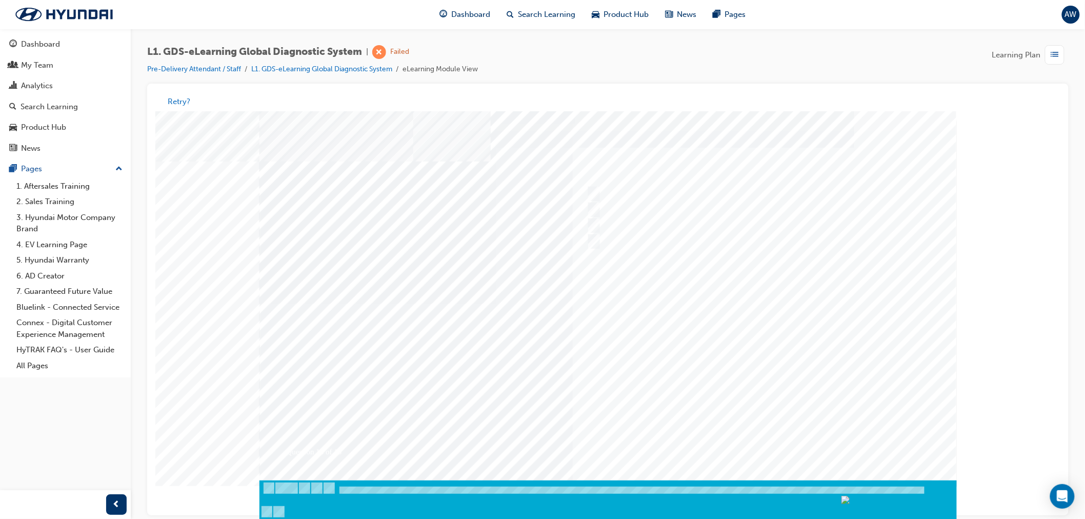
click at [759, 357] on div at bounding box center [607, 303] width 697 height 385
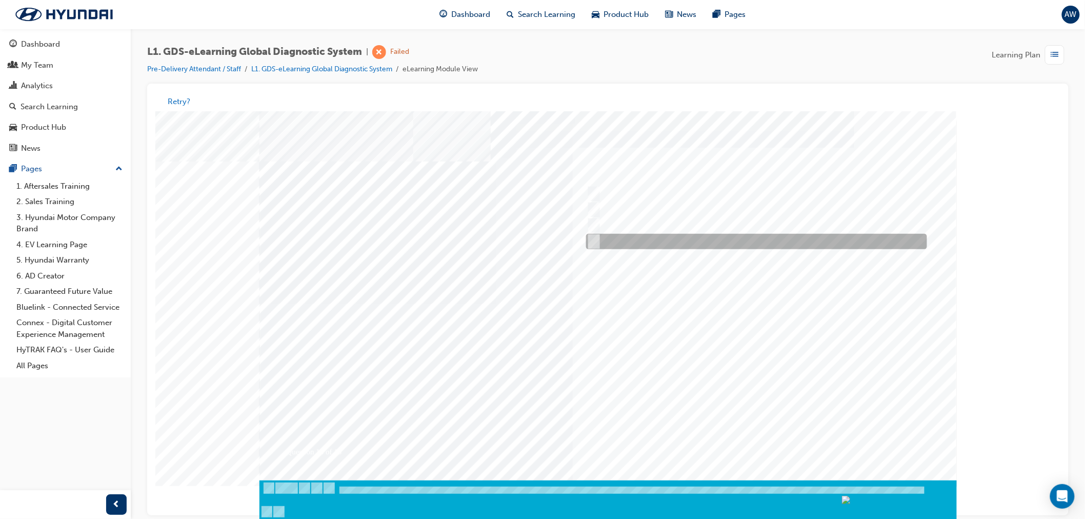
click at [639, 239] on div at bounding box center [753, 241] width 341 height 15
radio input "true"
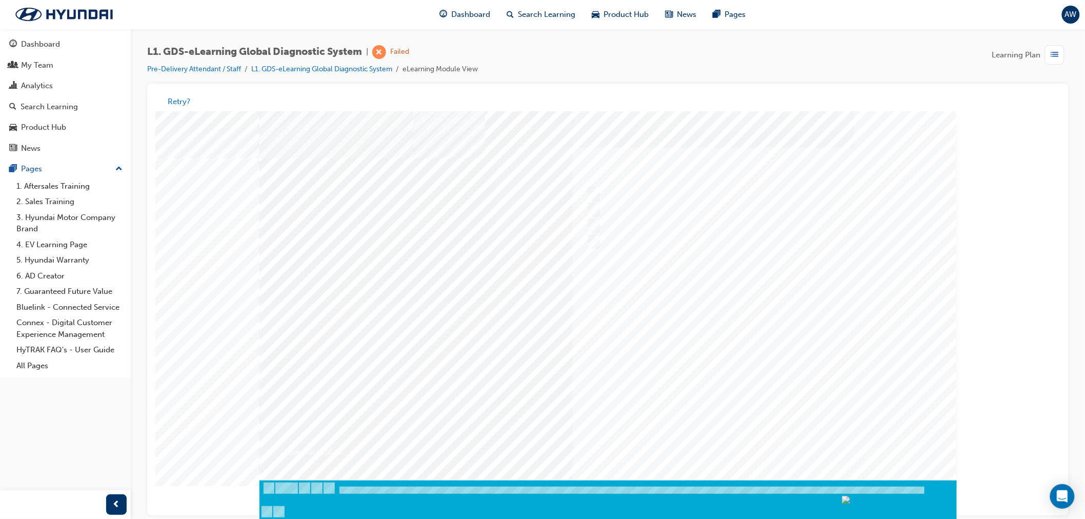
click at [739, 339] on div at bounding box center [607, 303] width 697 height 385
click at [595, 225] on input "0701" at bounding box center [590, 225] width 11 height 11
radio input "true"
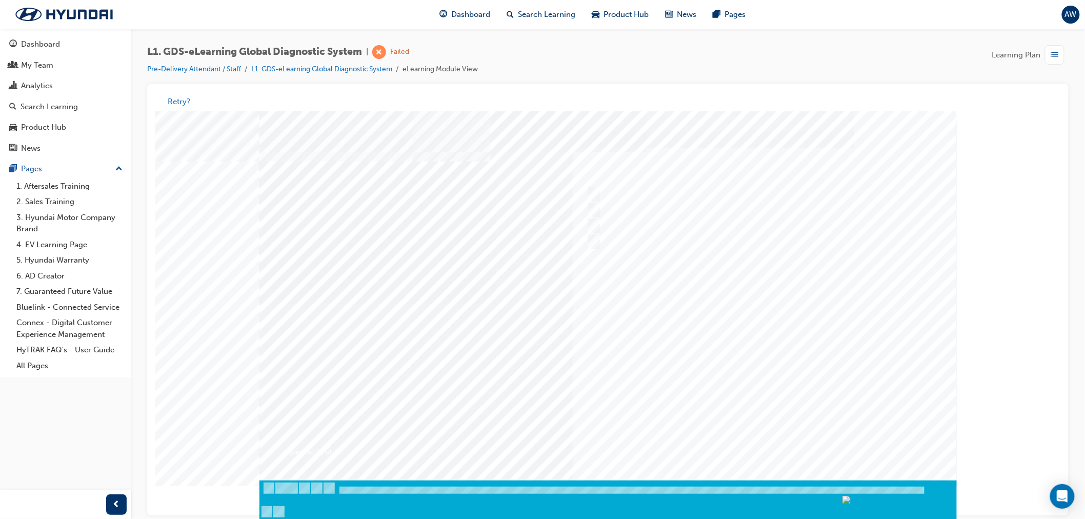
click at [766, 352] on div at bounding box center [607, 303] width 697 height 385
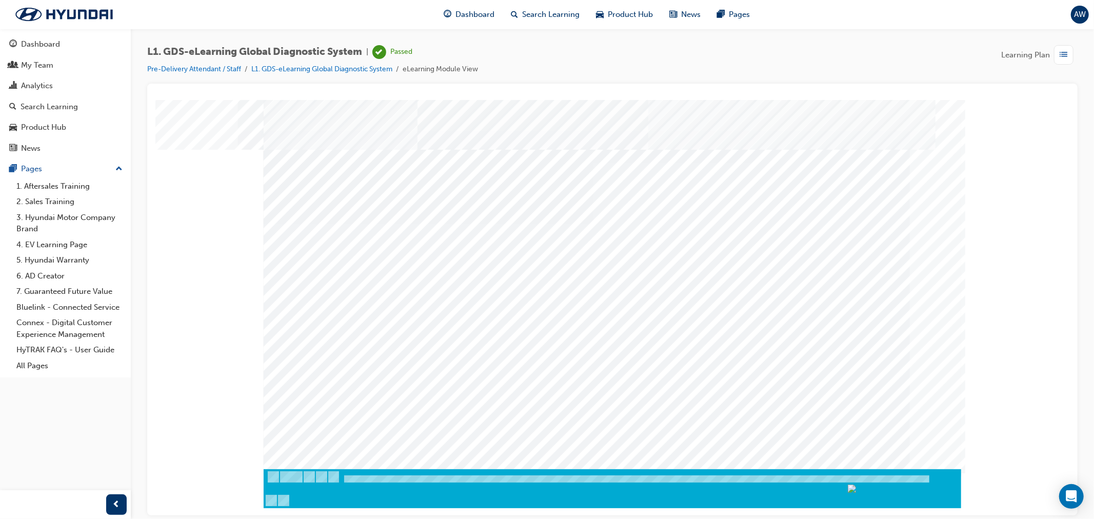
click at [1072, 50] on div "button" at bounding box center [1063, 54] width 19 height 19
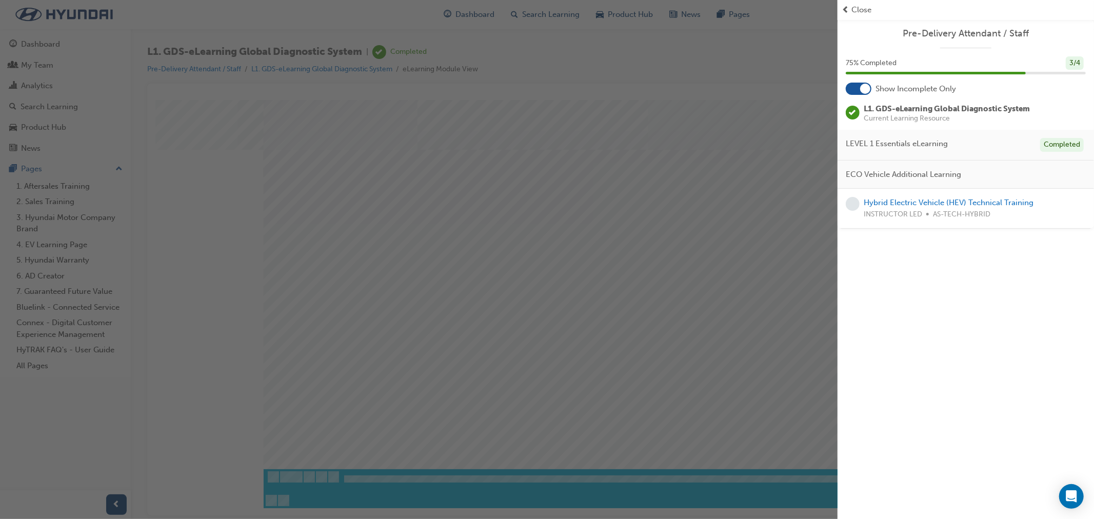
click at [858, 6] on span "Close" at bounding box center [861, 10] width 20 height 12
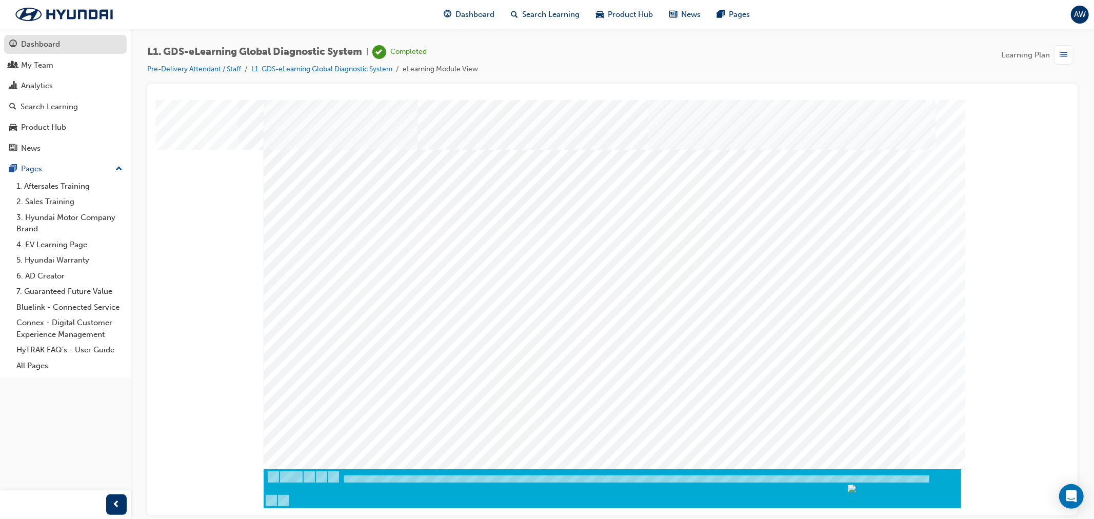
click at [21, 46] on div "Dashboard" at bounding box center [40, 44] width 39 height 12
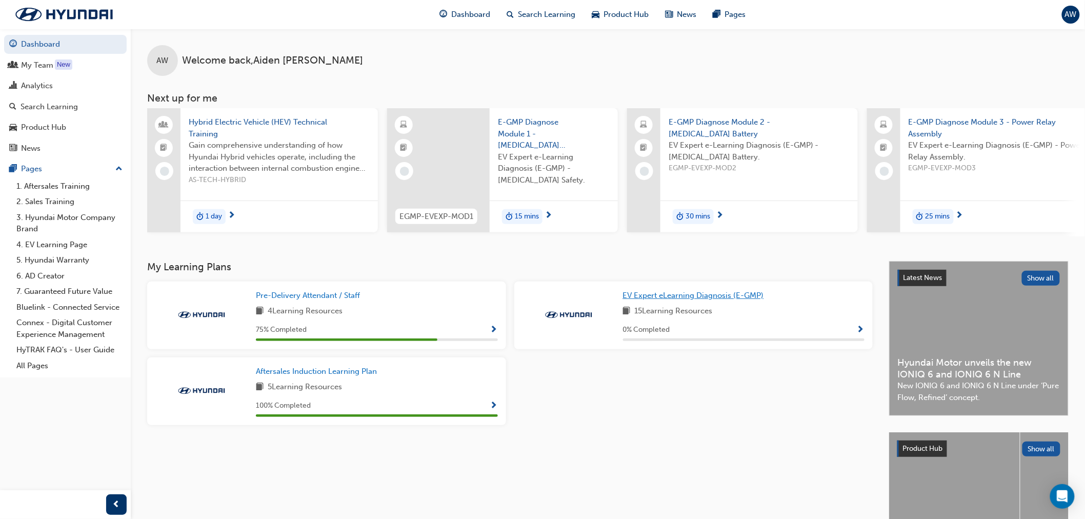
click at [697, 300] on span "EV Expert eLearning Diagnosis (E-GMP)" at bounding box center [693, 295] width 141 height 9
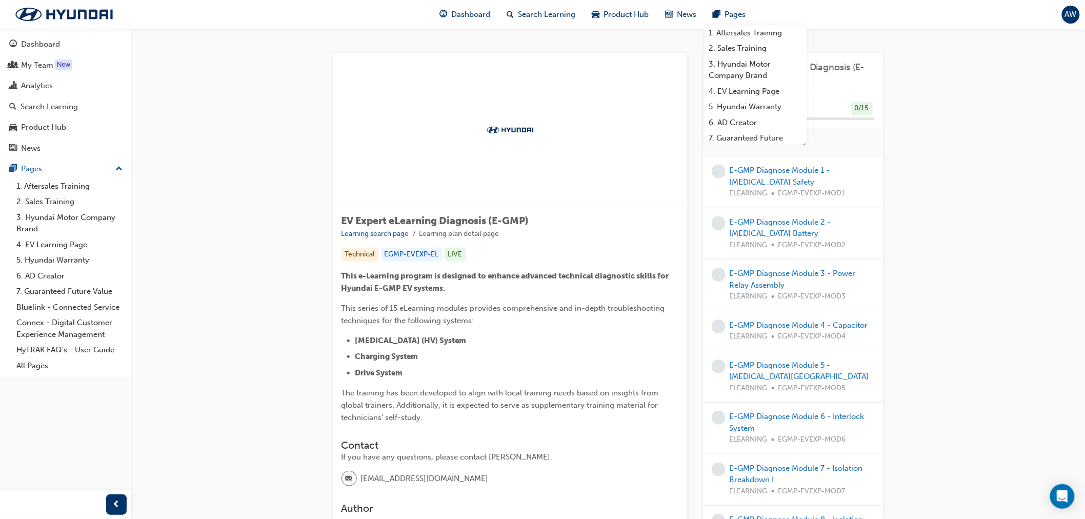
click at [939, 135] on div "EV Expert eLearning Diagnosis (E-GMP) Learning search page Learning plan detail…" at bounding box center [608, 486] width 954 height 915
click at [736, 6] on div "Pages" at bounding box center [728, 14] width 49 height 21
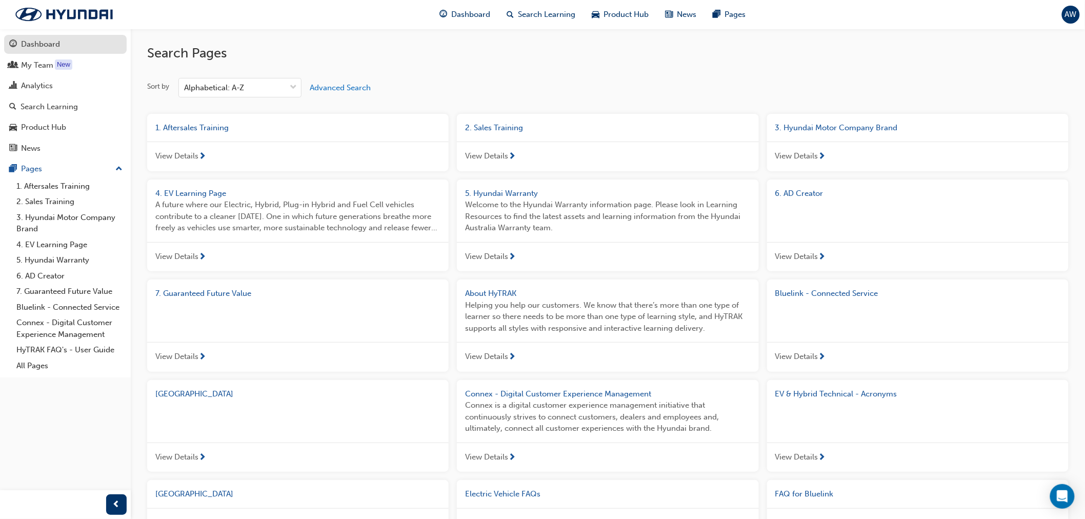
click at [47, 47] on div "Dashboard" at bounding box center [40, 44] width 39 height 12
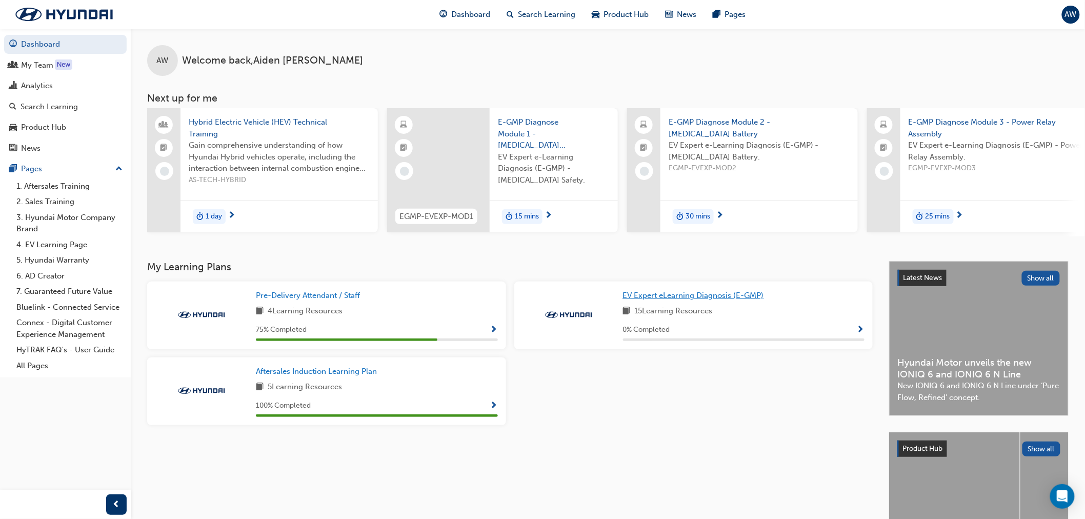
click at [653, 297] on span "EV Expert eLearning Diagnosis (E-GMP)" at bounding box center [693, 295] width 141 height 9
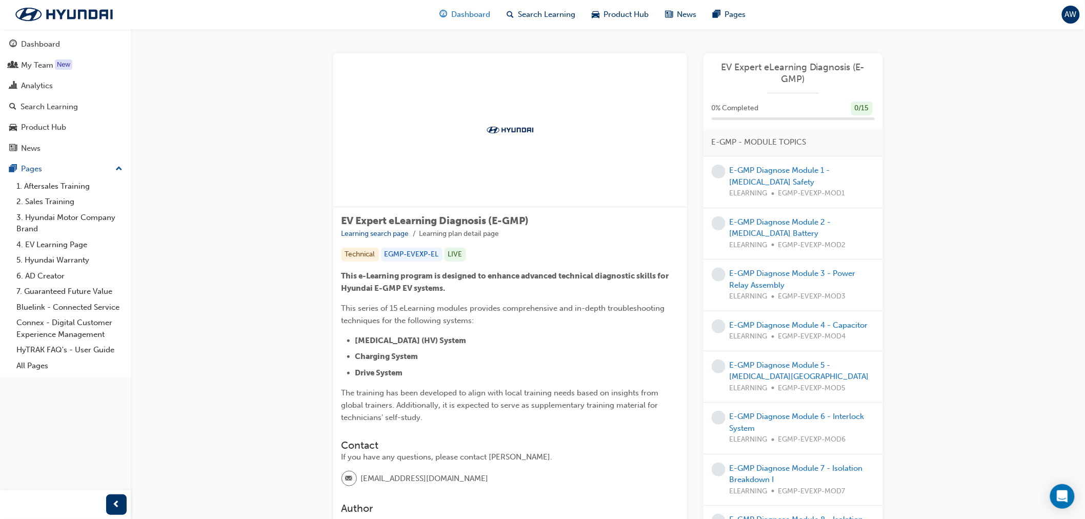
click at [475, 9] on span "Dashboard" at bounding box center [470, 15] width 39 height 12
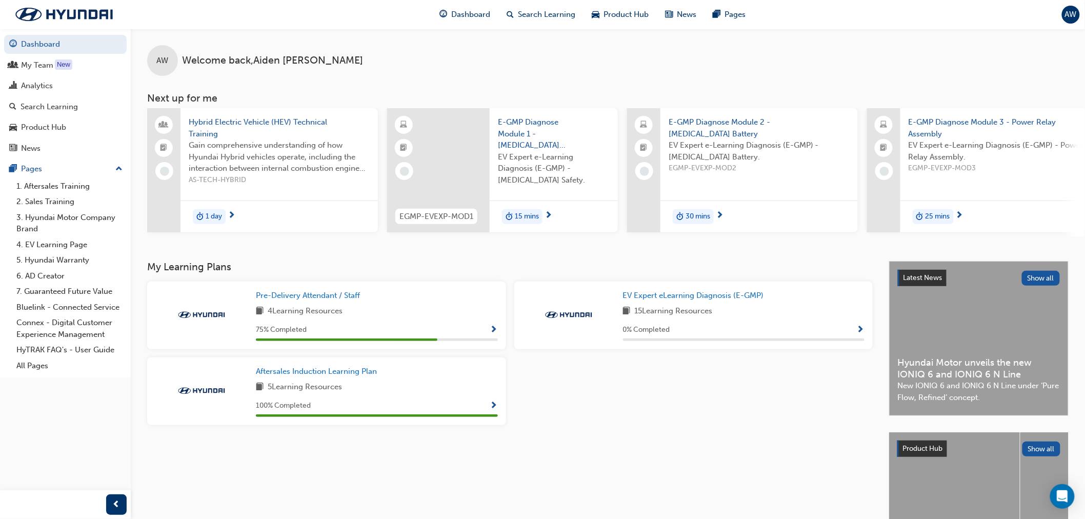
click at [493, 331] on span "Show Progress" at bounding box center [494, 330] width 8 height 9
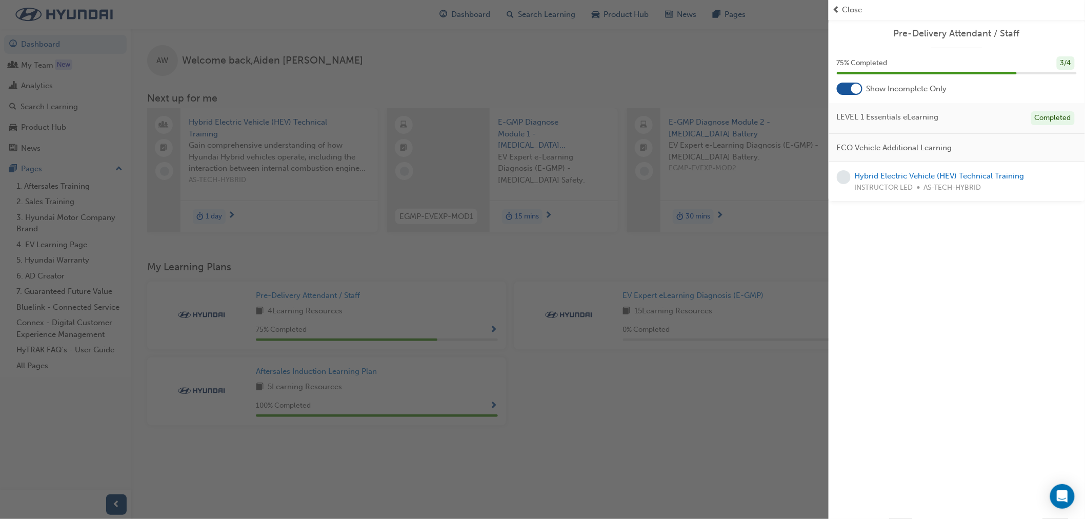
click at [874, 170] on div "Hybrid Electric Vehicle (HEV) Technical Training INSTRUCTOR LED AS-TECH-HYBRID" at bounding box center [940, 181] width 170 height 23
click at [877, 175] on link "Hybrid Electric Vehicle (HEV) Technical Training" at bounding box center [940, 175] width 170 height 9
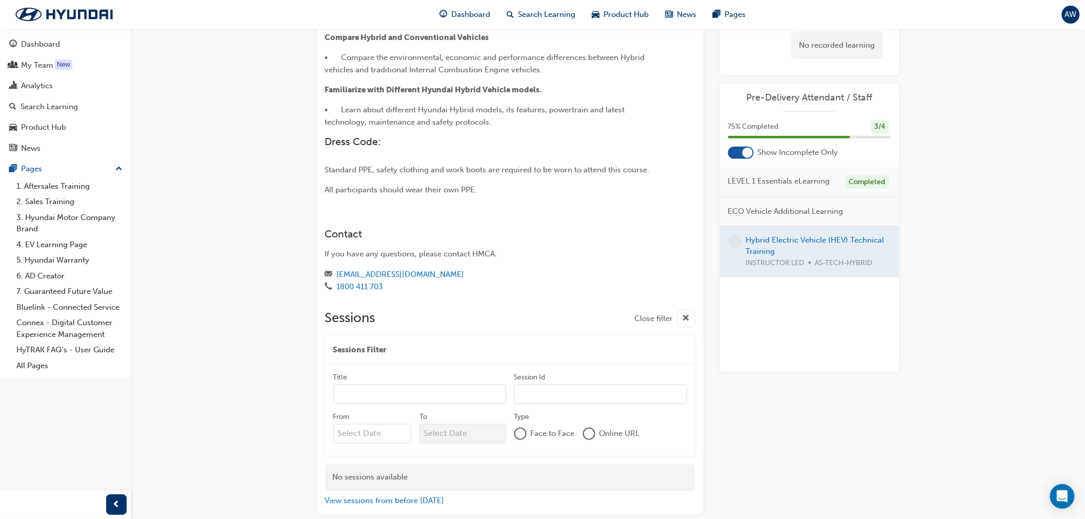
scroll to position [442, 0]
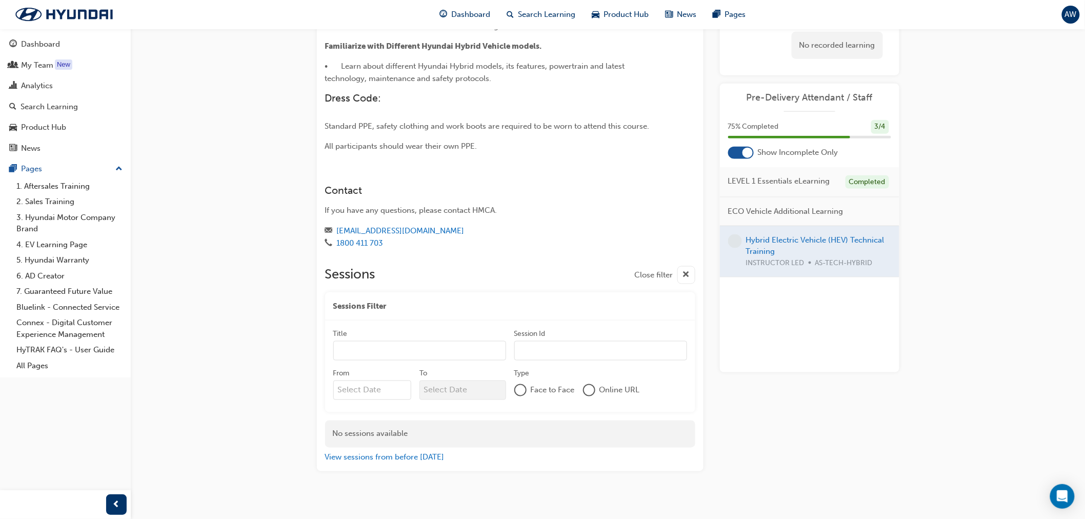
click at [395, 341] on input "Title" at bounding box center [419, 350] width 173 height 19
click at [368, 452] on button "View sessions from before [DATE]" at bounding box center [384, 458] width 119 height 12
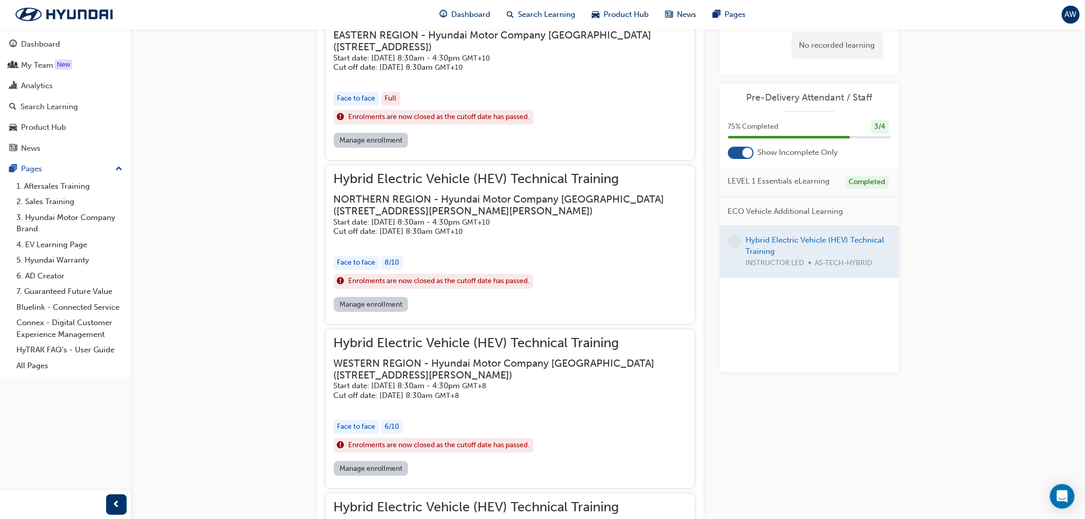
scroll to position [3475, 0]
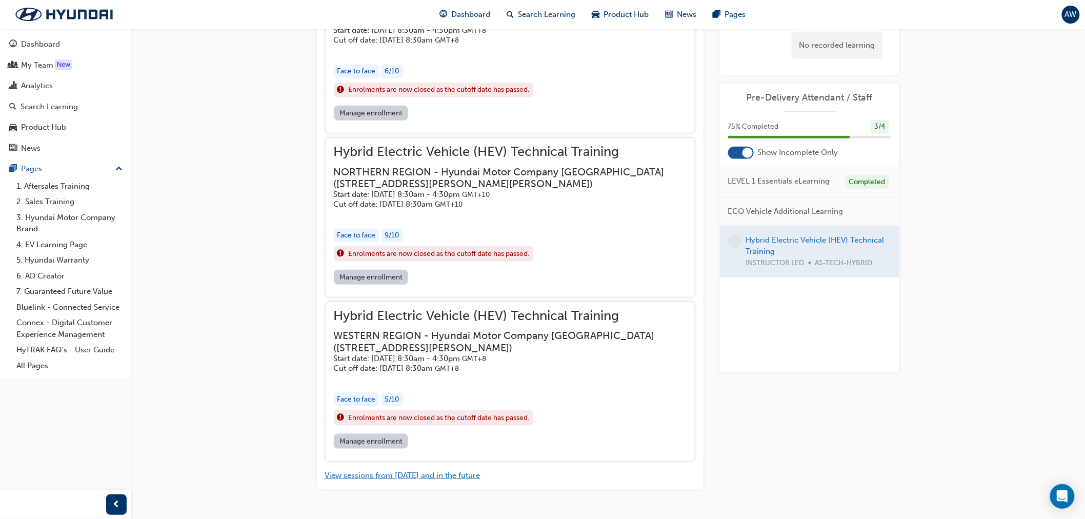
click at [397, 470] on button "View sessions from [DATE] and in the future" at bounding box center [402, 476] width 155 height 12
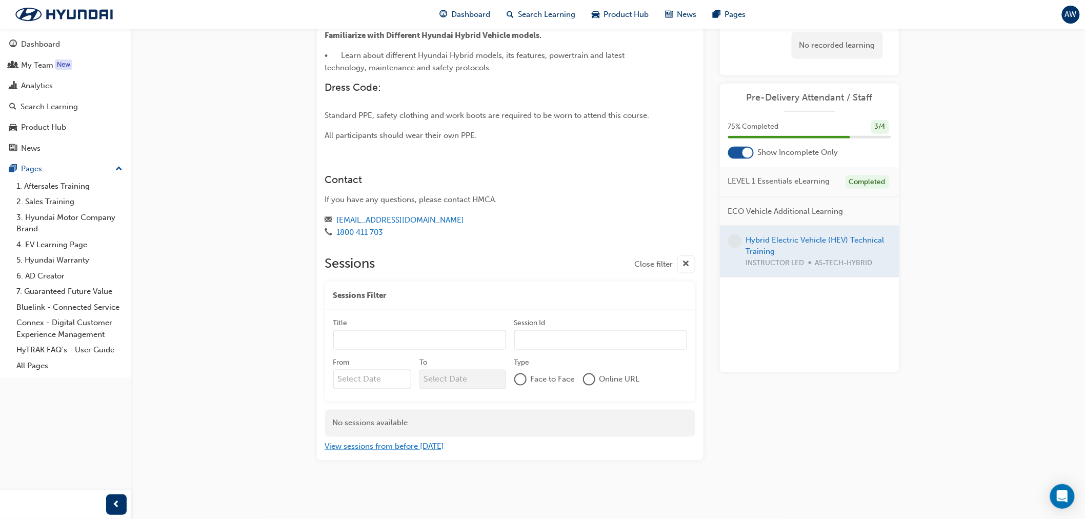
scroll to position [442, 0]
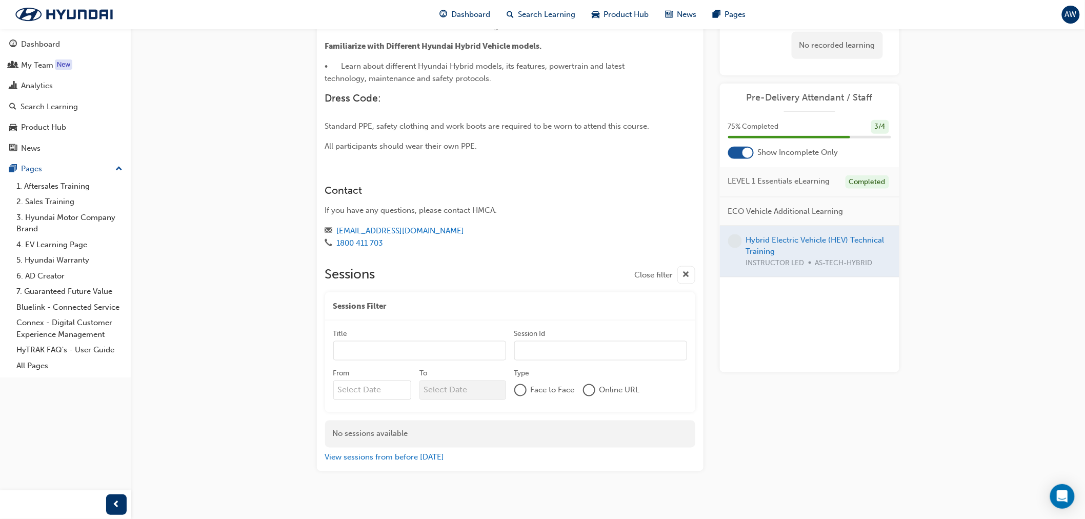
click at [383, 341] on input "Title" at bounding box center [419, 350] width 173 height 19
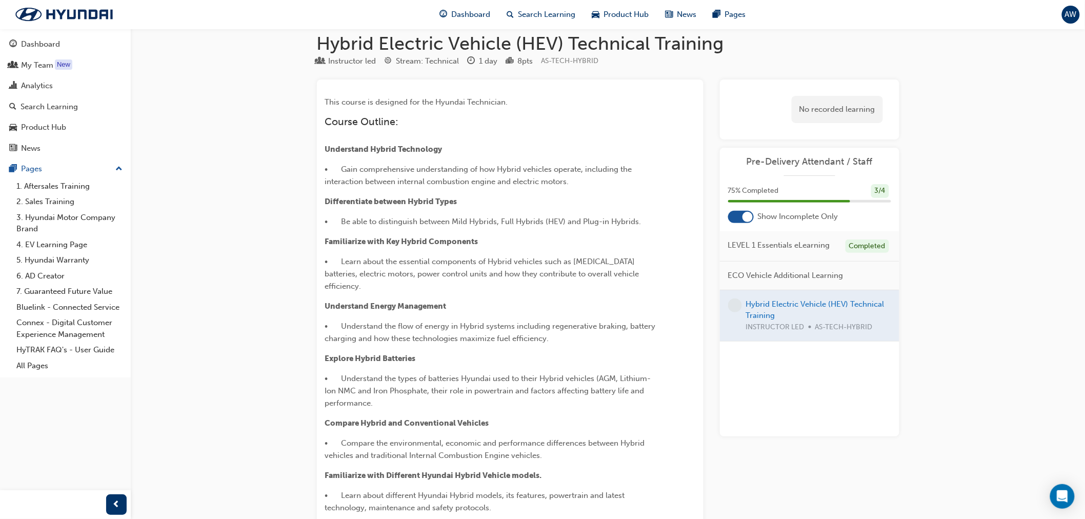
scroll to position [0, 0]
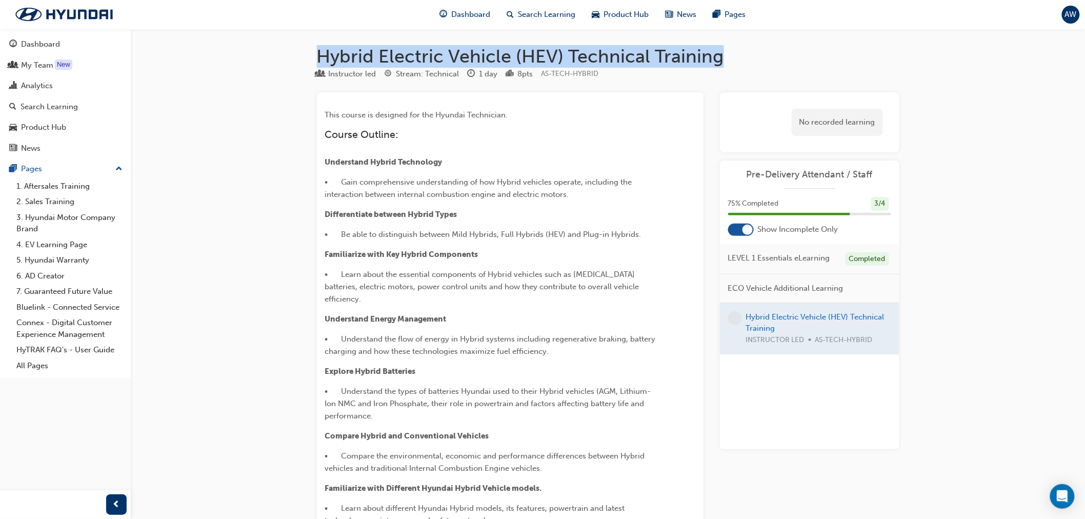
drag, startPoint x: 312, startPoint y: 58, endPoint x: 717, endPoint y: 63, distance: 405.1
click at [717, 63] on div "Hybrid Electric Vehicle (HEV) Technical Training Instructor led Stream: Technic…" at bounding box center [607, 495] width 615 height 901
copy h1 "Hybrid Electric Vehicle (HEV) Technical Training"
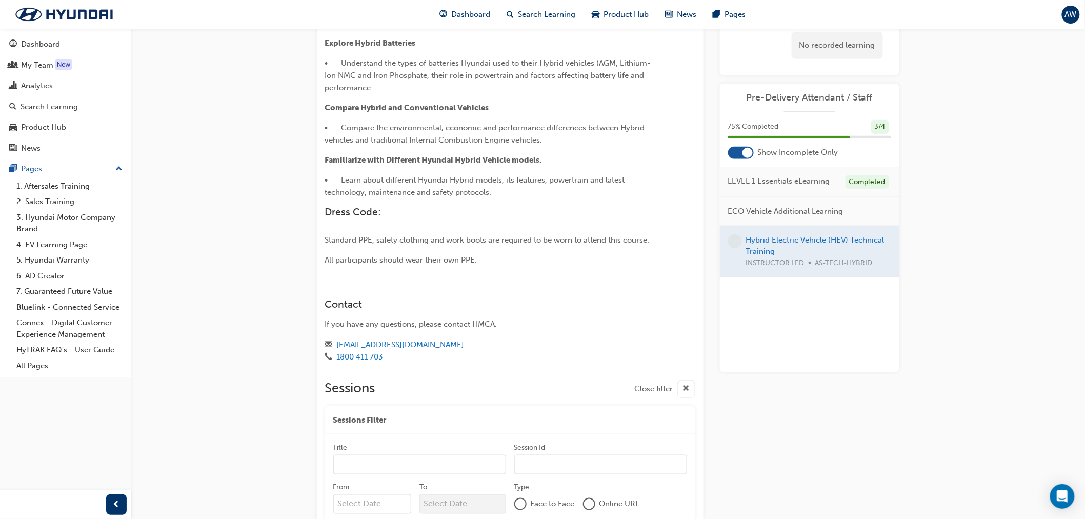
scroll to position [442, 0]
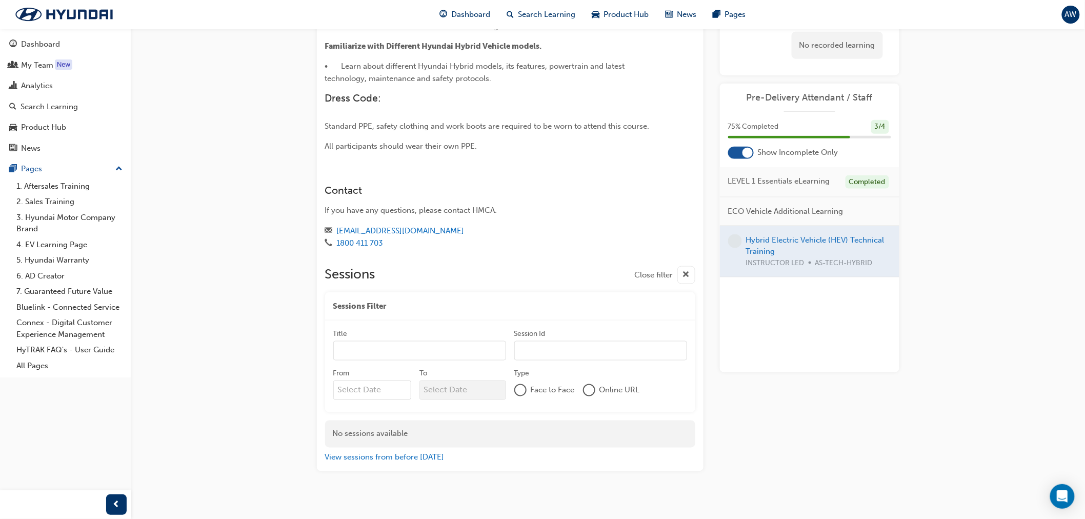
click at [426, 342] on input "Title" at bounding box center [419, 350] width 173 height 19
paste input "Hybrid Electric Vehicle (HEV) Technical Training"
type input "Hybrid Electric Vehicle (HEV) Technical Training"
click at [570, 341] on input "Session Id" at bounding box center [600, 350] width 173 height 19
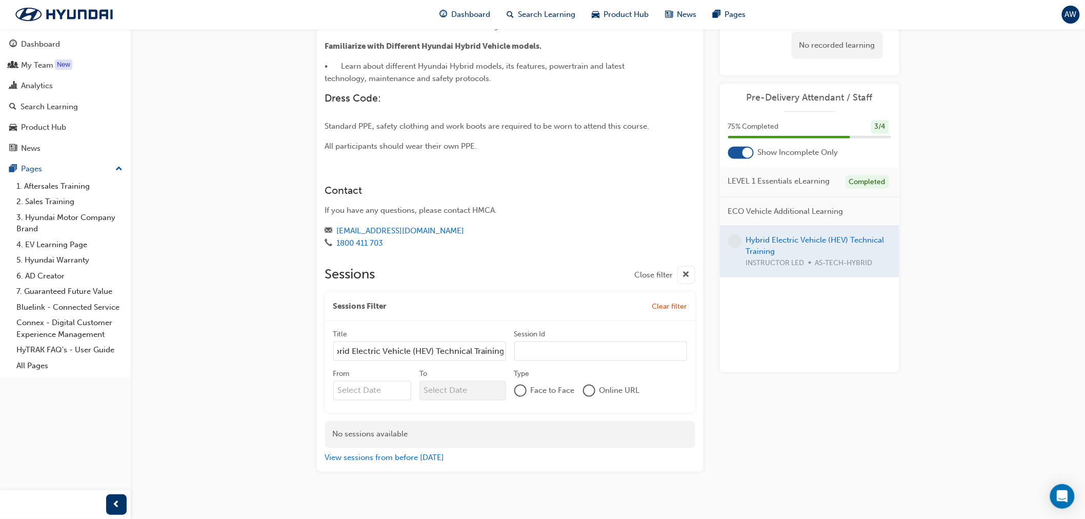
scroll to position [0, 0]
click at [672, 292] on div "Sessions Filter Clear filter" at bounding box center [510, 306] width 370 height 29
click at [678, 271] on div "button" at bounding box center [686, 275] width 18 height 18
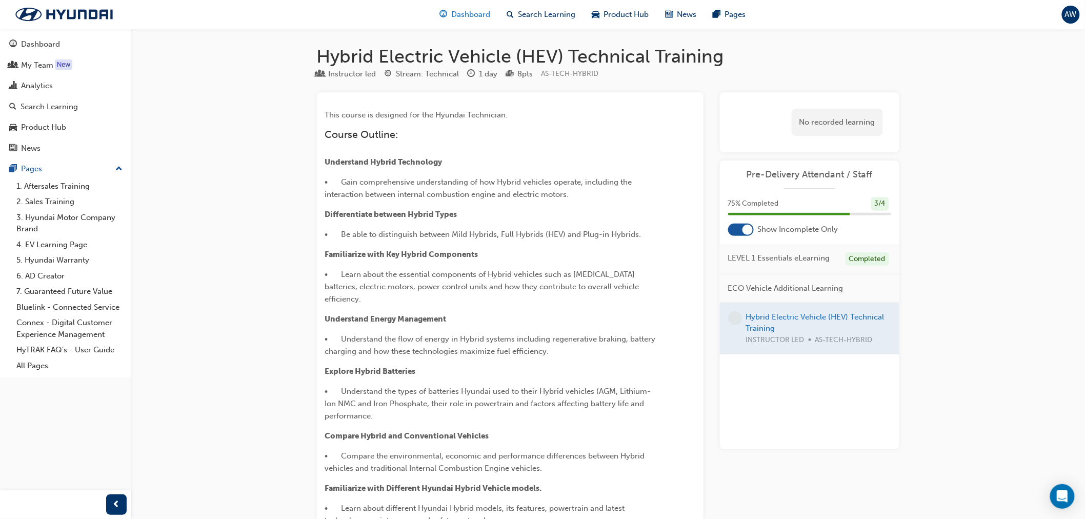
click at [453, 12] on span "Dashboard" at bounding box center [470, 15] width 39 height 12
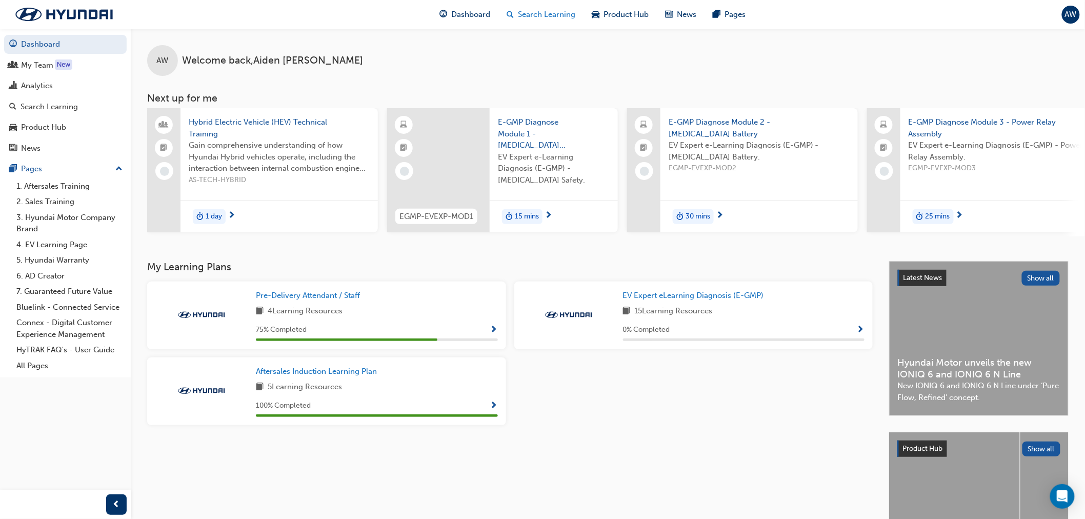
click at [532, 13] on span "Search Learning" at bounding box center [546, 15] width 57 height 12
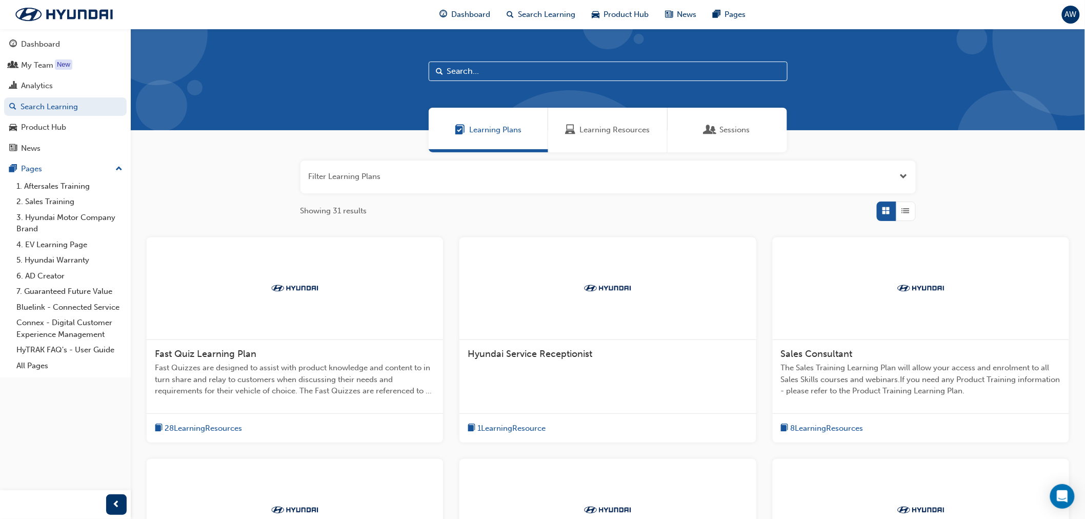
click at [525, 68] on input "text" at bounding box center [608, 71] width 359 height 19
type input "service"
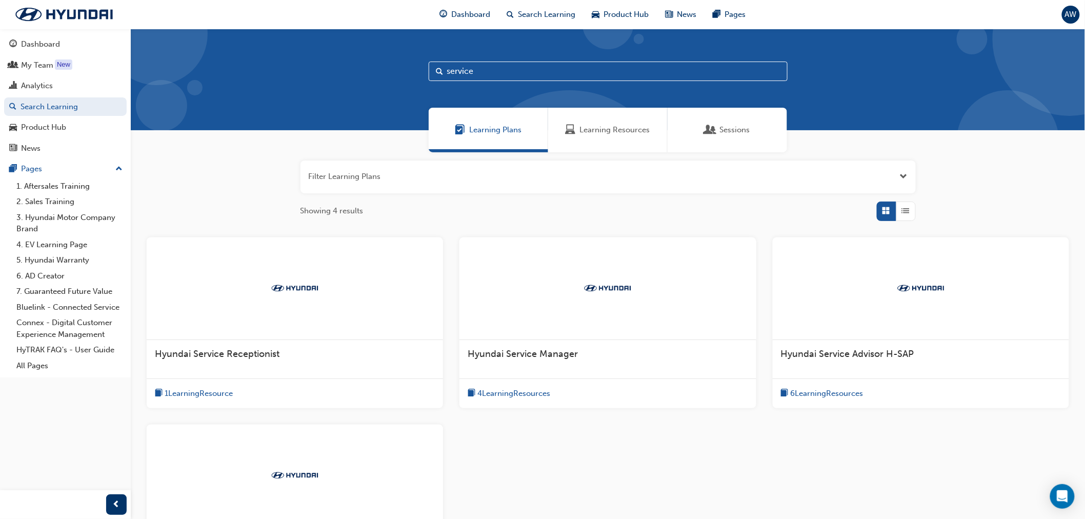
click at [511, 339] on div at bounding box center [607, 288] width 296 height 103
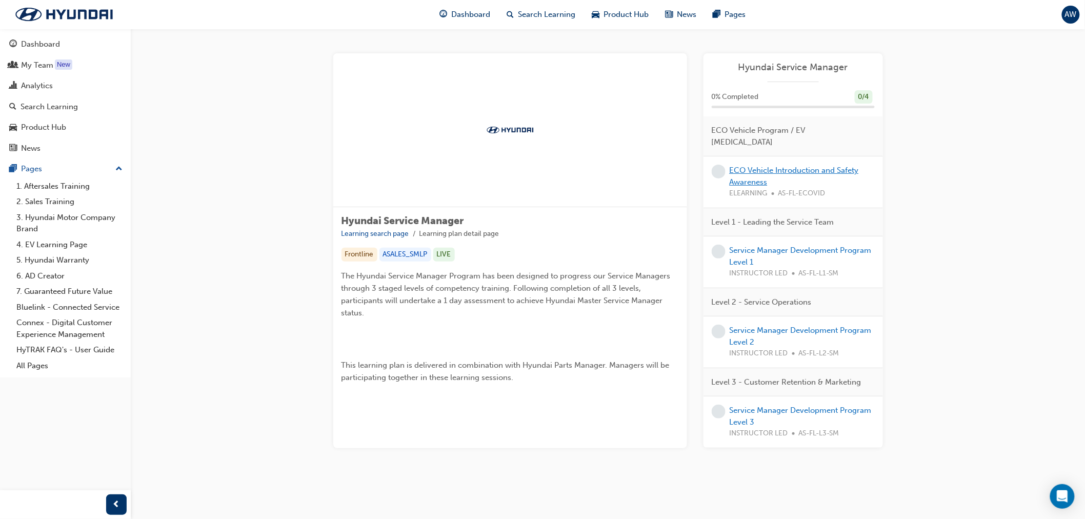
click at [765, 166] on link "ECO Vehicle Introduction and Safety Awareness" at bounding box center [794, 176] width 129 height 21
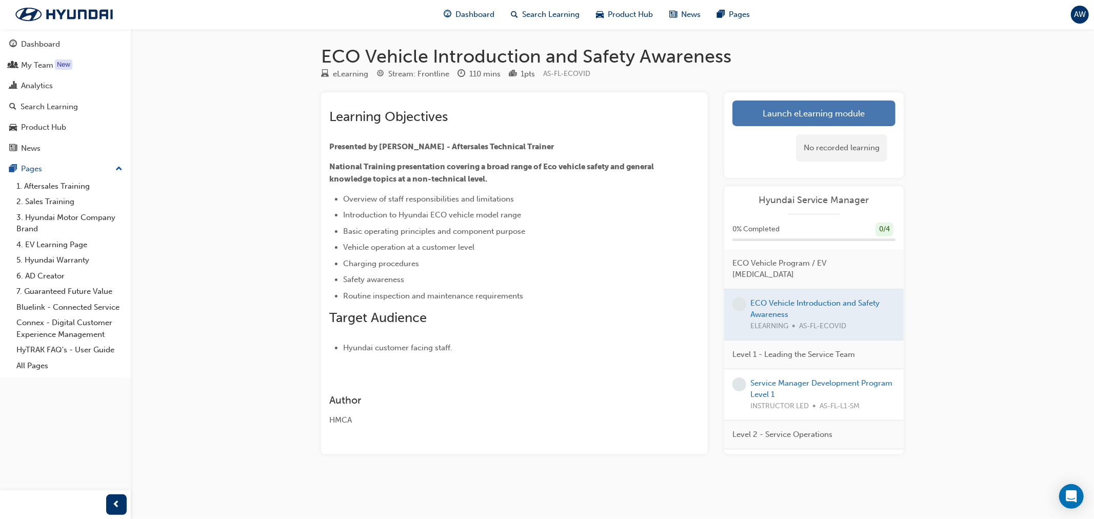
click at [786, 106] on link "Launch eLearning module" at bounding box center [813, 113] width 163 height 26
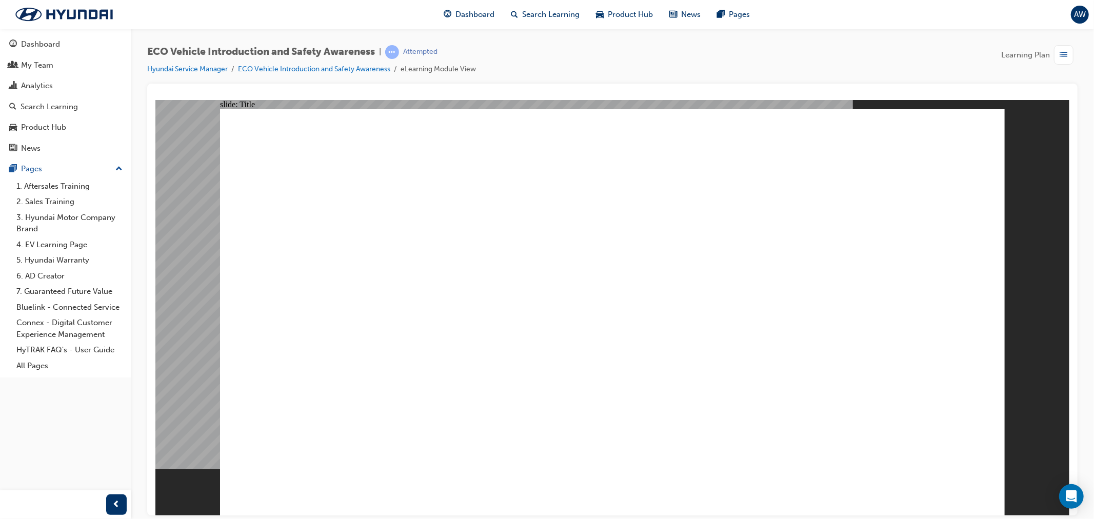
drag, startPoint x: 561, startPoint y: 368, endPoint x: 617, endPoint y: 389, distance: 59.9
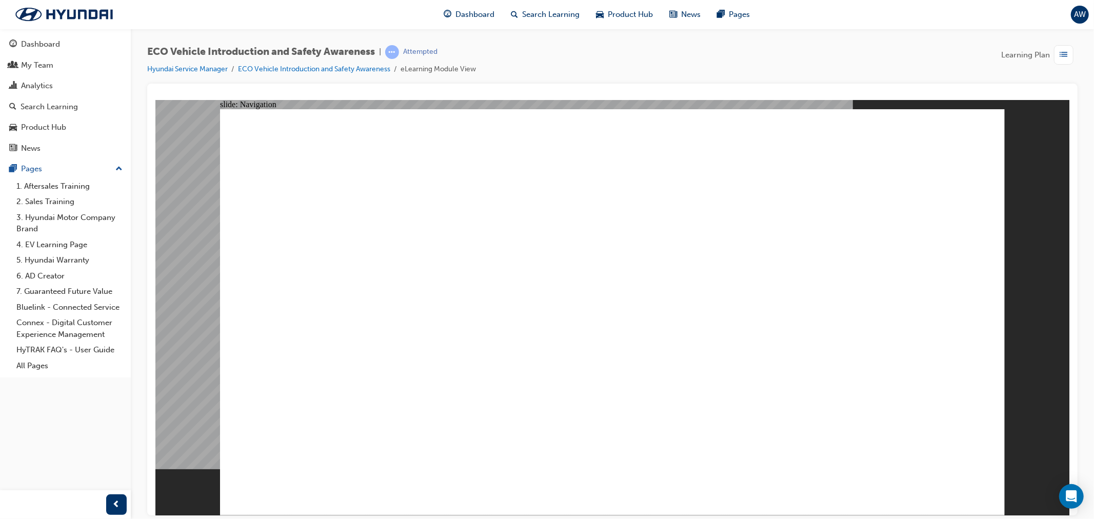
click at [1039, 183] on div "slide: Content play icon 1 Group arrow_blue.png arrow_blue.png" at bounding box center [612, 306] width 914 height 415
click at [892, 60] on div "ECO Vehicle Introduction and Safety Awareness | Attempted Hyundai Service Manag…" at bounding box center [612, 64] width 930 height 38
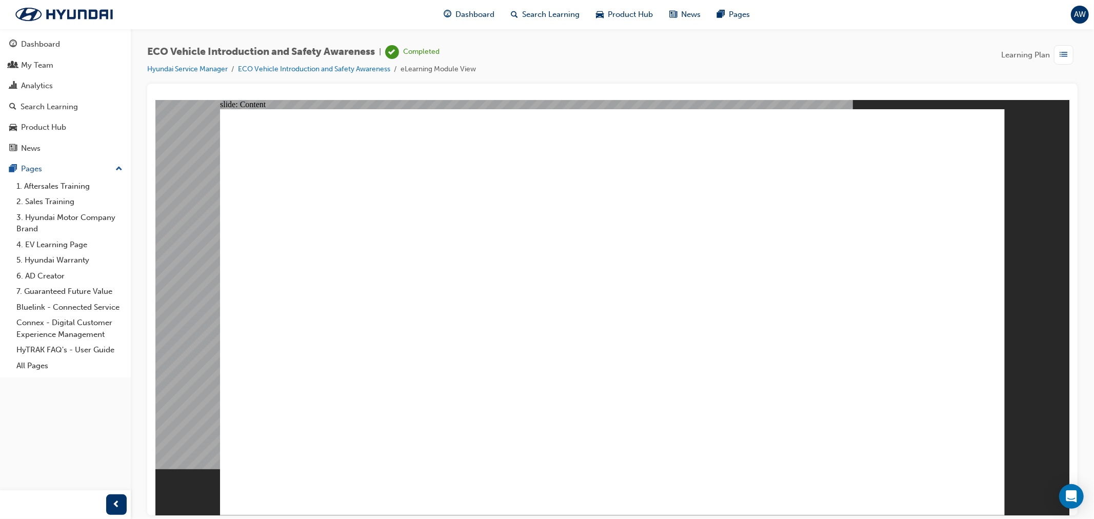
click at [931, 58] on div "ECO Vehicle Introduction and Safety Awareness | Completed Hyundai Service Manag…" at bounding box center [612, 64] width 930 height 38
click at [1073, 55] on div "button" at bounding box center [1063, 54] width 19 height 19
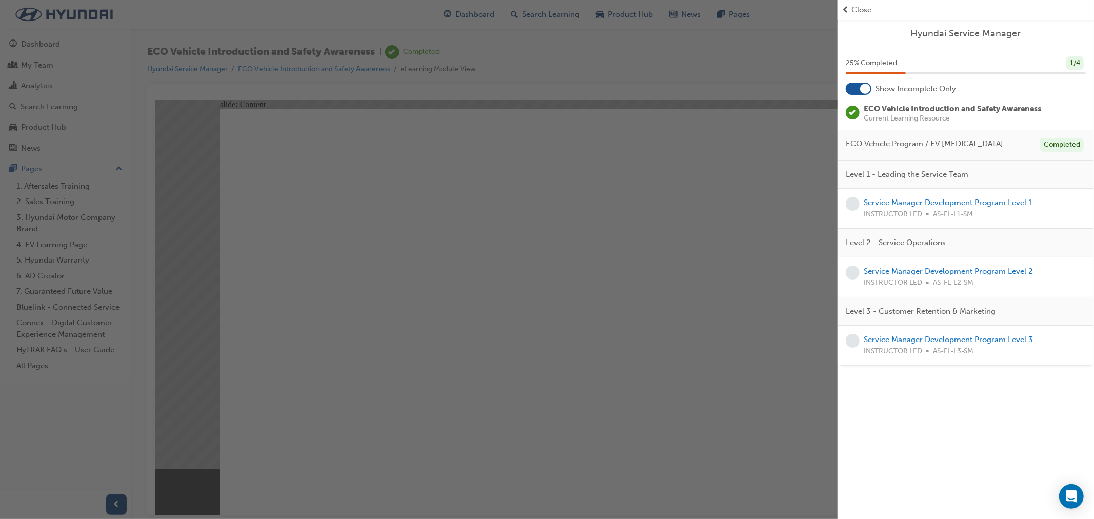
click at [950, 33] on span "Hyundai Service Manager" at bounding box center [965, 34] width 240 height 12
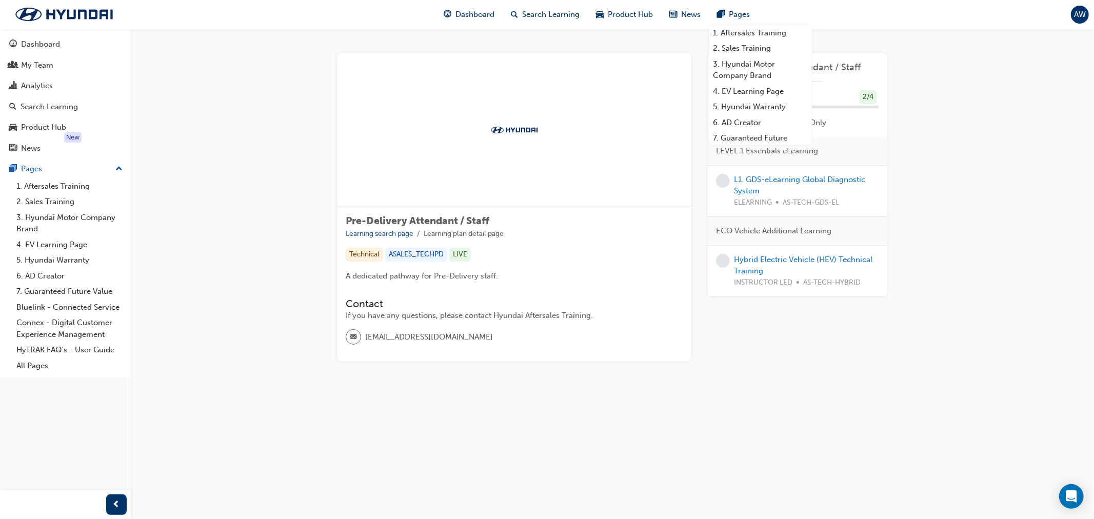
drag, startPoint x: 913, startPoint y: 302, endPoint x: 909, endPoint y: 298, distance: 5.8
click at [913, 302] on div "Pre-Delivery Attendant / Staff Learning search page Learning plan detail page P…" at bounding box center [612, 219] width 615 height 381
click at [1019, 158] on div "Pre-Delivery Attendant / Staff Learning search page Learning plan detail page P…" at bounding box center [612, 219] width 963 height 381
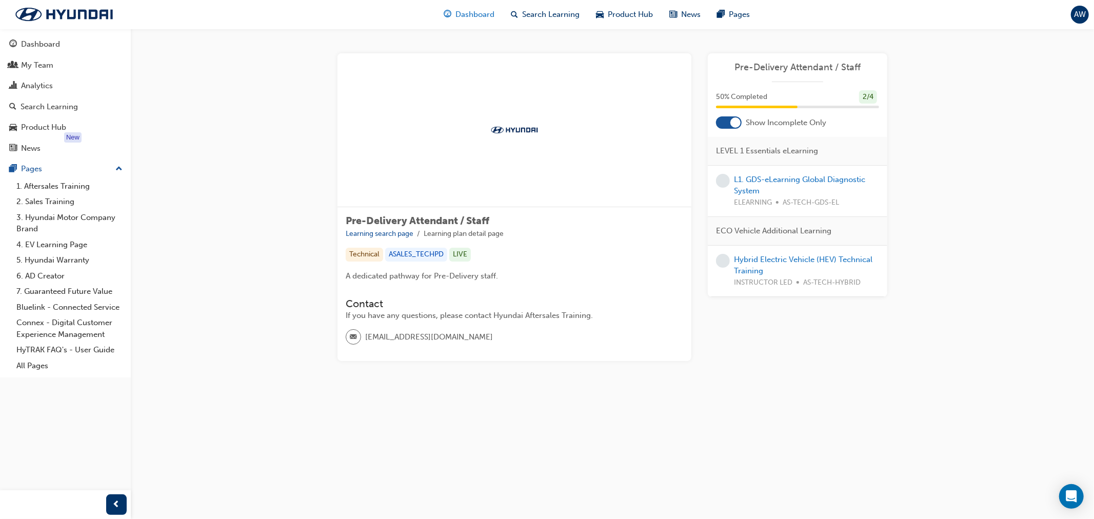
click at [485, 14] on span "Dashboard" at bounding box center [475, 15] width 39 height 12
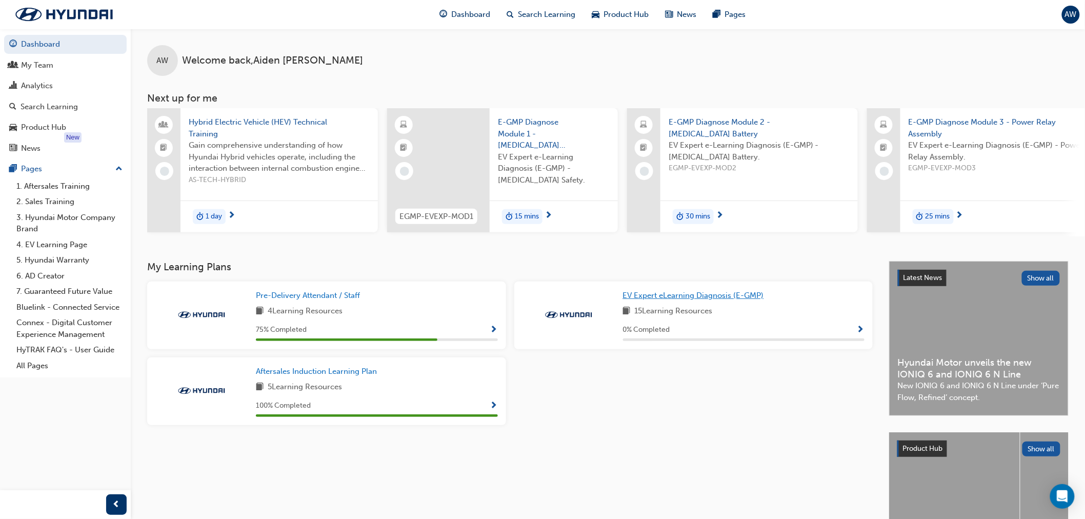
click at [680, 294] on span "EV Expert eLearning Diagnosis (E-GMP)" at bounding box center [693, 295] width 141 height 9
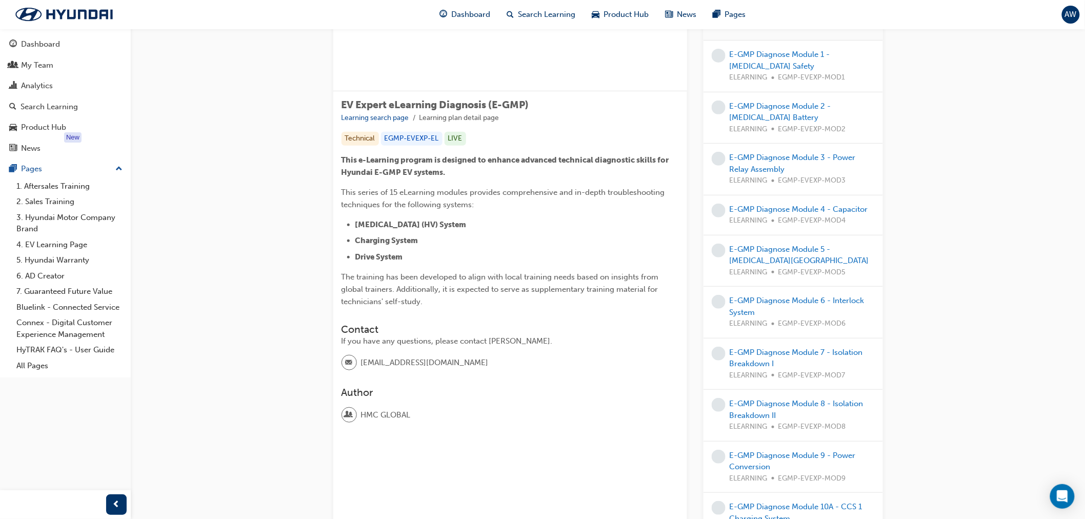
scroll to position [109, 0]
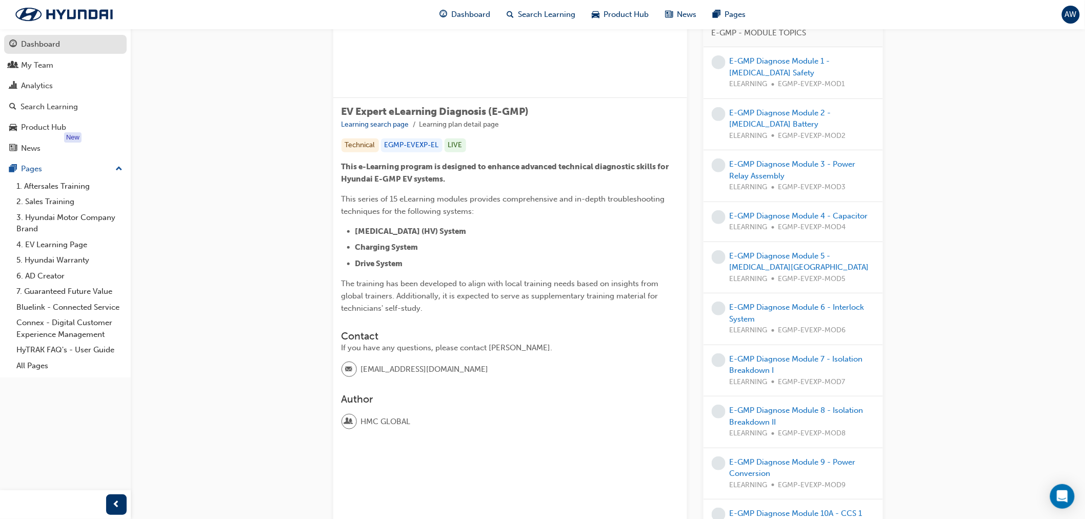
click at [51, 44] on div "Dashboard" at bounding box center [40, 44] width 39 height 12
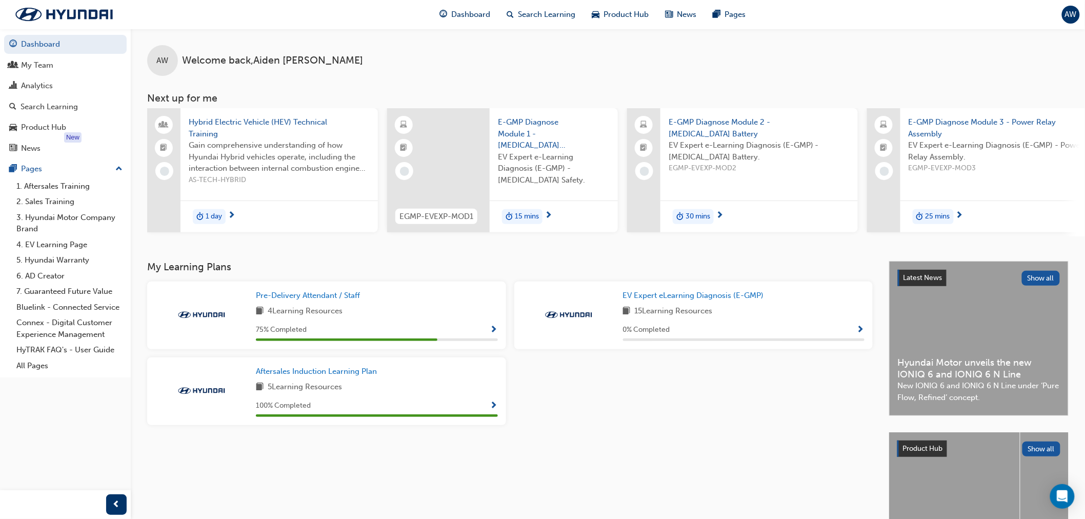
click at [425, 49] on div "AW Welcome back , Aiden Witt" at bounding box center [608, 52] width 954 height 47
